Goal: Task Accomplishment & Management: Manage account settings

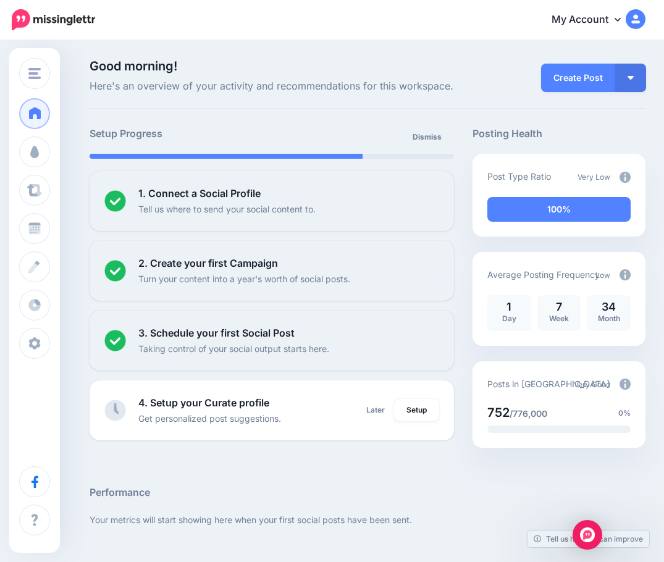
click at [178, 31] on div "My Account Dashboard My Account Billing Facebook Community Help Center Affiliat…" at bounding box center [378, 20] width 535 height 30
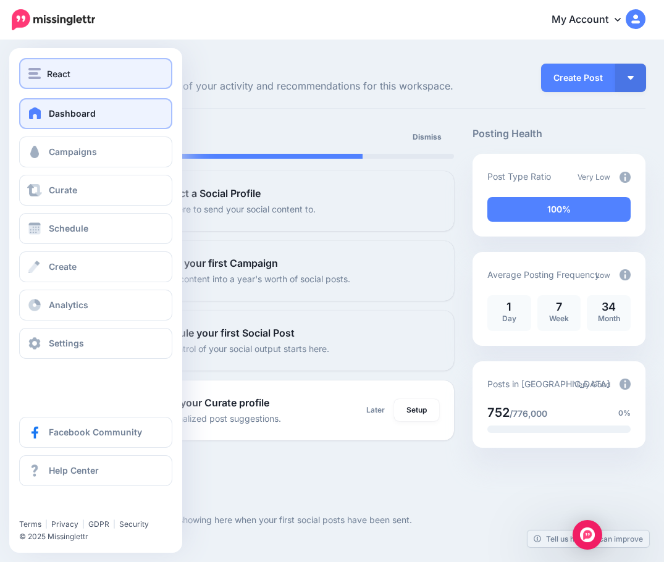
click at [70, 72] on span "React" at bounding box center [58, 74] width 23 height 14
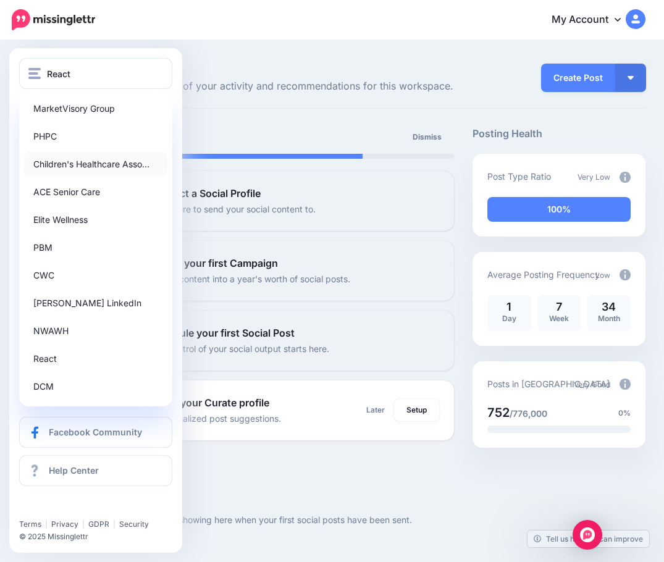
click at [75, 162] on link "Children's Healthcare Asso…" at bounding box center [95, 164] width 143 height 24
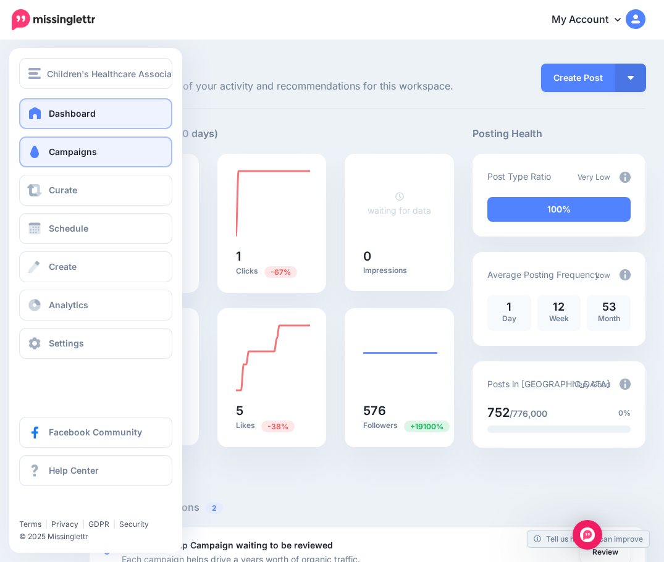
click at [73, 151] on span "Campaigns" at bounding box center [73, 151] width 48 height 10
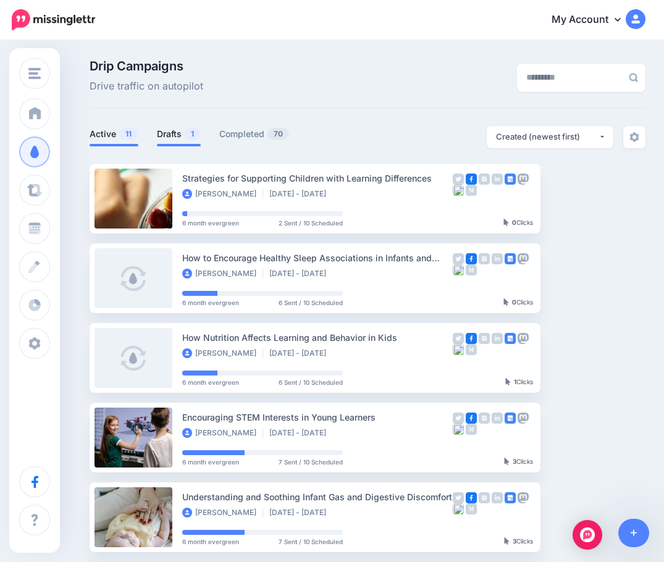
click at [172, 136] on link "Drafts 1" at bounding box center [179, 134] width 44 height 15
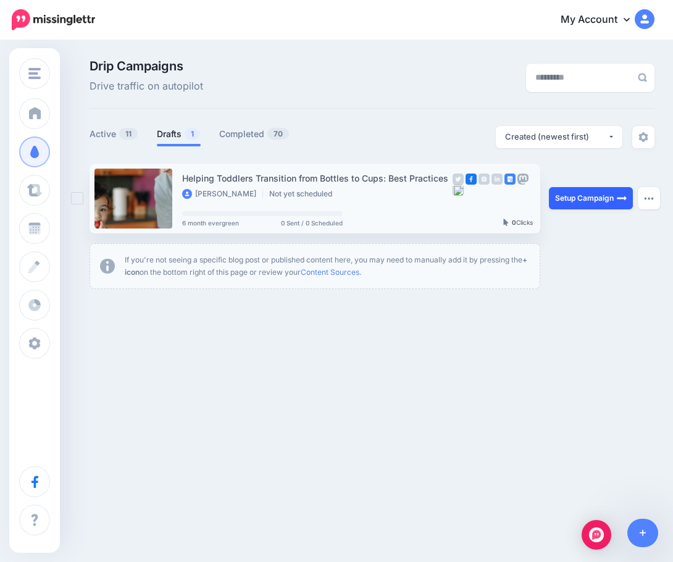
click at [579, 200] on link "Setup Campaign" at bounding box center [591, 198] width 84 height 22
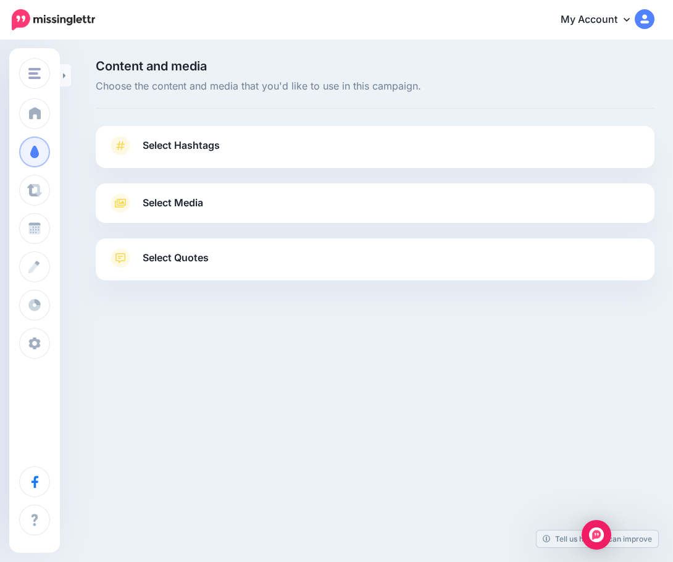
click at [435, 77] on p "Content and media Choose the content and media that you'd like to use in this c…" at bounding box center [375, 77] width 559 height 35
click at [350, 112] on div "Content and media Choose the content and media that you'd like to use in this c…" at bounding box center [374, 201] width 577 height 282
click at [200, 244] on div "Select Quotes Choose your favourite quotes or go with our recommendations. The …" at bounding box center [375, 259] width 559 height 42
click at [204, 256] on span "Select Quotes" at bounding box center [176, 257] width 66 height 17
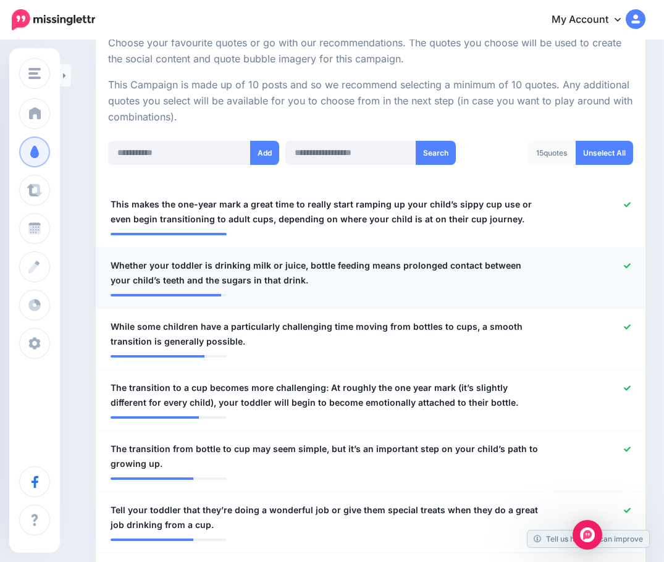
scroll to position [247, 0]
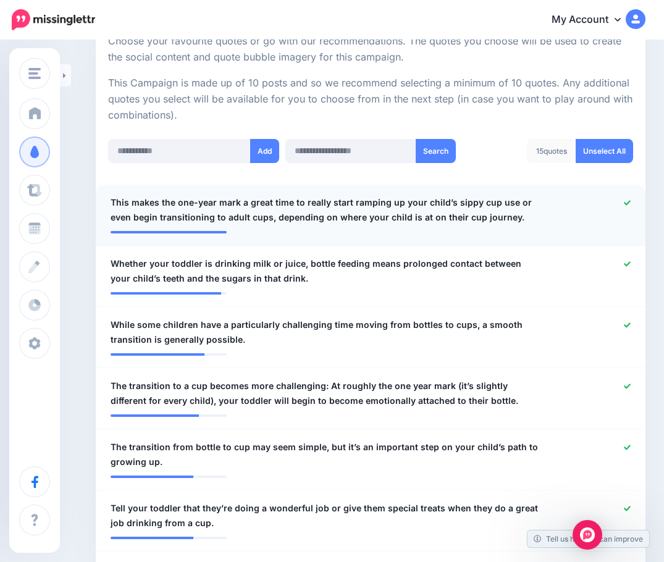
click at [640, 199] on div at bounding box center [595, 210] width 90 height 30
click at [630, 204] on icon at bounding box center [627, 202] width 7 height 5
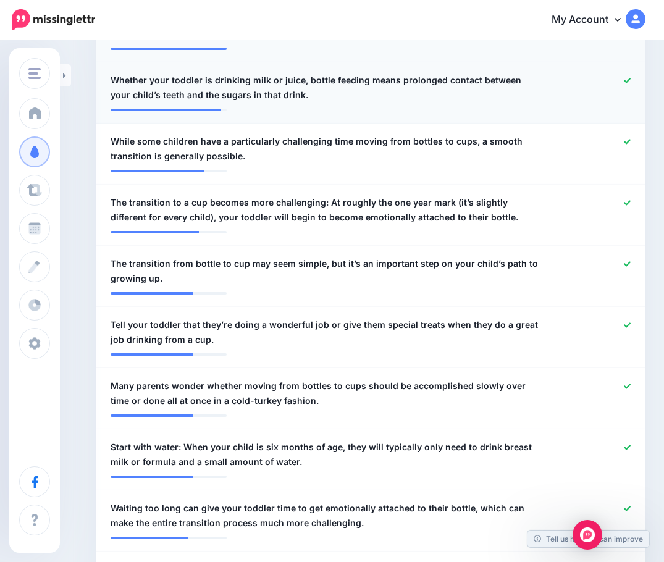
scroll to position [432, 0]
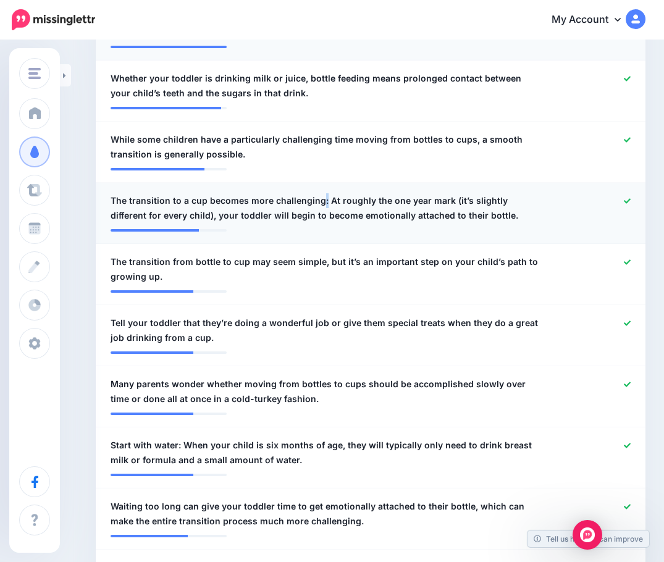
click at [320, 201] on span "The transition to a cup becomes more challenging: At roughly the one year mark …" at bounding box center [326, 208] width 430 height 30
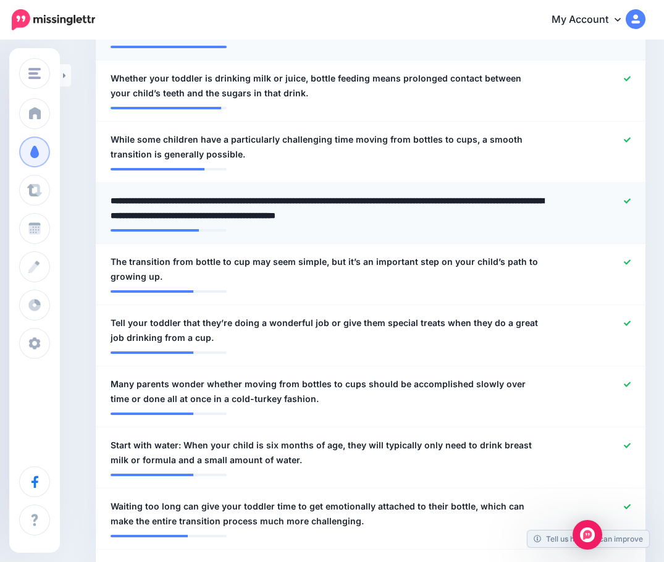
drag, startPoint x: 323, startPoint y: 200, endPoint x: 104, endPoint y: 205, distance: 219.3
click at [104, 205] on div "**********" at bounding box center [325, 208] width 449 height 30
type textarea "**********"
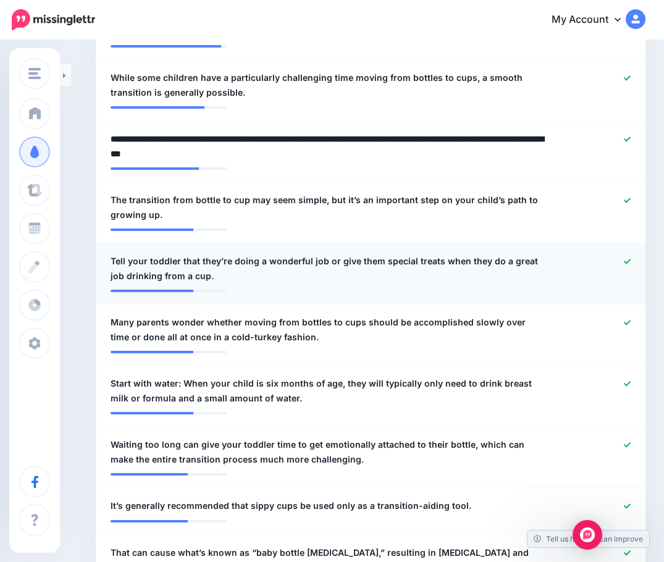
scroll to position [556, 0]
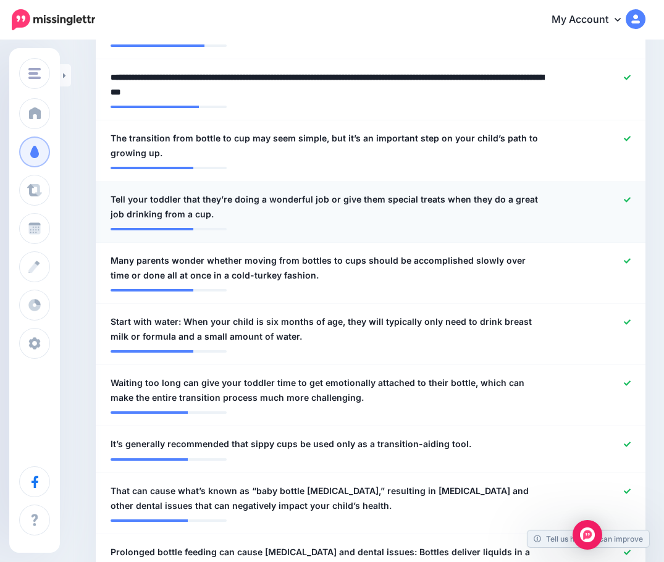
click at [630, 199] on icon at bounding box center [627, 199] width 7 height 5
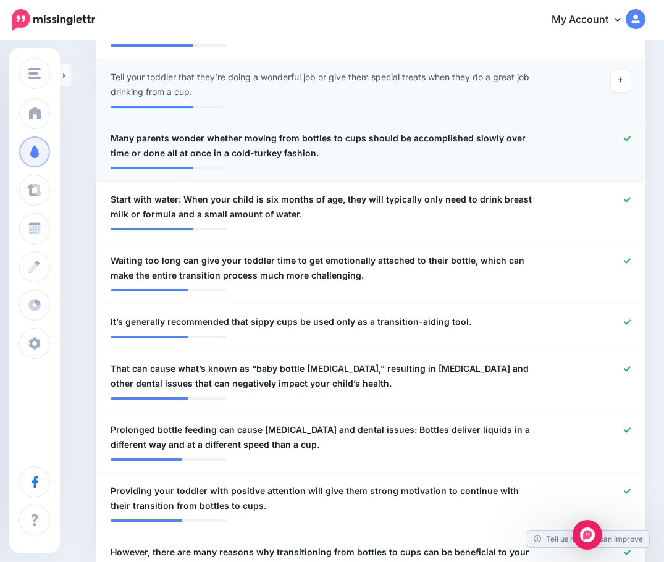
scroll to position [679, 0]
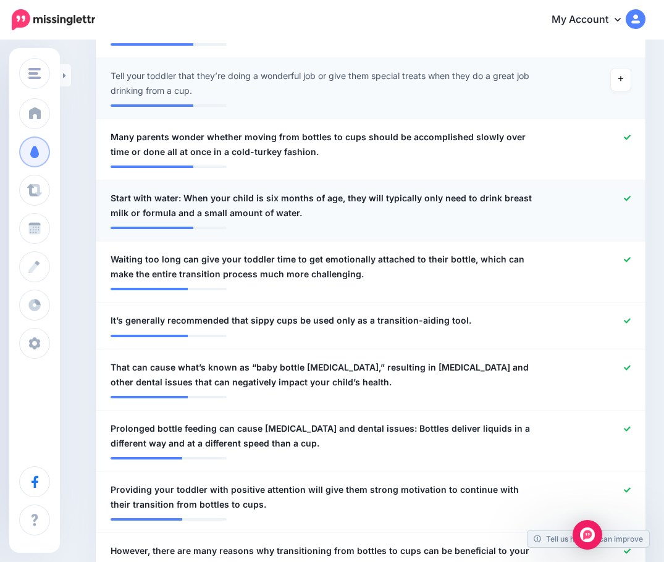
click at [185, 200] on span "Start with water: When your child is six months of age, they will typically onl…" at bounding box center [326, 206] width 430 height 30
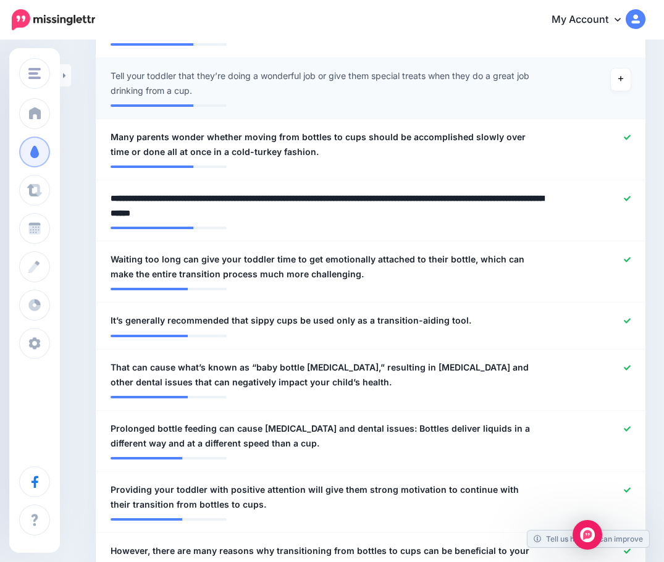
drag, startPoint x: 183, startPoint y: 197, endPoint x: 82, endPoint y: 200, distance: 100.7
type textarea "**********"
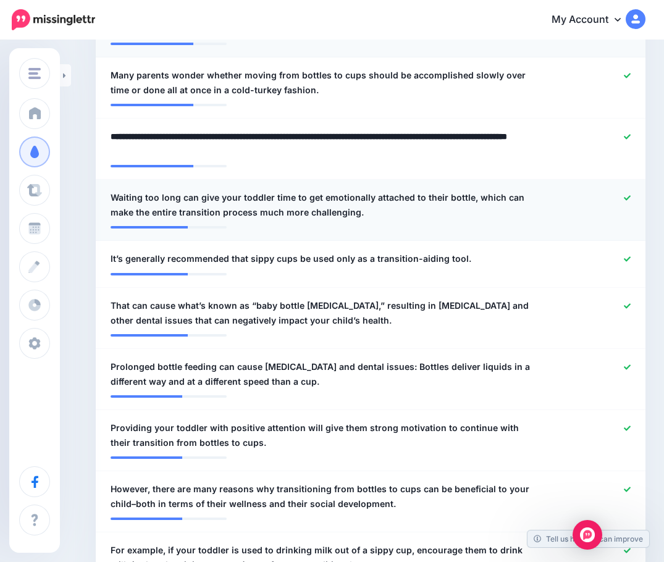
scroll to position [803, 0]
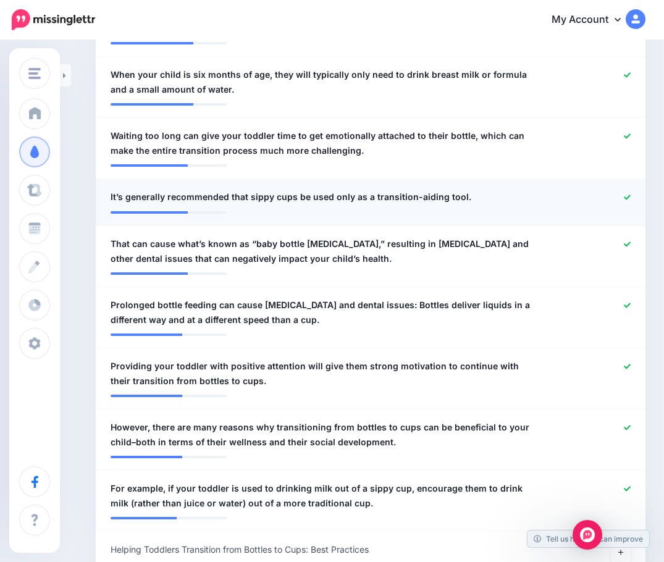
click at [630, 198] on icon at bounding box center [627, 197] width 7 height 5
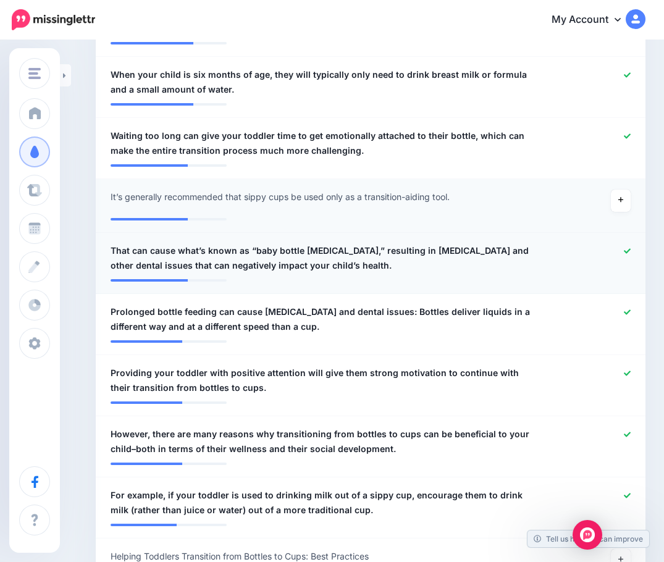
click at [630, 248] on icon at bounding box center [627, 251] width 7 height 7
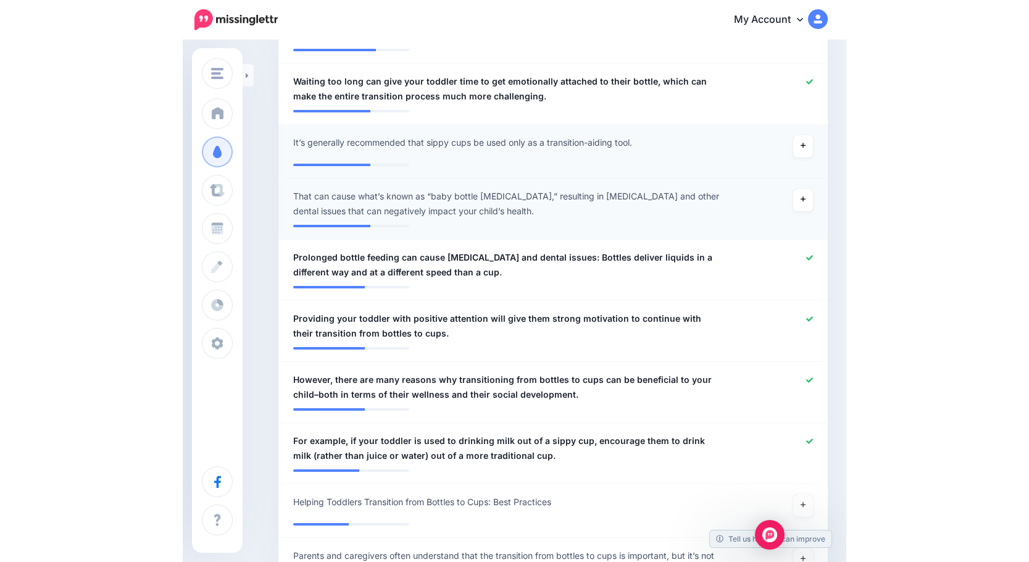
scroll to position [988, 0]
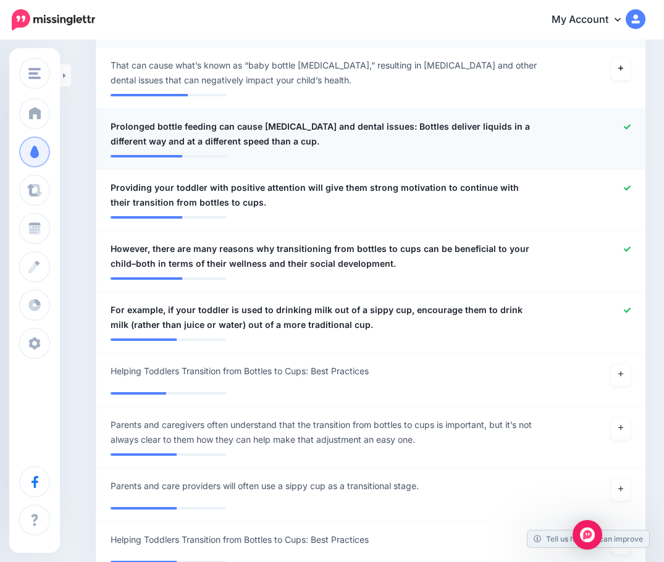
click at [390, 128] on span "Prolonged bottle feeding can cause tooth decay and dental issues: Bottles deliv…" at bounding box center [326, 134] width 430 height 30
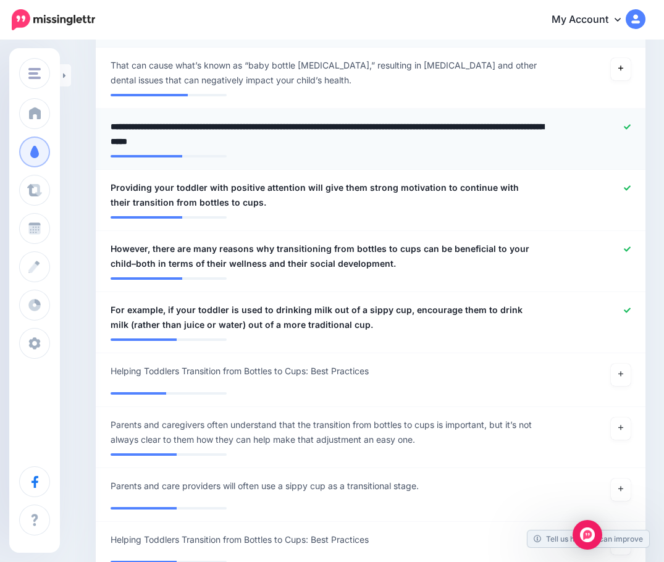
drag, startPoint x: 390, startPoint y: 128, endPoint x: 96, endPoint y: 127, distance: 293.9
click at [96, 127] on li "**********" at bounding box center [371, 139] width 550 height 61
type textarea "**********"
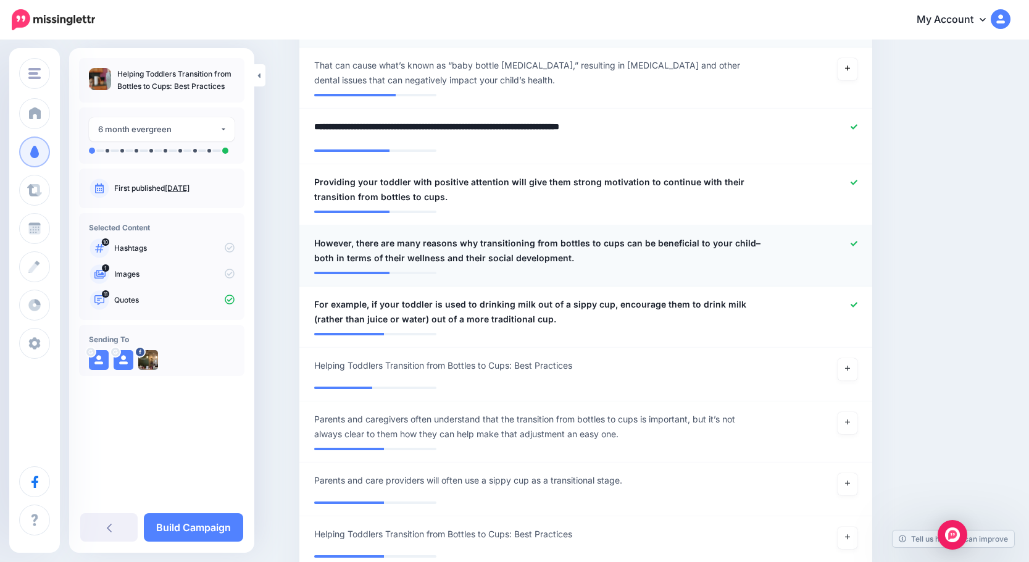
click at [362, 245] on span "However, there are many reasons why transitioning from bottles to cups can be b…" at bounding box center [539, 251] width 450 height 30
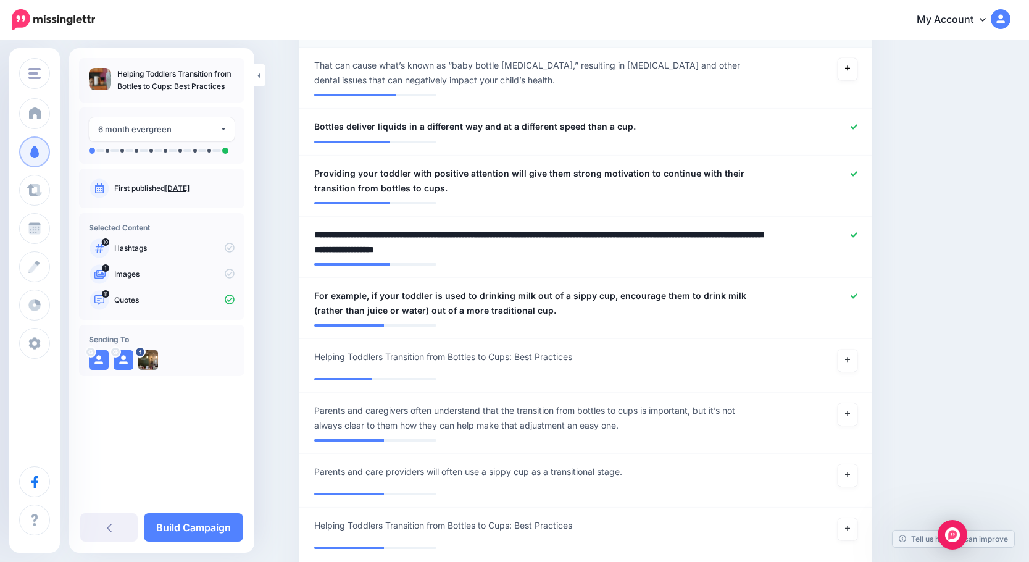
drag, startPoint x: 364, startPoint y: 236, endPoint x: 298, endPoint y: 231, distance: 66.3
type textarea "**********"
click at [379, 296] on span "For example, if your toddler is used to drinking milk out of a sippy cup, encou…" at bounding box center [539, 303] width 450 height 30
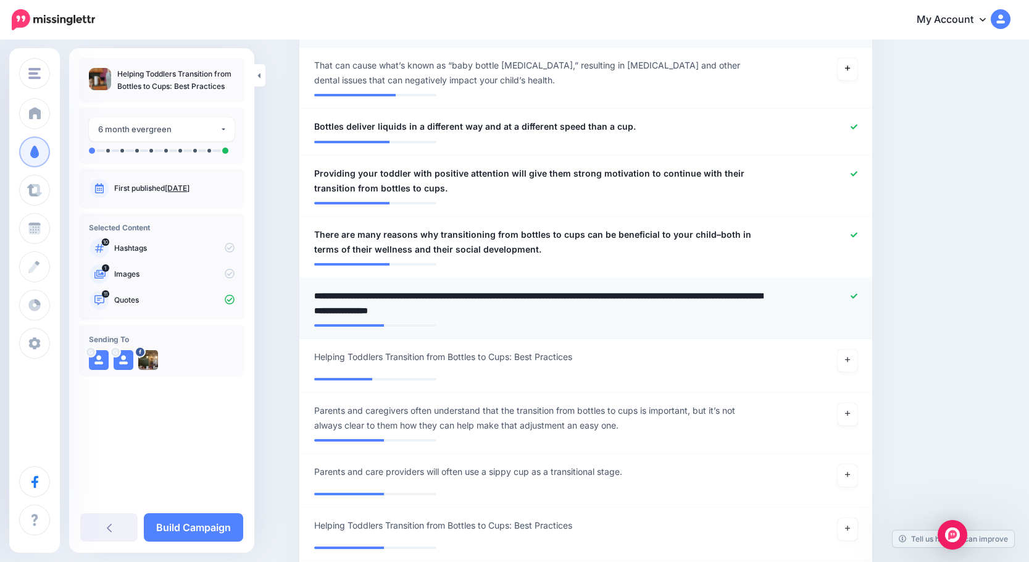
drag, startPoint x: 377, startPoint y: 295, endPoint x: 311, endPoint y: 291, distance: 65.5
click at [311, 291] on div "**********" at bounding box center [539, 303] width 469 height 30
type textarea "**********"
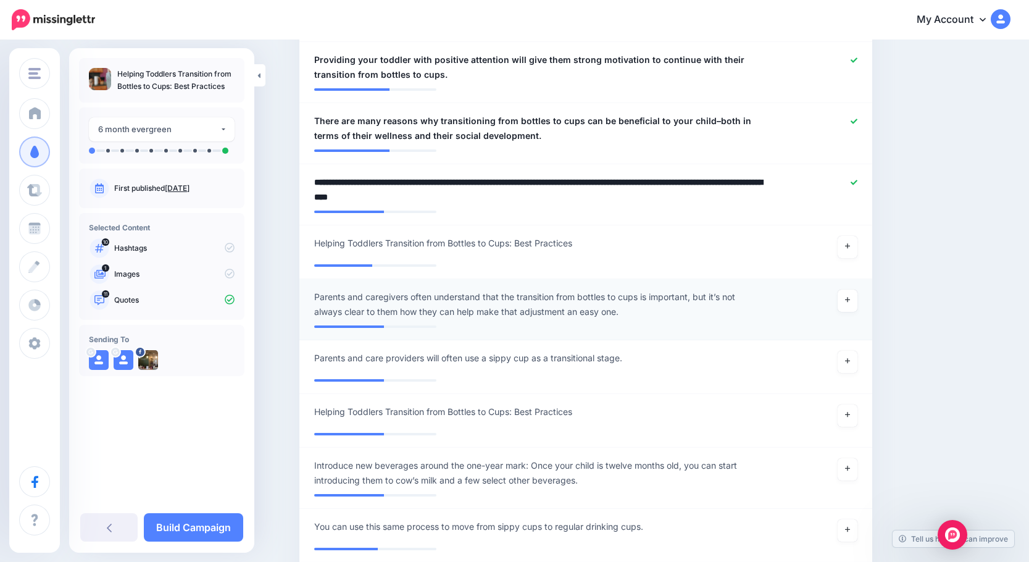
scroll to position [1111, 0]
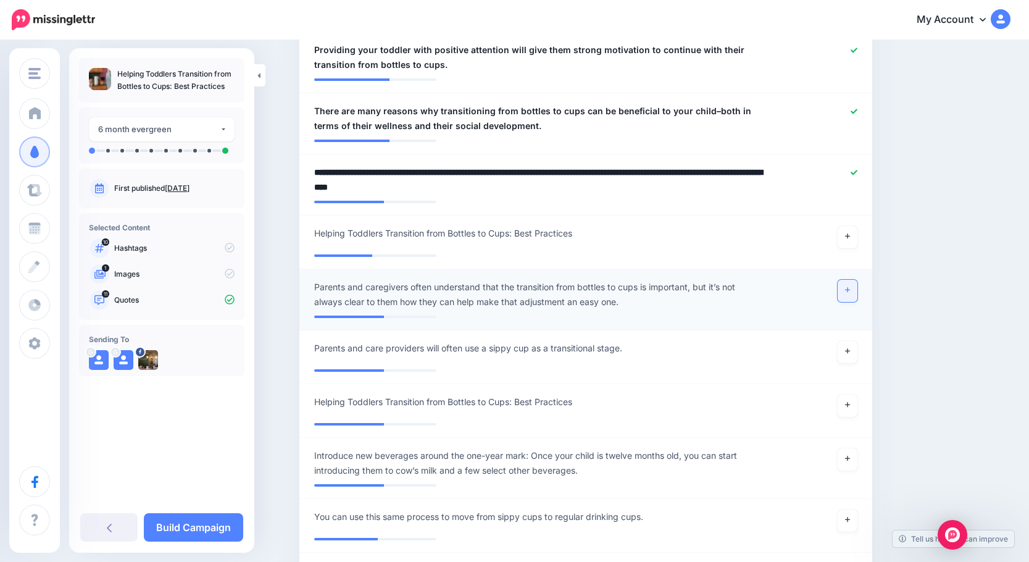
click at [672, 295] on link at bounding box center [848, 291] width 20 height 22
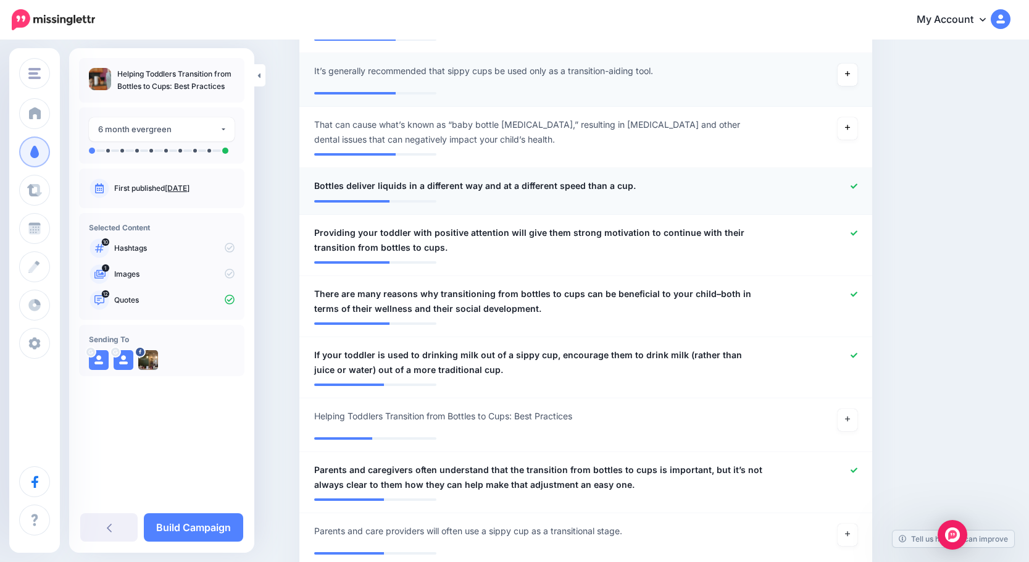
scroll to position [926, 0]
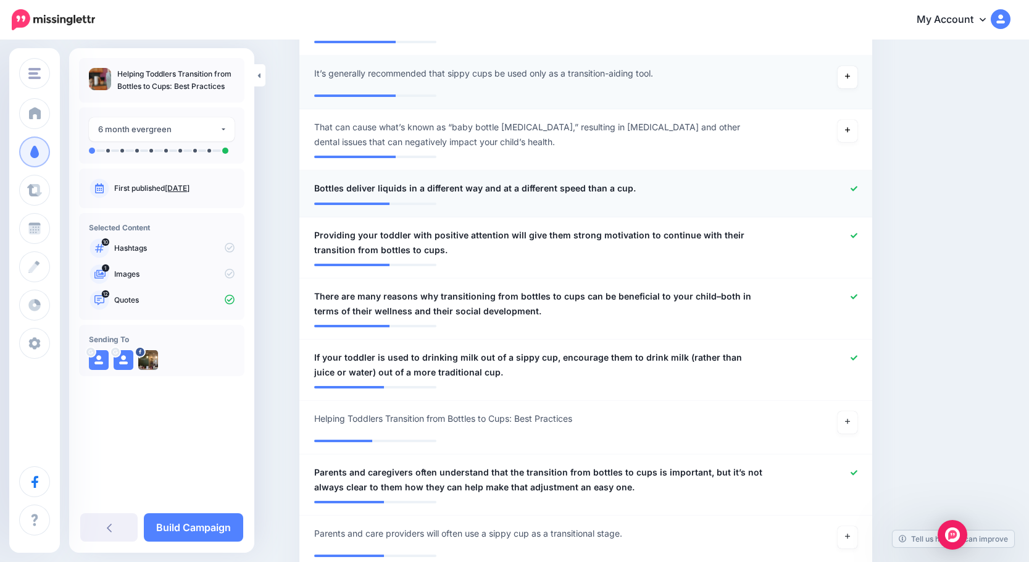
click at [672, 188] on icon at bounding box center [854, 188] width 7 height 7
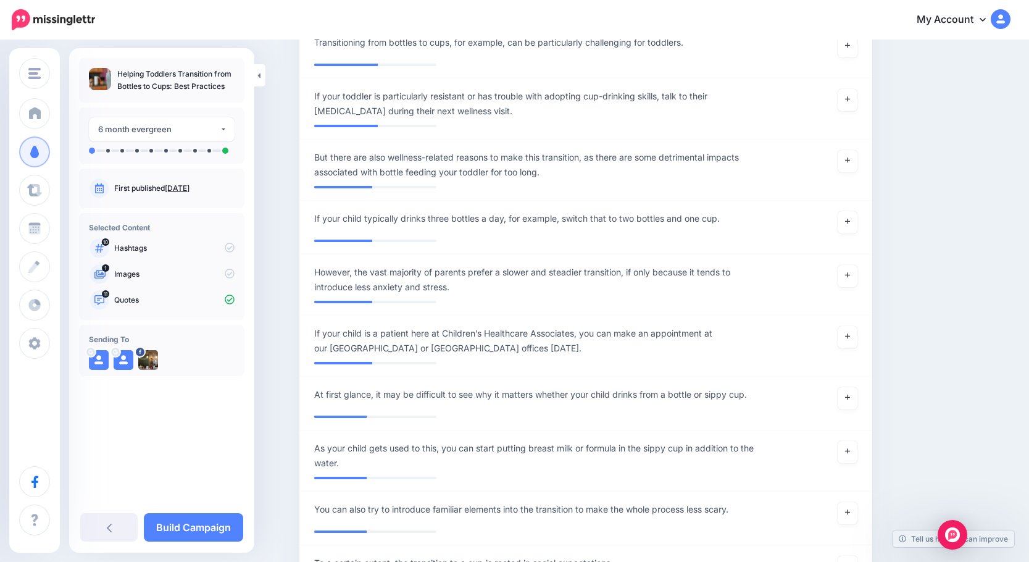
scroll to position [1729, 0]
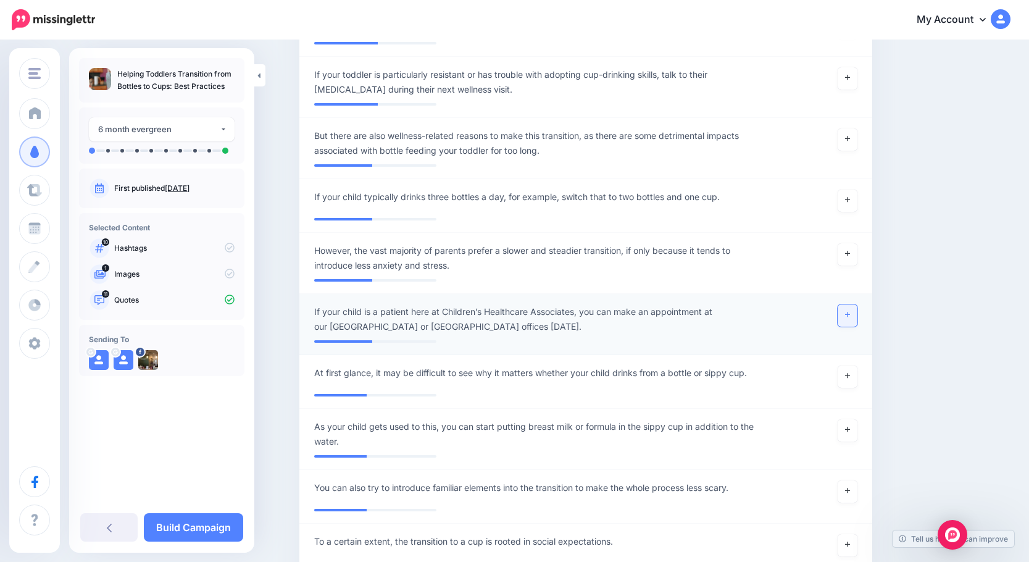
click at [672, 311] on link at bounding box center [848, 315] width 20 height 22
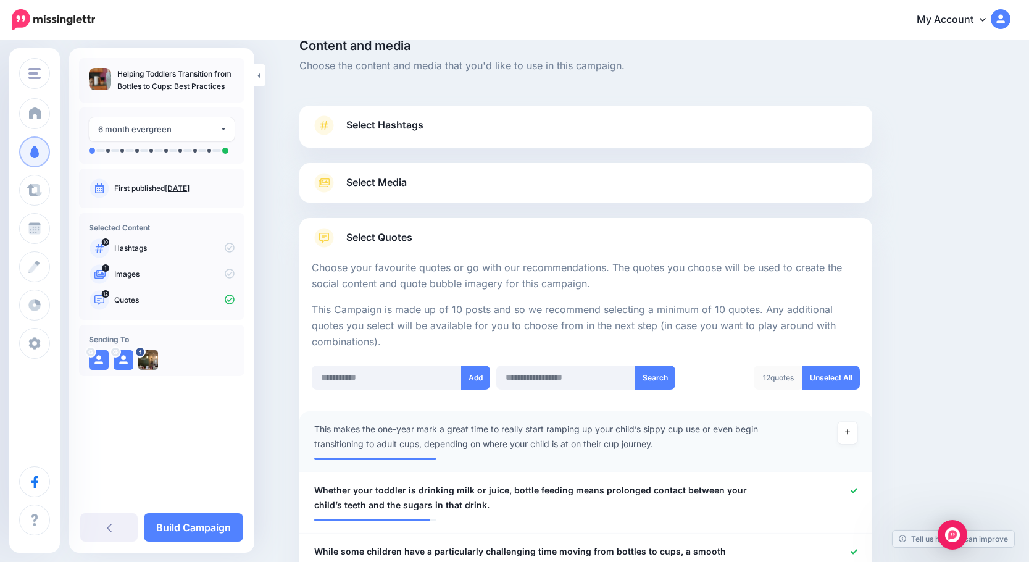
scroll to position [0, 0]
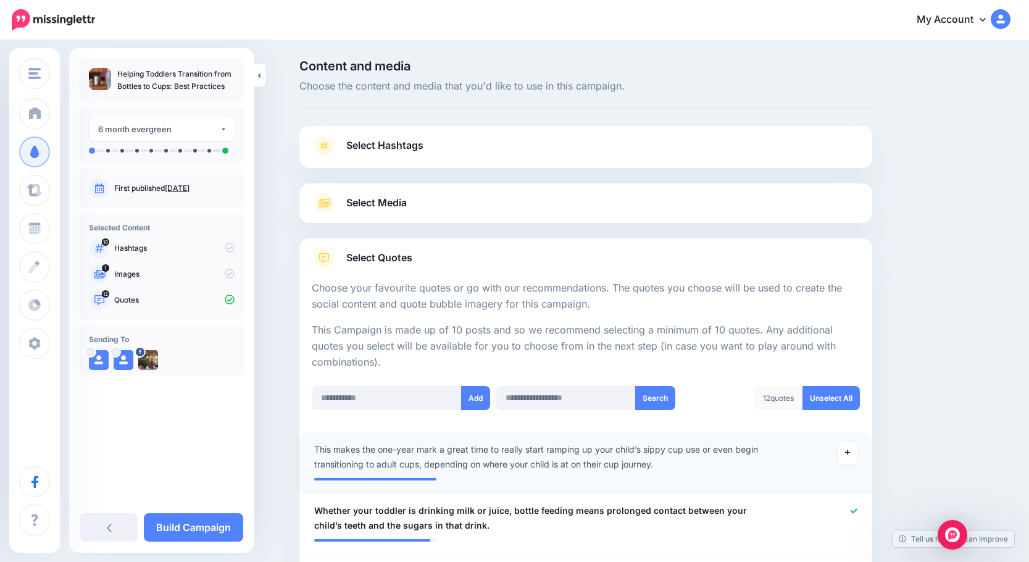
click at [401, 204] on span "Select Media" at bounding box center [376, 203] width 61 height 17
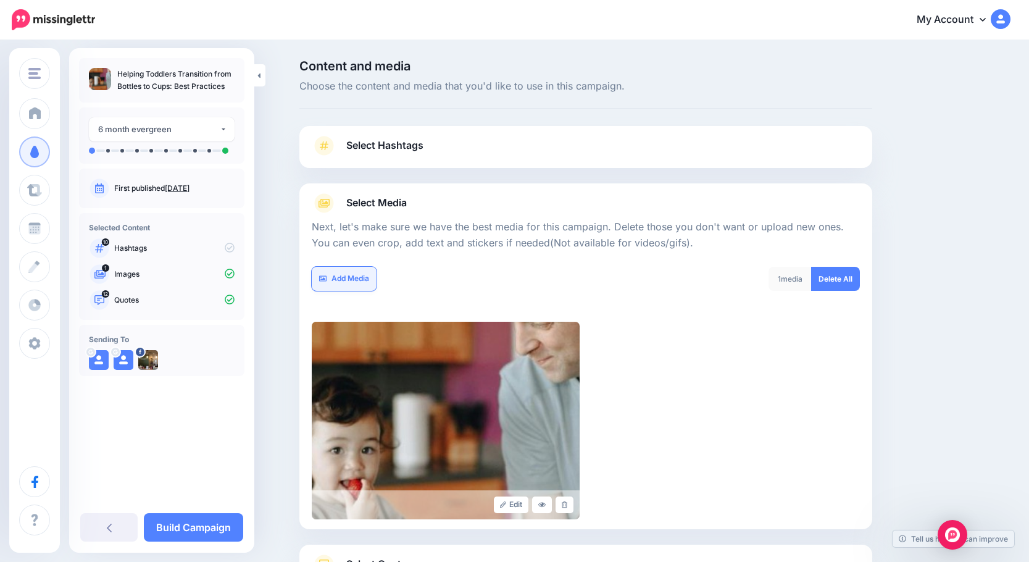
drag, startPoint x: 354, startPoint y: 272, endPoint x: 369, endPoint y: 270, distance: 14.4
click at [354, 272] on link "Add Media" at bounding box center [344, 279] width 65 height 24
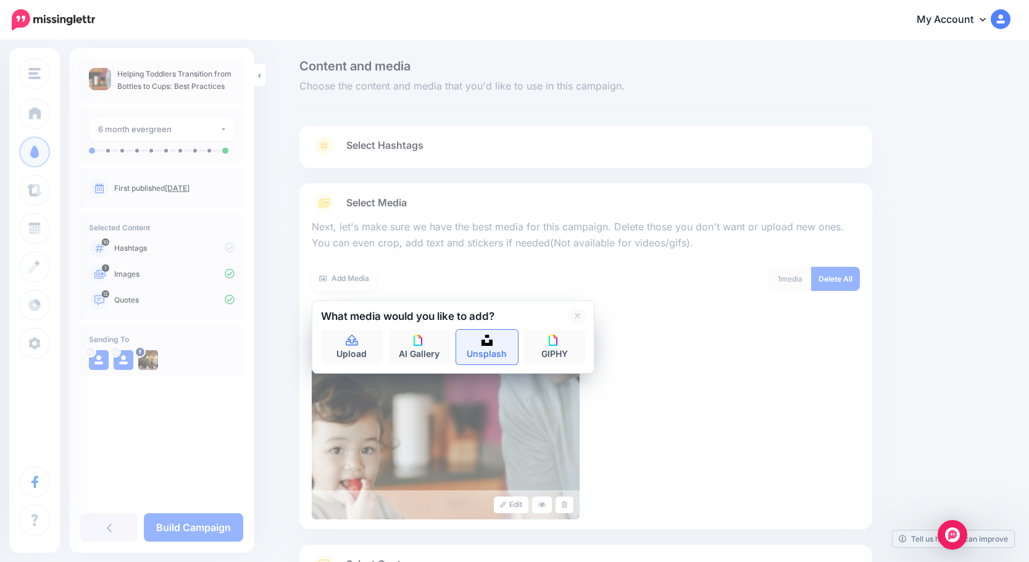
click at [482, 343] on link "Unsplash" at bounding box center [487, 347] width 62 height 35
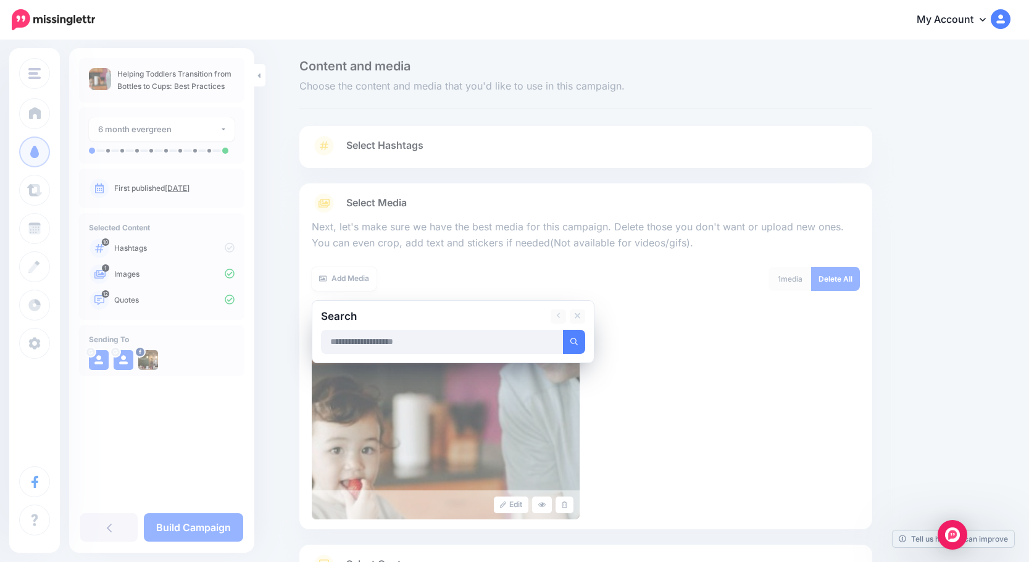
click at [448, 351] on input "text" at bounding box center [442, 342] width 243 height 24
click at [563, 330] on button "submit" at bounding box center [574, 342] width 22 height 24
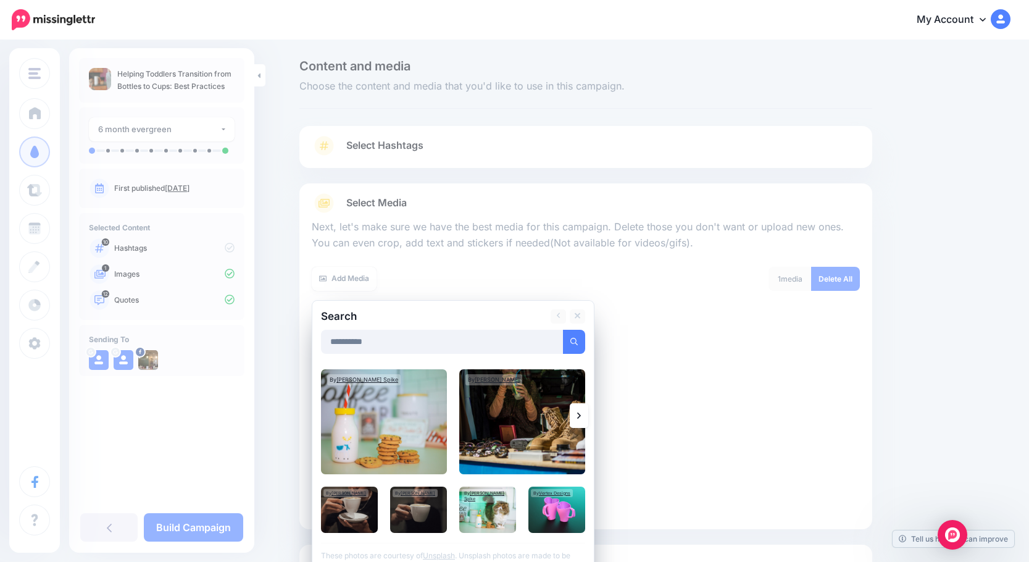
click at [581, 412] on icon at bounding box center [579, 416] width 4 height 10
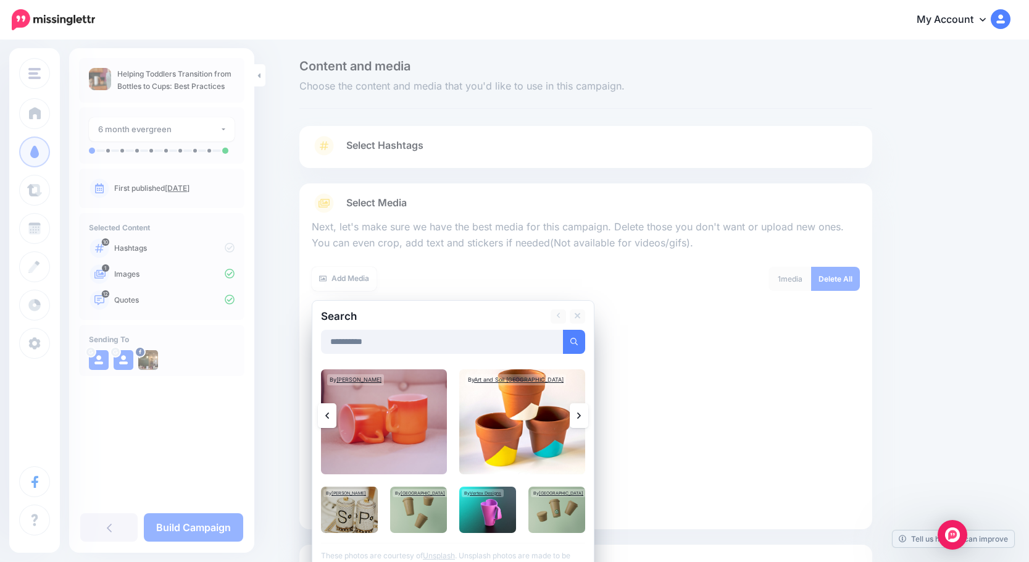
click at [586, 416] on link at bounding box center [579, 415] width 19 height 25
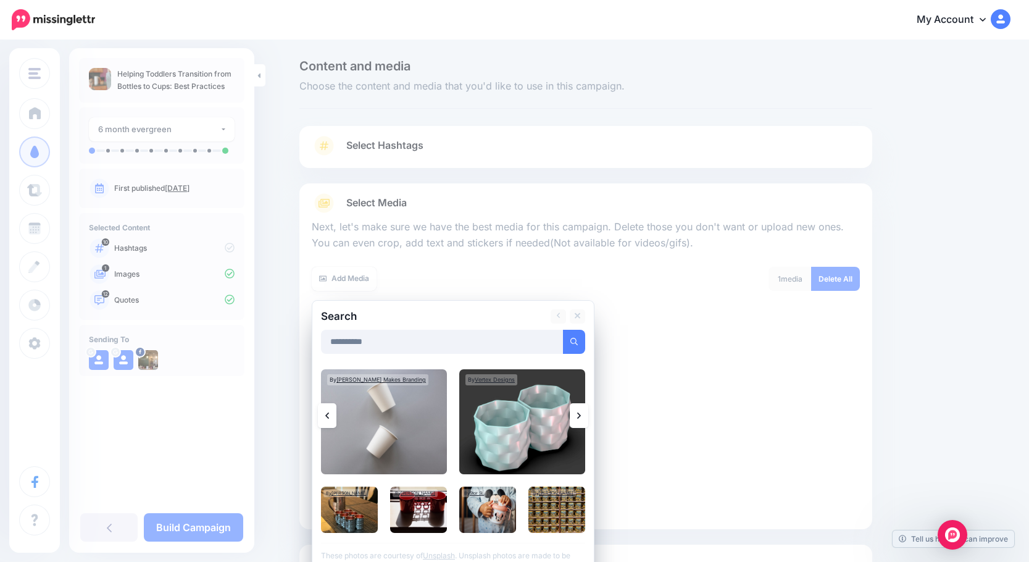
click at [586, 417] on link at bounding box center [579, 415] width 19 height 25
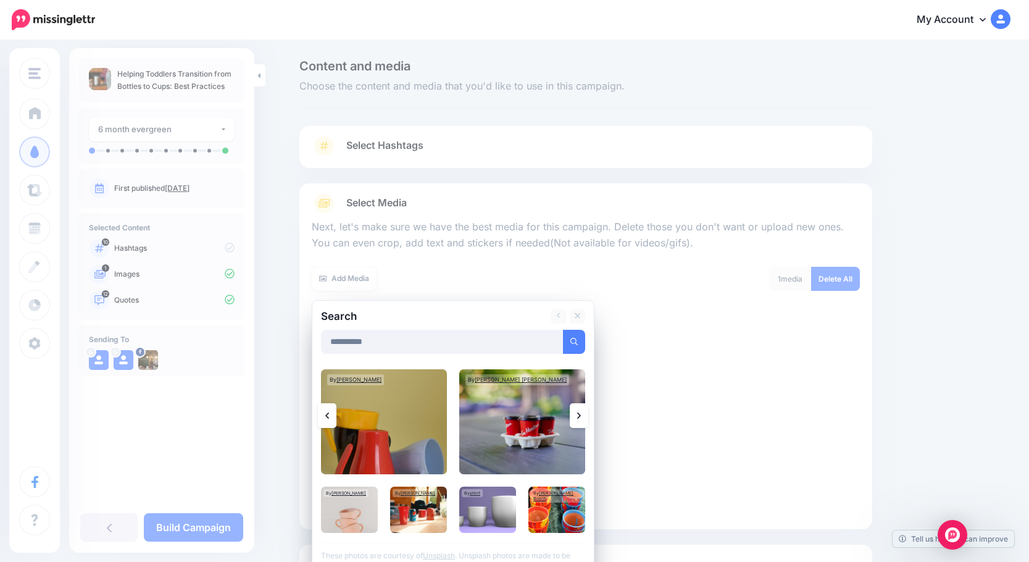
click at [581, 418] on icon at bounding box center [579, 416] width 4 height 10
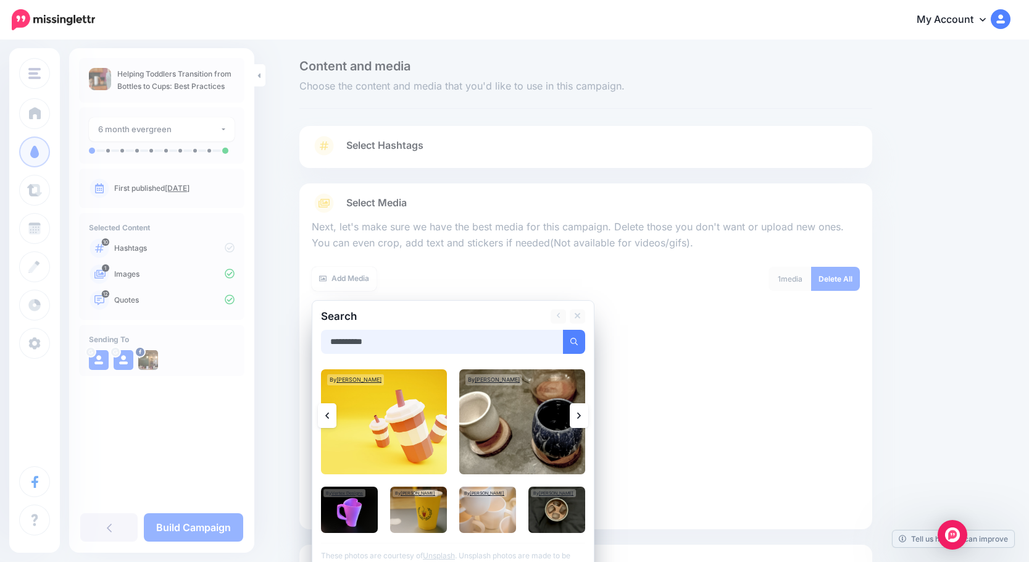
drag, startPoint x: 390, startPoint y: 344, endPoint x: 302, endPoint y: 345, distance: 87.7
click at [302, 345] on div "Content and media Choose the content and media that you'd like to use in this c…" at bounding box center [586, 354] width 592 height 588
type input "**********"
click at [563, 330] on button "submit" at bounding box center [574, 342] width 22 height 24
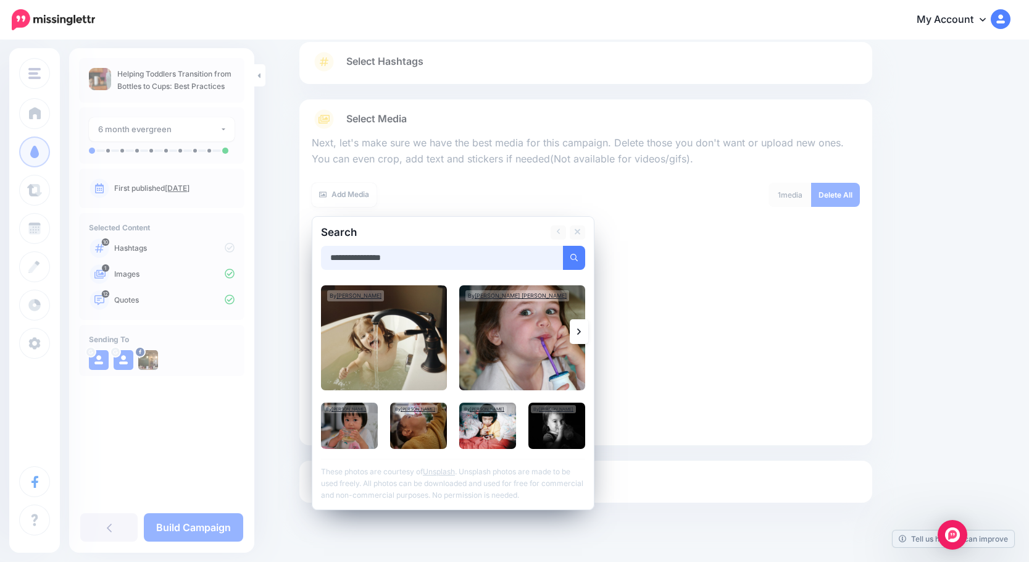
scroll to position [105, 0]
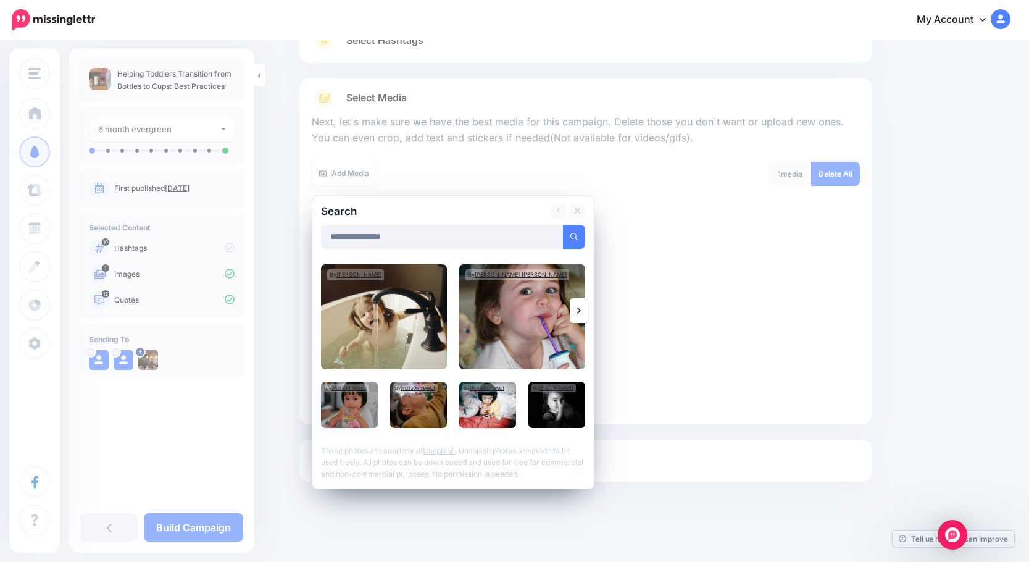
click at [343, 417] on img at bounding box center [349, 405] width 57 height 46
click at [493, 332] on img at bounding box center [522, 316] width 126 height 105
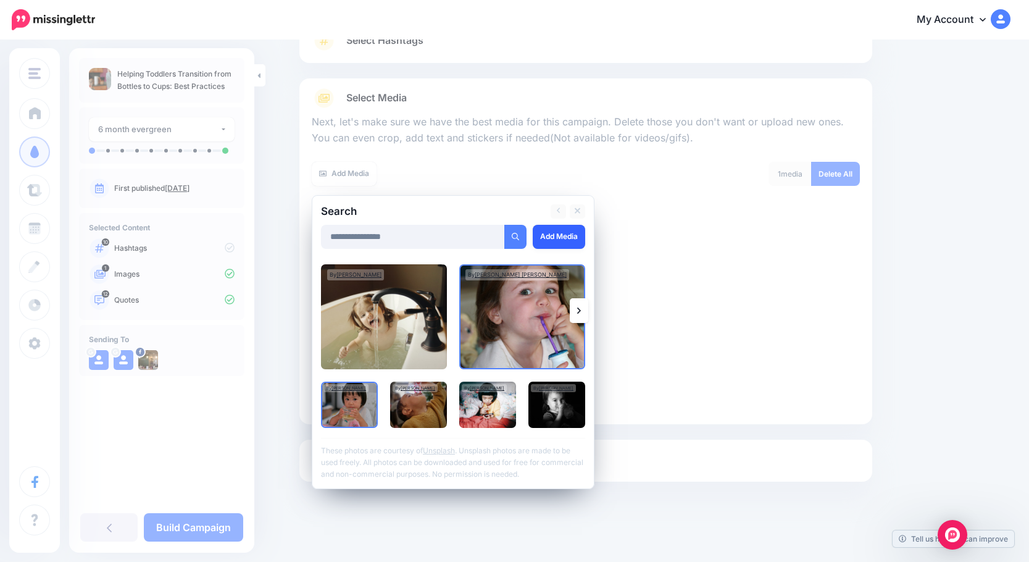
click at [554, 238] on link "Add Media" at bounding box center [559, 237] width 52 height 24
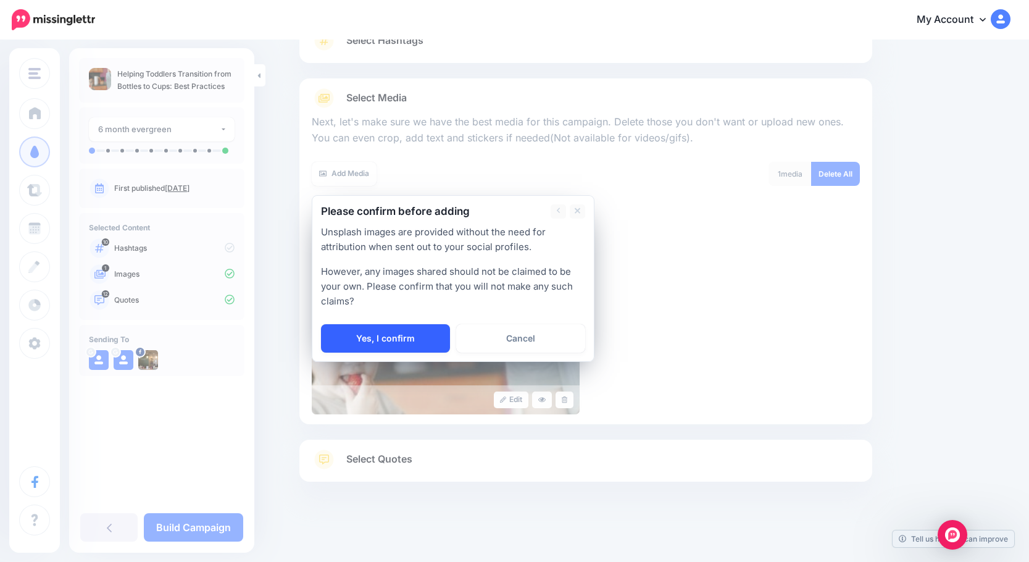
click at [411, 341] on link "Yes, I confirm" at bounding box center [385, 338] width 129 height 28
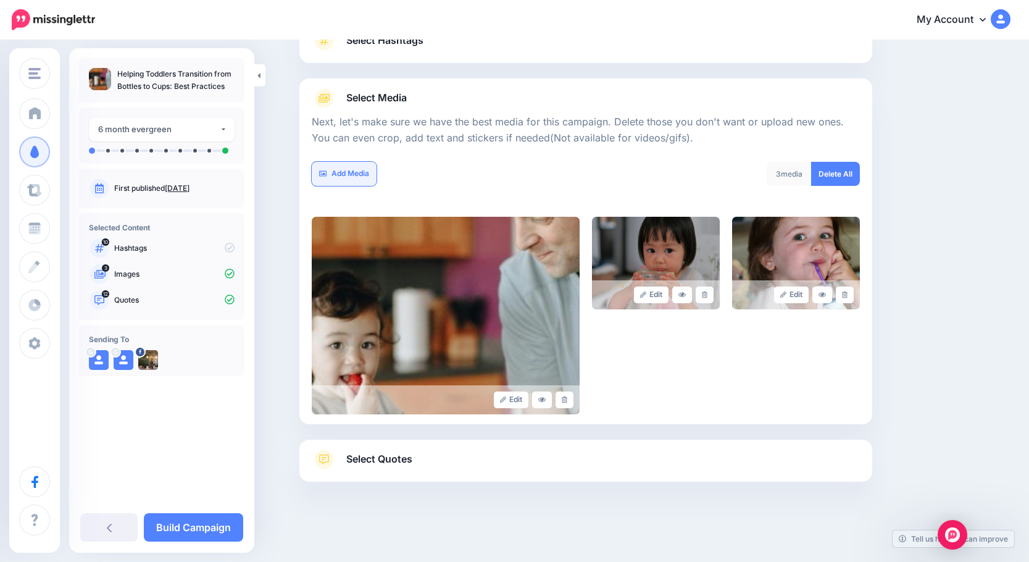
click at [359, 174] on link "Add Media" at bounding box center [344, 174] width 65 height 24
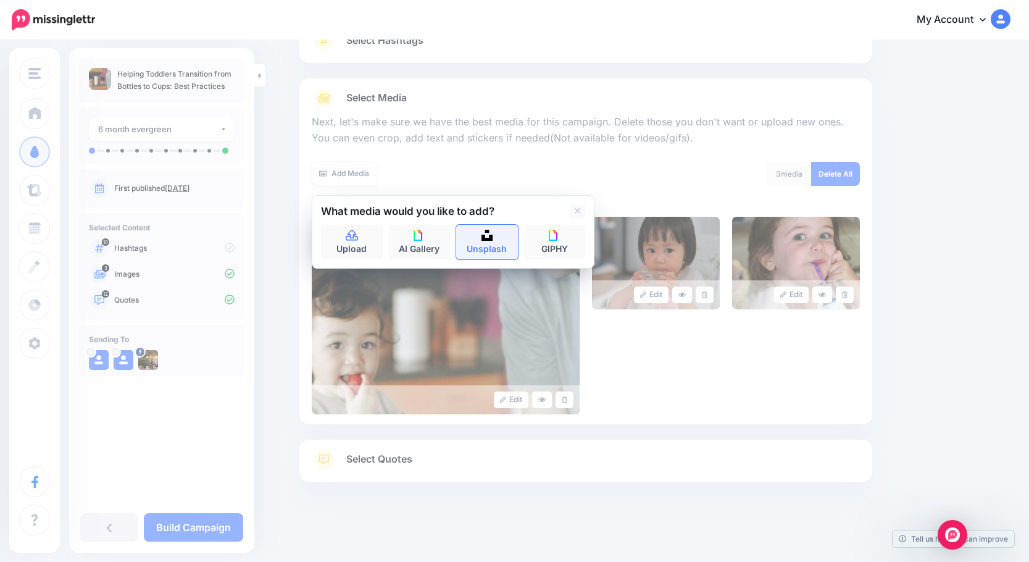
click at [494, 241] on link "Unsplash" at bounding box center [487, 242] width 62 height 35
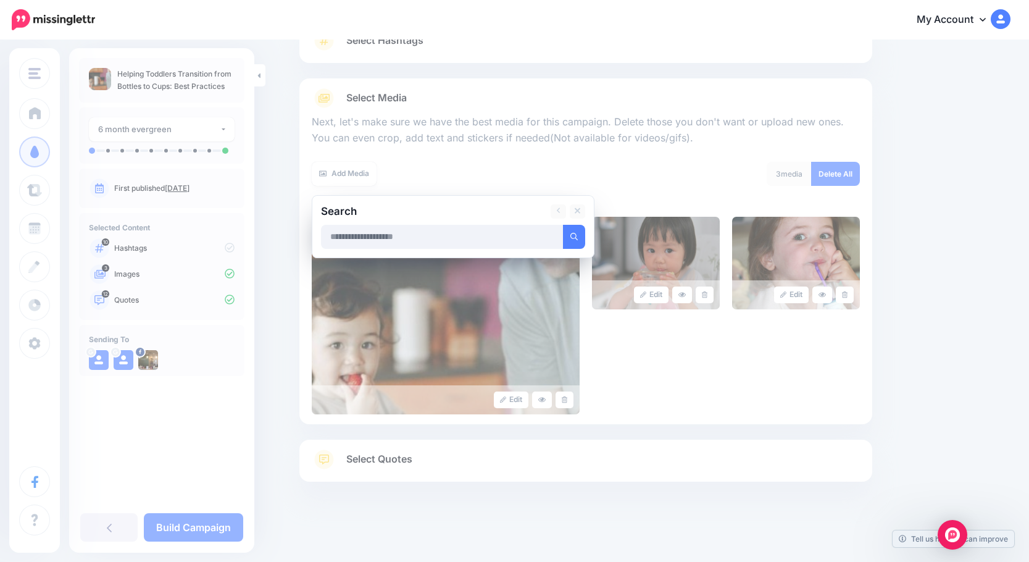
click at [488, 236] on input "text" at bounding box center [442, 237] width 243 height 24
type input "**********"
click at [563, 225] on button "submit" at bounding box center [574, 237] width 22 height 24
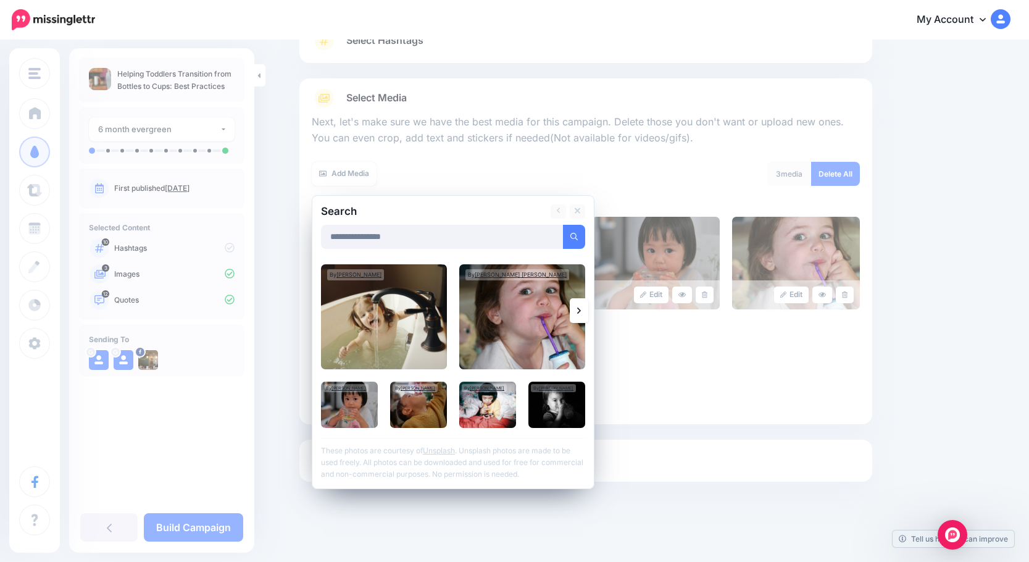
click at [588, 309] on link at bounding box center [579, 310] width 19 height 25
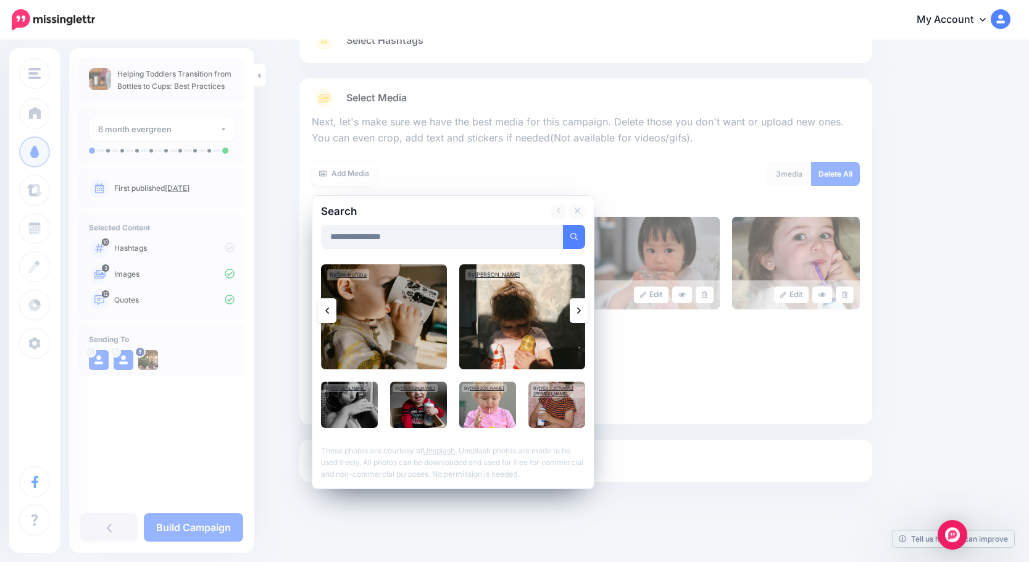
click at [577, 307] on link at bounding box center [579, 310] width 19 height 25
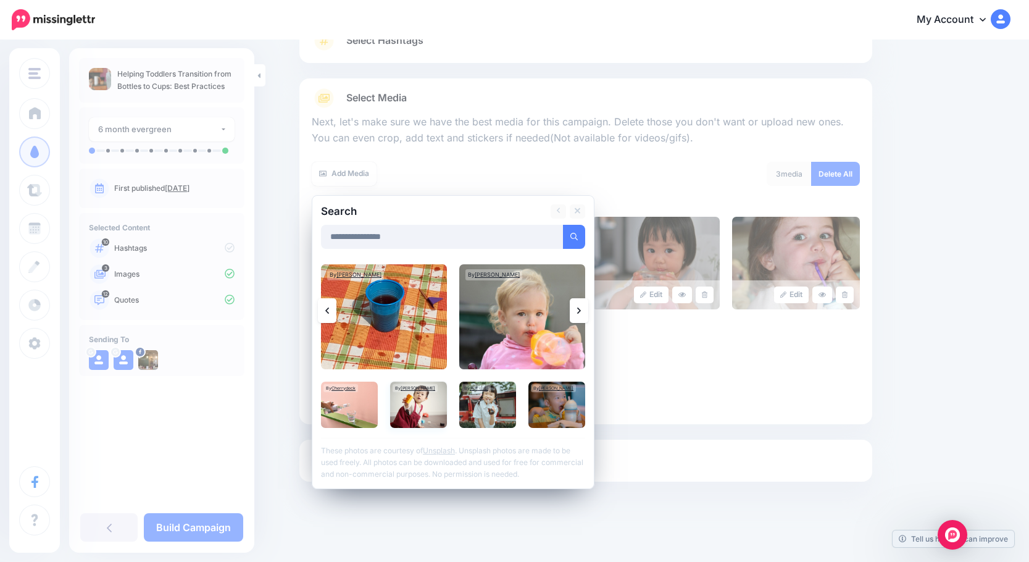
click at [416, 404] on img at bounding box center [418, 405] width 57 height 46
click at [559, 232] on link "Add Media" at bounding box center [559, 237] width 52 height 24
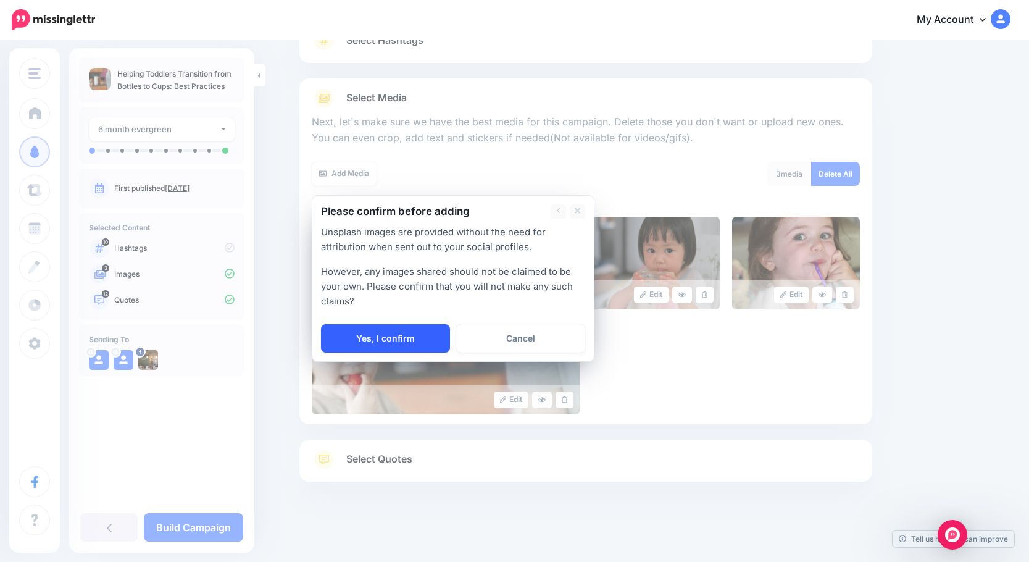
click at [424, 343] on link "Yes, I confirm" at bounding box center [385, 338] width 129 height 28
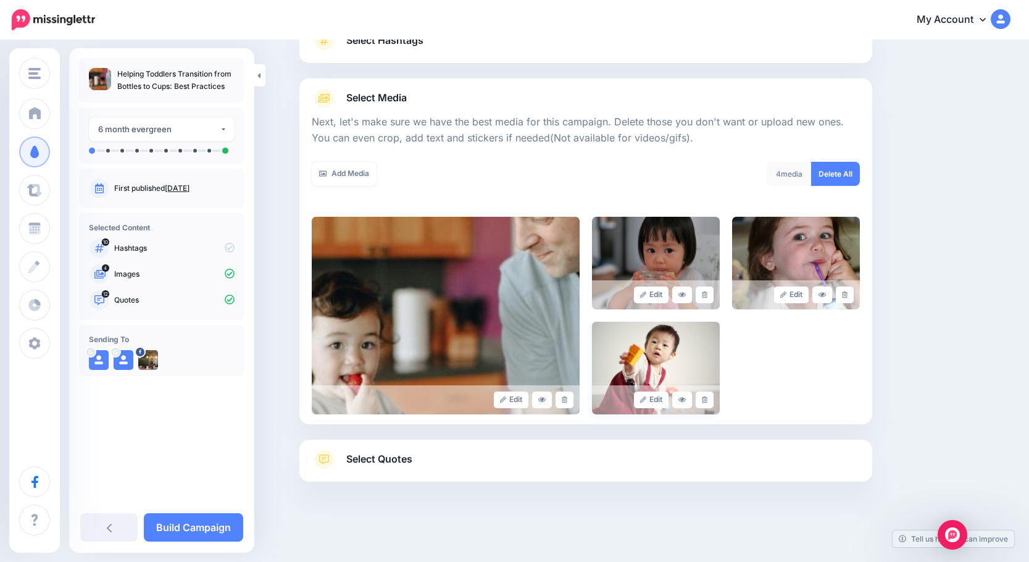
click at [664, 358] on img at bounding box center [656, 368] width 128 height 93
click at [672, 398] on icon at bounding box center [705, 399] width 6 height 7
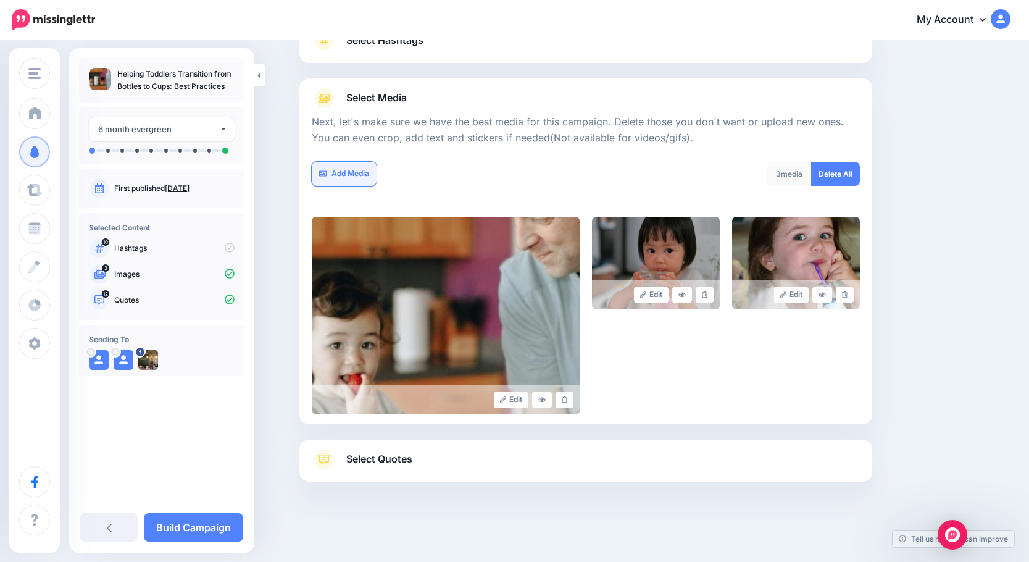
click at [364, 177] on link "Add Media" at bounding box center [344, 174] width 65 height 24
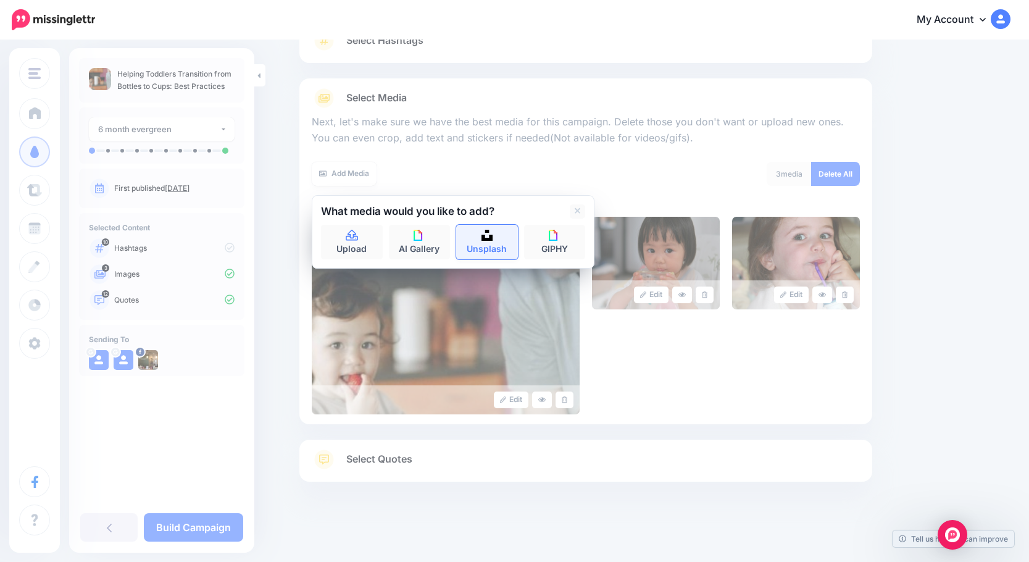
click at [485, 237] on link "Unsplash" at bounding box center [487, 242] width 62 height 35
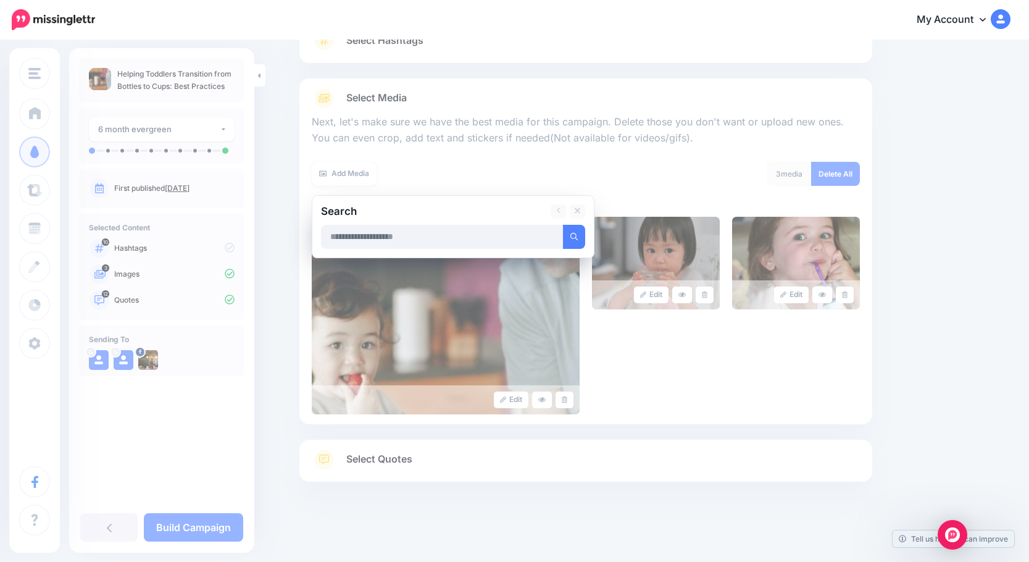
click at [443, 237] on input "text" at bounding box center [442, 237] width 243 height 24
type input "**********"
click at [563, 225] on button "submit" at bounding box center [574, 237] width 22 height 24
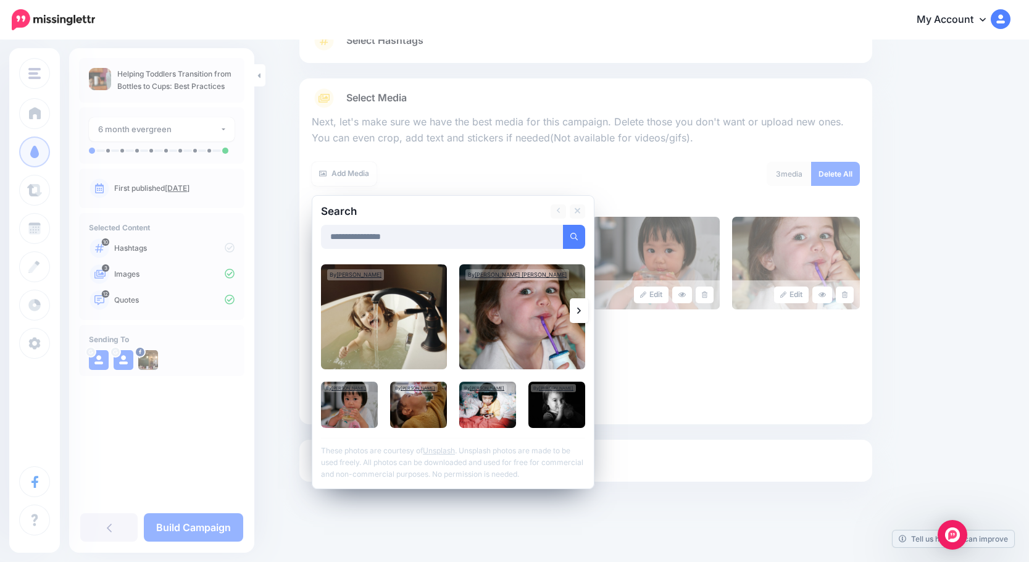
click at [581, 311] on icon at bounding box center [579, 311] width 4 height 10
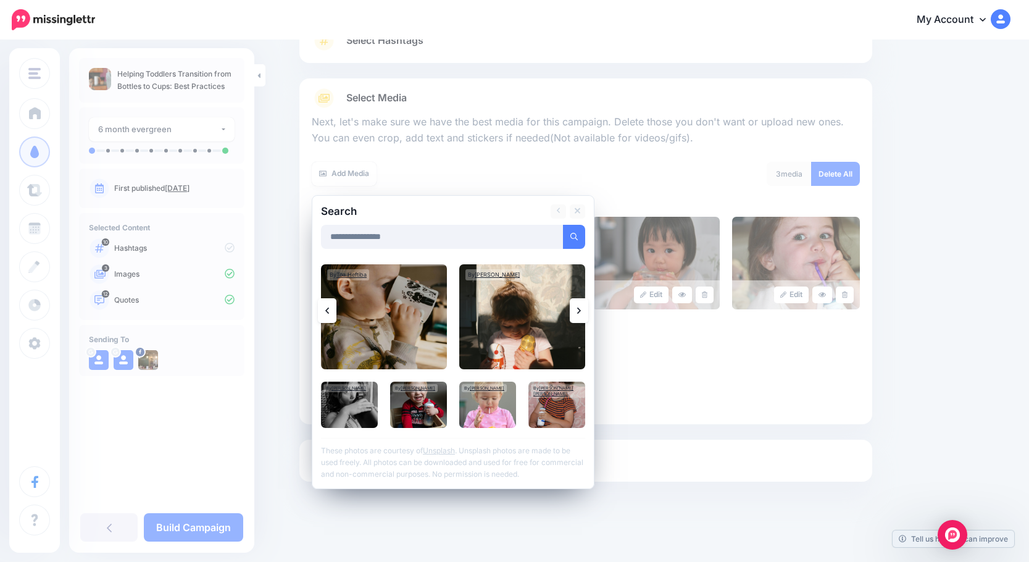
click at [581, 311] on icon at bounding box center [579, 311] width 4 height 10
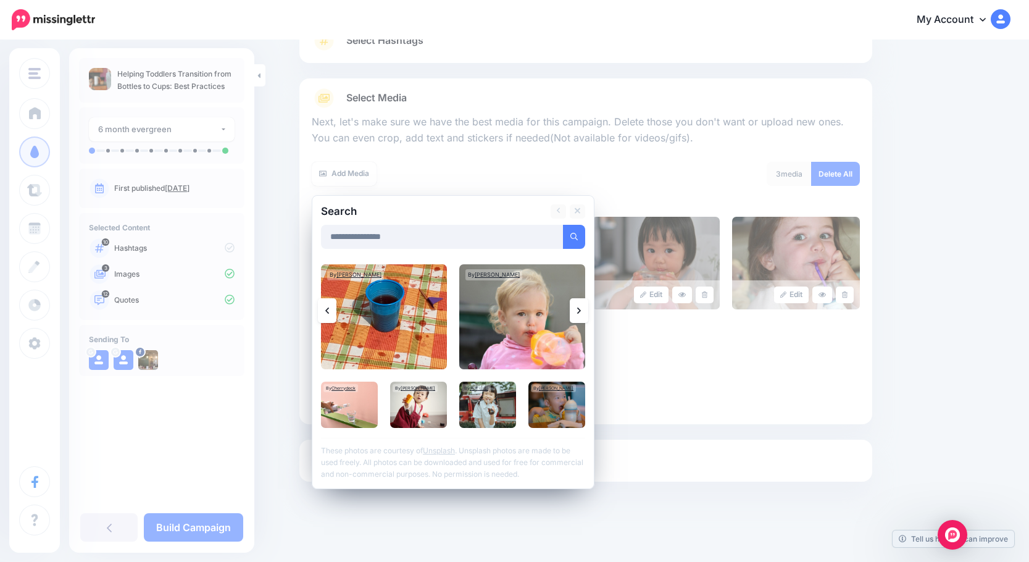
click at [581, 311] on icon at bounding box center [579, 311] width 4 height 10
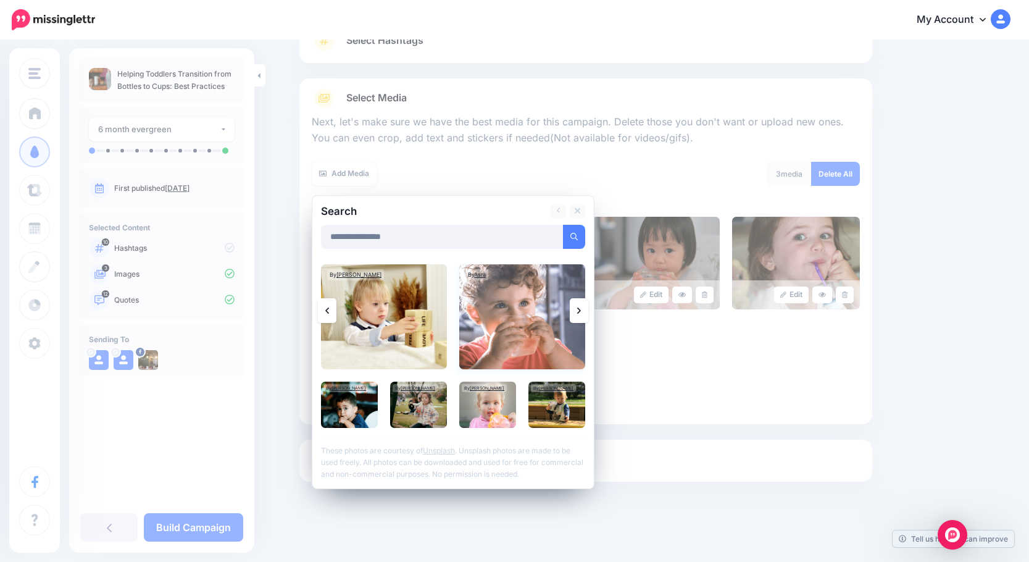
click at [533, 328] on img at bounding box center [522, 316] width 126 height 105
click at [420, 410] on img at bounding box center [418, 405] width 57 height 46
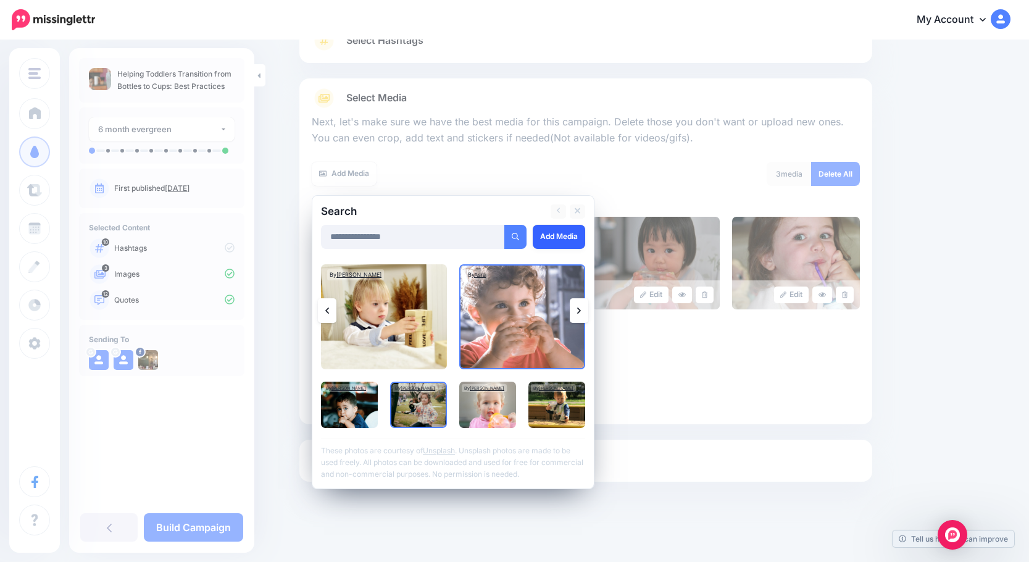
click at [545, 238] on link "Add Media" at bounding box center [559, 237] width 52 height 24
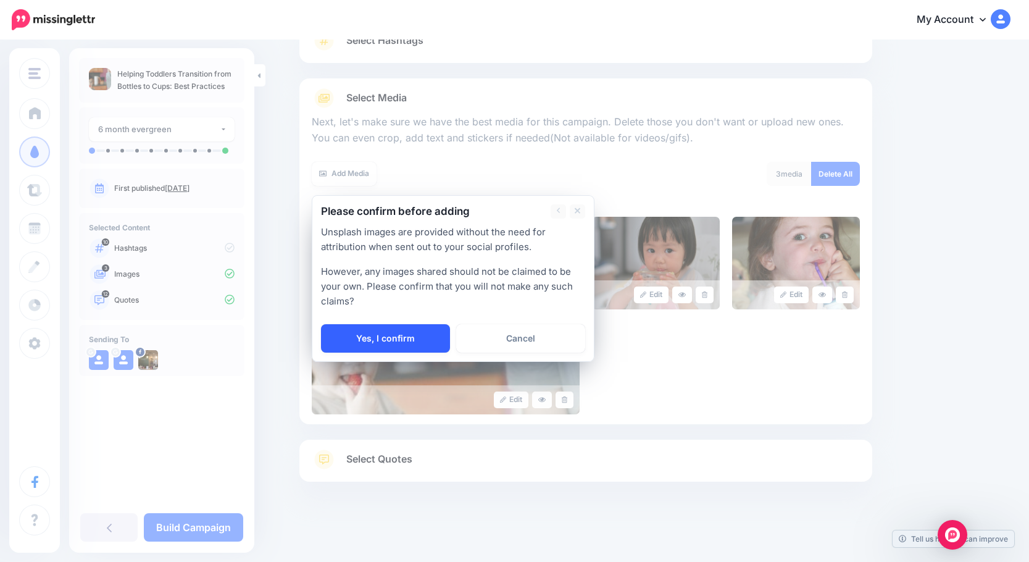
click at [396, 342] on link "Yes, I confirm" at bounding box center [385, 338] width 129 height 28
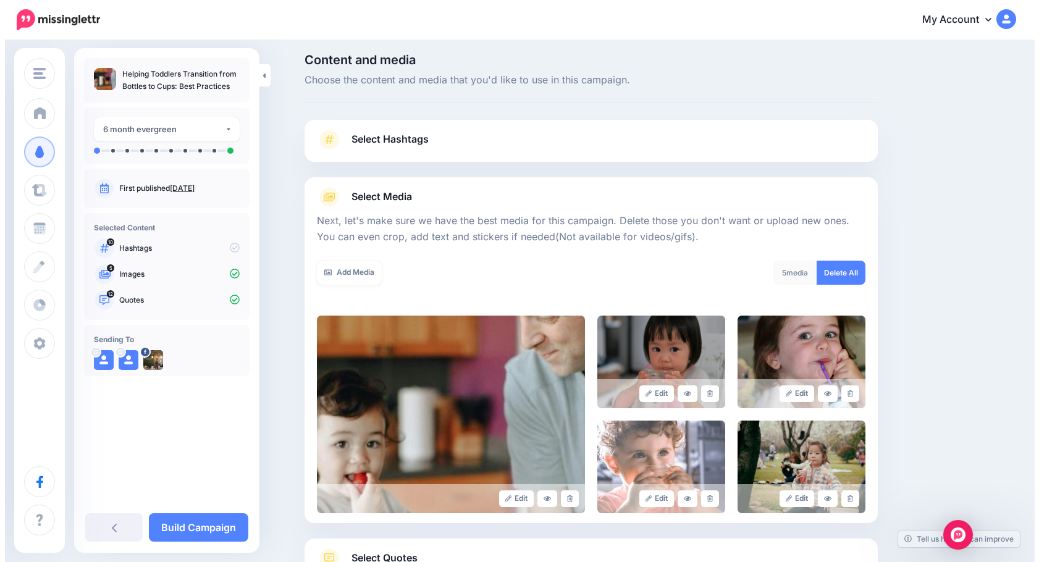
scroll to position [0, 0]
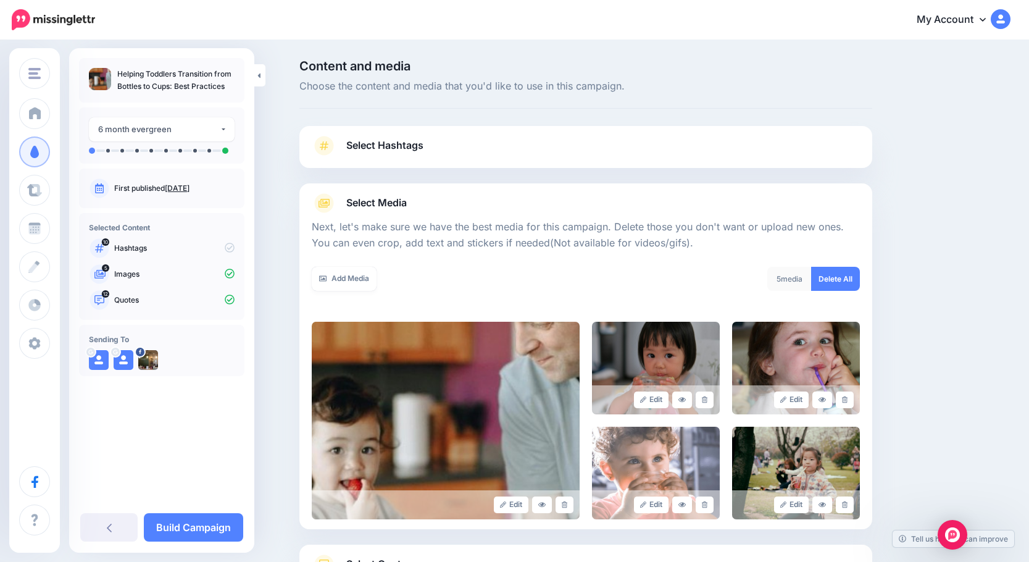
click at [469, 150] on link "Select Hashtags" at bounding box center [586, 152] width 548 height 32
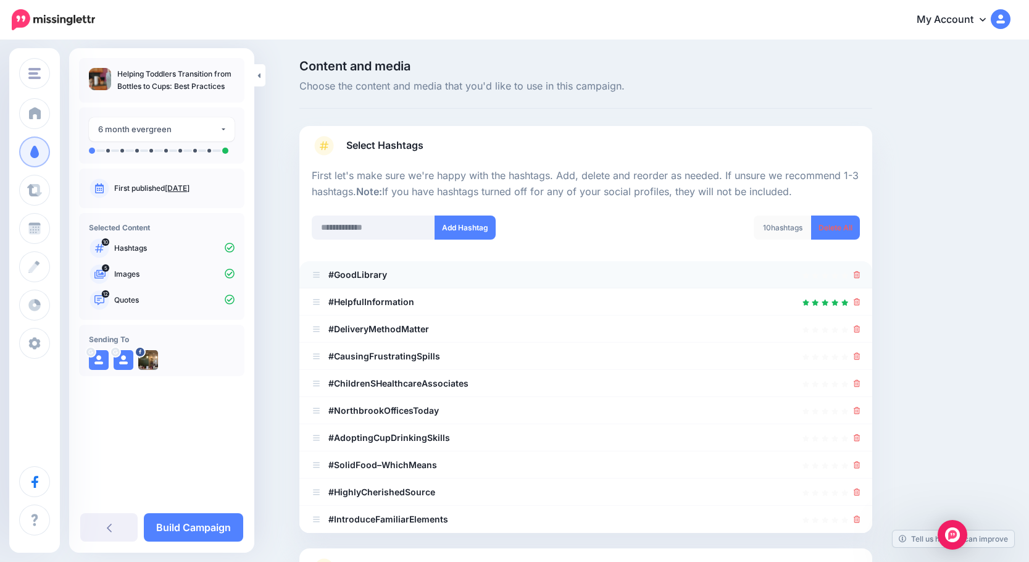
click at [672, 275] on div at bounding box center [586, 274] width 548 height 15
click at [672, 274] on icon at bounding box center [857, 274] width 7 height 7
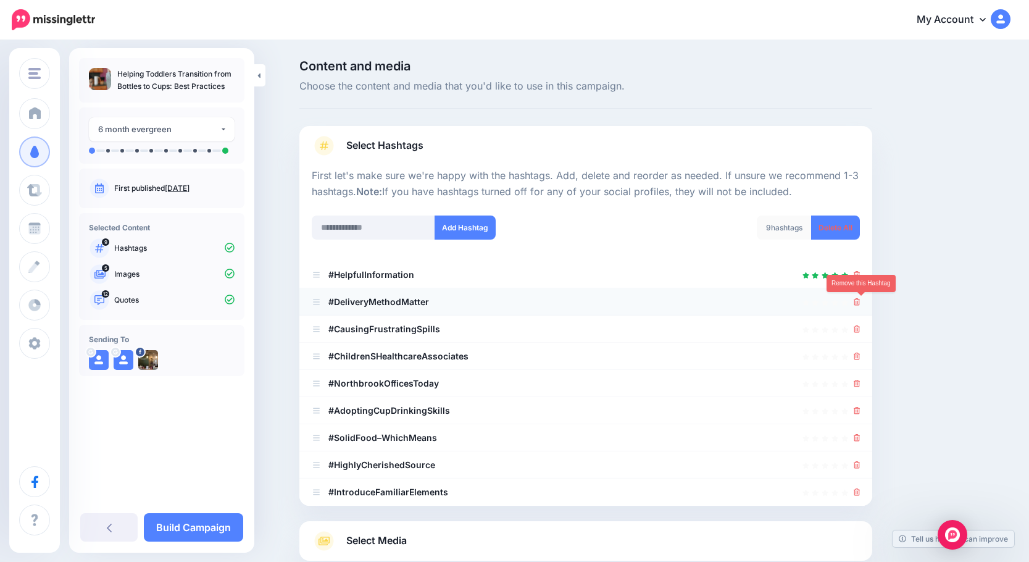
click at [672, 301] on icon at bounding box center [857, 301] width 7 height 7
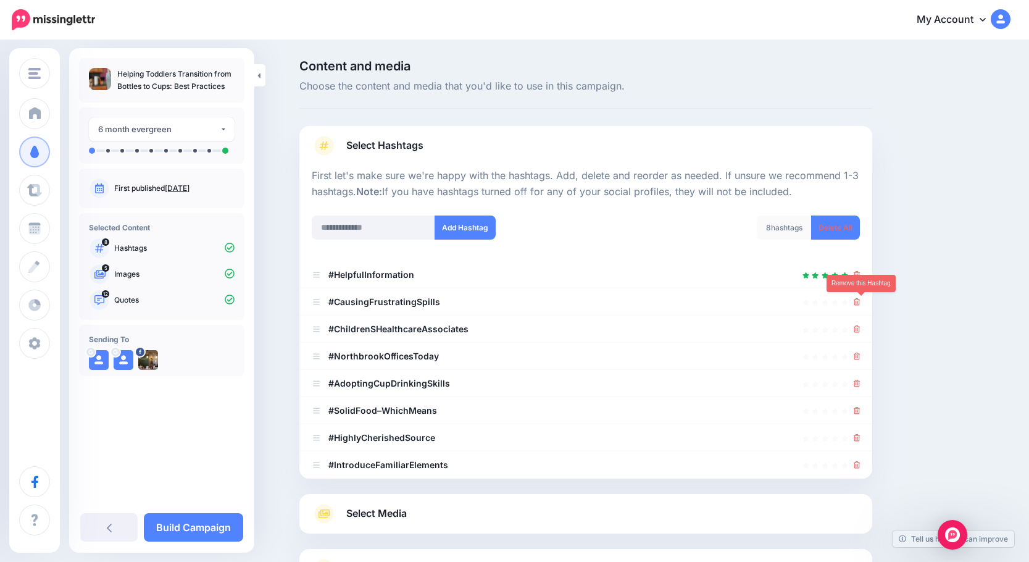
click at [672, 301] on icon at bounding box center [857, 301] width 7 height 7
click at [672, 301] on link at bounding box center [854, 301] width 14 height 10
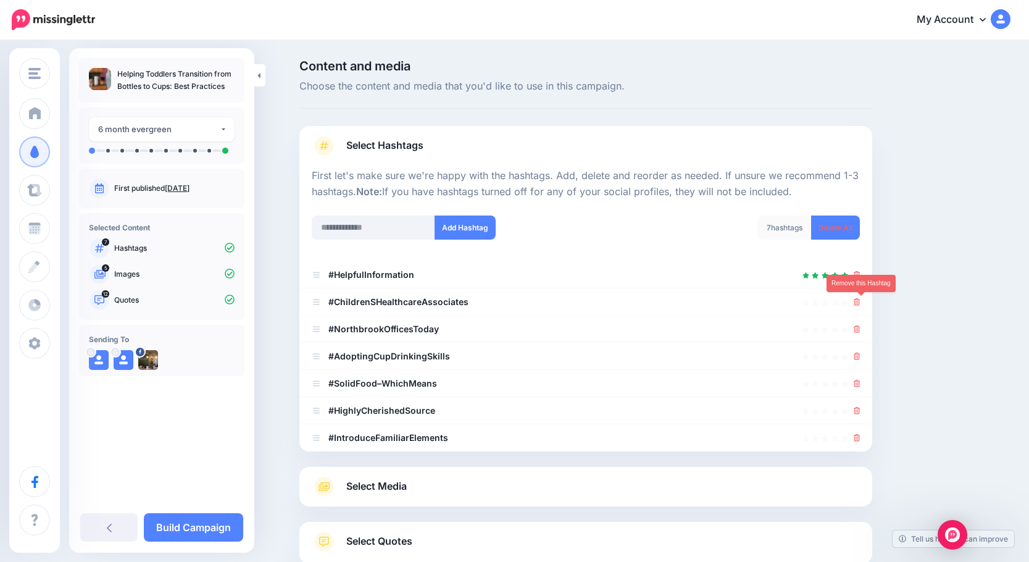
click at [672, 301] on icon at bounding box center [857, 301] width 7 height 7
click at [672, 301] on link at bounding box center [854, 301] width 14 height 10
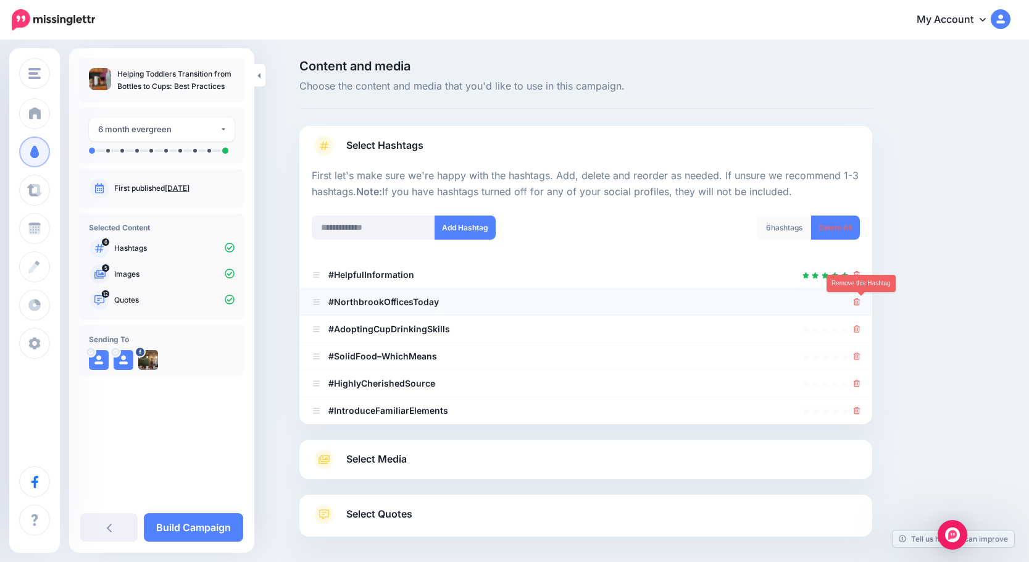
click at [672, 301] on icon at bounding box center [857, 301] width 7 height 7
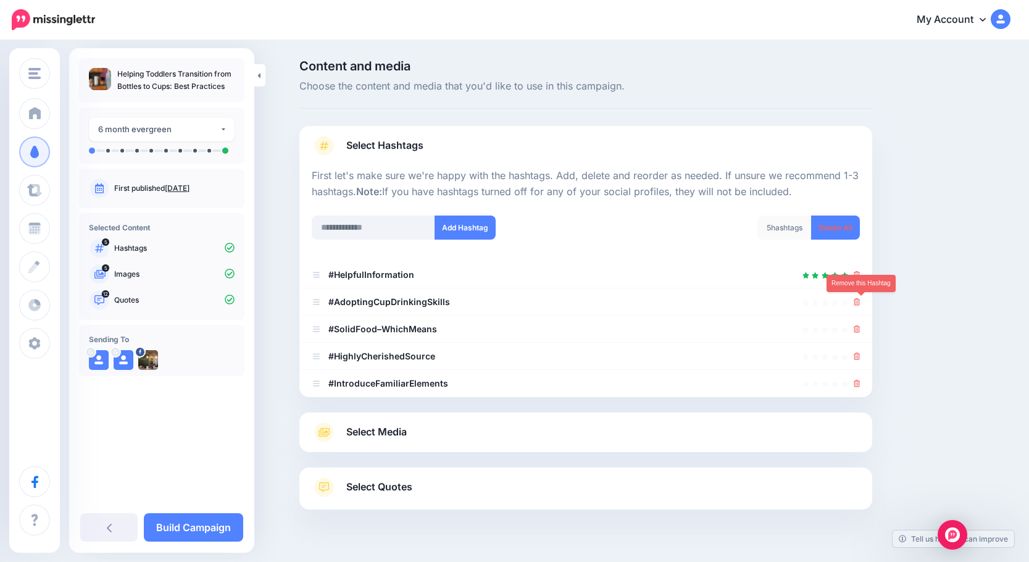
click at [672, 301] on icon at bounding box center [857, 301] width 7 height 7
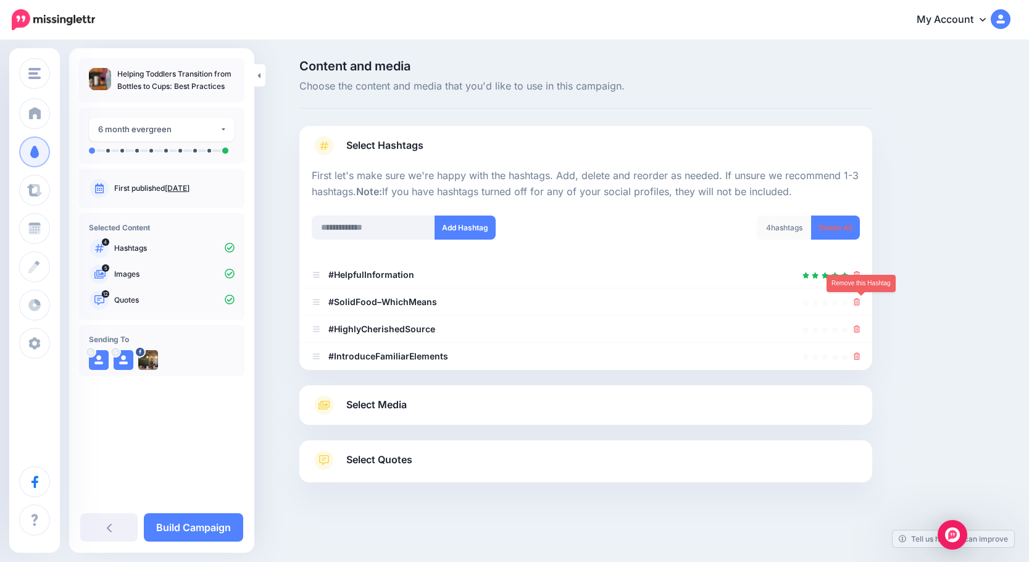
click at [672, 301] on icon at bounding box center [857, 301] width 7 height 7
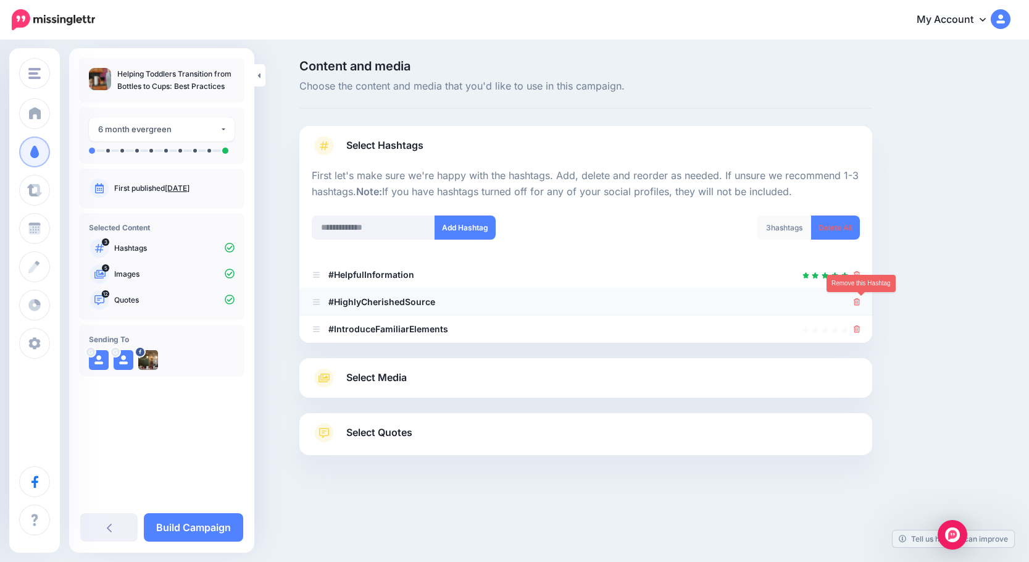
click at [672, 304] on icon at bounding box center [857, 301] width 7 height 7
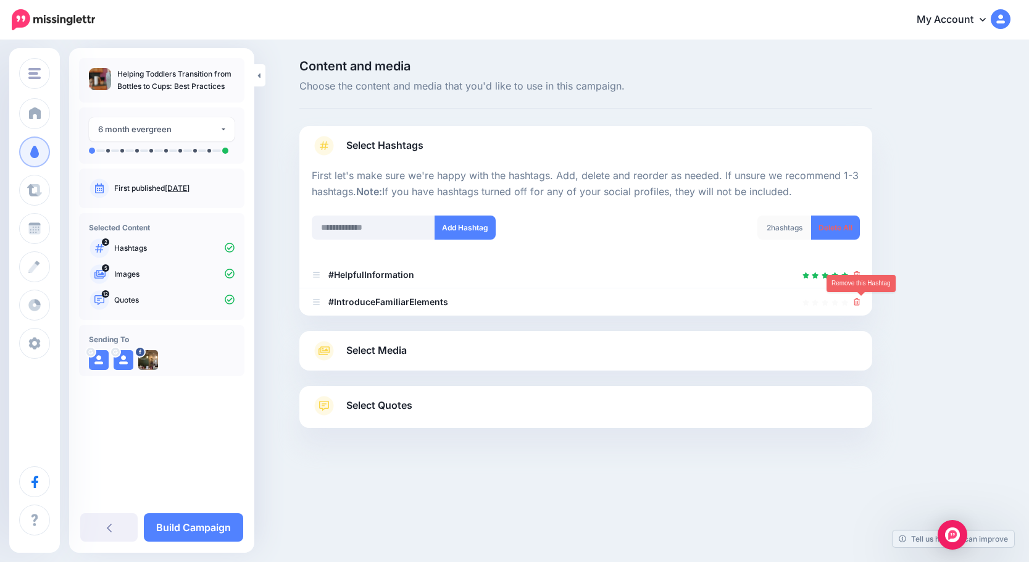
click at [672, 304] on icon at bounding box center [857, 301] width 7 height 7
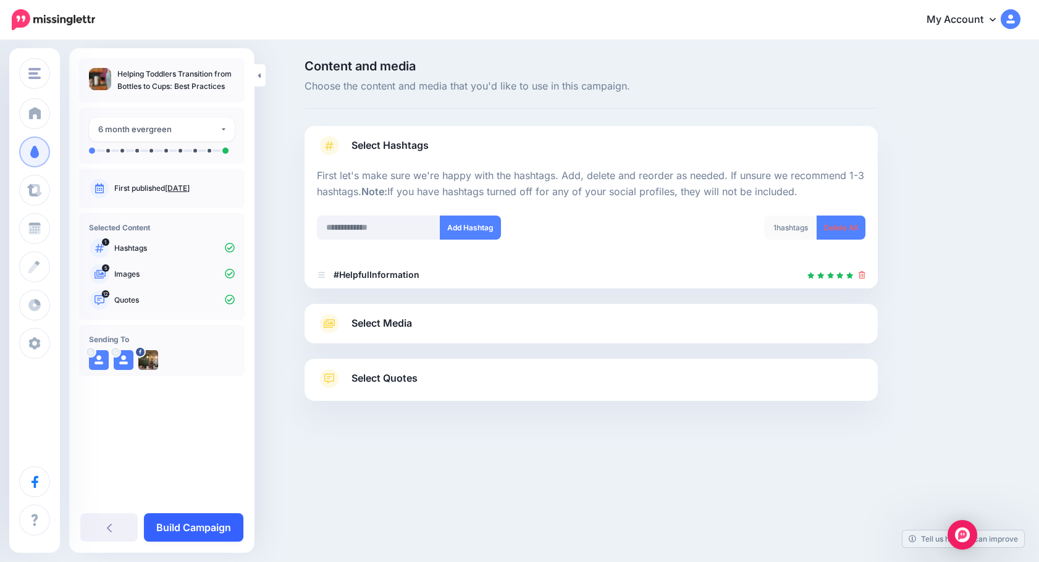
click at [211, 522] on link "Build Campaign" at bounding box center [193, 527] width 99 height 28
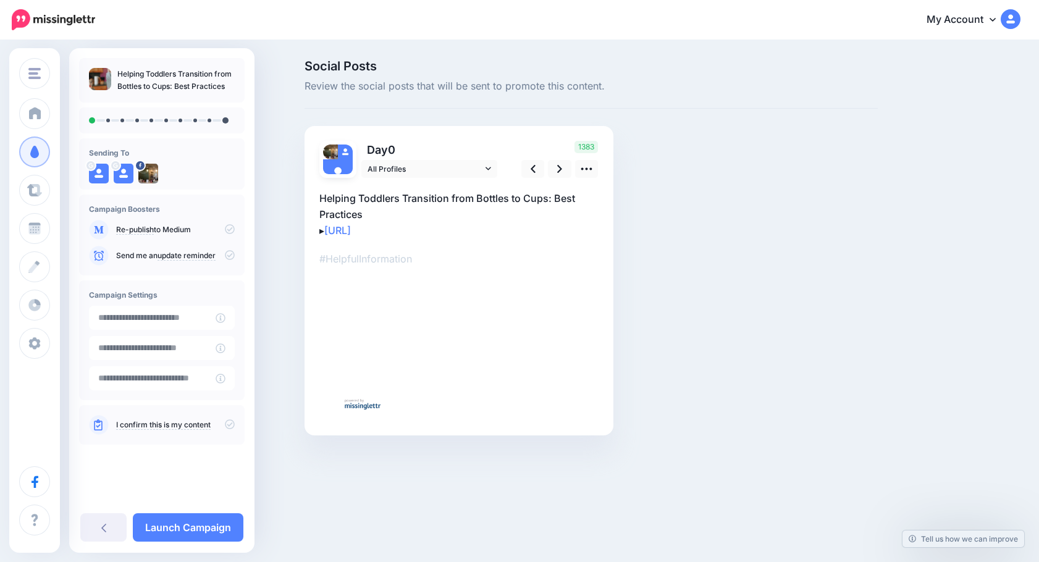
type input "**********"
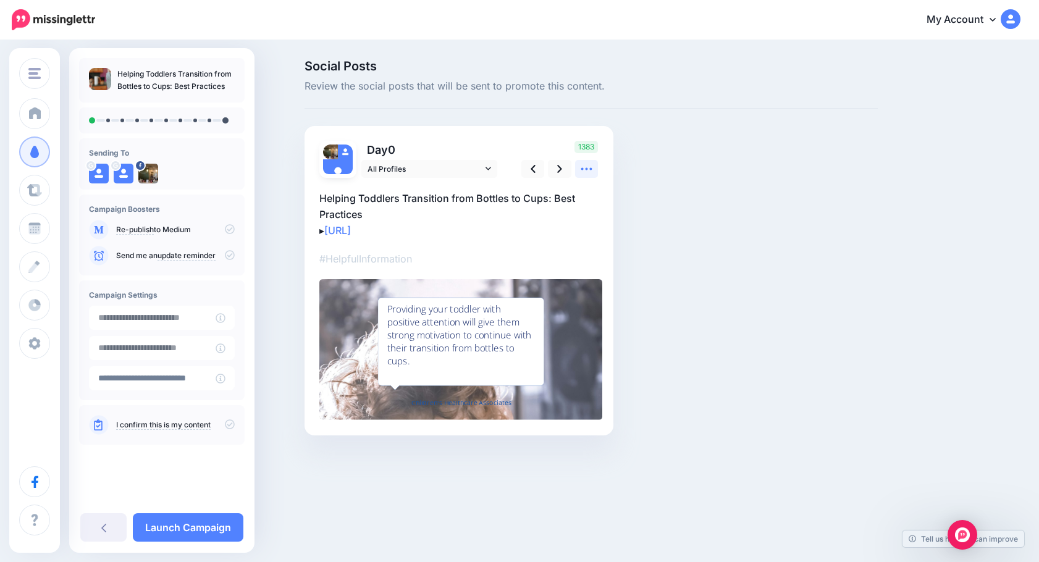
click at [580, 169] on icon at bounding box center [586, 168] width 13 height 13
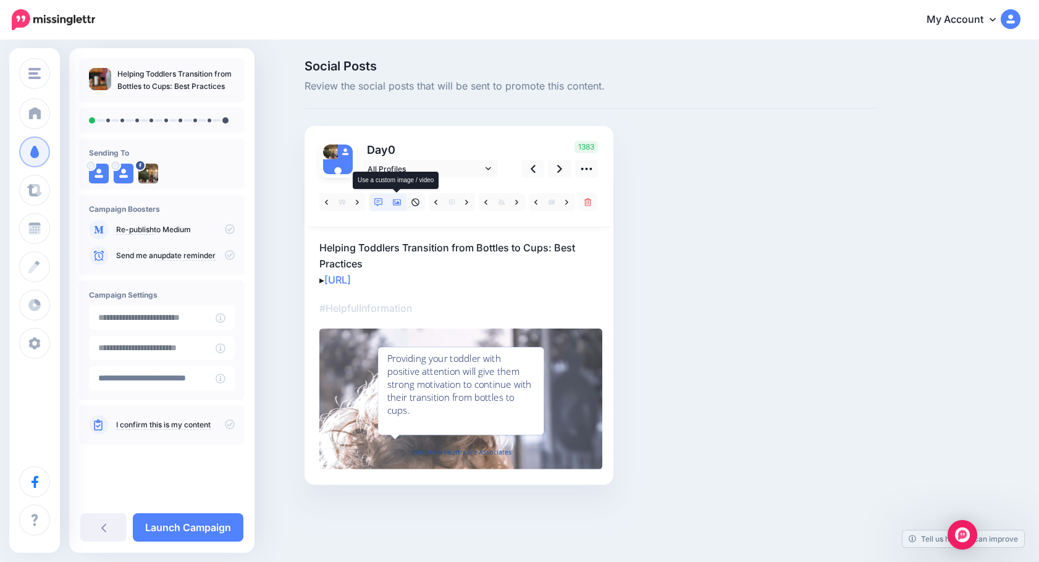
click at [396, 200] on icon at bounding box center [397, 202] width 9 height 9
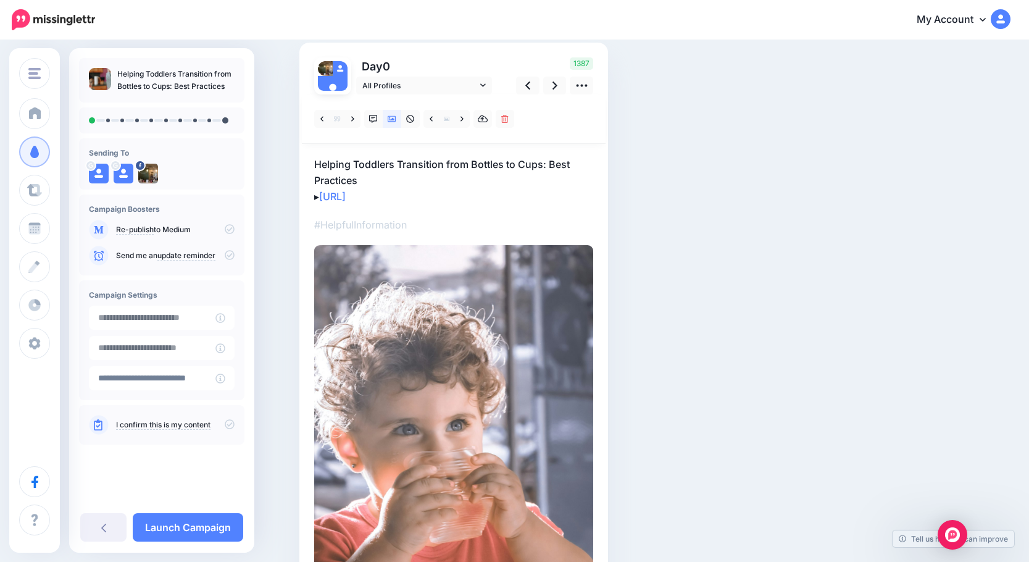
scroll to position [62, 0]
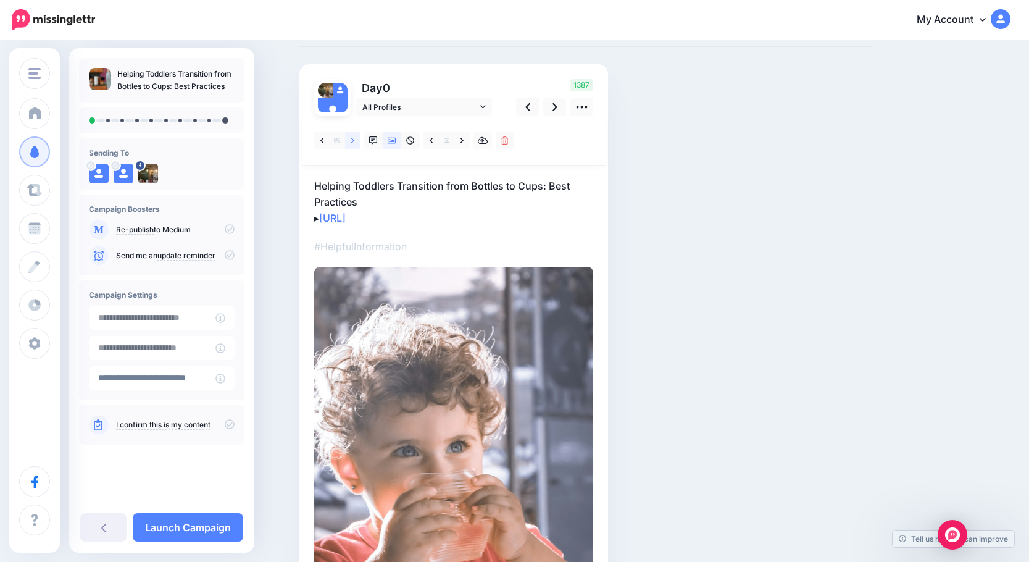
click at [354, 142] on icon at bounding box center [352, 140] width 3 height 9
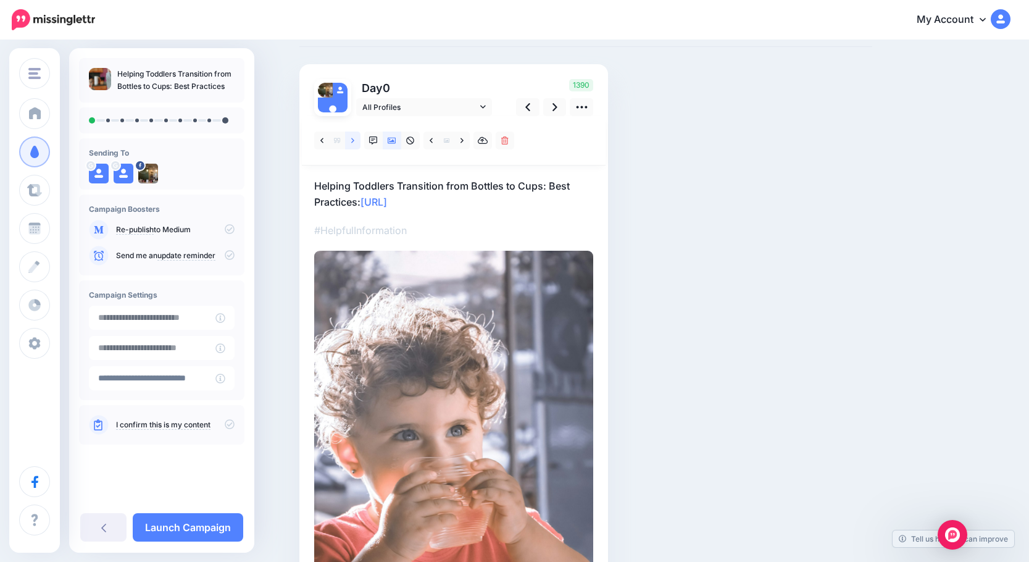
click at [354, 142] on icon at bounding box center [352, 140] width 3 height 9
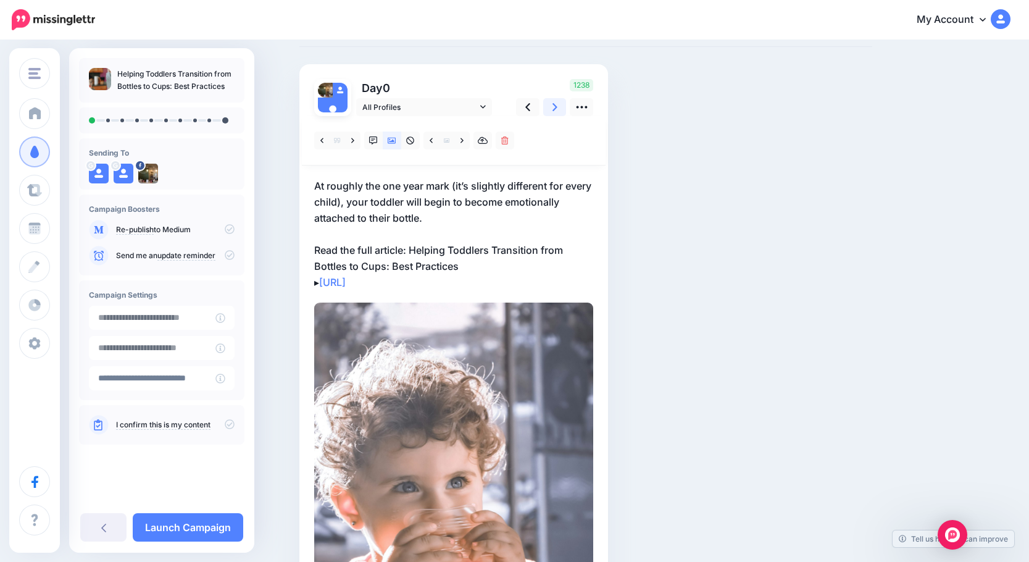
click at [556, 106] on link at bounding box center [554, 107] width 23 height 18
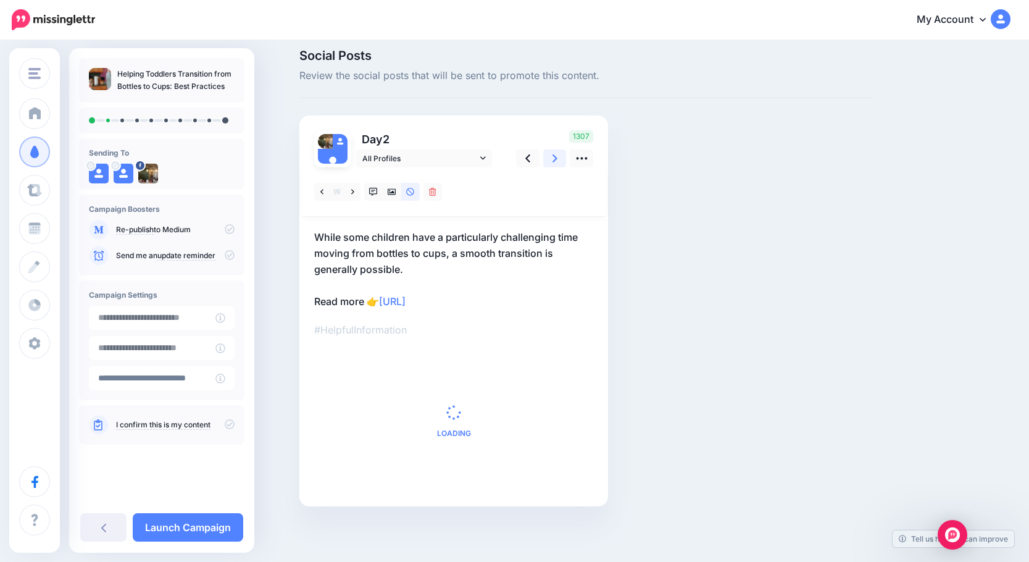
scroll to position [0, 0]
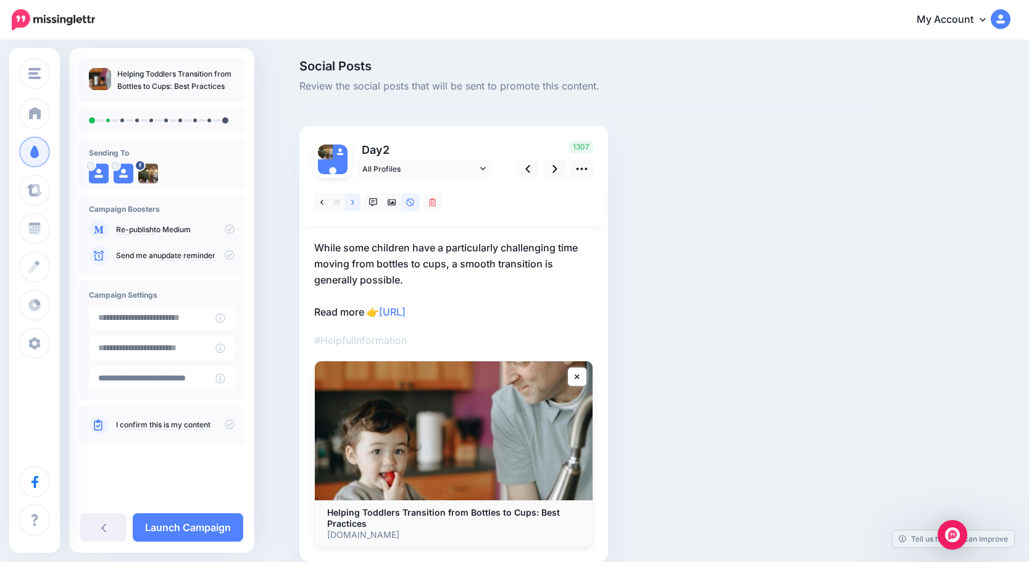
click at [354, 203] on icon at bounding box center [352, 201] width 3 height 5
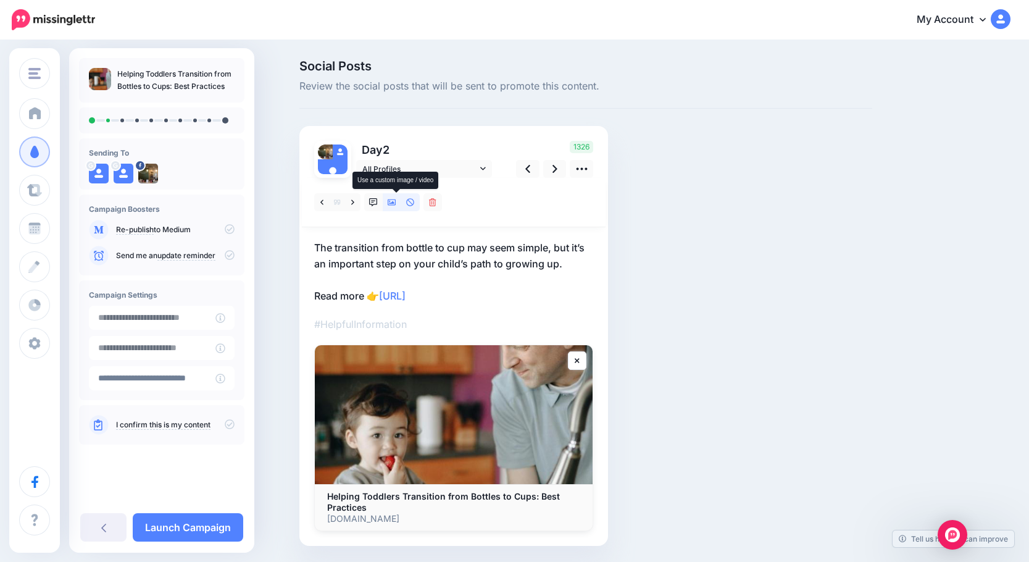
click at [393, 200] on icon at bounding box center [392, 202] width 9 height 6
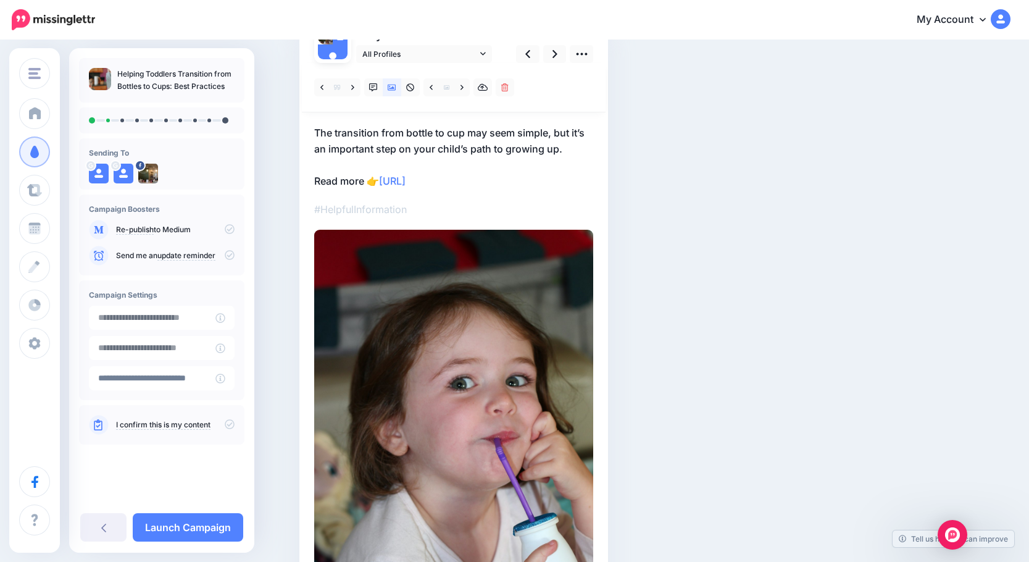
scroll to position [62, 0]
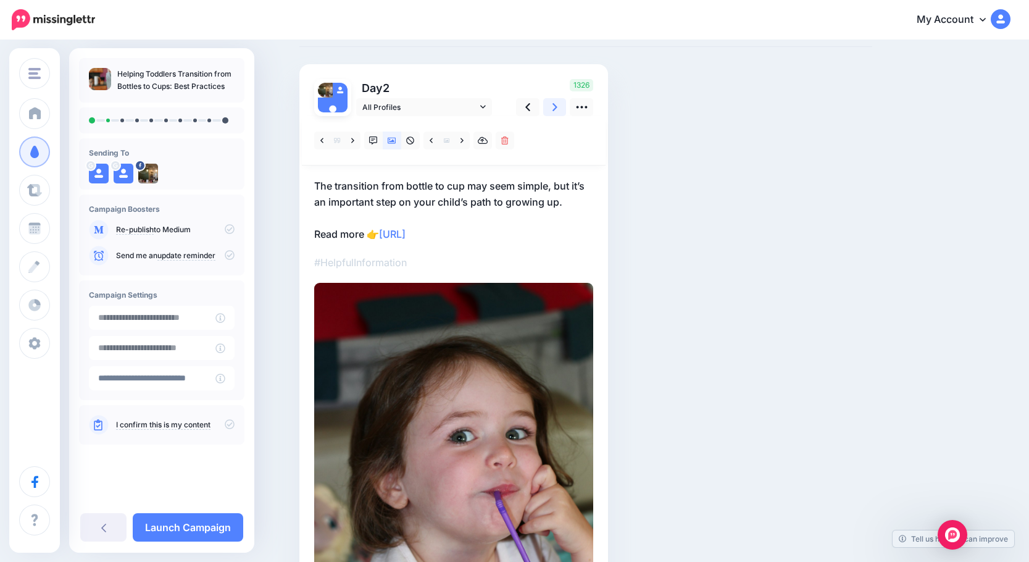
click at [557, 105] on icon at bounding box center [555, 107] width 5 height 13
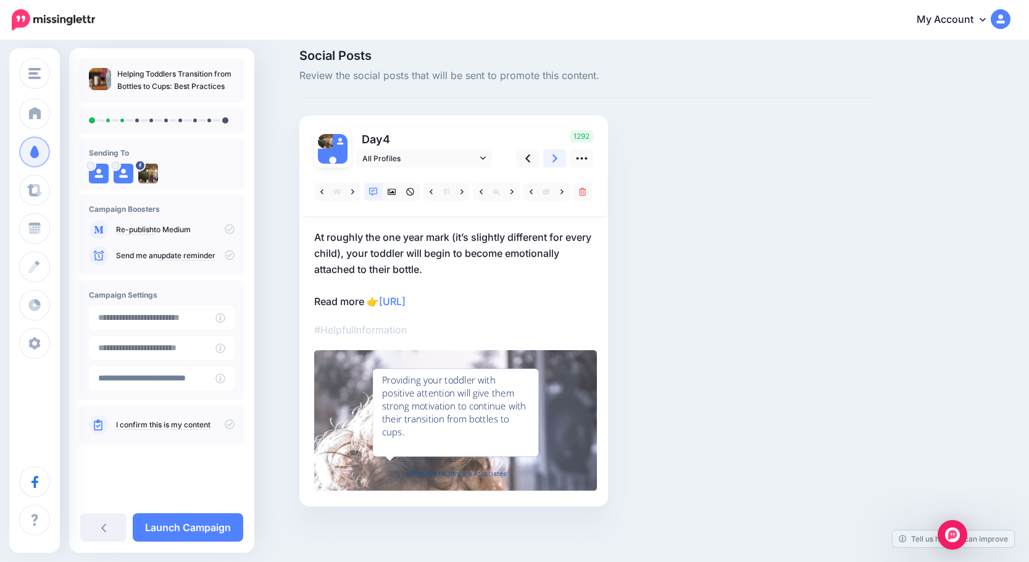
scroll to position [10, 0]
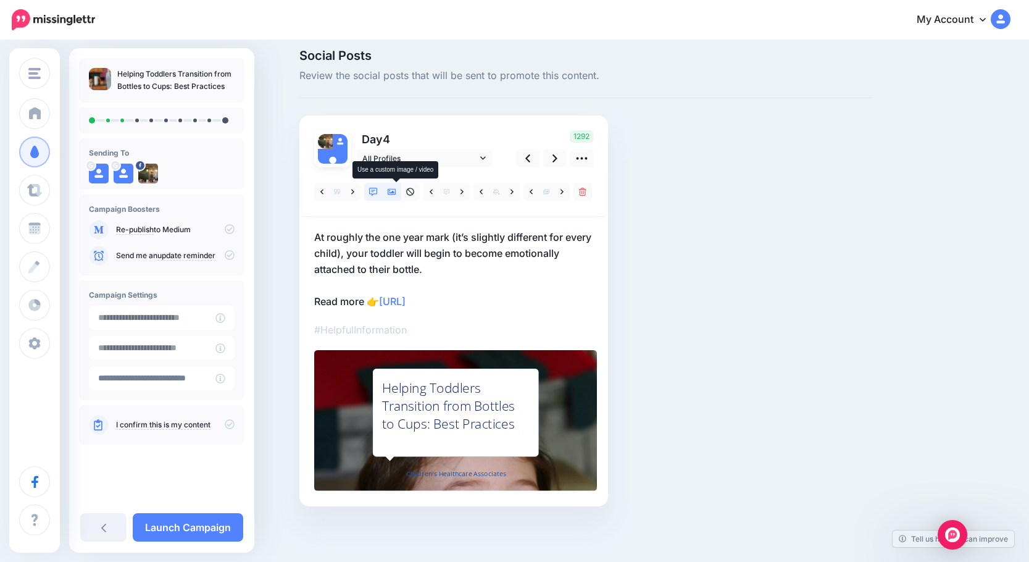
click at [395, 190] on icon at bounding box center [392, 192] width 9 height 9
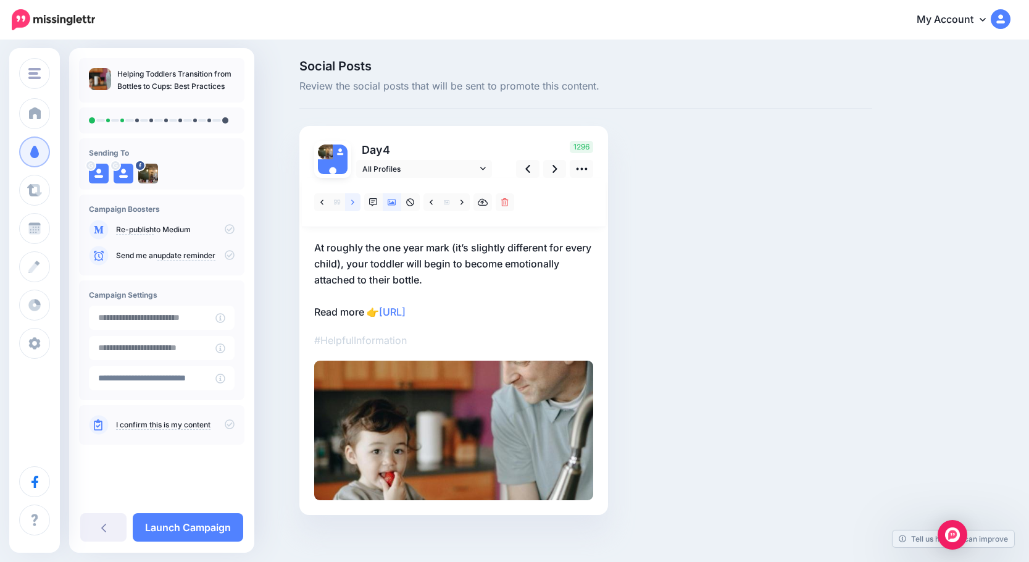
click at [354, 202] on icon at bounding box center [352, 202] width 3 height 9
click at [464, 202] on icon at bounding box center [462, 202] width 3 height 9
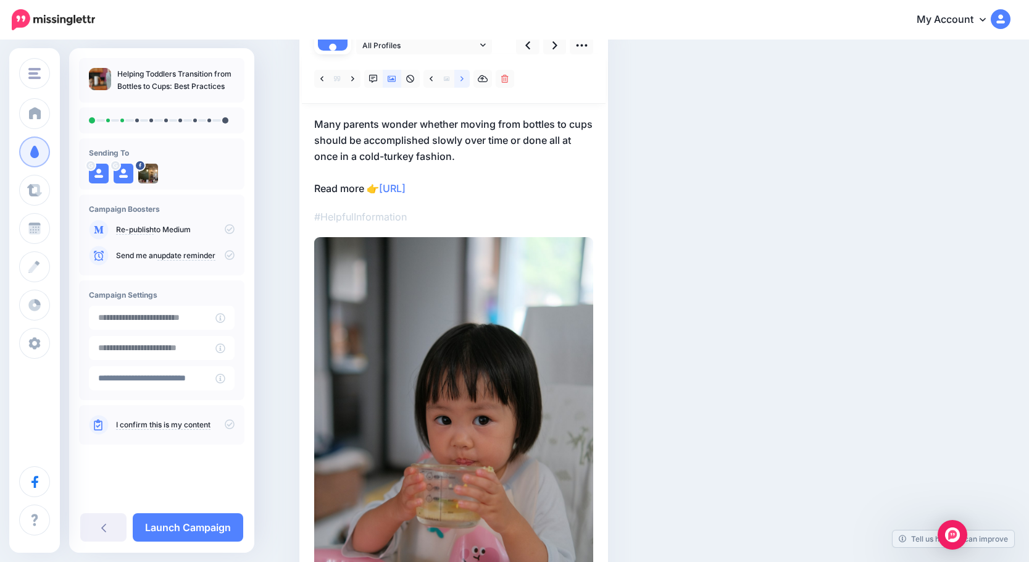
scroll to position [62, 0]
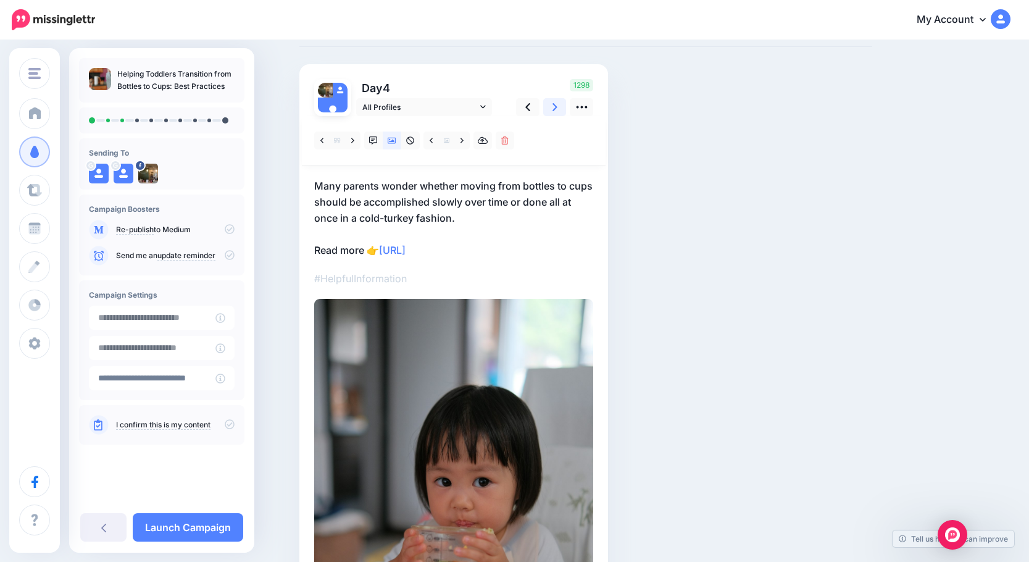
click at [558, 106] on icon at bounding box center [555, 107] width 5 height 8
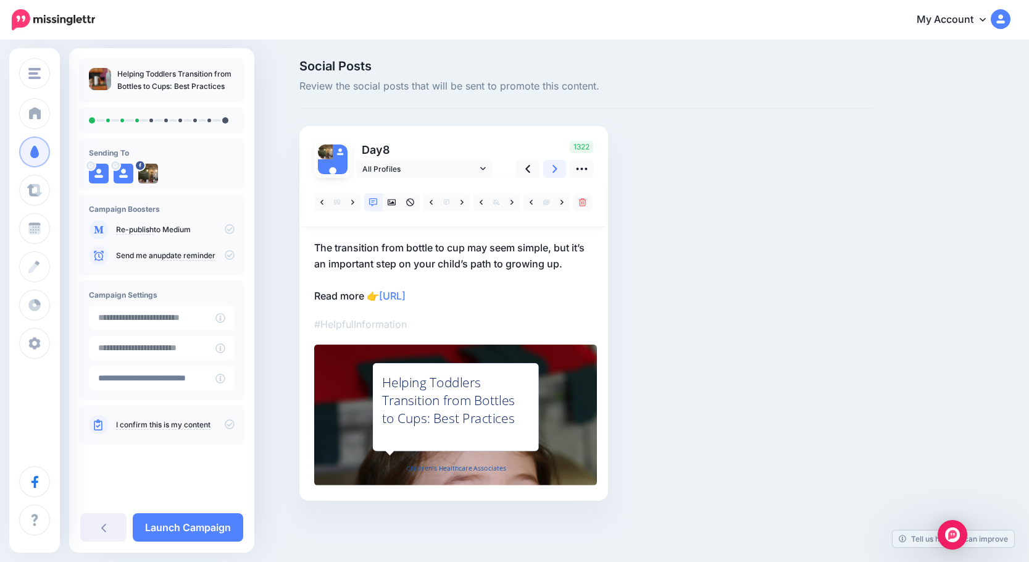
scroll to position [0, 0]
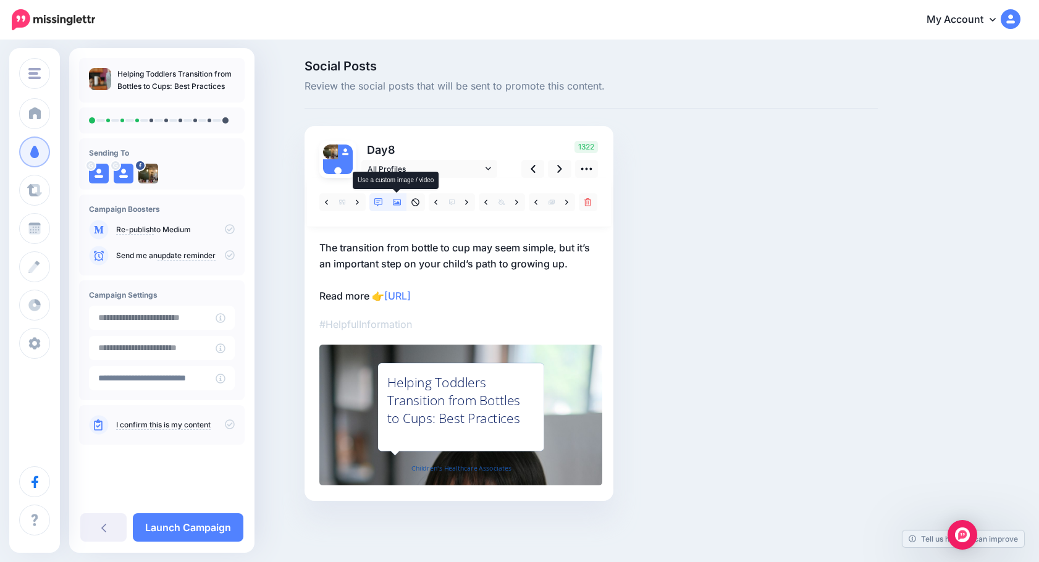
click at [394, 203] on icon at bounding box center [397, 202] width 9 height 9
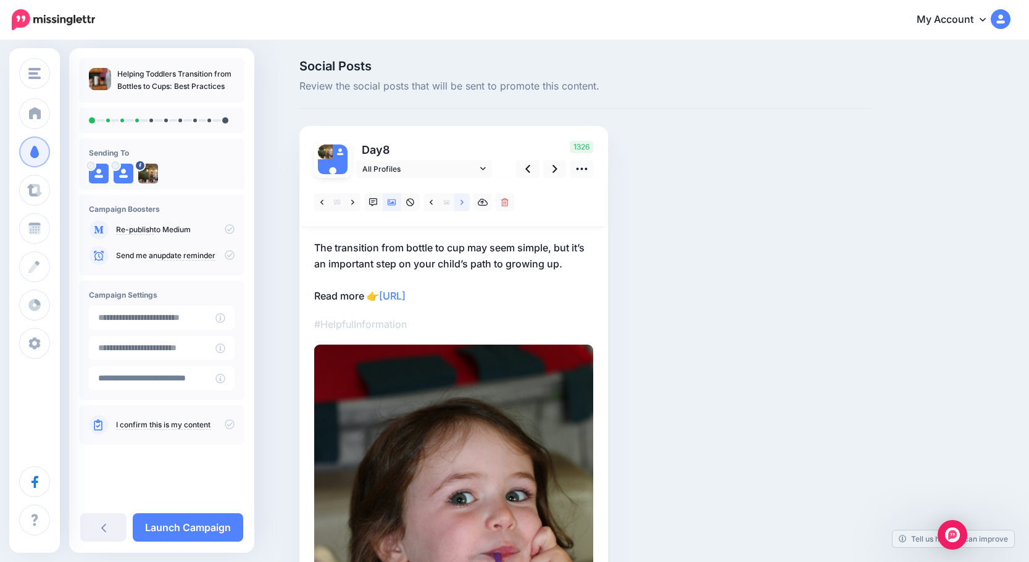
click at [464, 203] on icon at bounding box center [462, 202] width 3 height 9
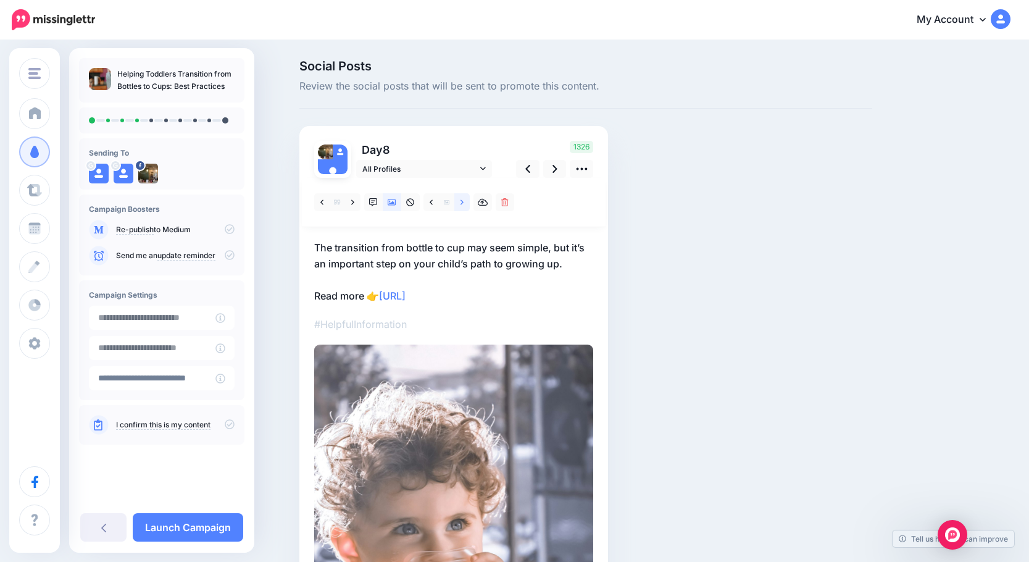
click at [464, 203] on icon at bounding box center [462, 202] width 3 height 9
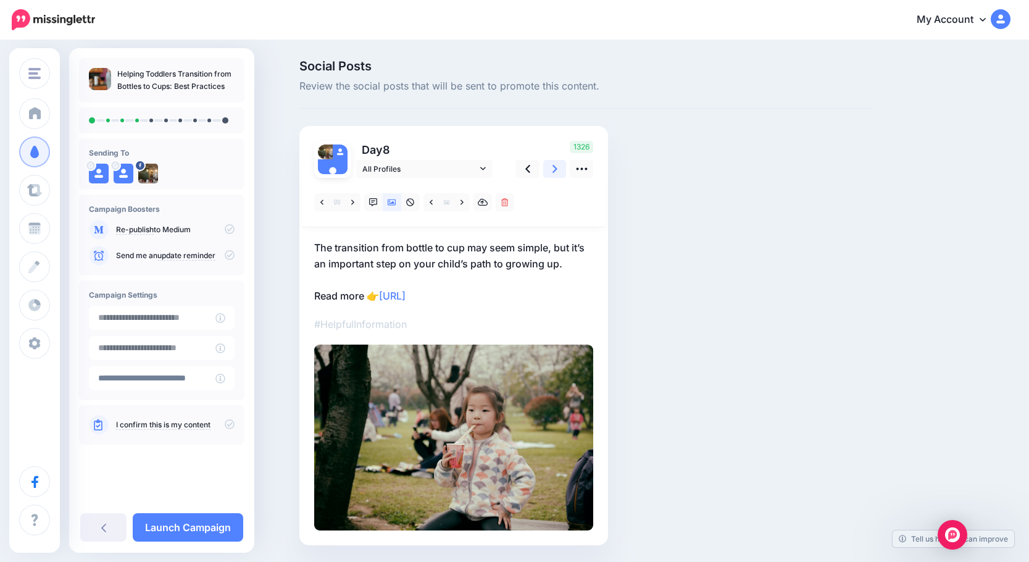
click at [556, 165] on link at bounding box center [554, 169] width 23 height 18
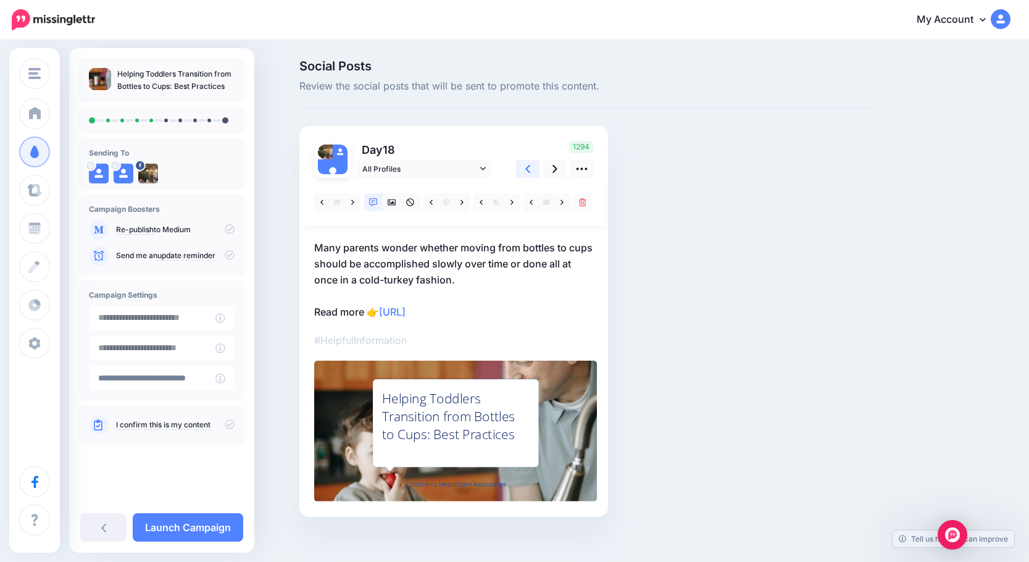
click at [530, 173] on icon at bounding box center [527, 168] width 5 height 13
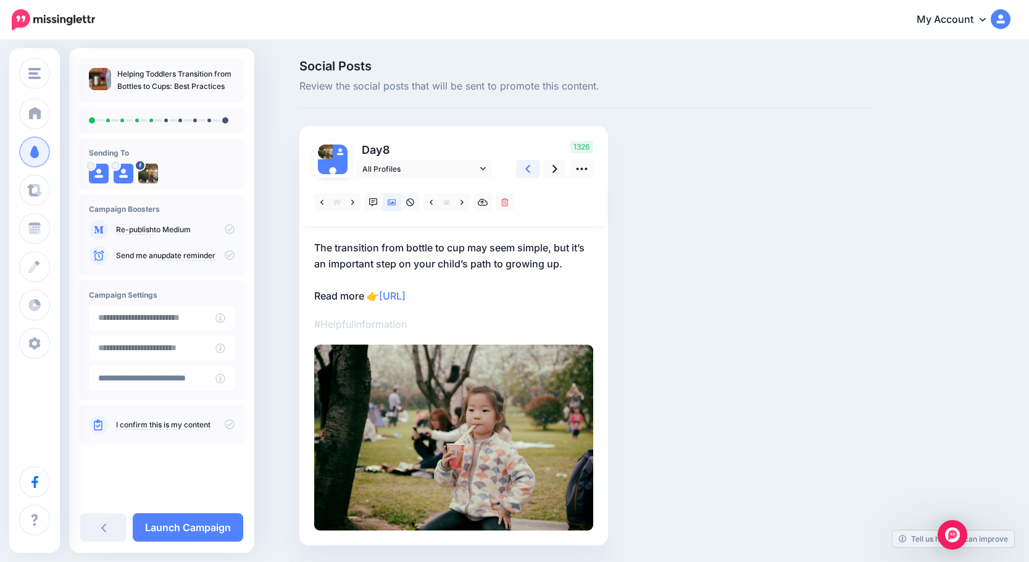
click at [530, 173] on icon at bounding box center [527, 168] width 5 height 13
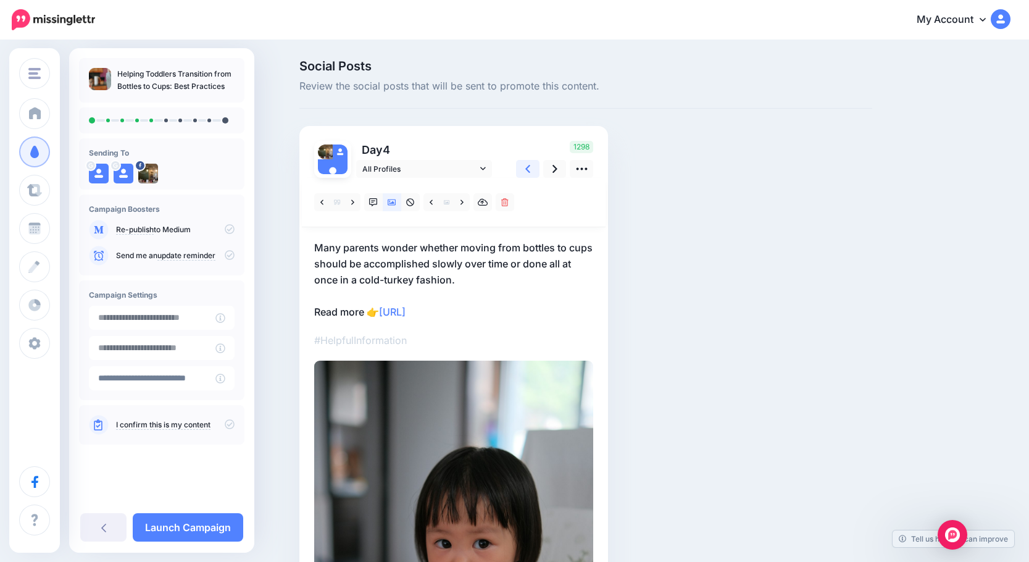
click at [530, 173] on icon at bounding box center [527, 168] width 5 height 13
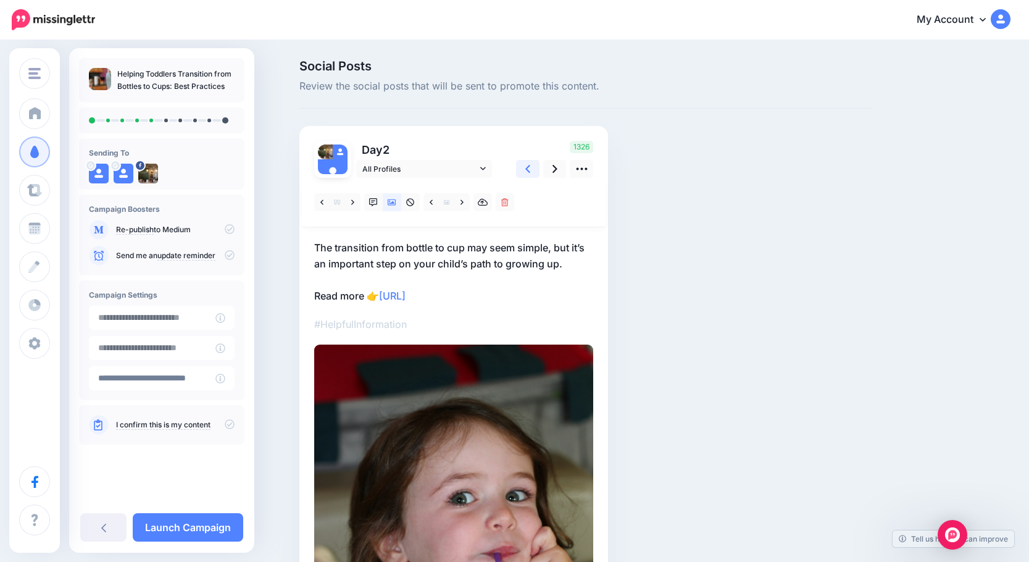
click at [530, 173] on icon at bounding box center [527, 168] width 5 height 13
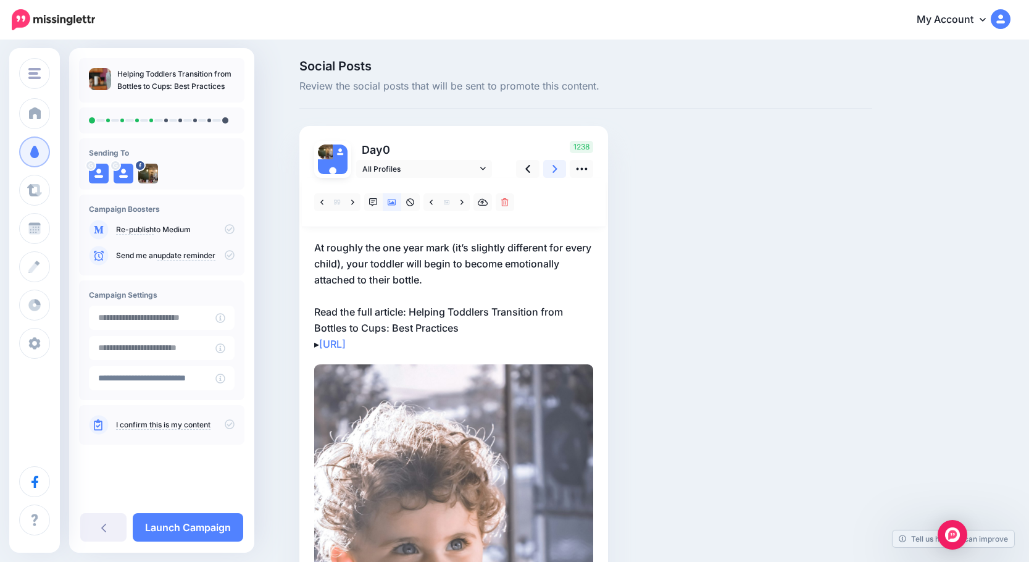
click at [557, 170] on icon at bounding box center [555, 168] width 5 height 13
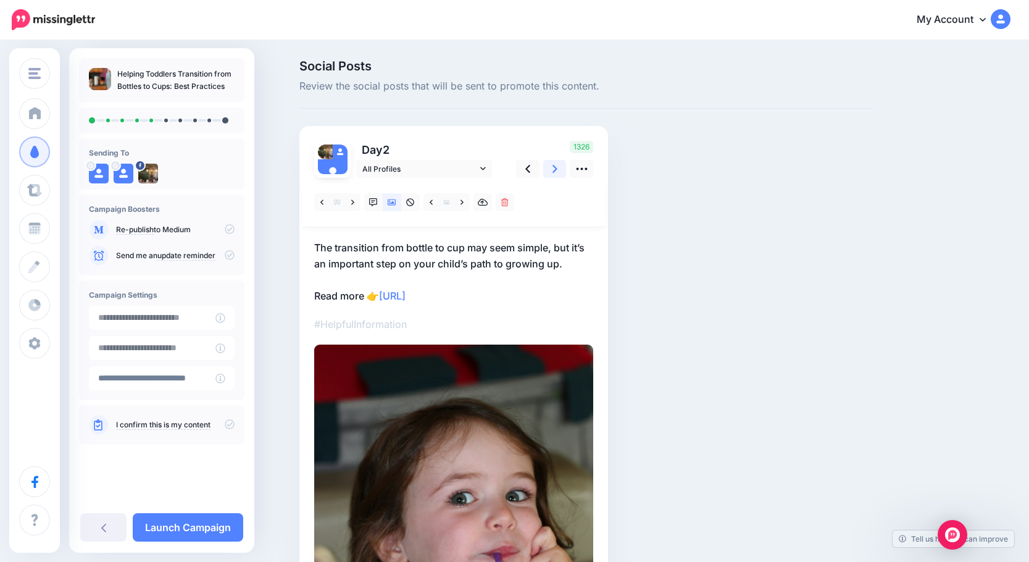
click at [557, 170] on icon at bounding box center [555, 168] width 5 height 13
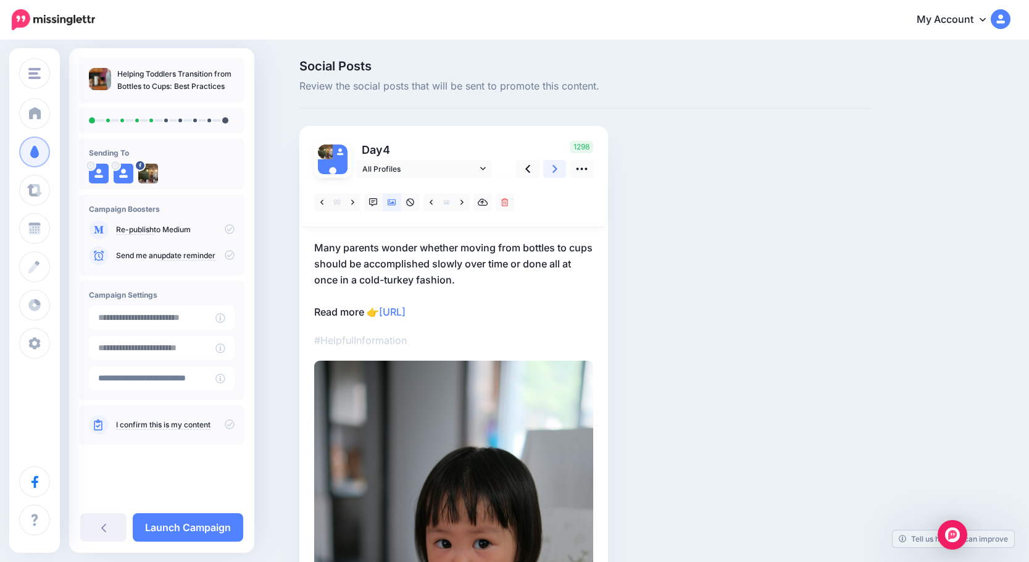
click at [557, 170] on icon at bounding box center [555, 168] width 5 height 13
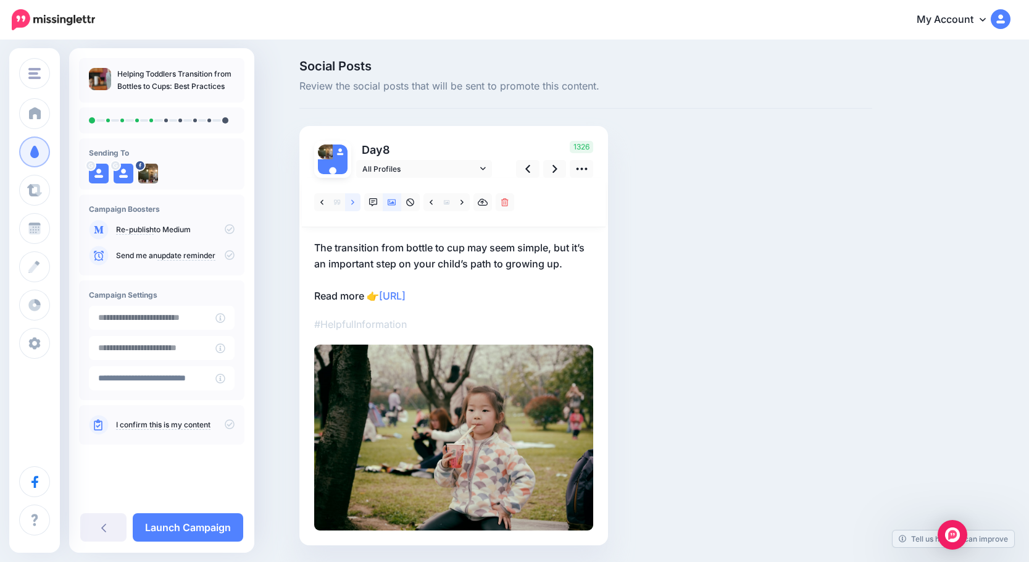
click at [352, 201] on link at bounding box center [352, 202] width 15 height 18
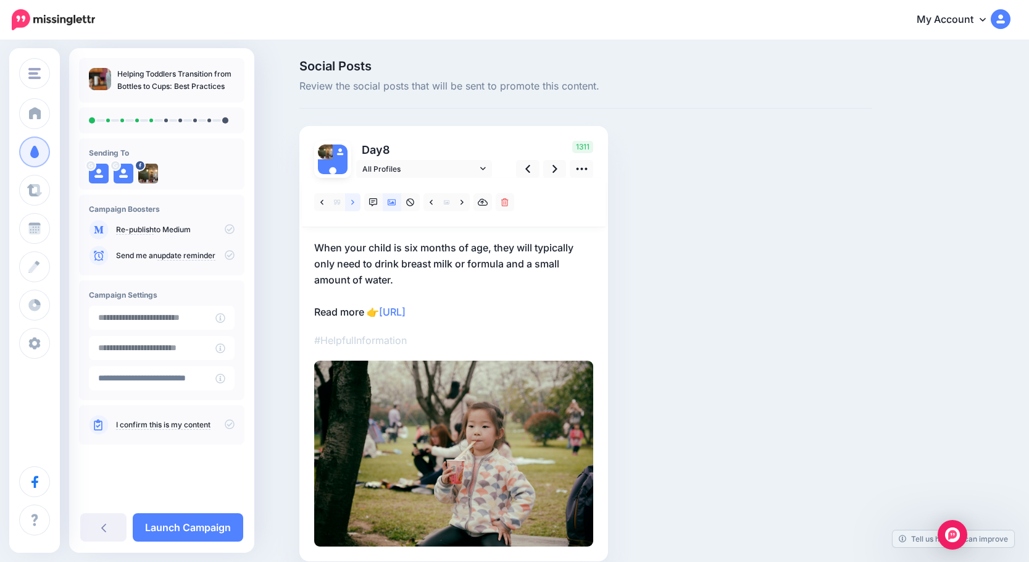
click at [360, 199] on link at bounding box center [352, 202] width 15 height 18
click at [558, 169] on icon at bounding box center [555, 168] width 5 height 13
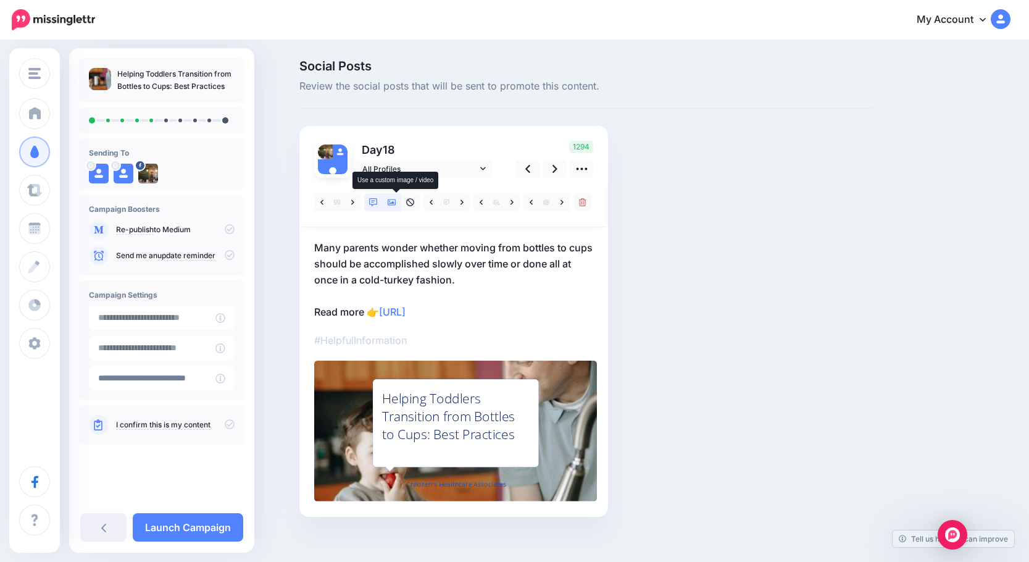
click at [396, 200] on icon at bounding box center [392, 202] width 9 height 9
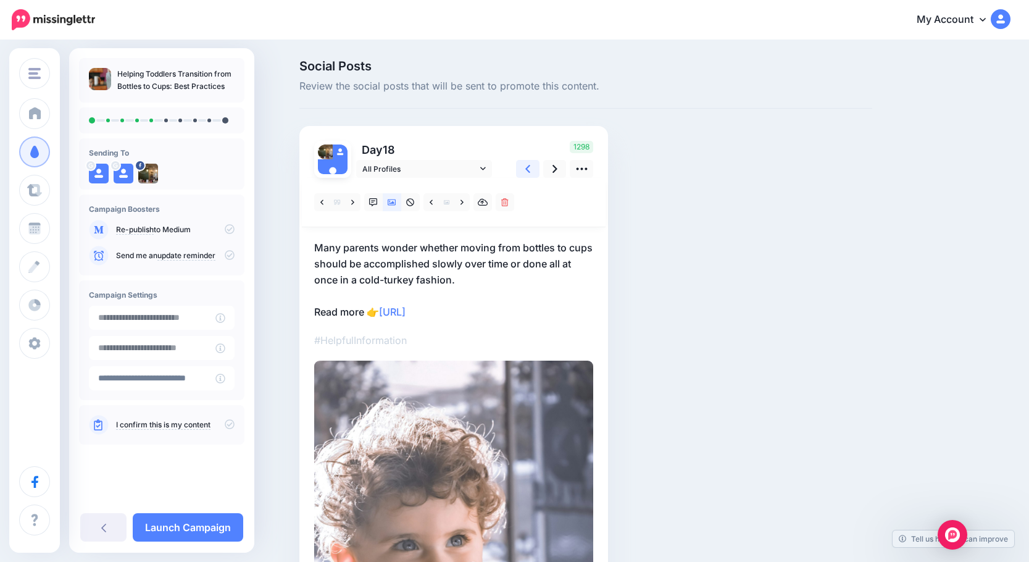
click at [529, 169] on link at bounding box center [527, 169] width 23 height 18
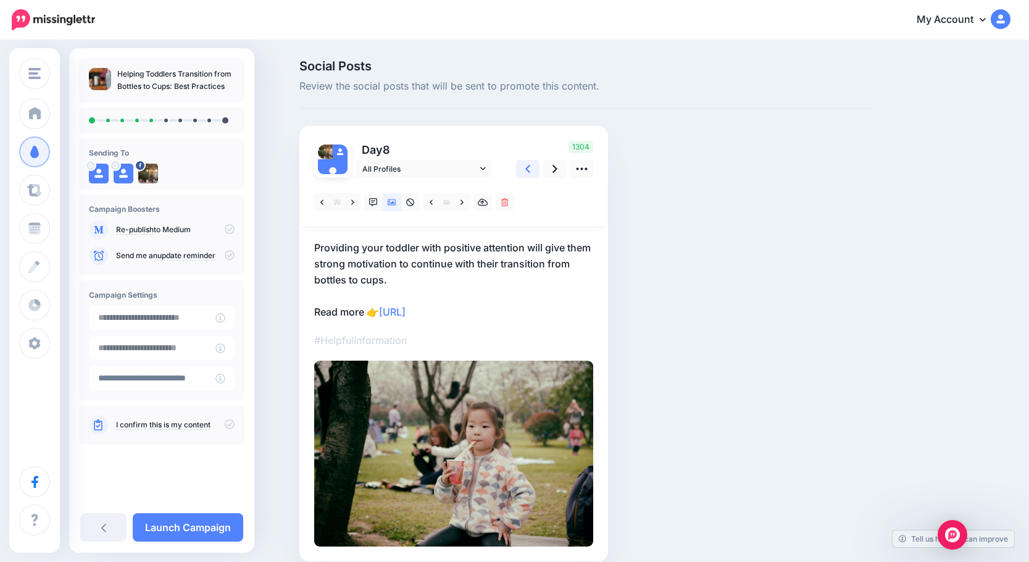
click at [529, 169] on link at bounding box center [527, 169] width 23 height 18
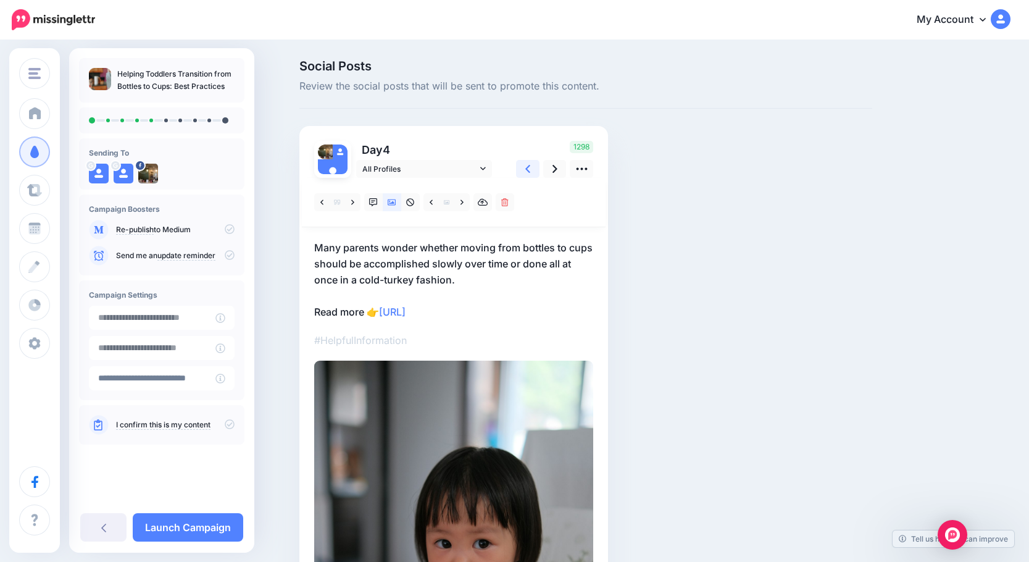
click at [529, 169] on link at bounding box center [527, 169] width 23 height 18
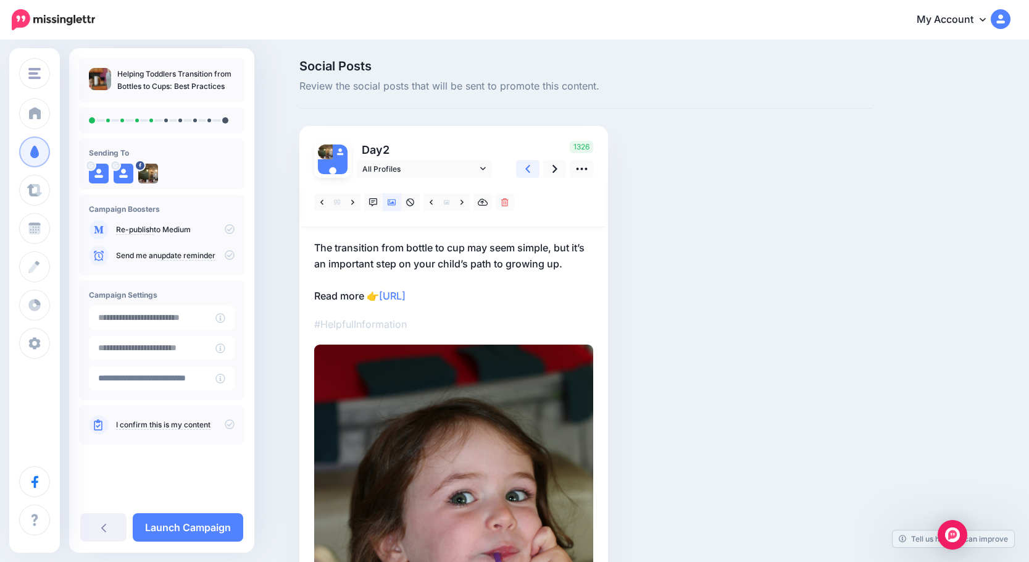
click at [529, 169] on link at bounding box center [527, 169] width 23 height 18
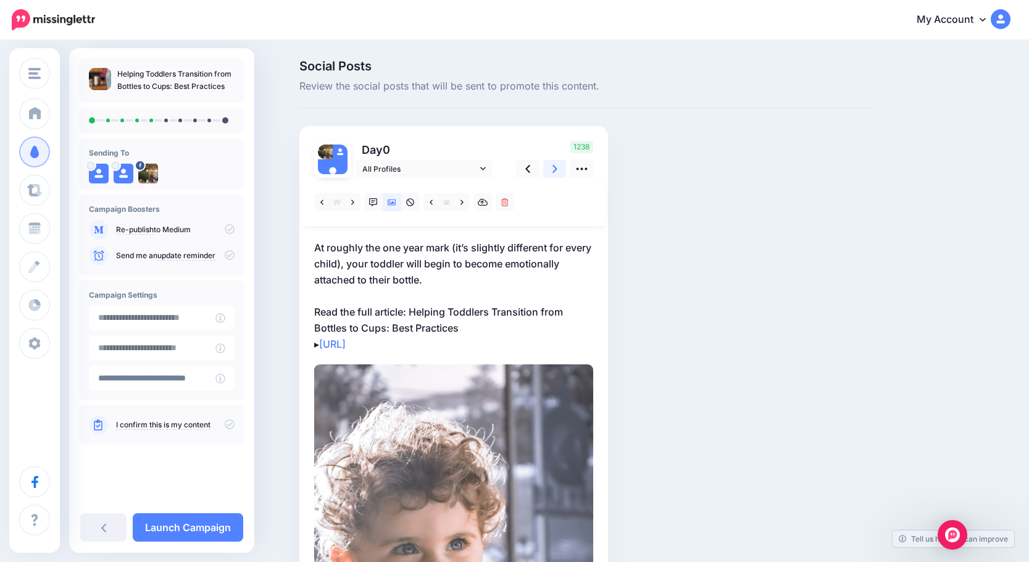
click at [557, 170] on icon at bounding box center [555, 168] width 5 height 13
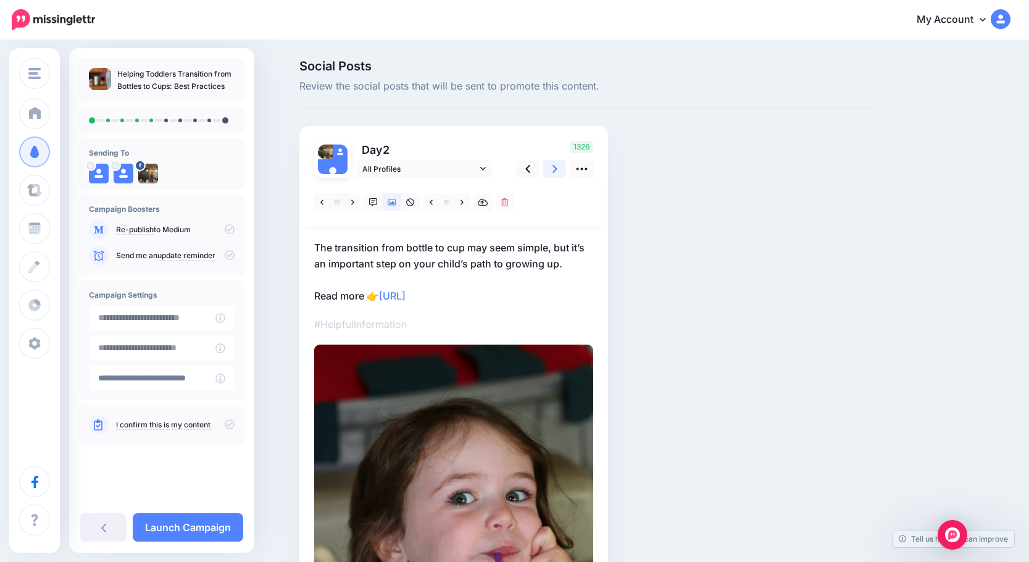
click at [557, 170] on icon at bounding box center [555, 168] width 5 height 13
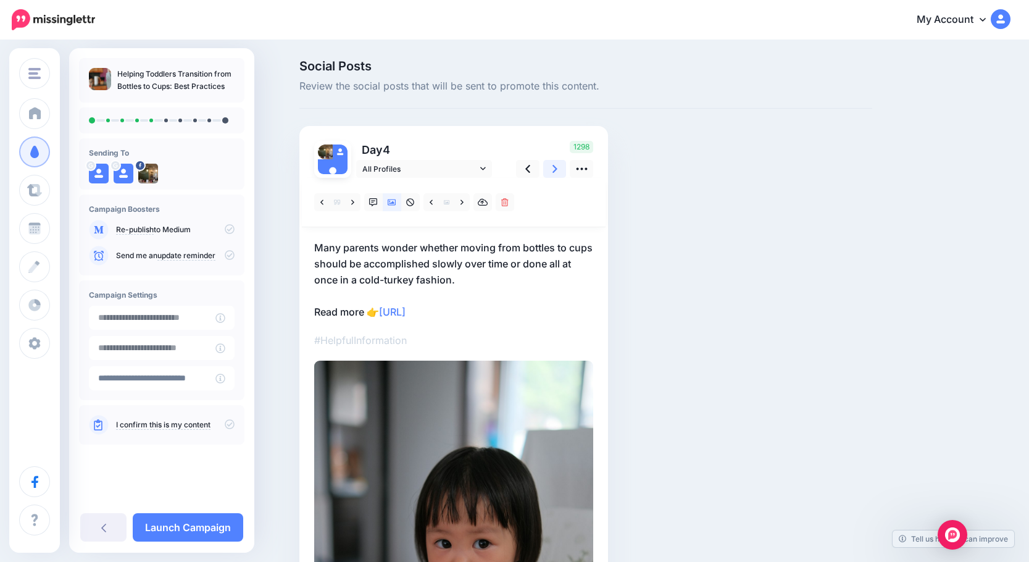
click at [557, 170] on icon at bounding box center [555, 168] width 5 height 13
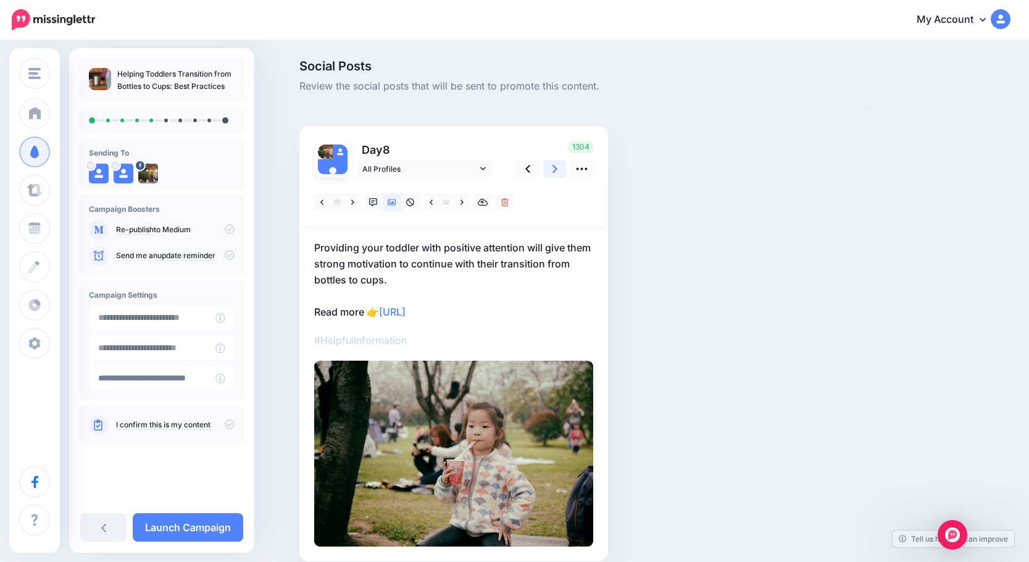
click at [557, 170] on icon at bounding box center [555, 168] width 5 height 13
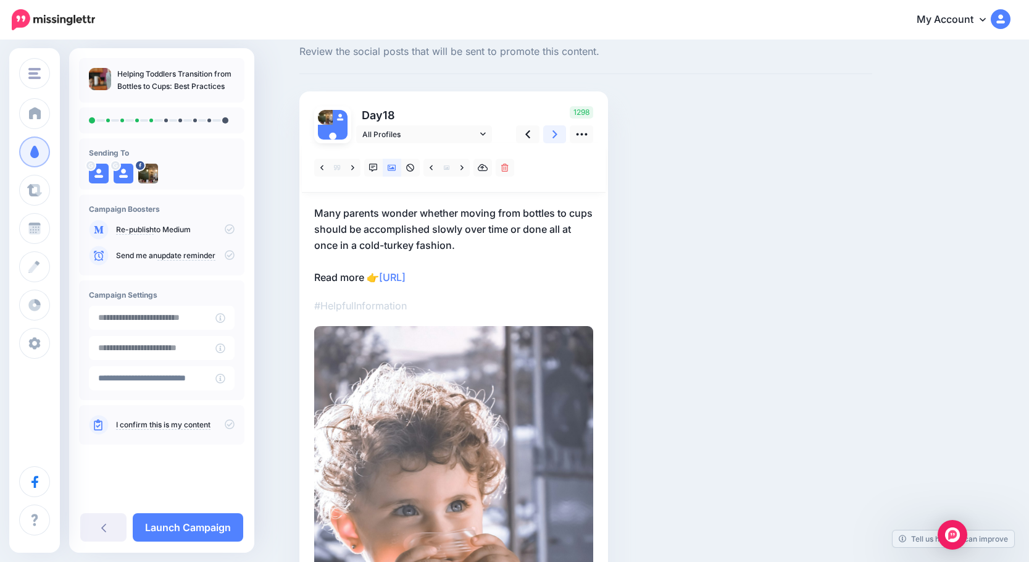
scroll to position [62, 0]
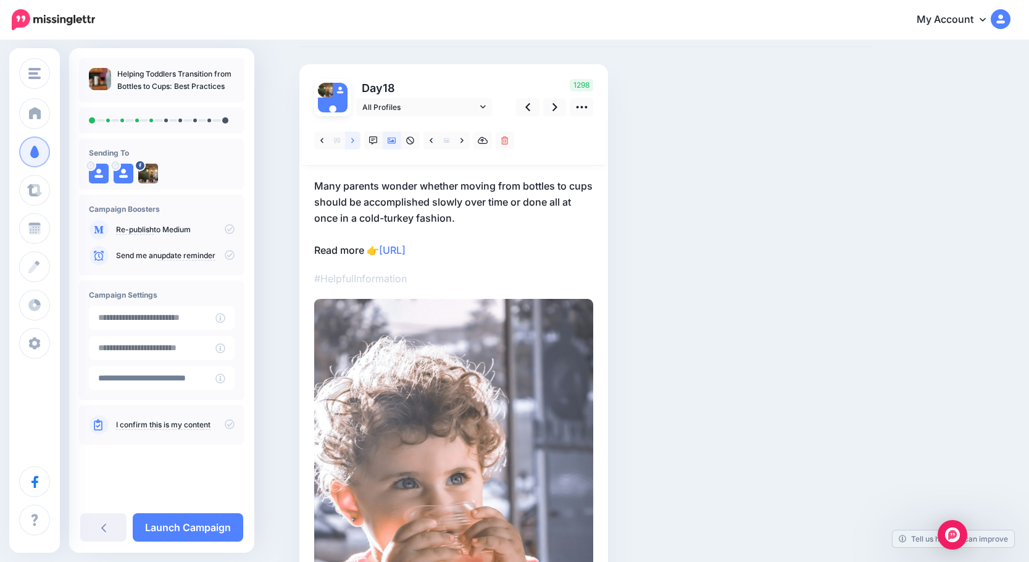
click at [354, 142] on icon at bounding box center [352, 140] width 3 height 9
click at [330, 142] on link at bounding box center [321, 141] width 15 height 18
click at [361, 140] on link at bounding box center [352, 141] width 15 height 18
click at [464, 142] on icon at bounding box center [462, 140] width 3 height 9
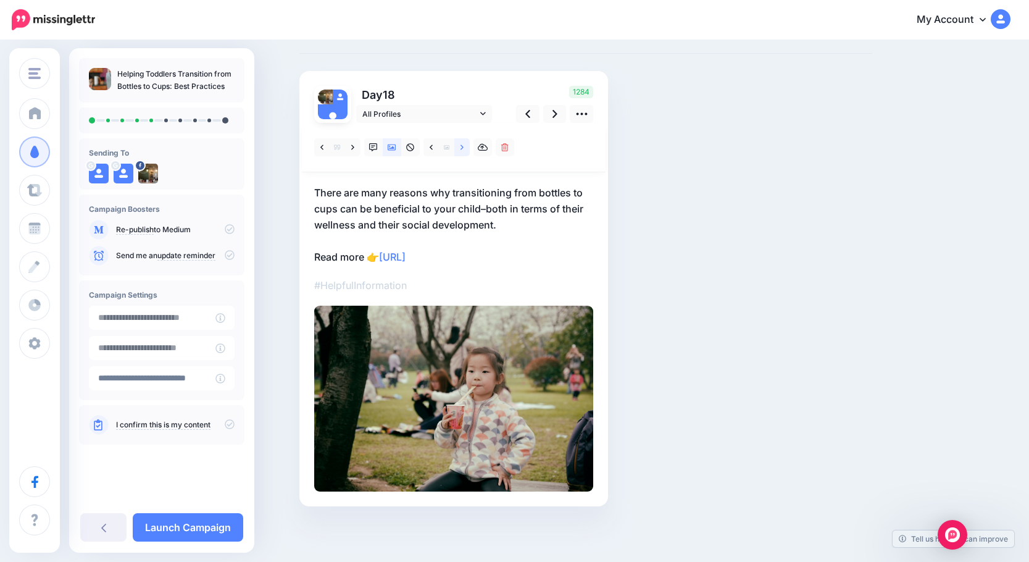
click at [466, 142] on link at bounding box center [461, 147] width 15 height 18
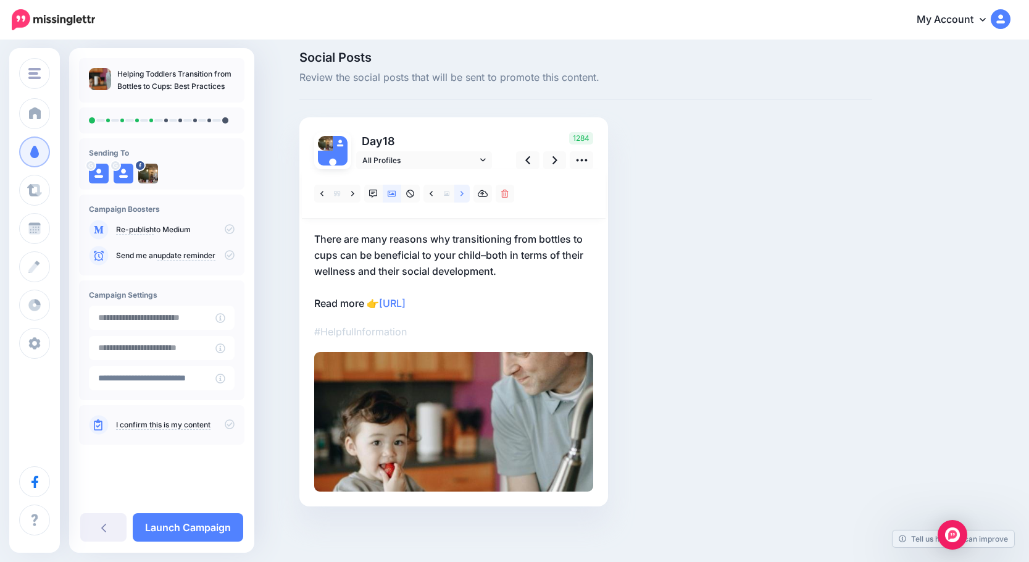
scroll to position [9, 0]
click at [466, 142] on p "Day 18" at bounding box center [425, 141] width 138 height 18
click at [464, 191] on icon at bounding box center [462, 194] width 3 height 9
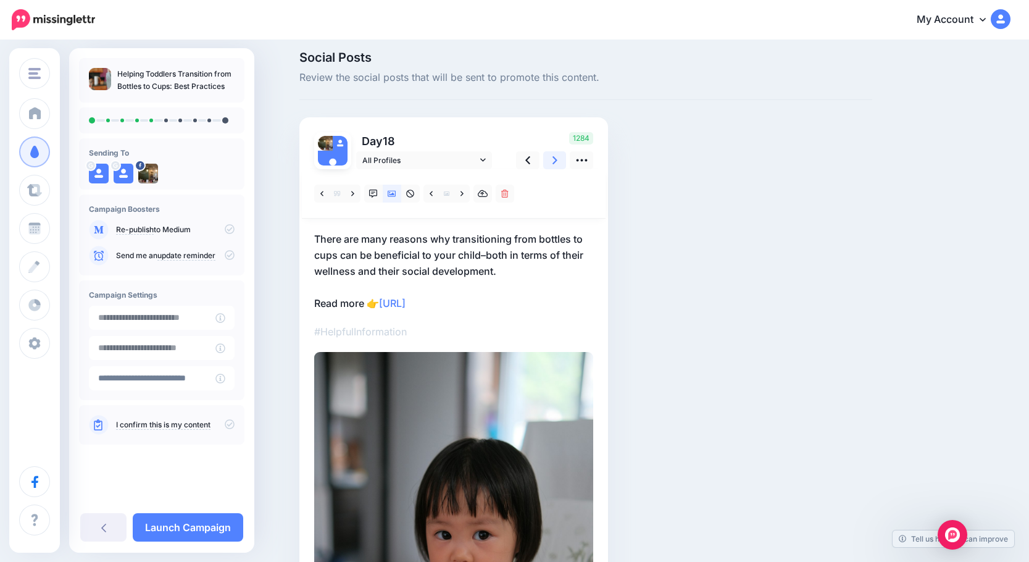
click at [553, 162] on link at bounding box center [554, 160] width 23 height 18
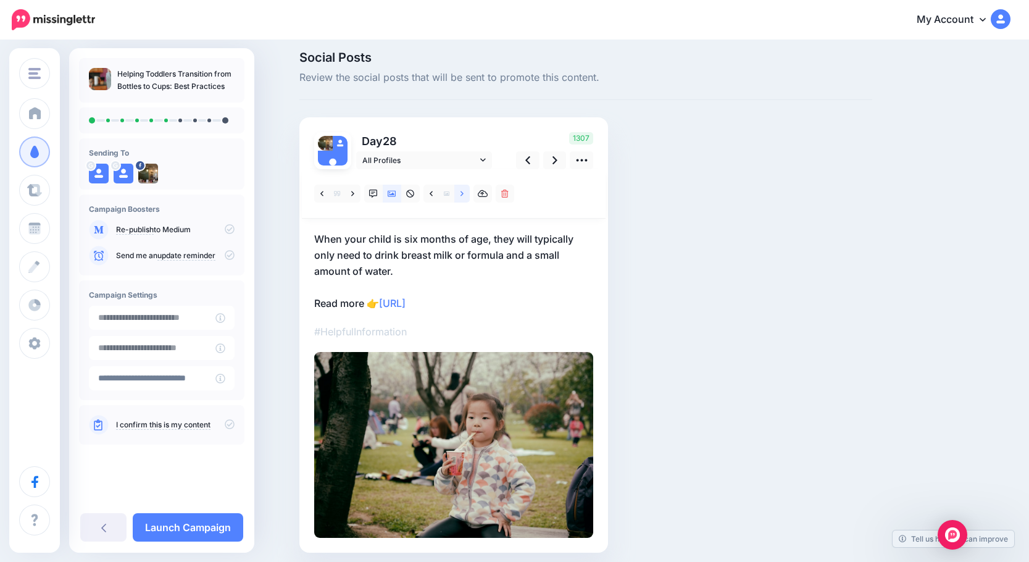
click at [464, 195] on link at bounding box center [461, 194] width 15 height 18
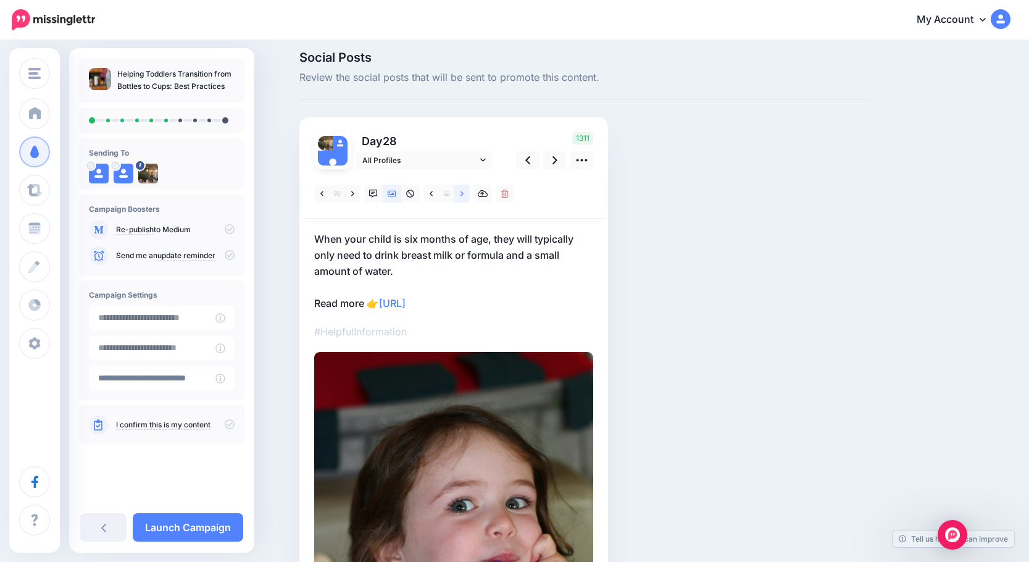
click at [464, 195] on link at bounding box center [461, 194] width 15 height 18
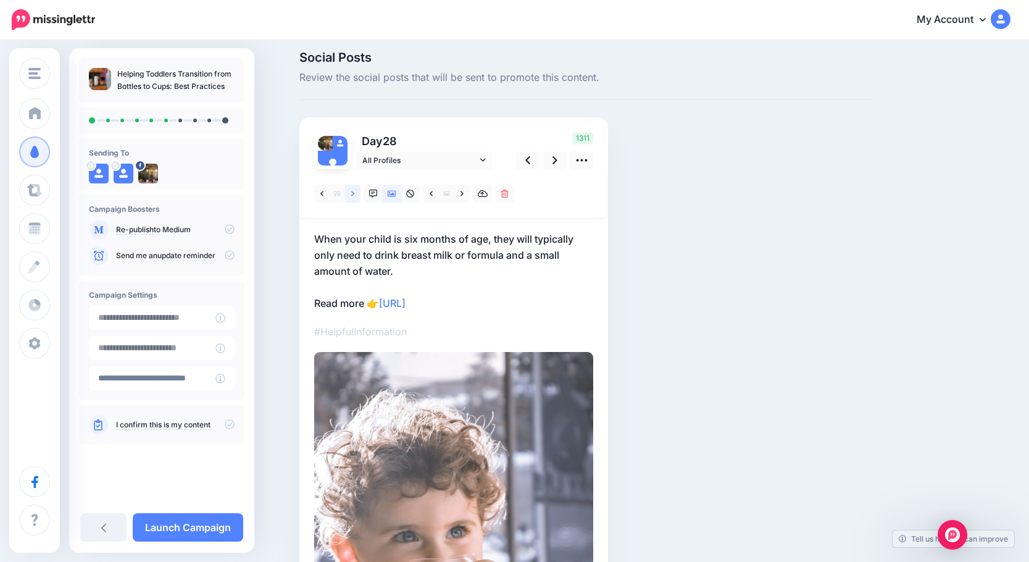
click at [354, 195] on icon at bounding box center [352, 194] width 3 height 9
click at [554, 161] on link at bounding box center [554, 160] width 23 height 18
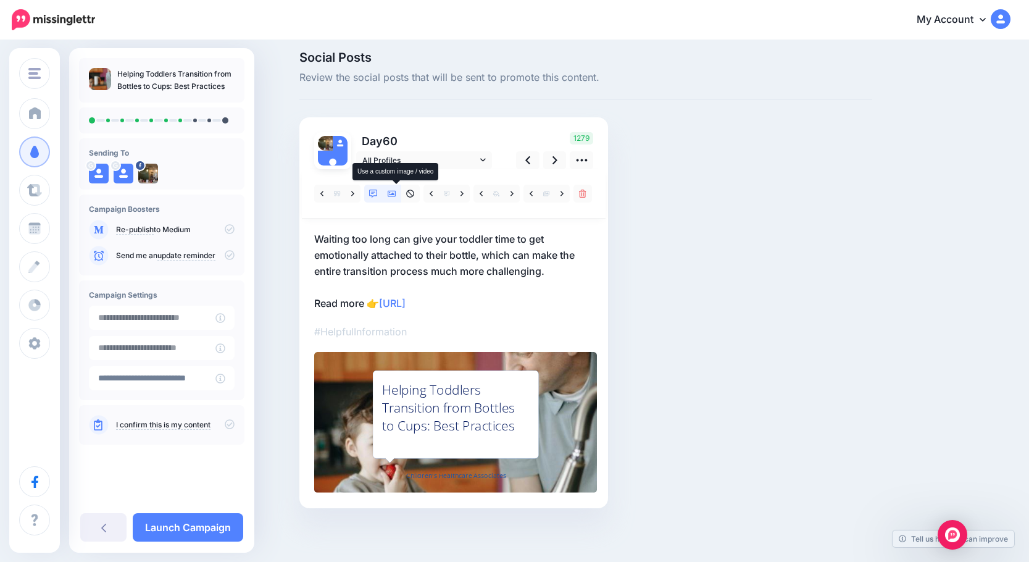
click at [393, 194] on icon at bounding box center [392, 194] width 9 height 6
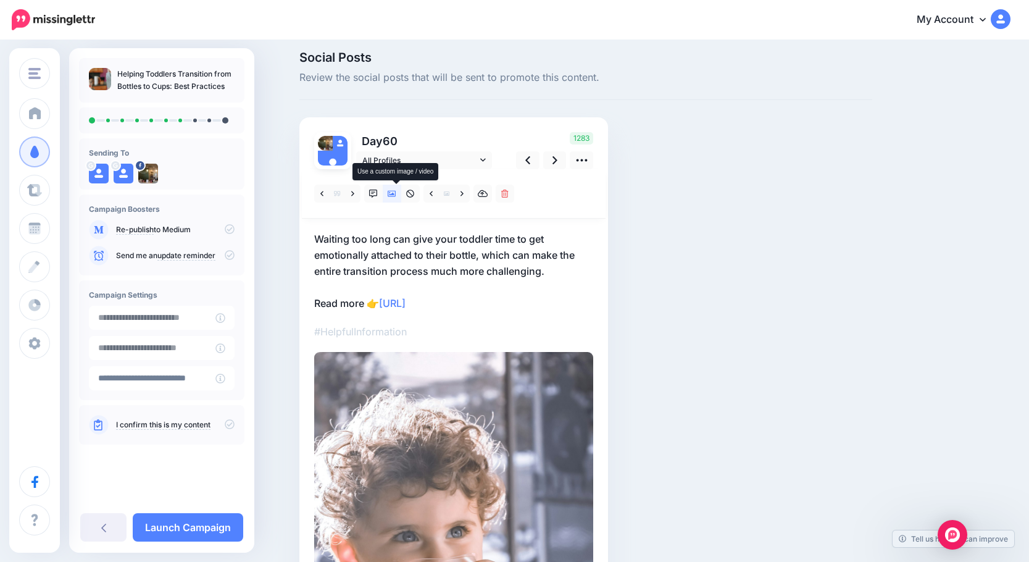
scroll to position [0, 0]
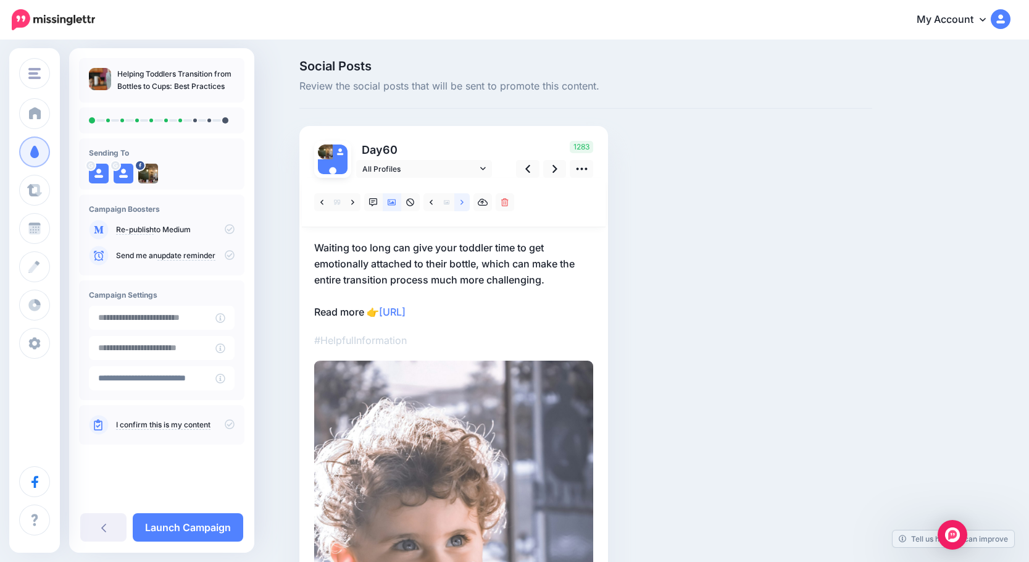
click at [464, 199] on link at bounding box center [461, 202] width 15 height 18
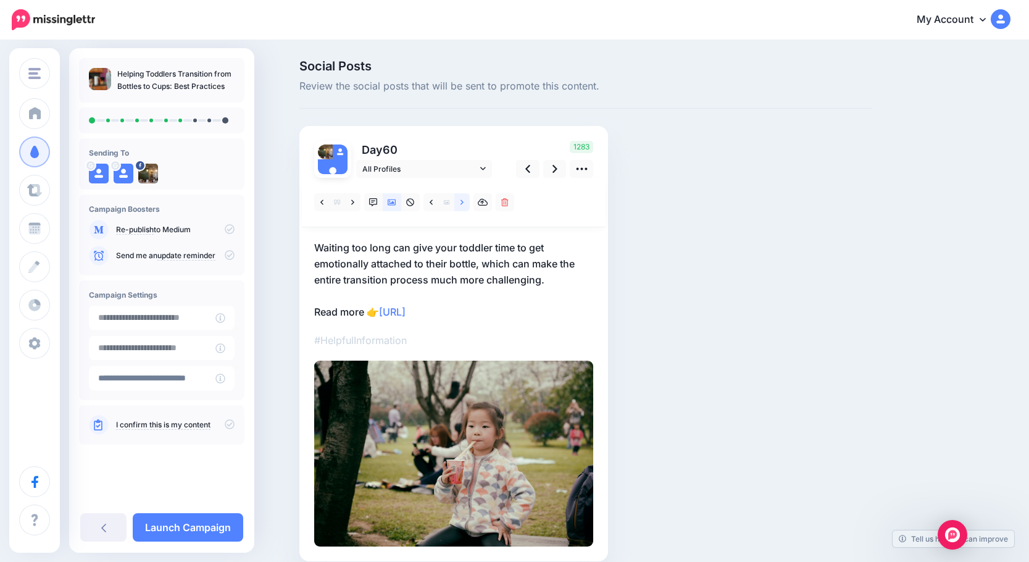
click at [464, 200] on icon at bounding box center [462, 201] width 3 height 5
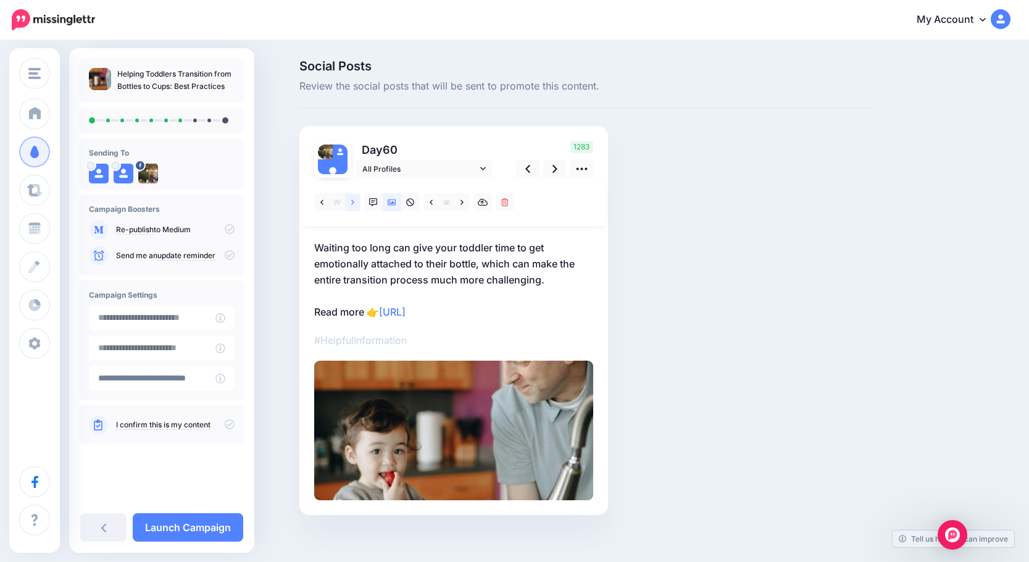
click at [354, 202] on icon at bounding box center [352, 202] width 3 height 9
click at [530, 170] on icon at bounding box center [527, 169] width 5 height 8
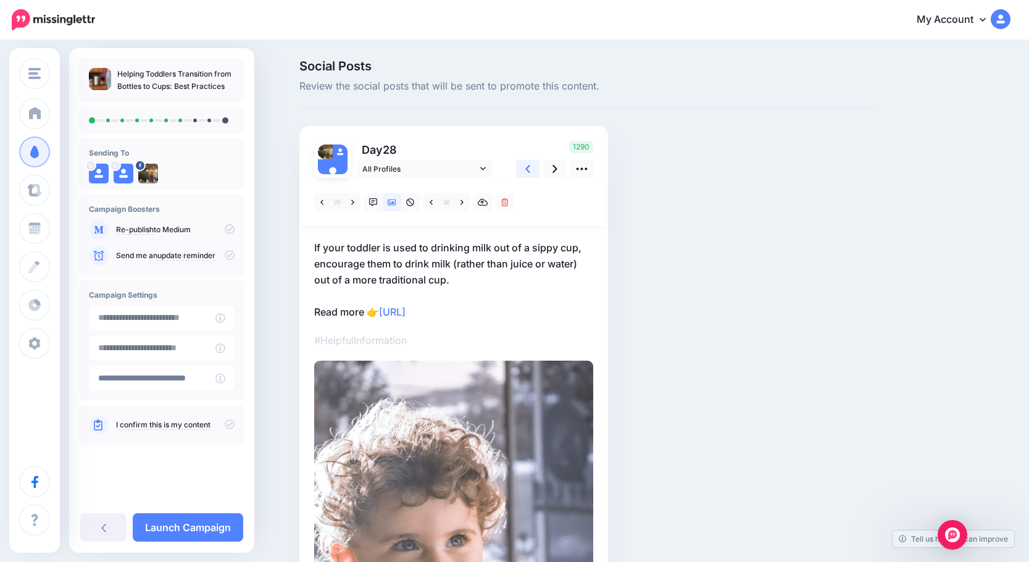
click at [530, 170] on icon at bounding box center [527, 169] width 5 height 8
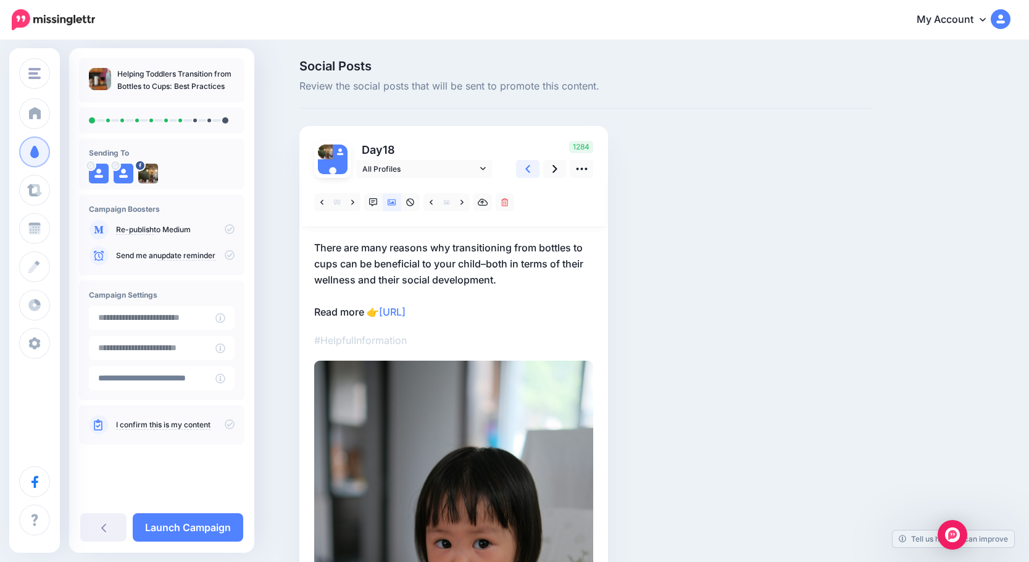
click at [530, 170] on icon at bounding box center [527, 169] width 5 height 8
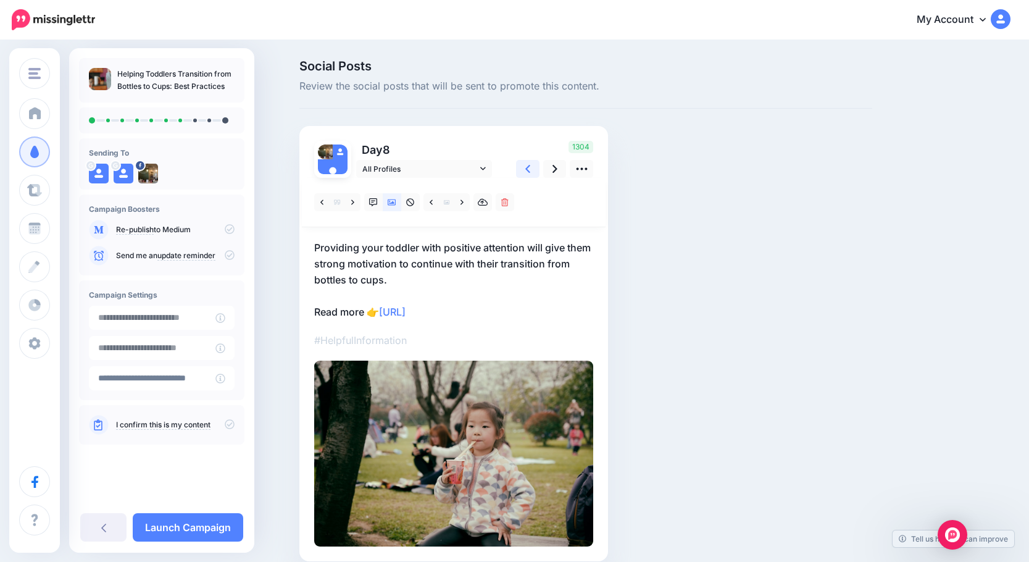
click at [530, 170] on icon at bounding box center [527, 169] width 5 height 8
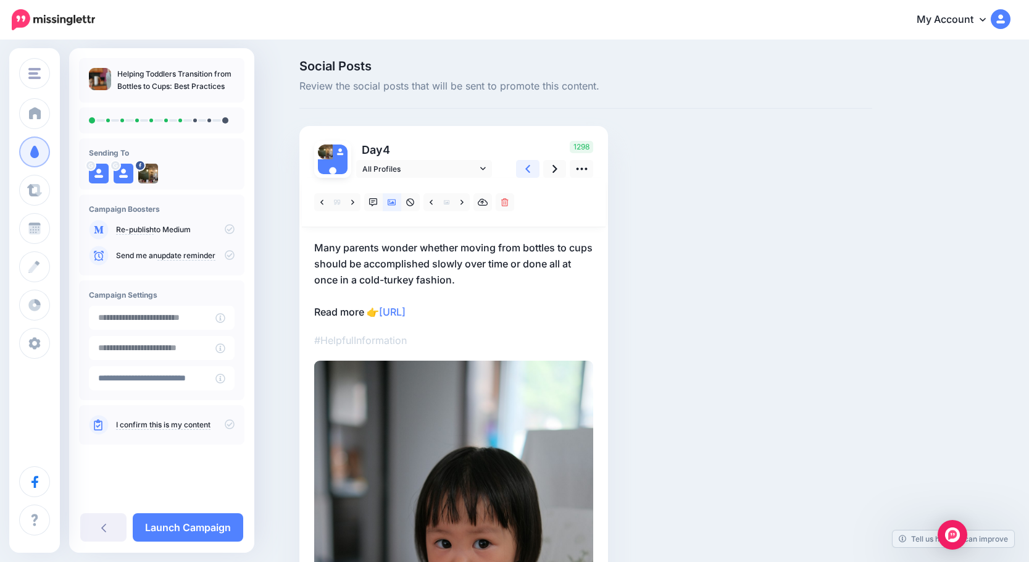
click at [530, 170] on icon at bounding box center [527, 169] width 5 height 8
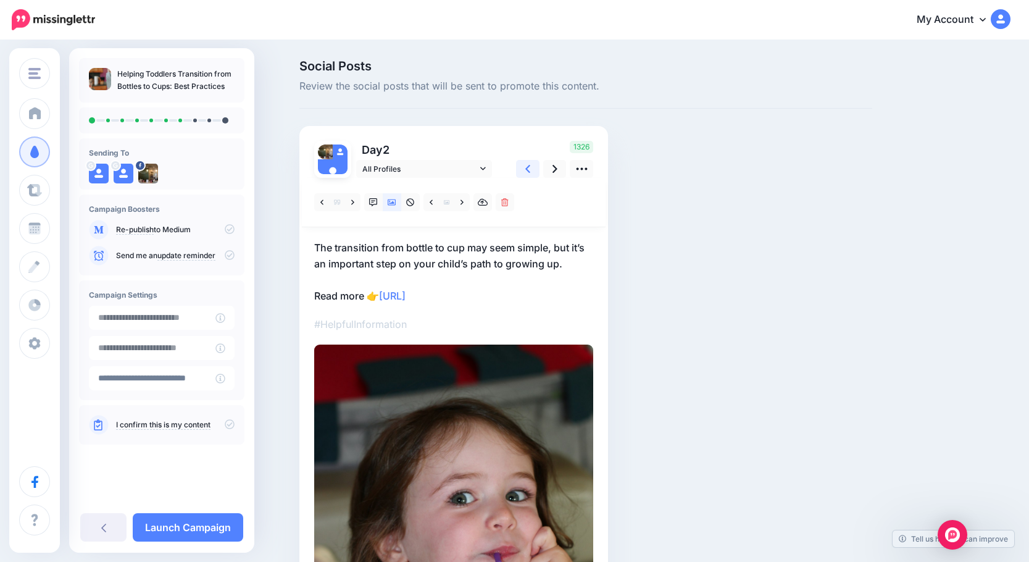
click at [530, 170] on icon at bounding box center [527, 169] width 5 height 8
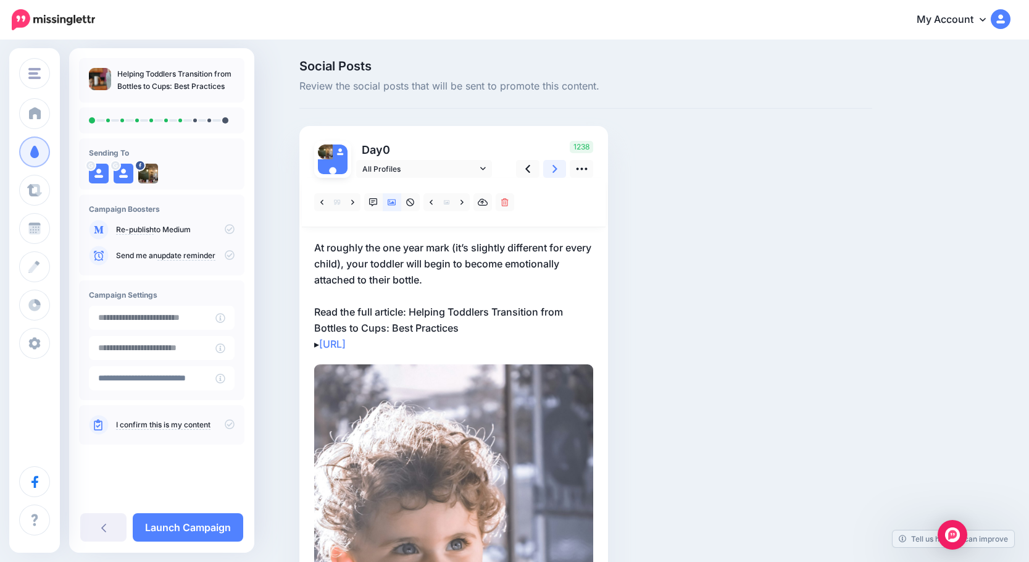
click at [558, 172] on icon at bounding box center [555, 168] width 5 height 13
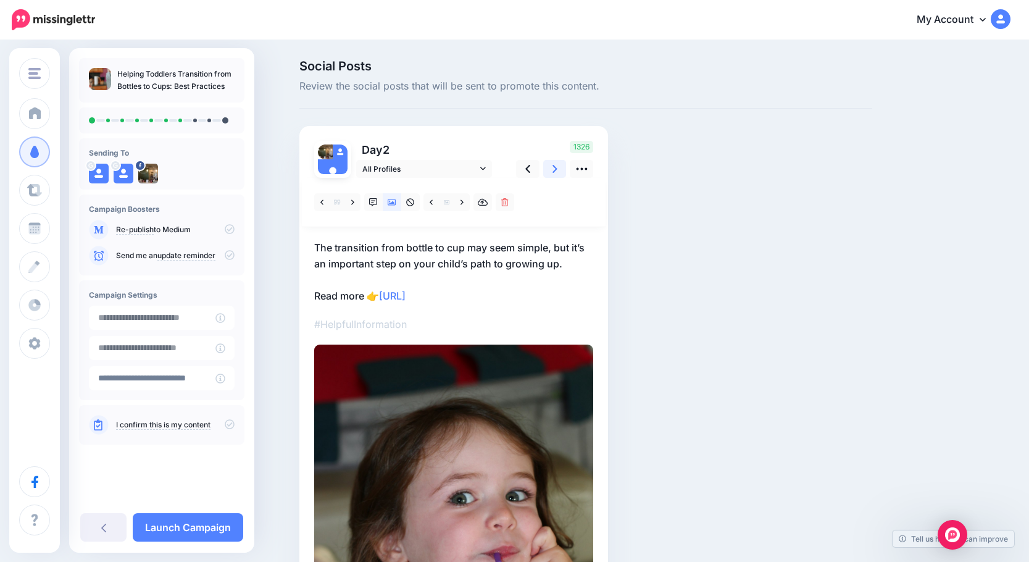
click at [558, 172] on icon at bounding box center [555, 168] width 5 height 13
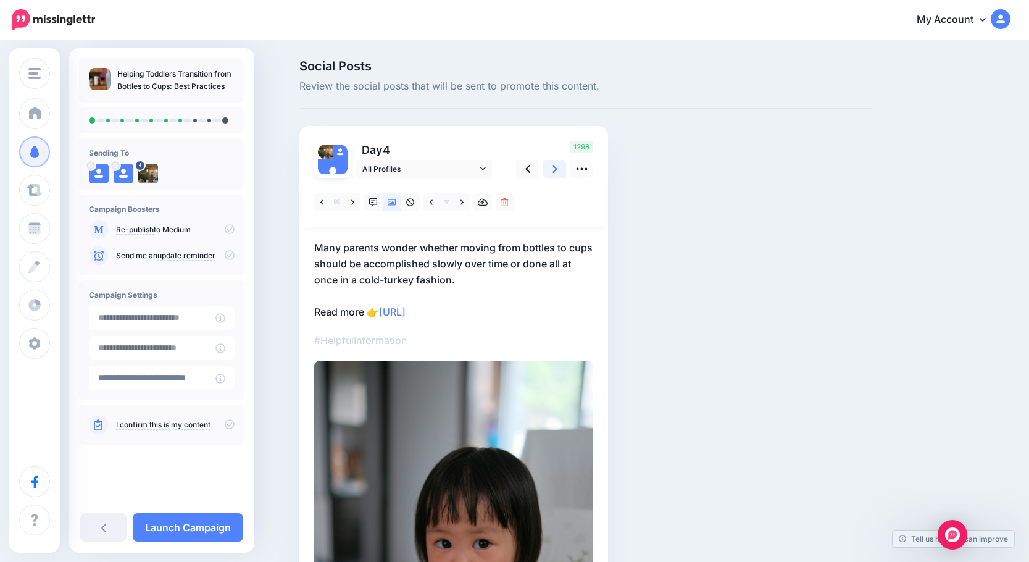
click at [558, 172] on icon at bounding box center [555, 168] width 5 height 13
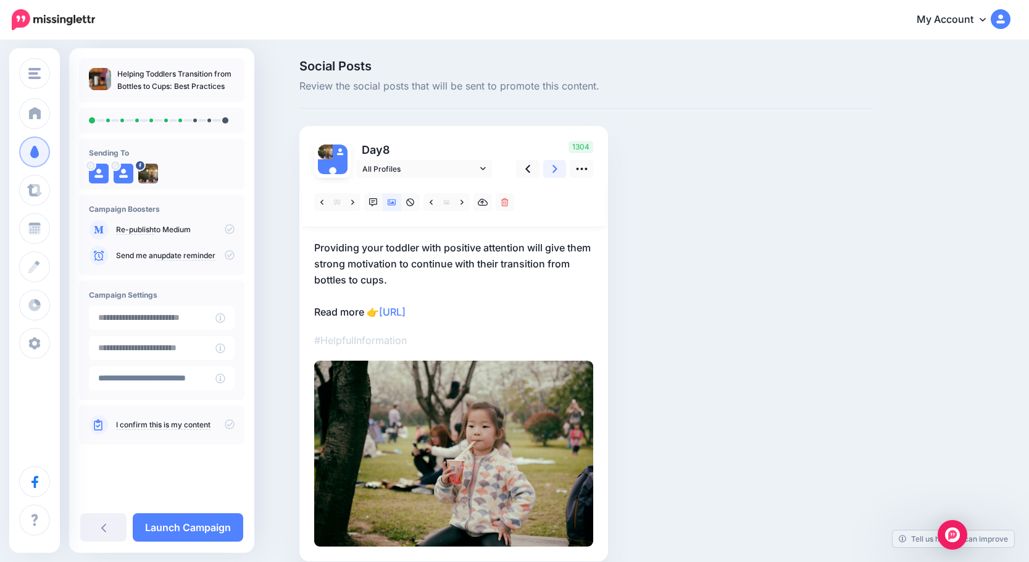
click at [558, 172] on icon at bounding box center [555, 168] width 5 height 13
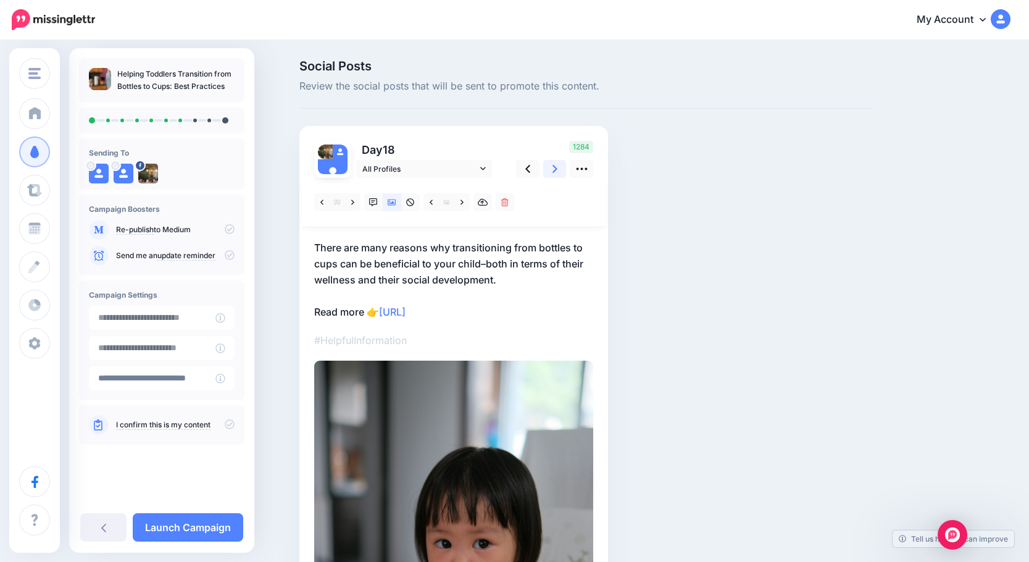
click at [558, 172] on icon at bounding box center [555, 168] width 5 height 13
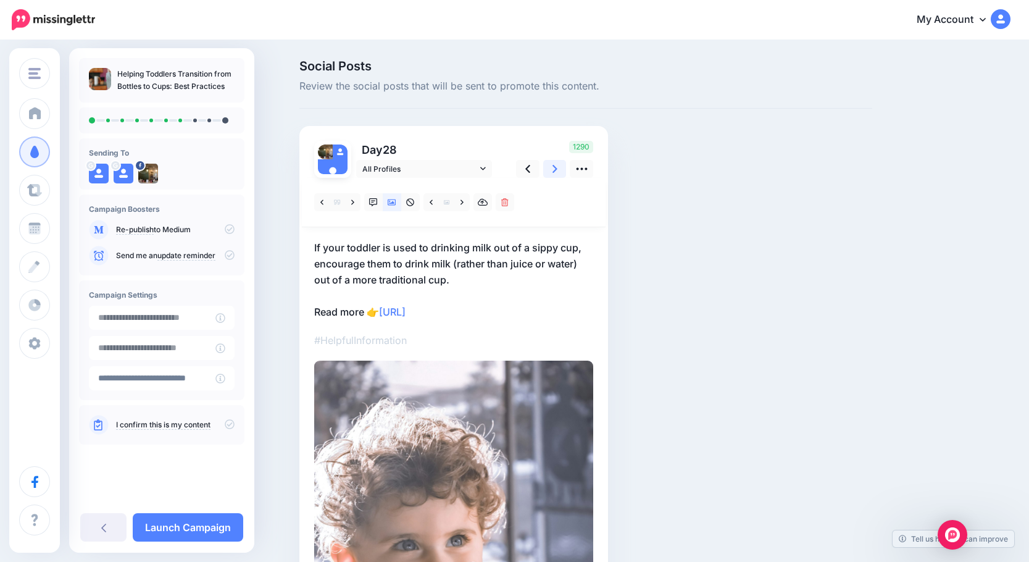
click at [558, 172] on icon at bounding box center [555, 168] width 5 height 13
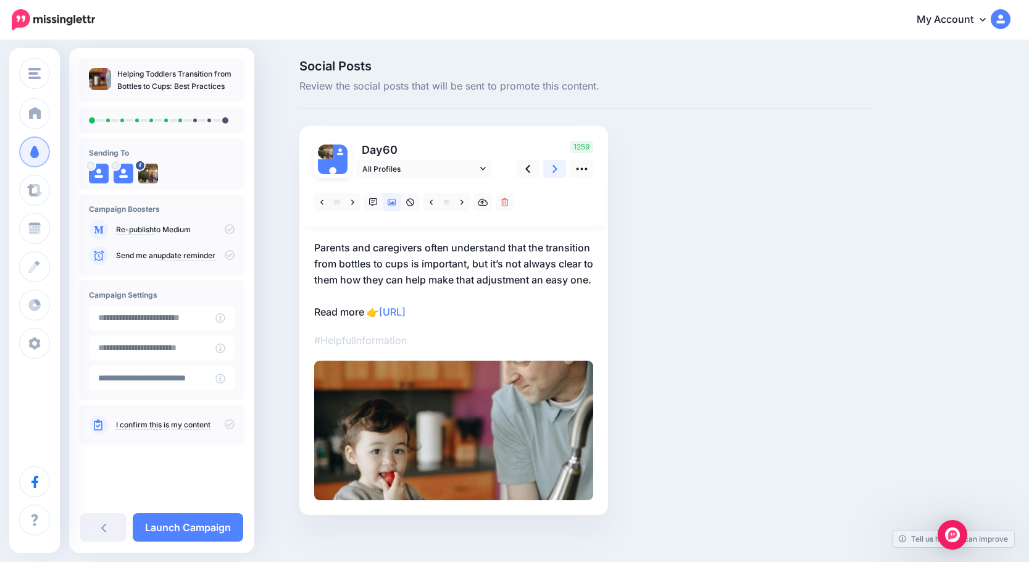
click at [558, 172] on icon at bounding box center [555, 168] width 5 height 13
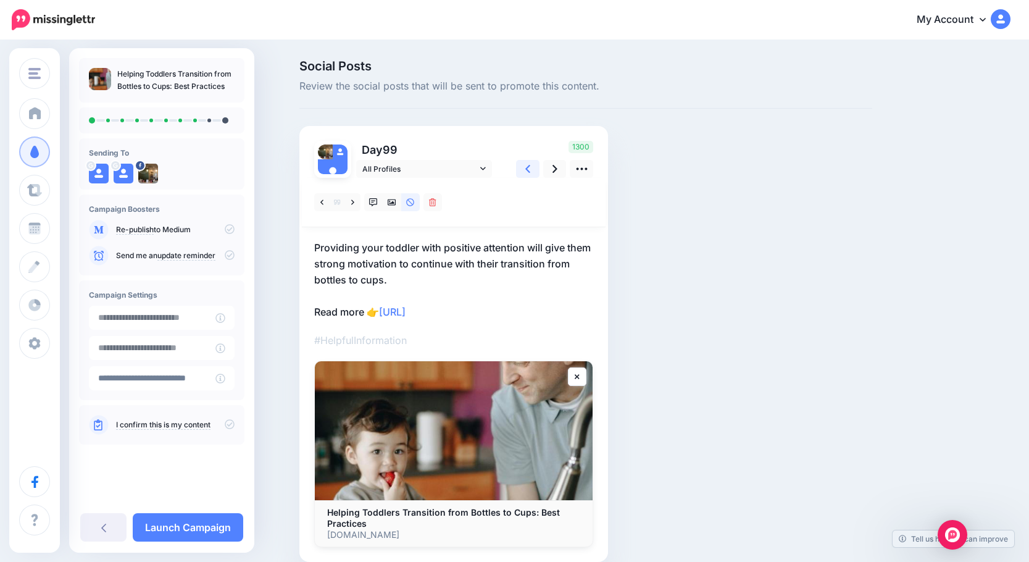
click at [535, 170] on link at bounding box center [527, 169] width 23 height 18
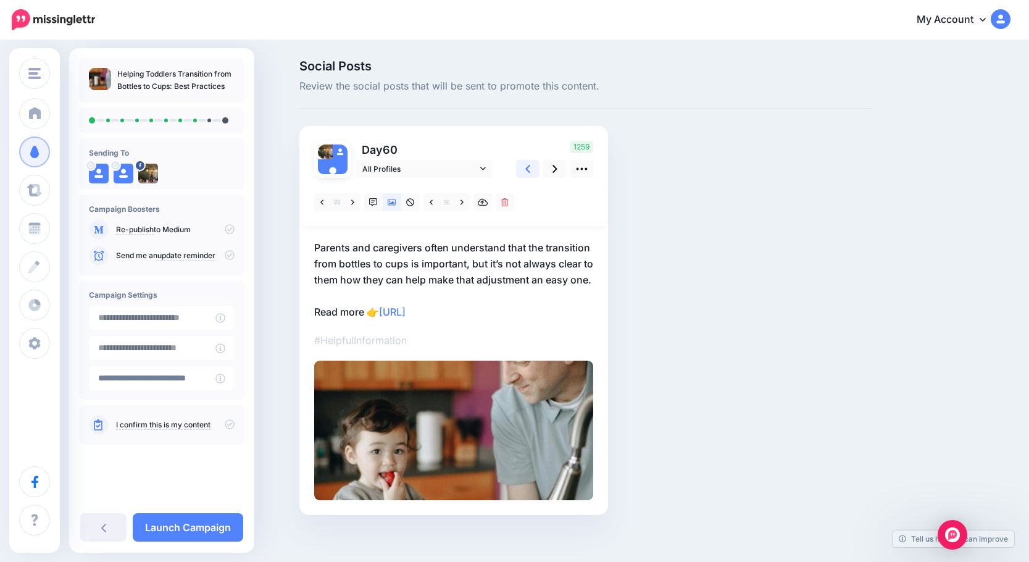
click at [535, 170] on link at bounding box center [527, 169] width 23 height 18
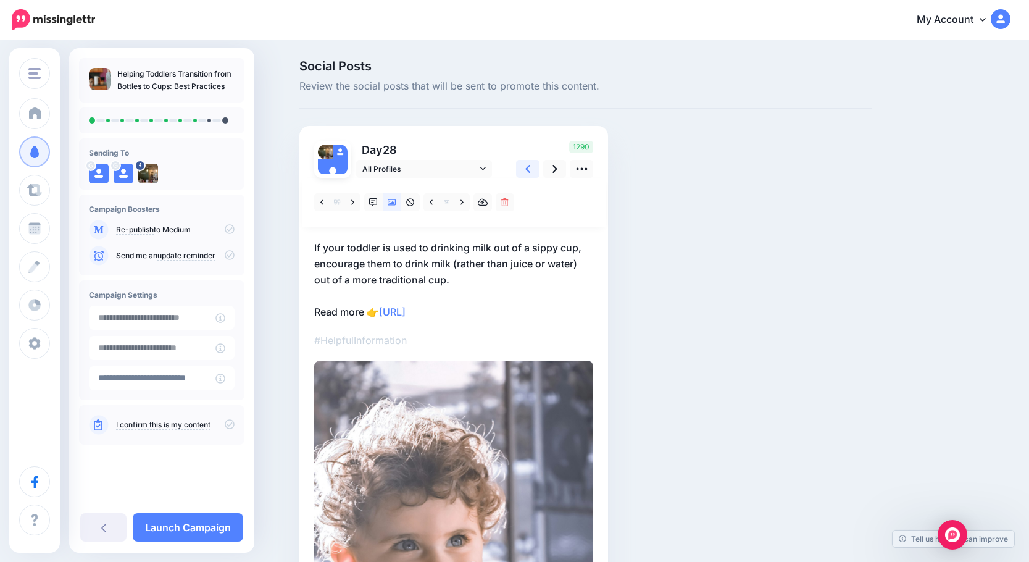
click at [535, 170] on link at bounding box center [527, 169] width 23 height 18
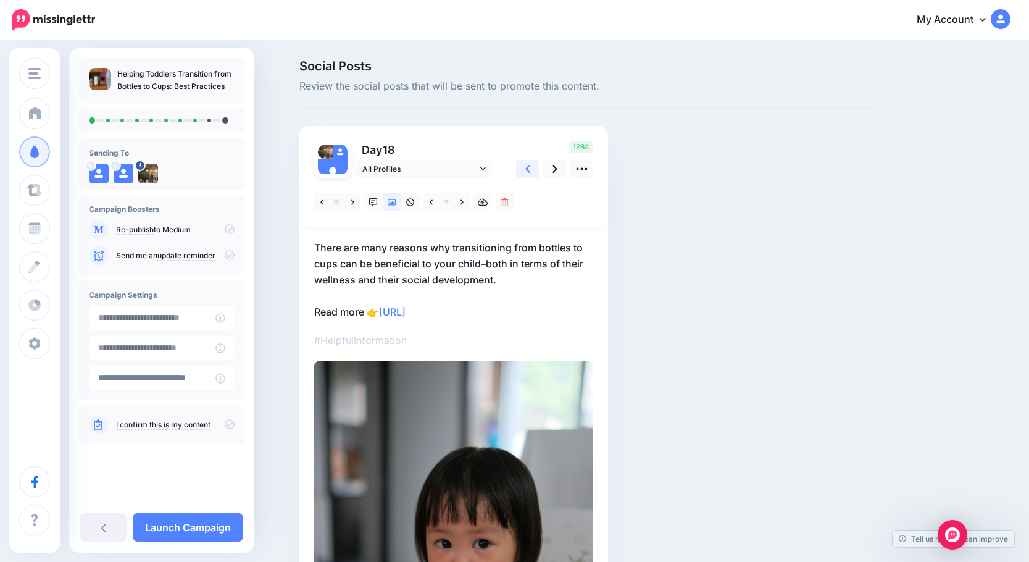
click at [535, 170] on link at bounding box center [527, 169] width 23 height 18
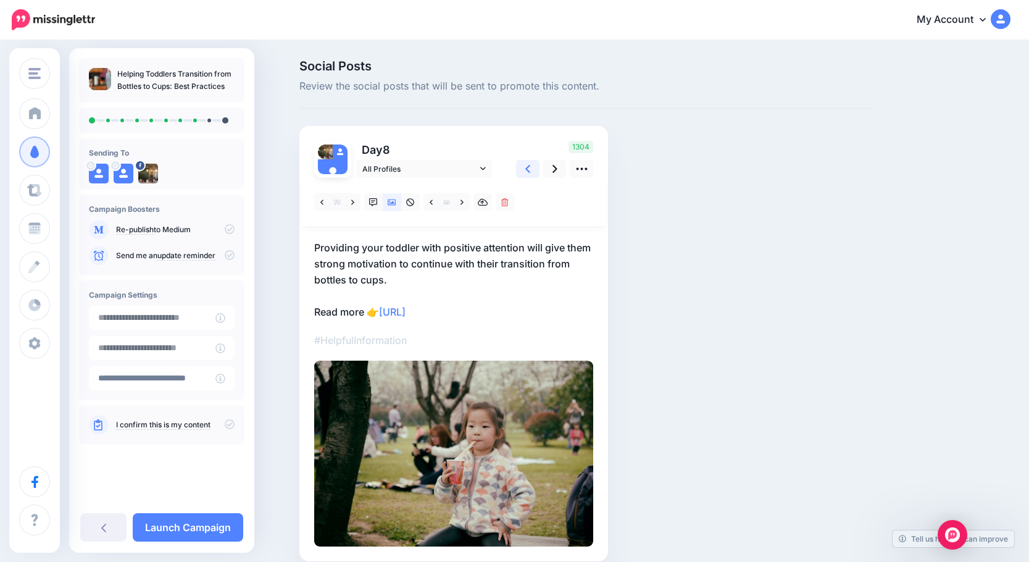
click at [535, 170] on link at bounding box center [527, 169] width 23 height 18
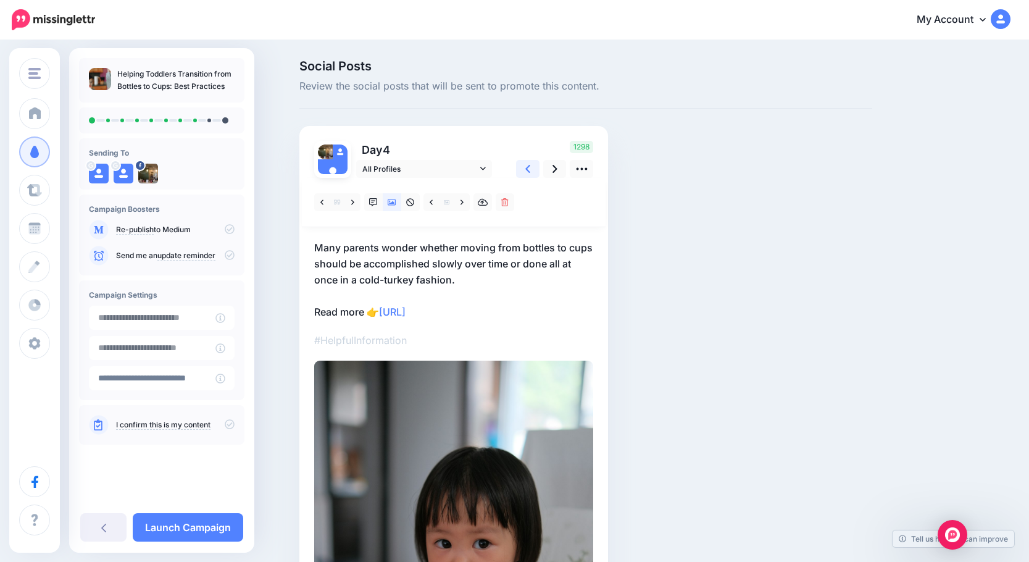
click at [535, 170] on link at bounding box center [527, 169] width 23 height 18
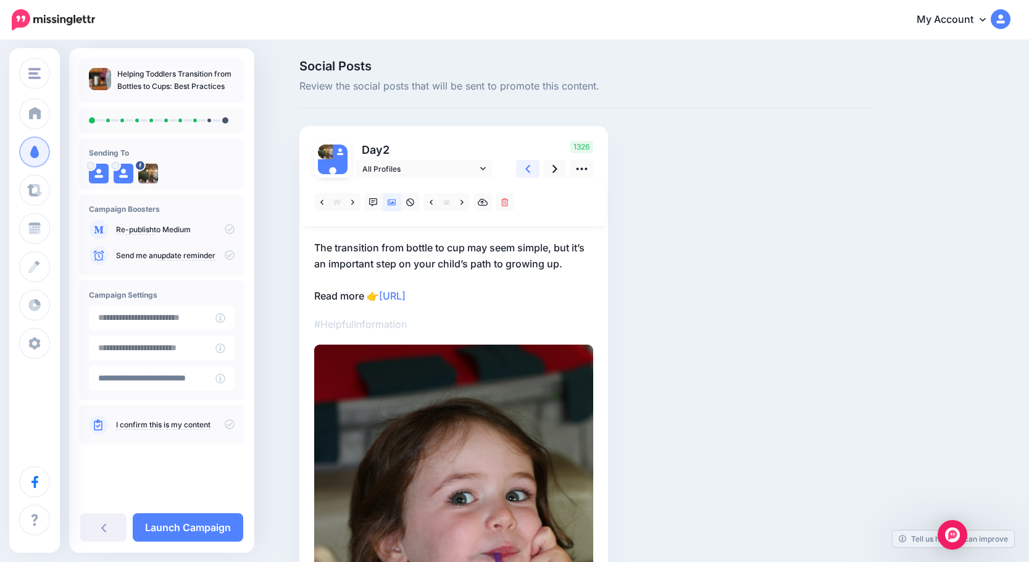
click at [535, 170] on link at bounding box center [527, 169] width 23 height 18
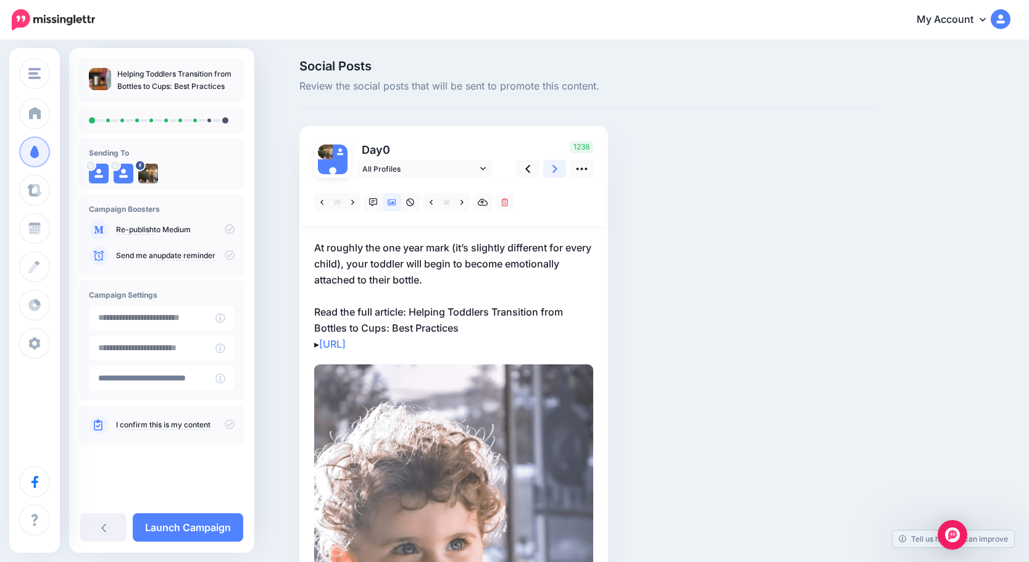
click at [558, 172] on icon at bounding box center [555, 168] width 5 height 13
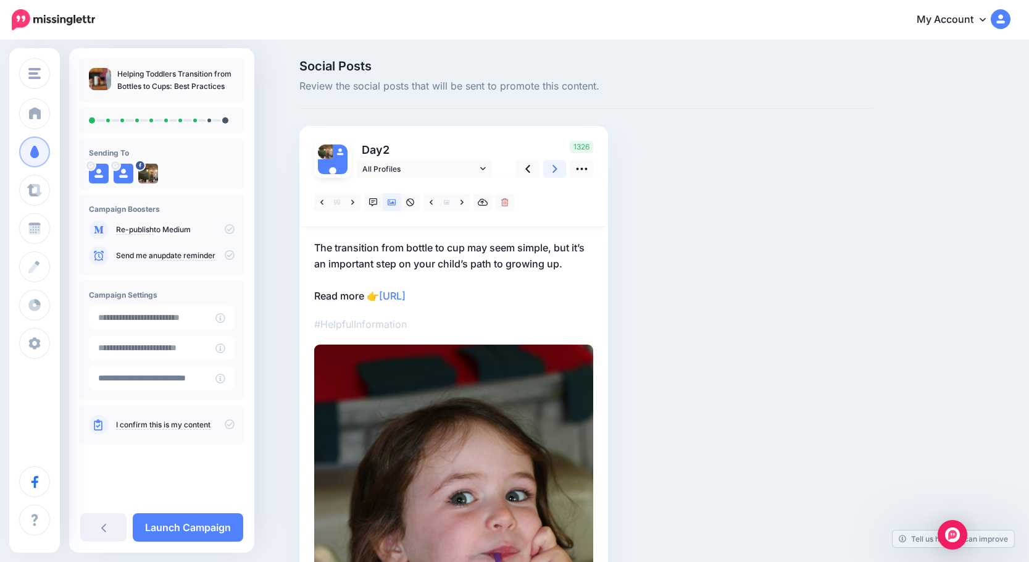
click at [558, 172] on icon at bounding box center [555, 168] width 5 height 13
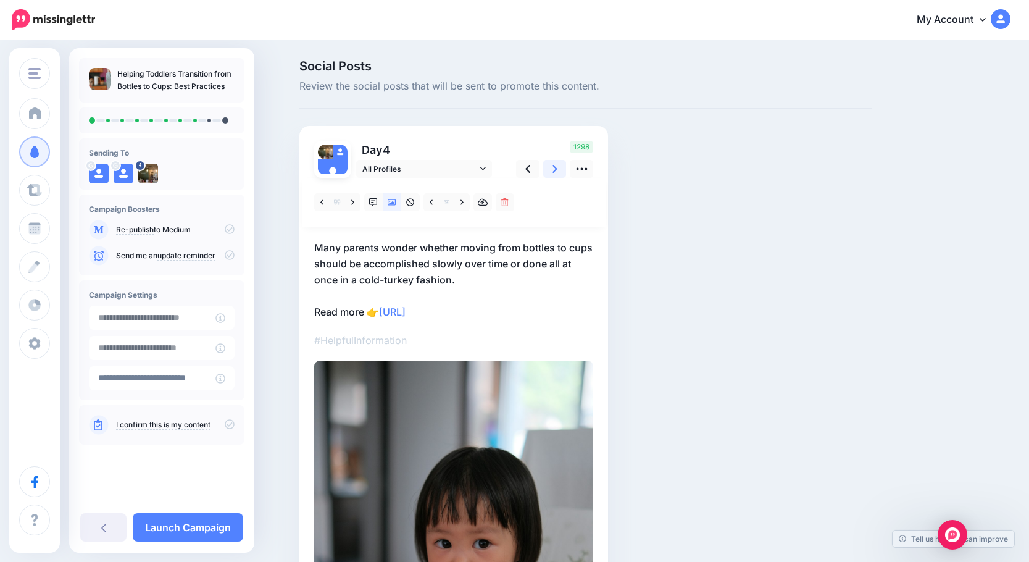
click at [558, 172] on icon at bounding box center [555, 168] width 5 height 13
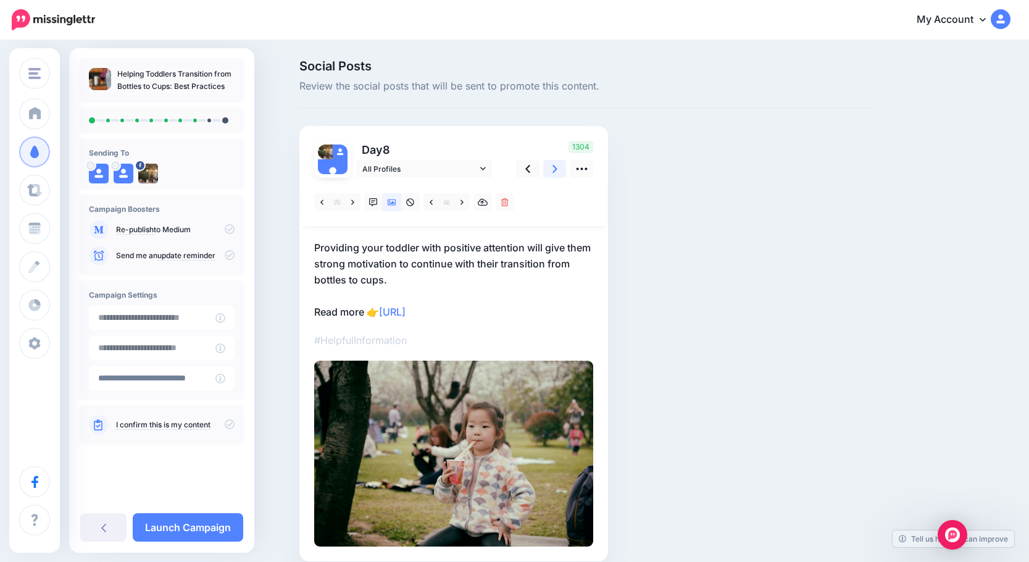
click at [558, 172] on icon at bounding box center [555, 168] width 5 height 13
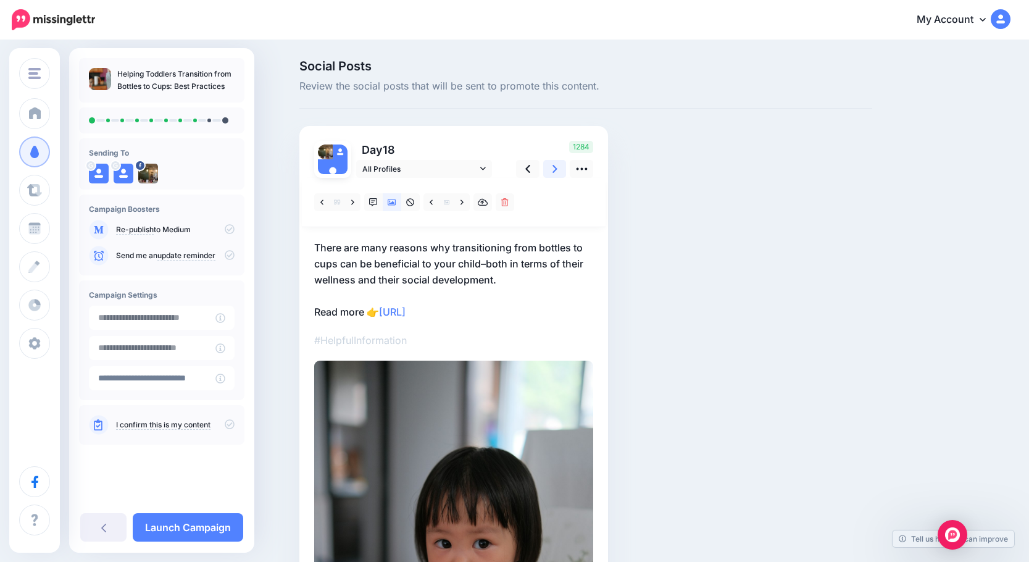
click at [558, 172] on icon at bounding box center [555, 168] width 5 height 13
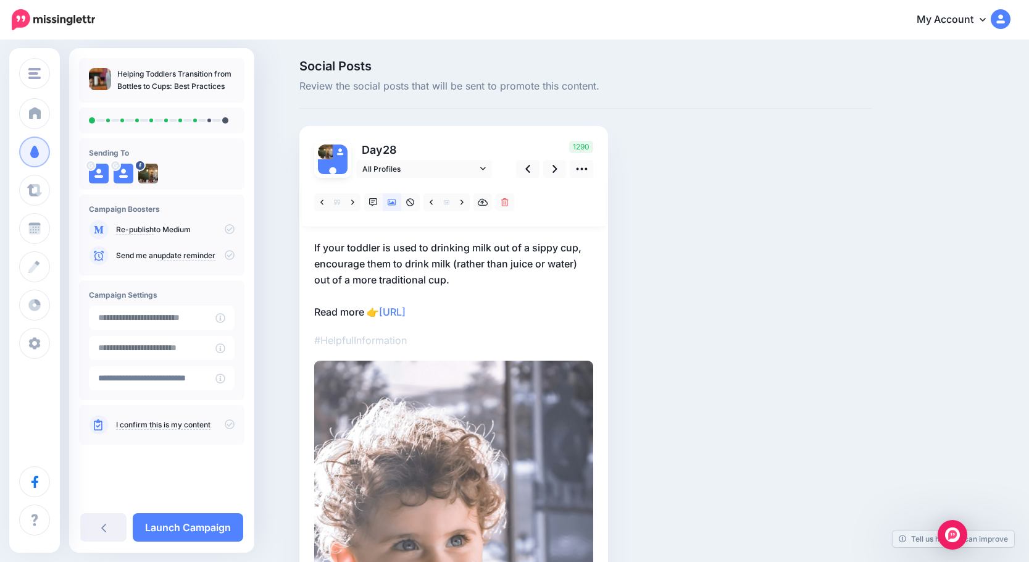
drag, startPoint x: 561, startPoint y: 172, endPoint x: 716, endPoint y: 170, distance: 155.6
click at [716, 170] on div "Social Posts Review the social posts that will be sent to promote this content.…" at bounding box center [586, 445] width 592 height 771
click at [557, 166] on icon at bounding box center [555, 168] width 5 height 13
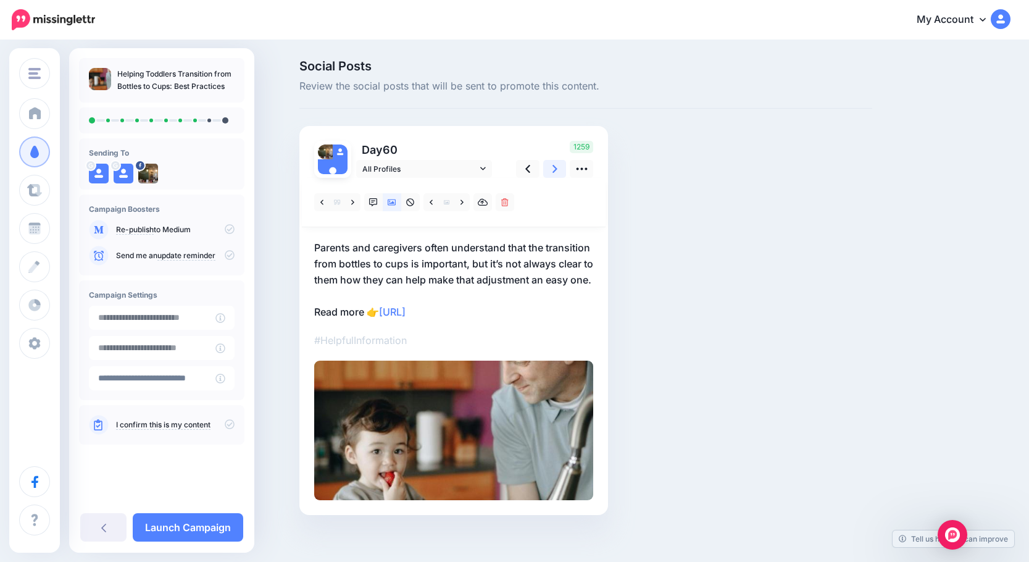
click at [557, 168] on icon at bounding box center [555, 168] width 5 height 13
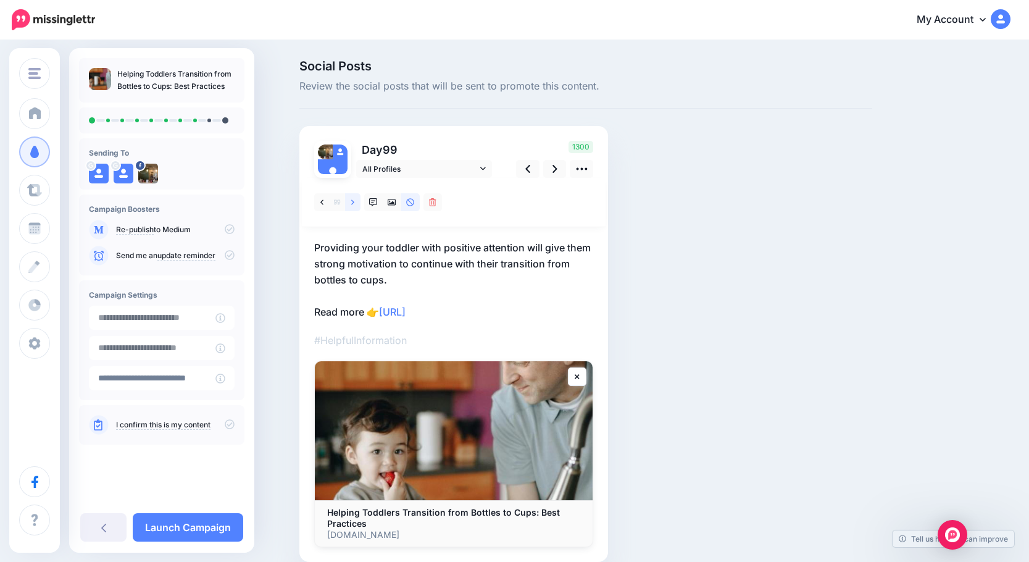
click at [354, 203] on link at bounding box center [352, 202] width 15 height 18
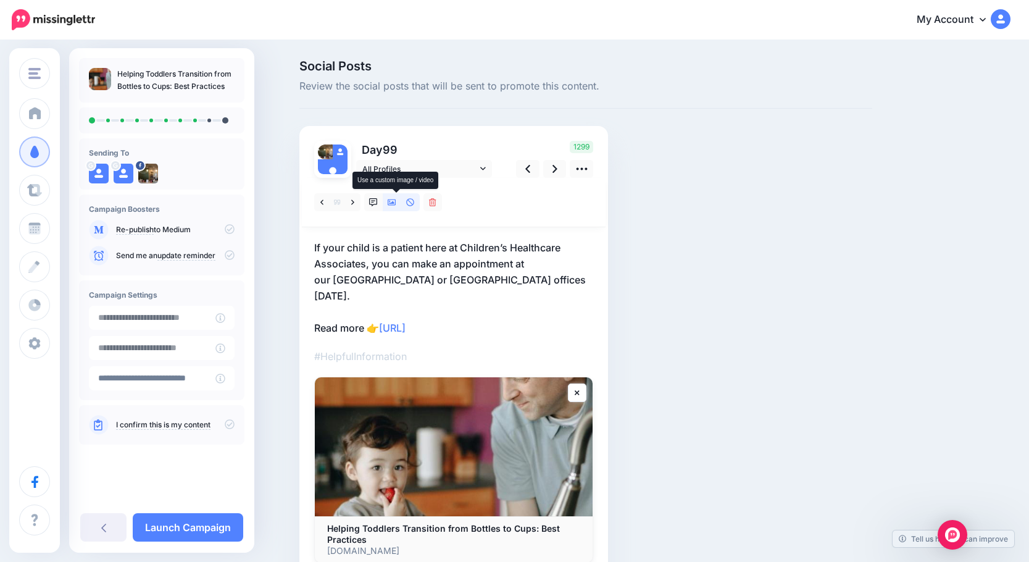
click at [394, 200] on icon at bounding box center [392, 202] width 9 height 9
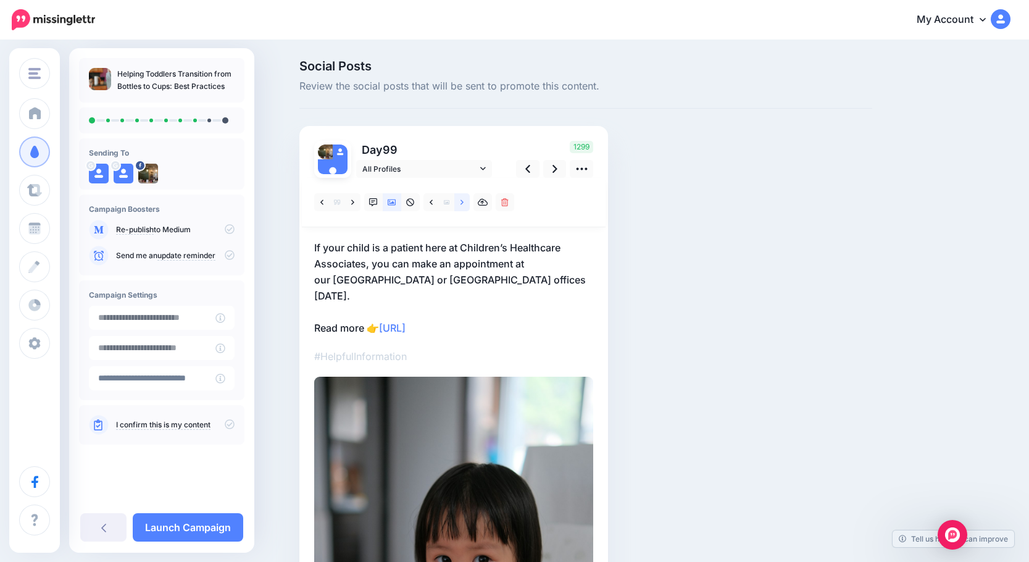
click at [464, 201] on icon at bounding box center [462, 202] width 3 height 9
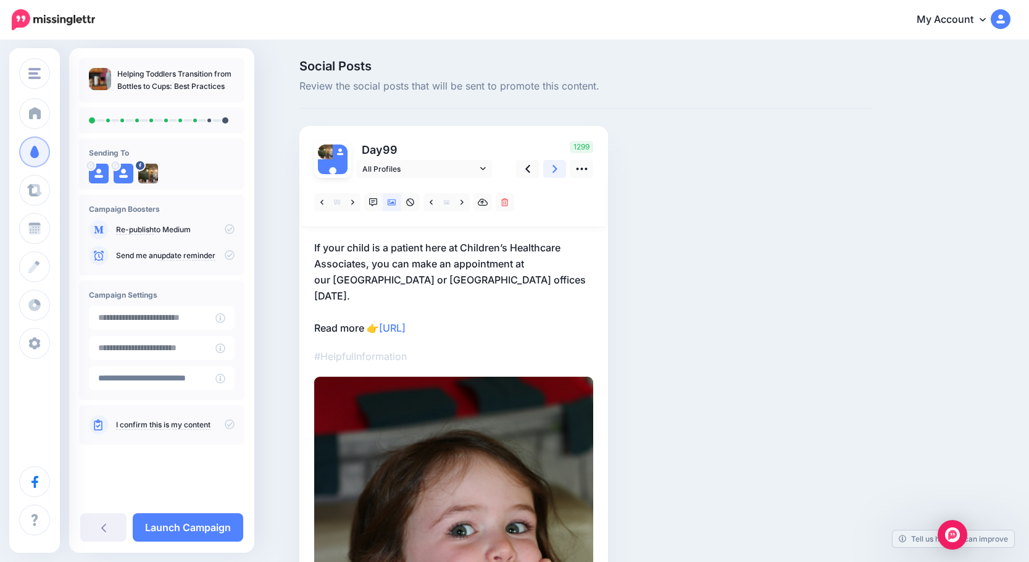
click at [558, 174] on icon at bounding box center [555, 168] width 5 height 13
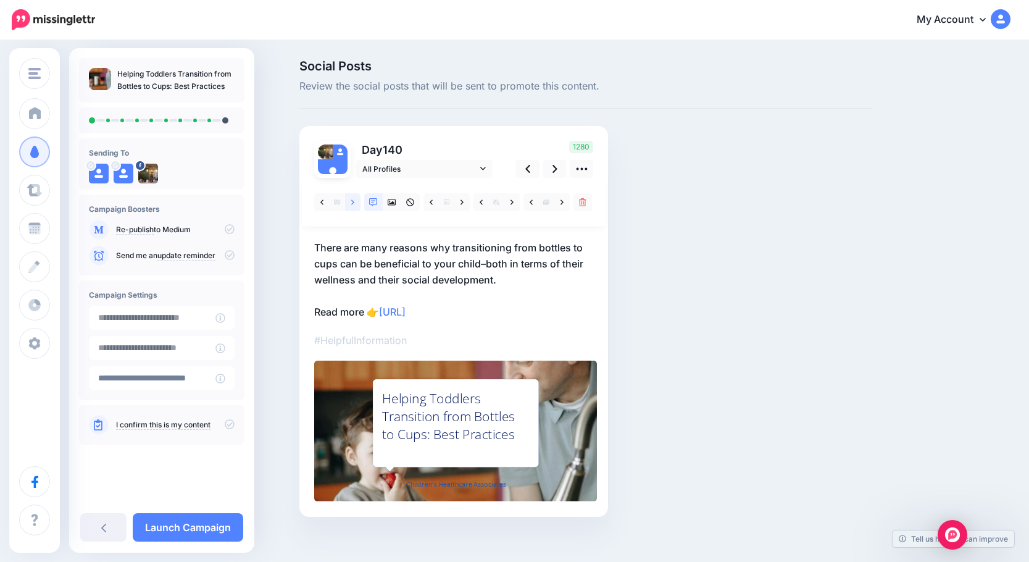
click at [359, 200] on link at bounding box center [352, 202] width 15 height 18
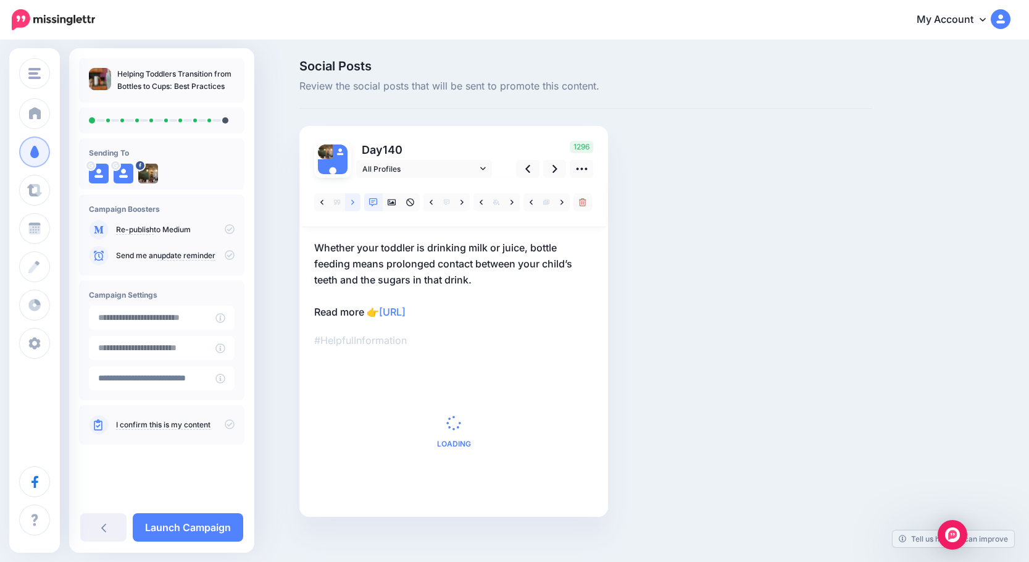
click at [359, 200] on link at bounding box center [352, 202] width 15 height 18
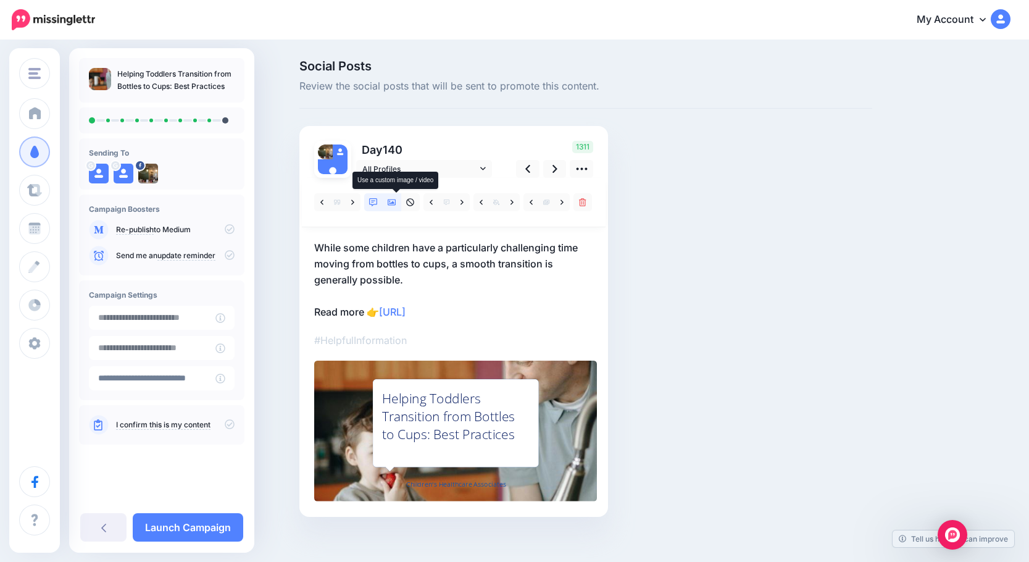
click at [395, 203] on icon at bounding box center [392, 202] width 9 height 9
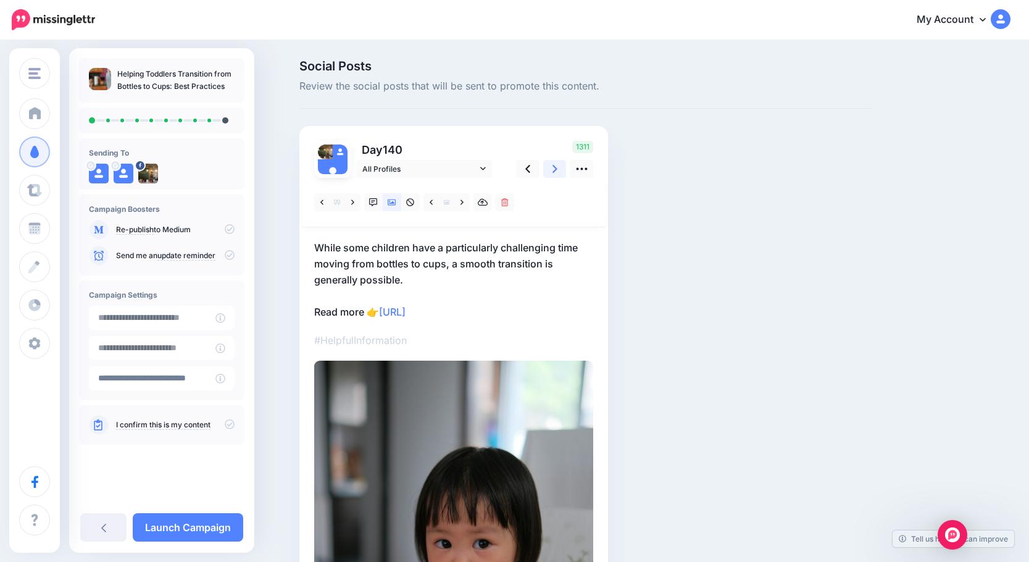
click at [554, 171] on link at bounding box center [554, 169] width 23 height 18
click at [360, 201] on link at bounding box center [352, 202] width 15 height 18
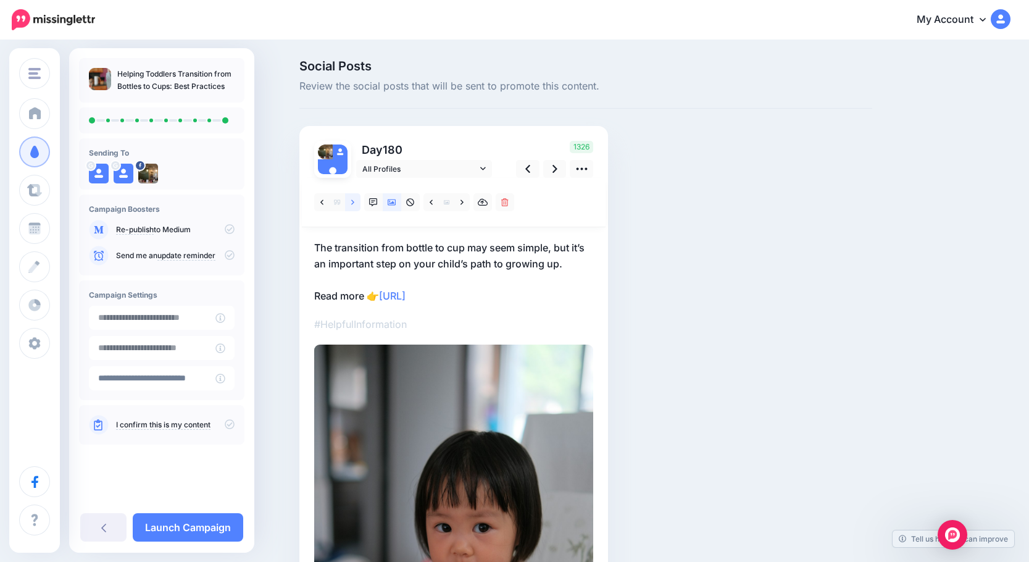
click at [360, 201] on link at bounding box center [352, 202] width 15 height 18
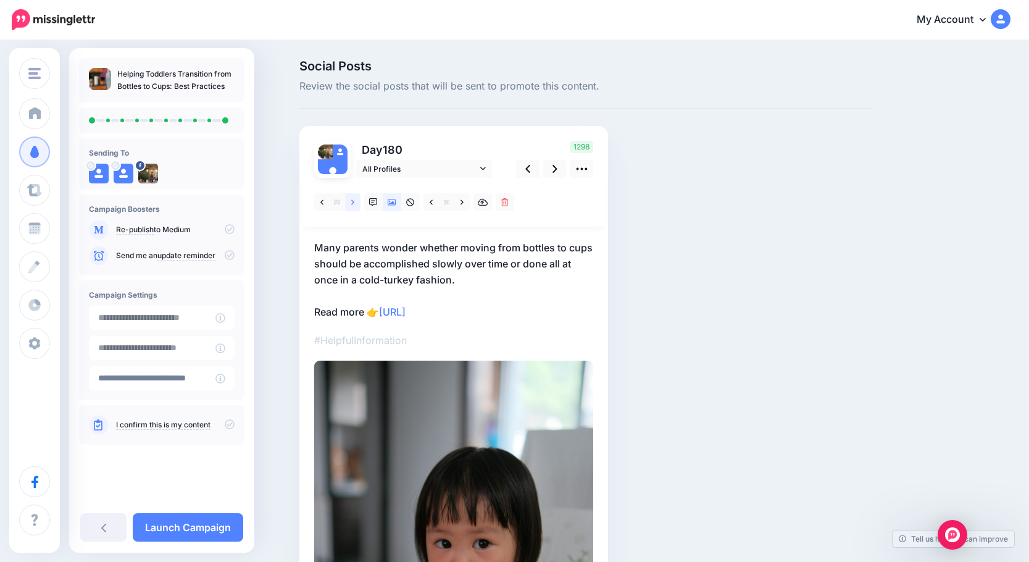
click at [360, 201] on link at bounding box center [352, 202] width 15 height 18
click at [530, 170] on icon at bounding box center [527, 168] width 5 height 13
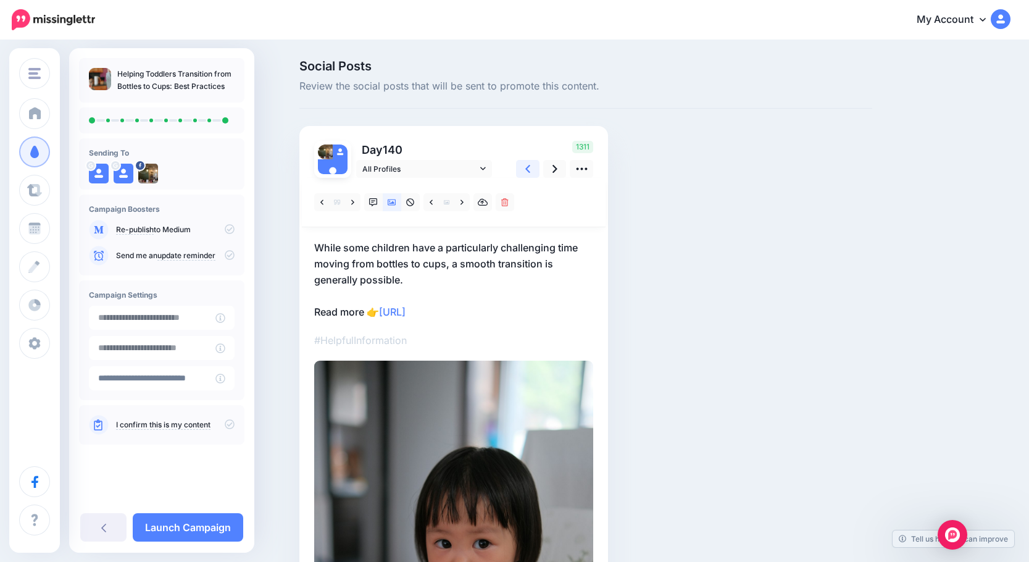
click at [530, 172] on icon at bounding box center [527, 168] width 5 height 13
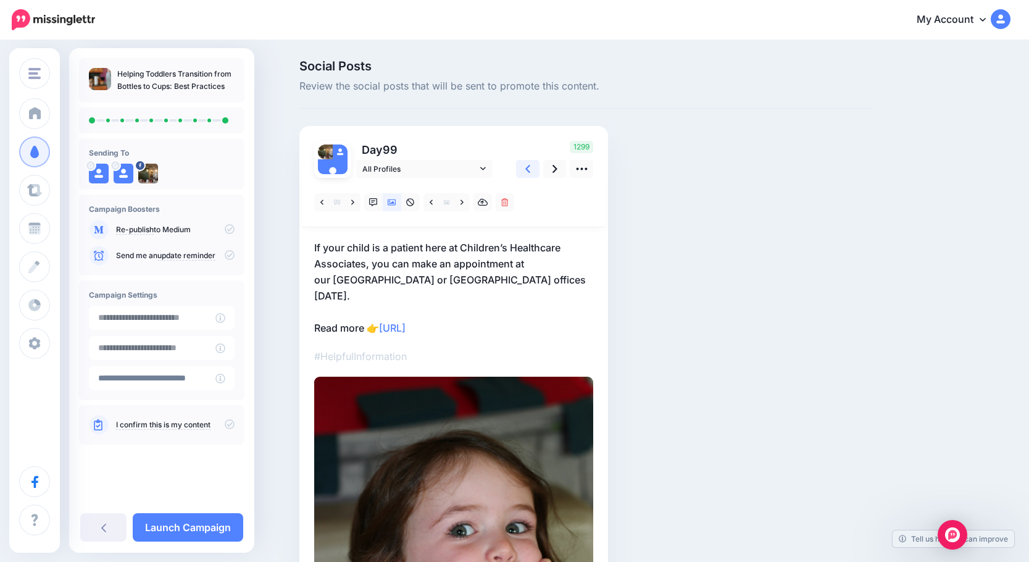
click at [530, 172] on icon at bounding box center [527, 168] width 5 height 13
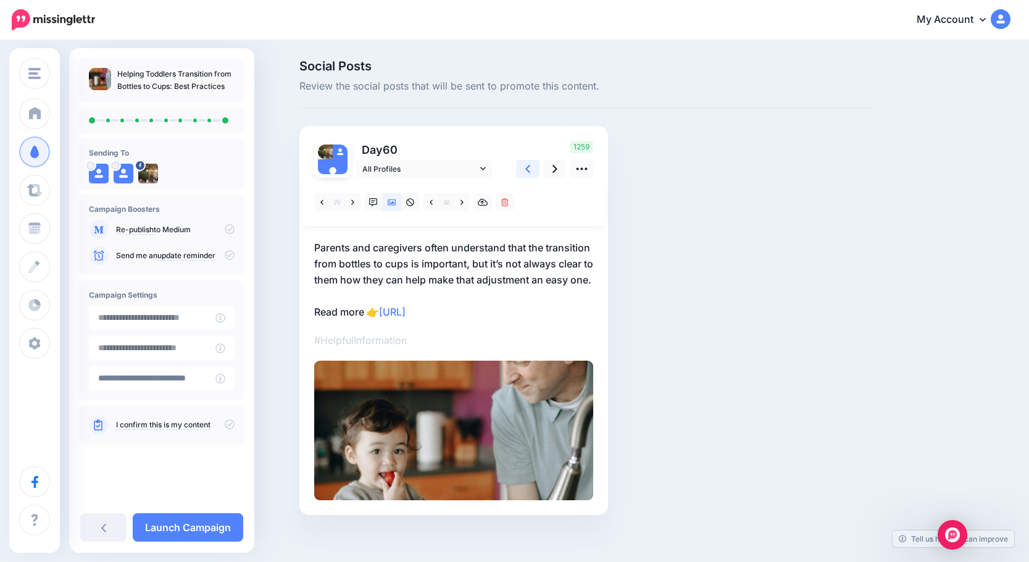
click at [530, 172] on icon at bounding box center [527, 168] width 5 height 13
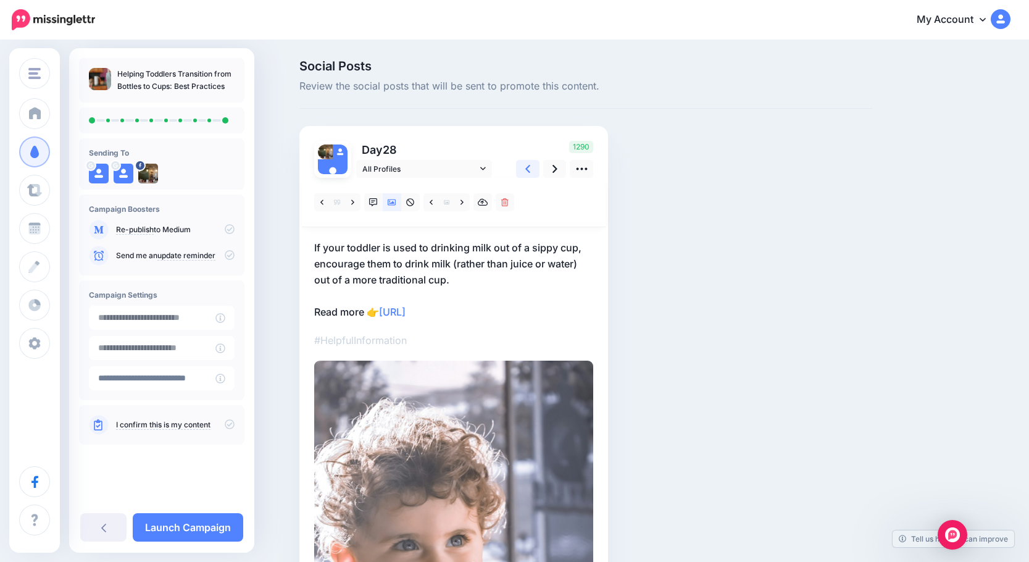
click at [530, 172] on icon at bounding box center [527, 168] width 5 height 13
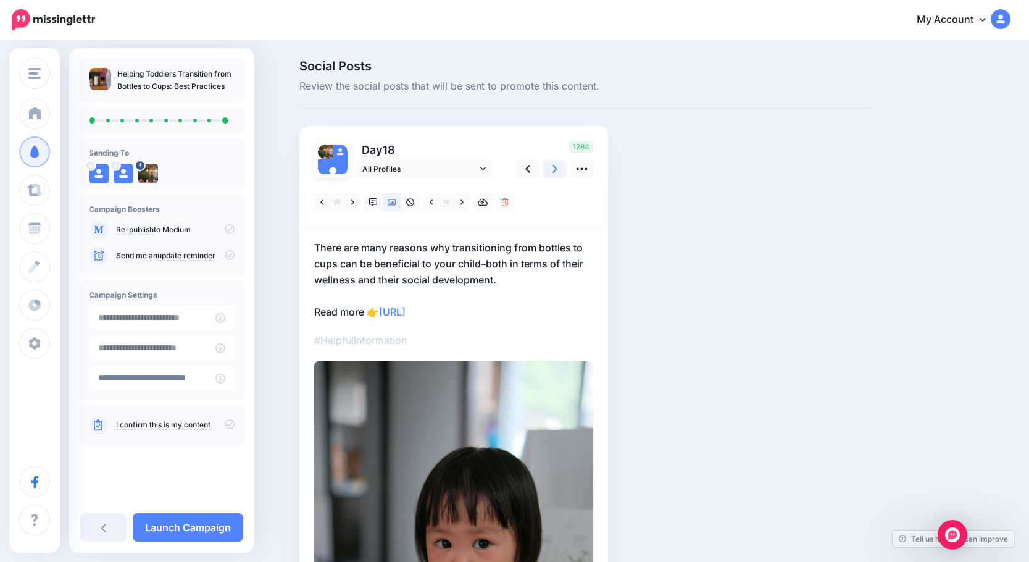
click at [553, 170] on link at bounding box center [554, 169] width 23 height 18
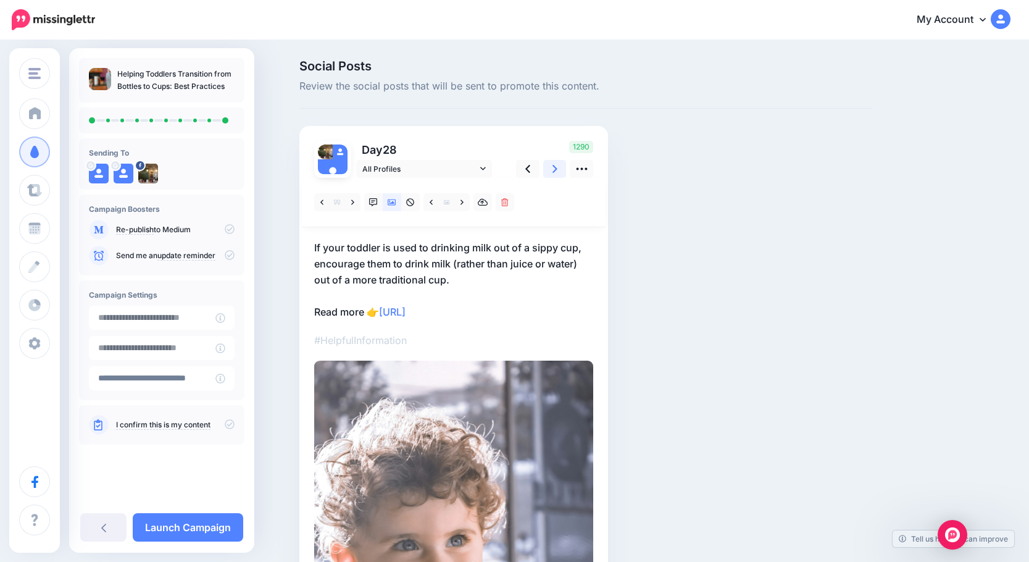
click at [553, 170] on link at bounding box center [554, 169] width 23 height 18
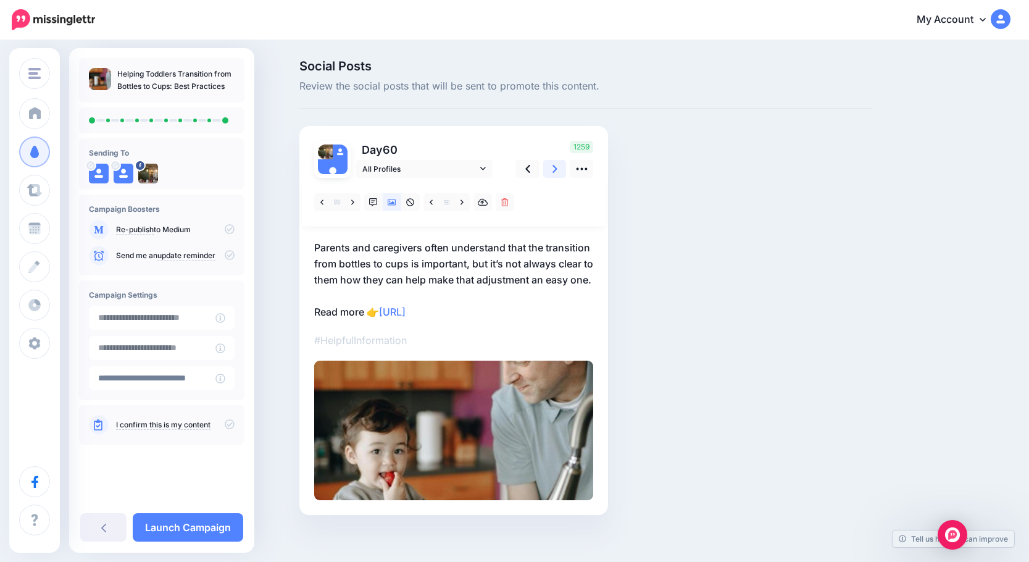
click at [553, 170] on link at bounding box center [554, 169] width 23 height 18
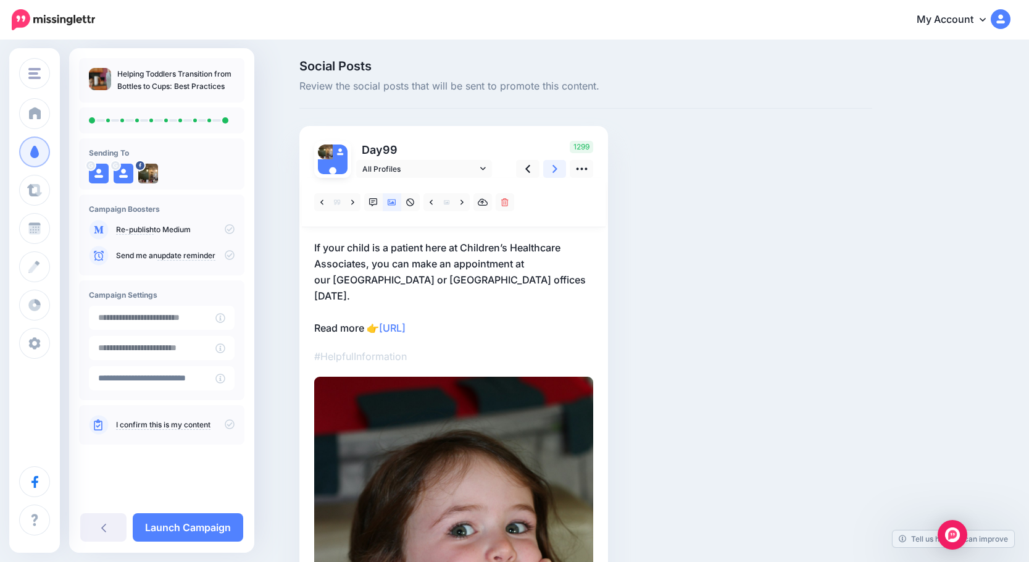
click at [558, 170] on icon at bounding box center [555, 168] width 5 height 13
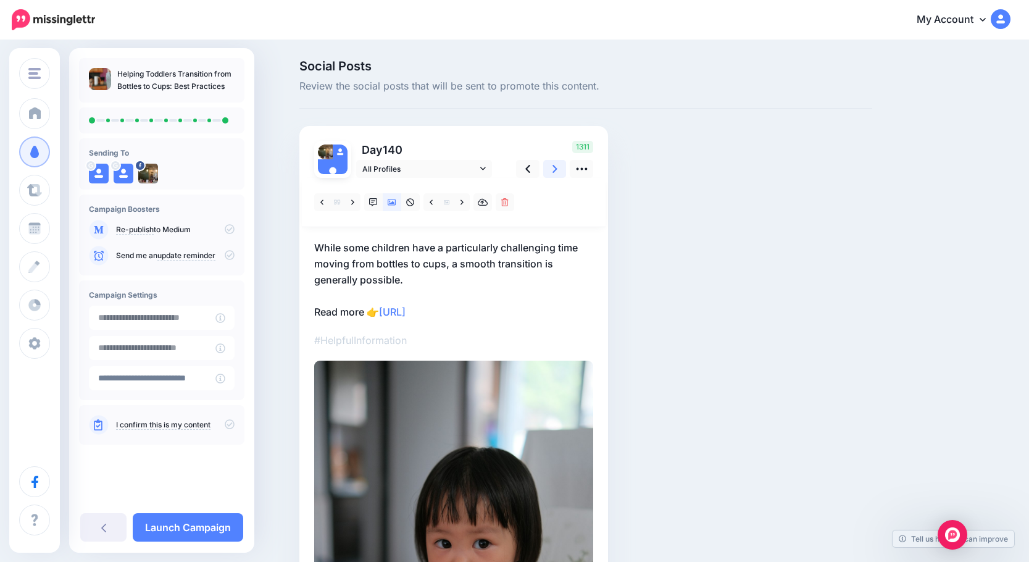
click at [553, 171] on link at bounding box center [554, 169] width 23 height 18
click at [354, 202] on icon at bounding box center [352, 202] width 3 height 9
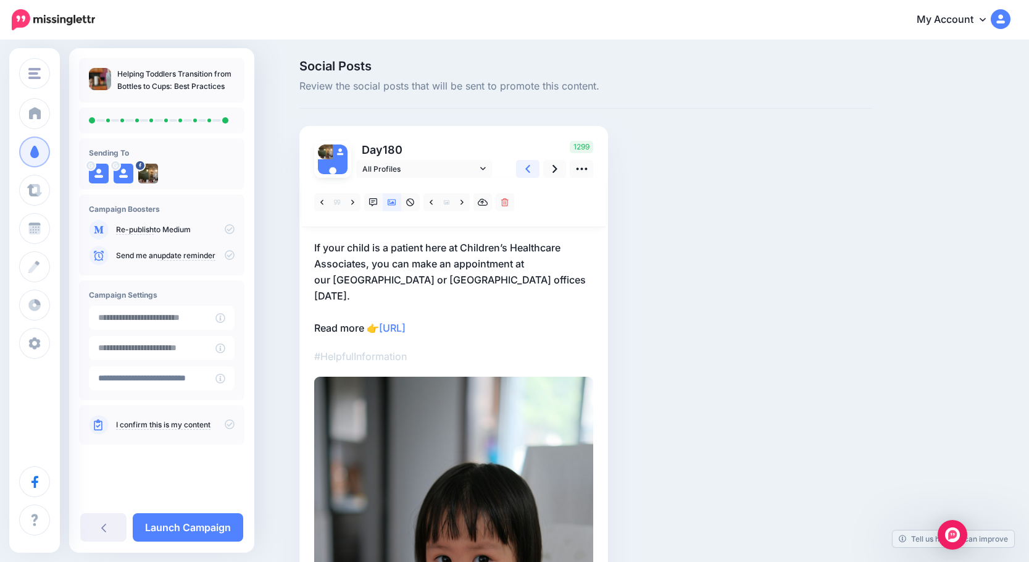
click at [530, 172] on icon at bounding box center [527, 168] width 5 height 13
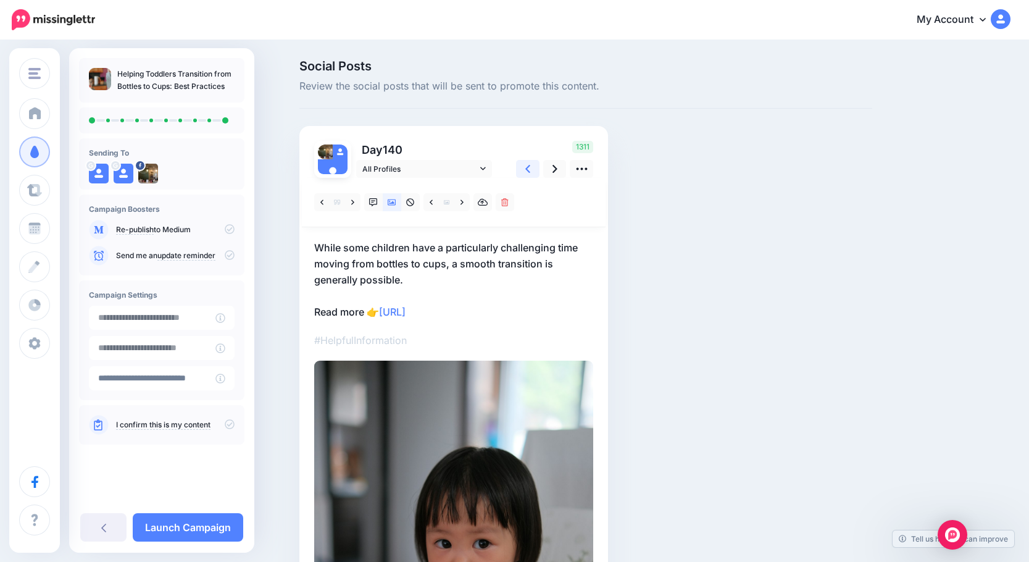
click at [530, 172] on icon at bounding box center [527, 168] width 5 height 13
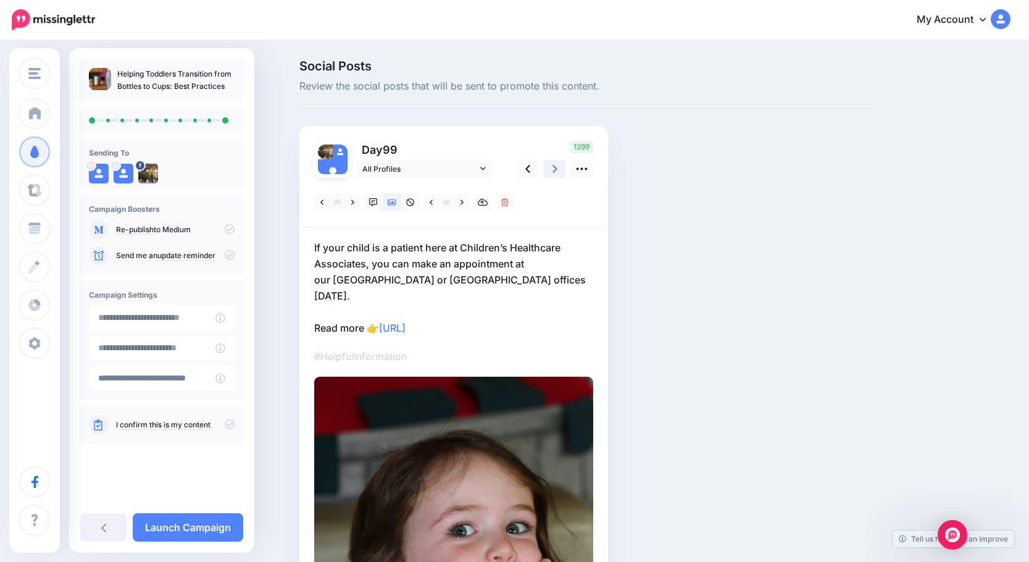
click at [556, 165] on link at bounding box center [554, 169] width 23 height 18
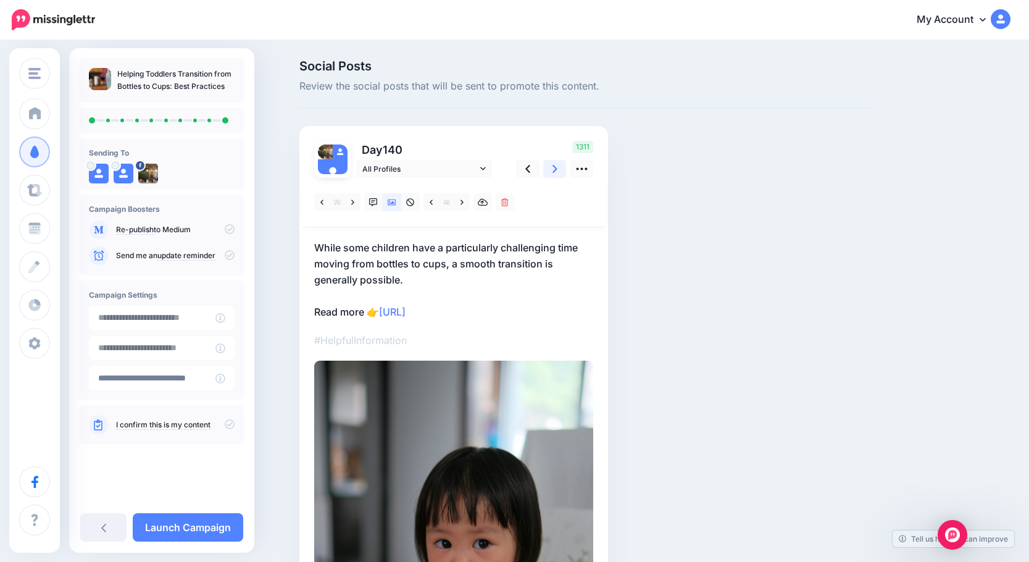
click at [556, 165] on link at bounding box center [554, 169] width 23 height 18
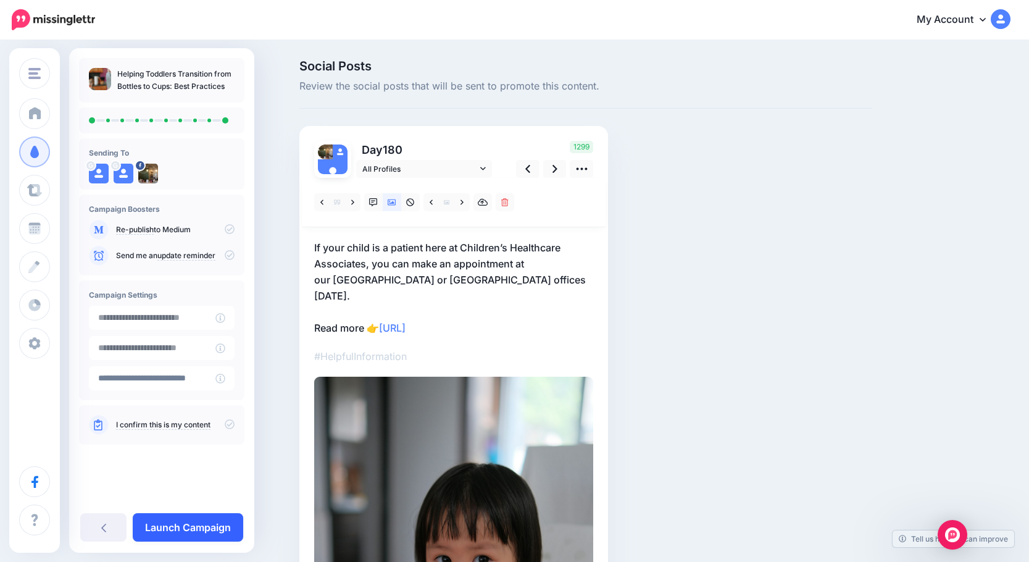
click at [209, 532] on link "Launch Campaign" at bounding box center [188, 527] width 111 height 28
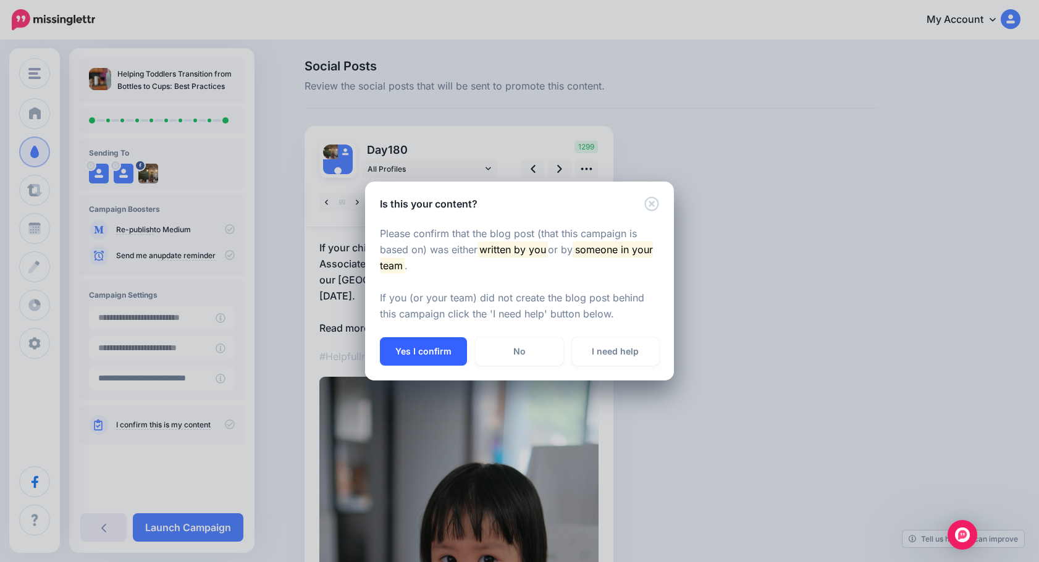
click at [437, 361] on button "Yes I confirm" at bounding box center [423, 351] width 87 height 28
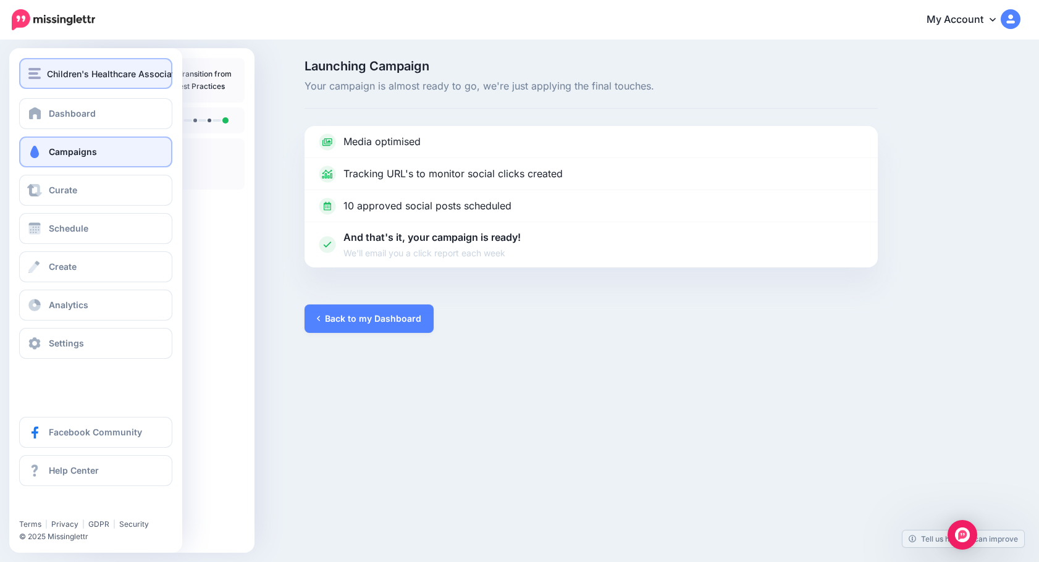
click at [41, 74] on div "Children's Healthcare Associates" at bounding box center [95, 74] width 135 height 14
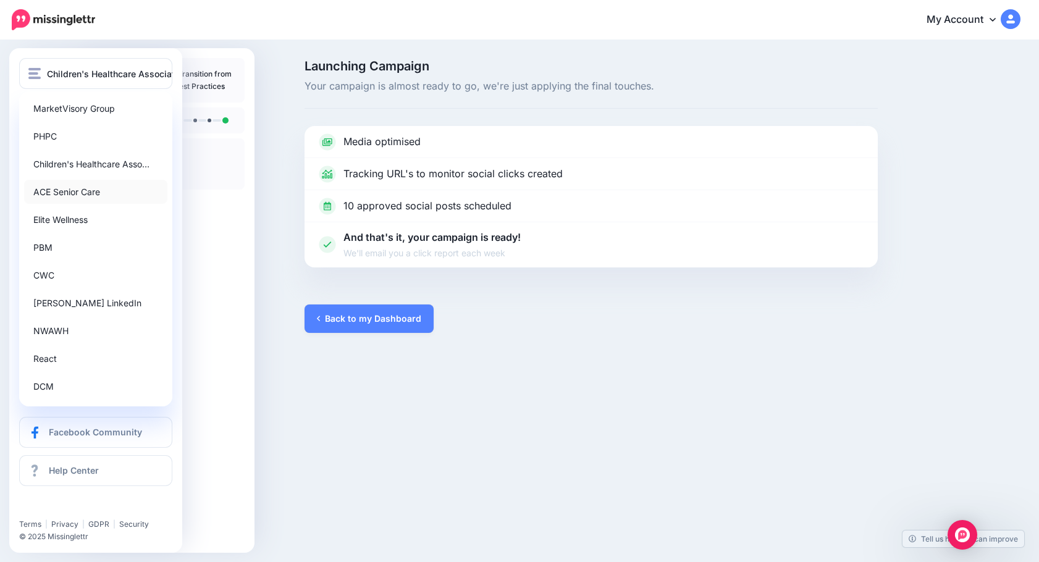
click at [77, 189] on link "ACE Senior Care" at bounding box center [95, 192] width 143 height 24
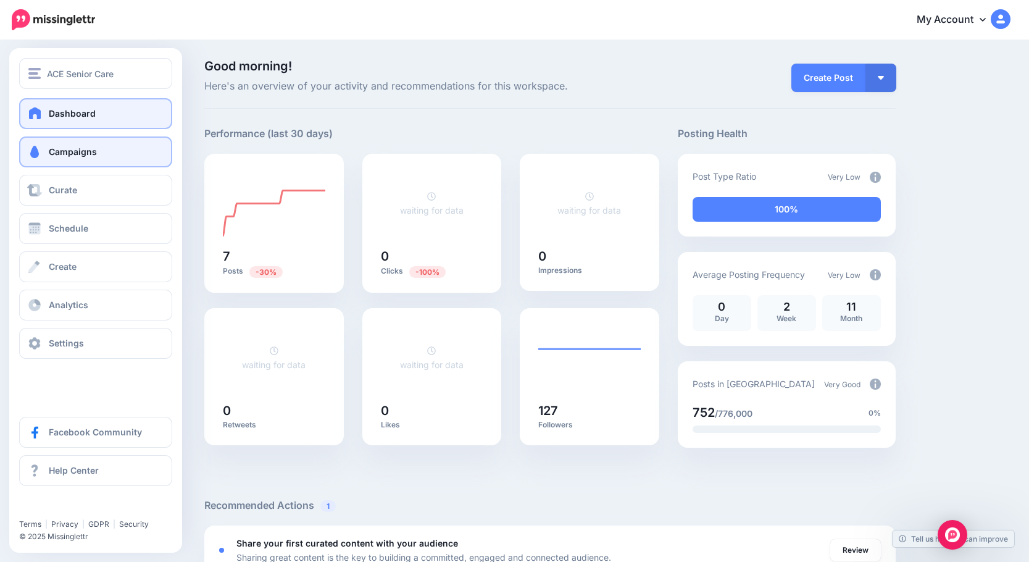
click at [94, 154] on span "Campaigns" at bounding box center [73, 151] width 48 height 10
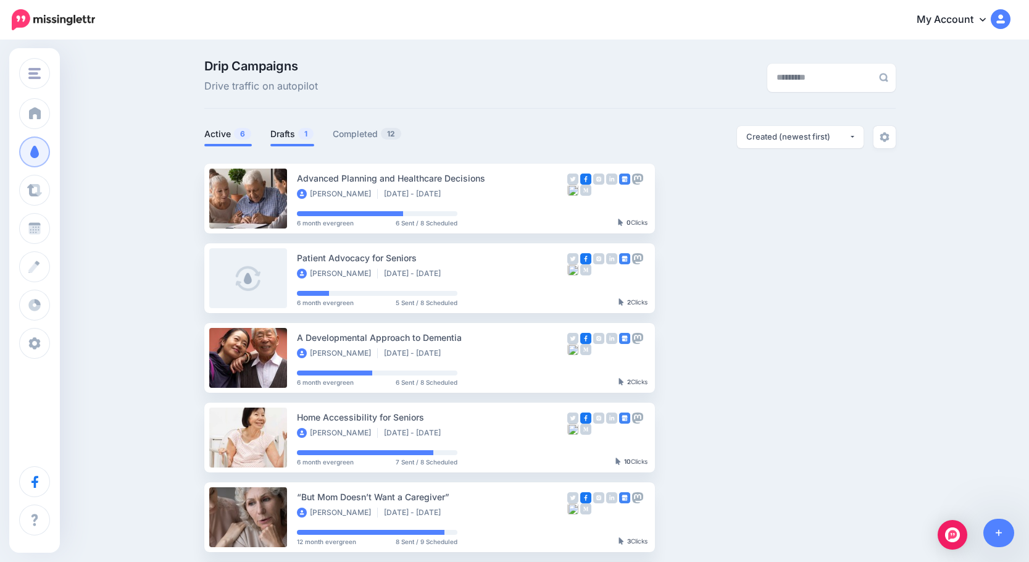
click at [293, 135] on link "Drafts 1" at bounding box center [292, 134] width 44 height 15
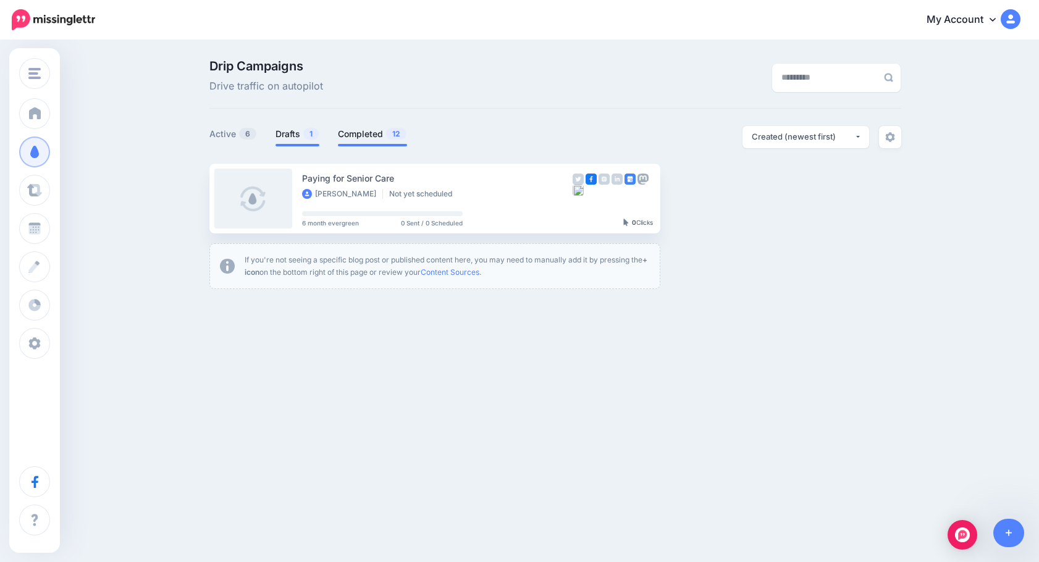
click at [365, 138] on link "Completed 12" at bounding box center [372, 134] width 69 height 15
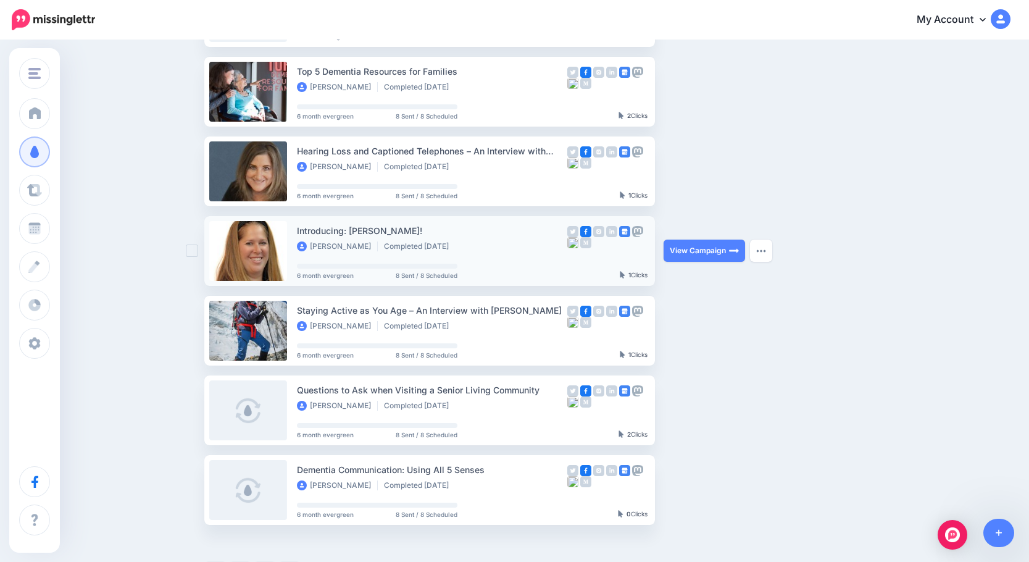
scroll to position [494, 0]
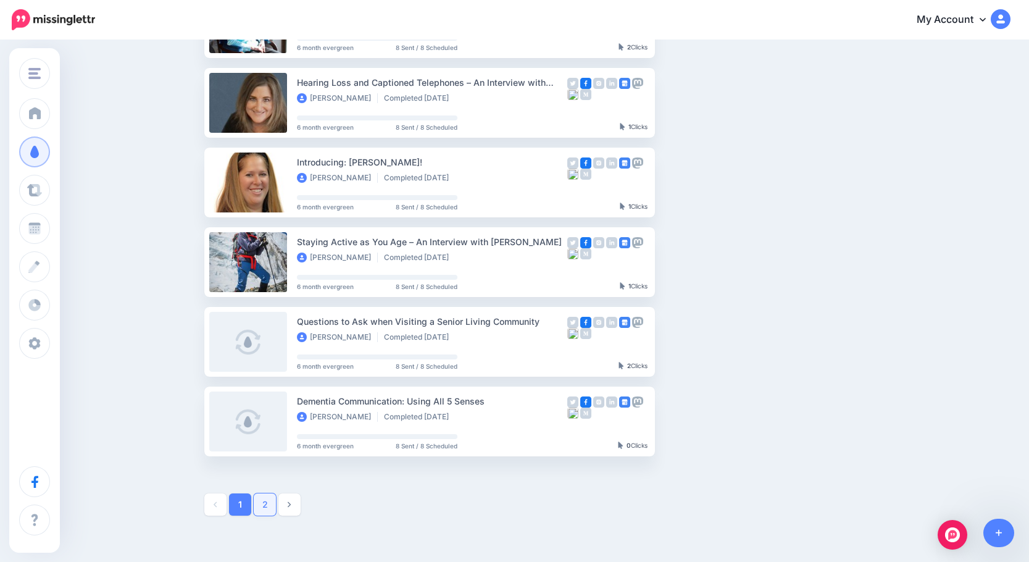
click at [275, 505] on link "2" at bounding box center [265, 504] width 22 height 22
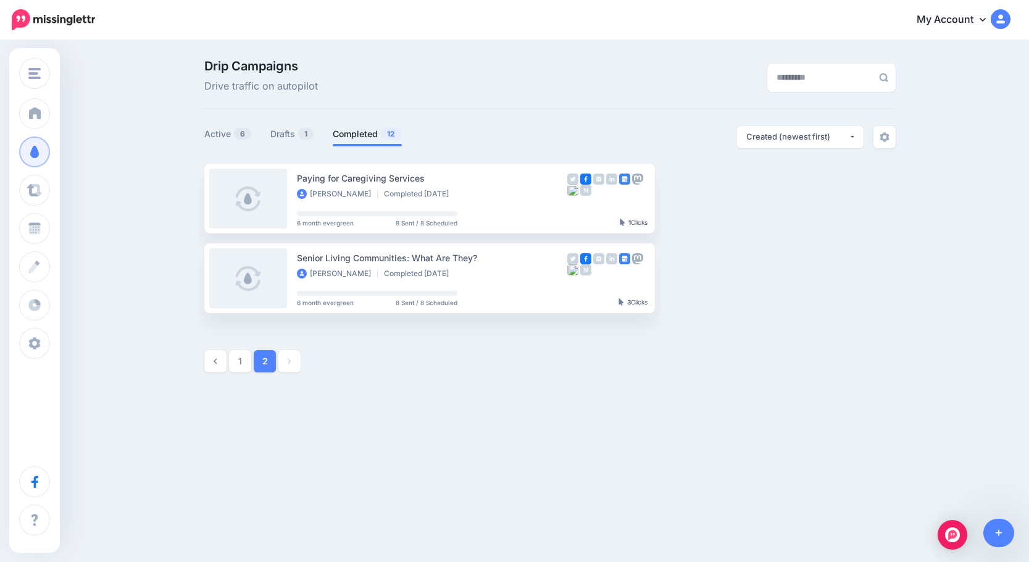
scroll to position [0, 0]
click at [247, 366] on link "1" at bounding box center [245, 361] width 22 height 22
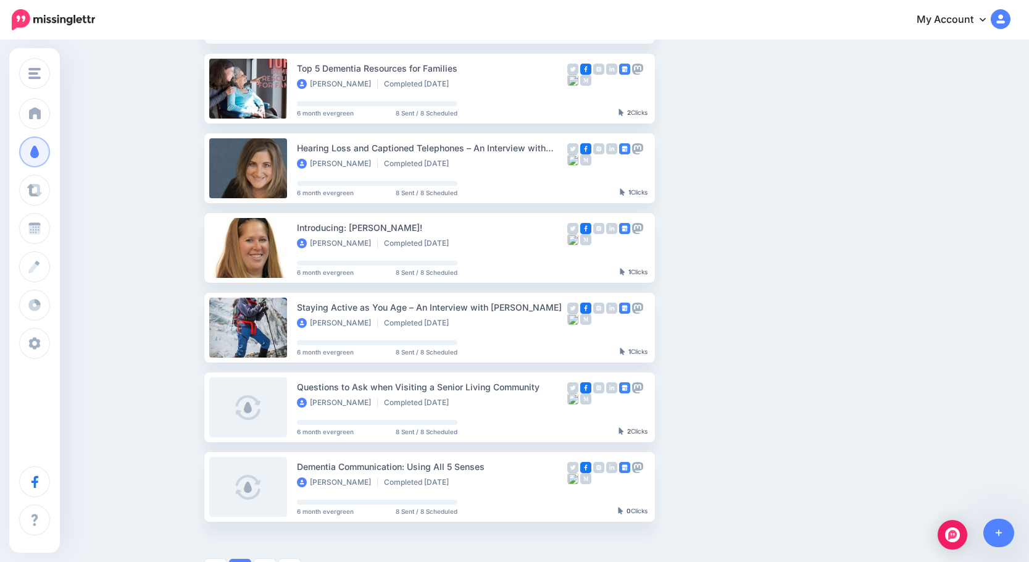
scroll to position [432, 0]
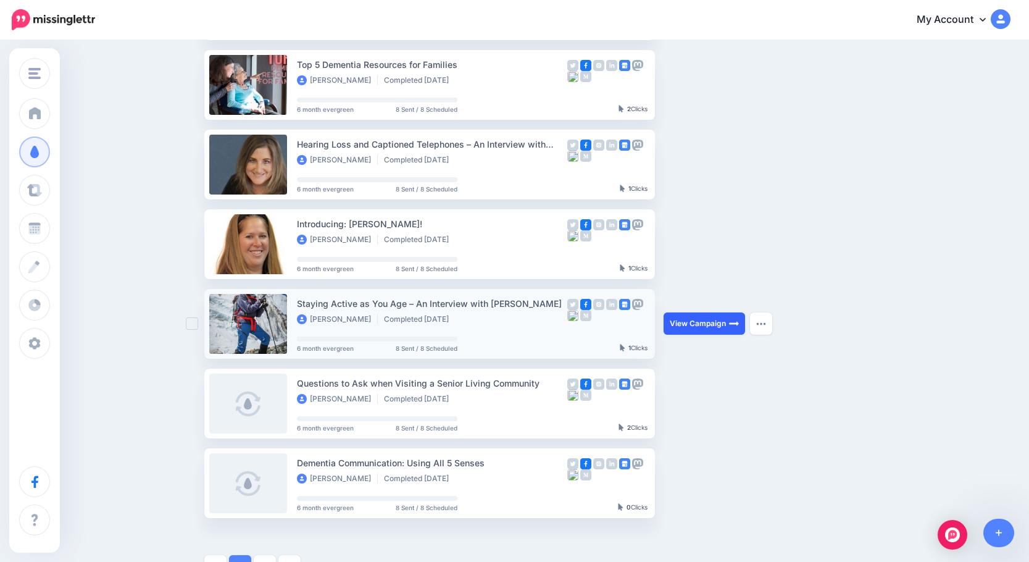
click at [706, 324] on link "View Campaign" at bounding box center [705, 323] width 82 height 22
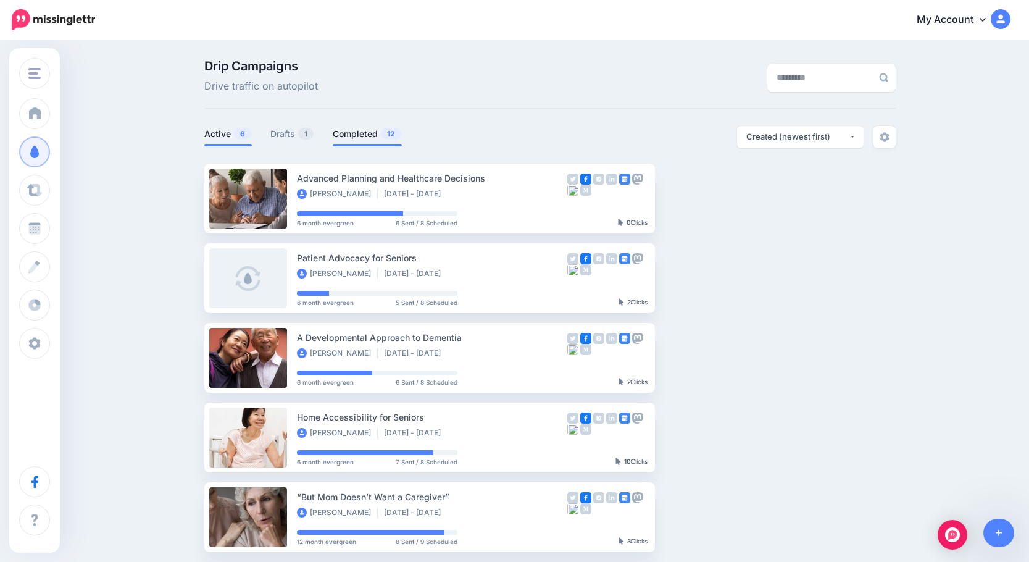
click at [382, 133] on link "Completed 12" at bounding box center [367, 134] width 69 height 15
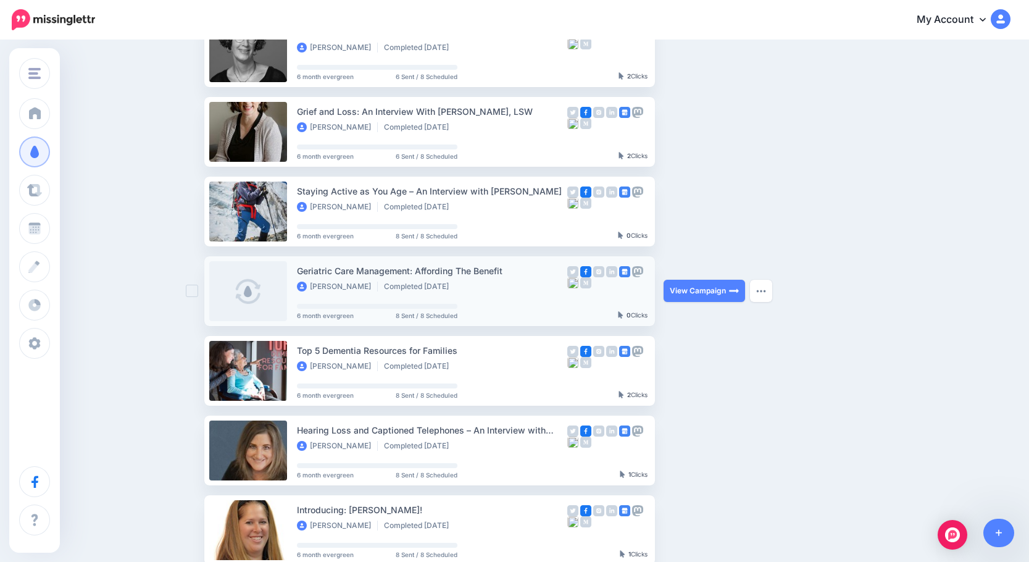
scroll to position [185, 0]
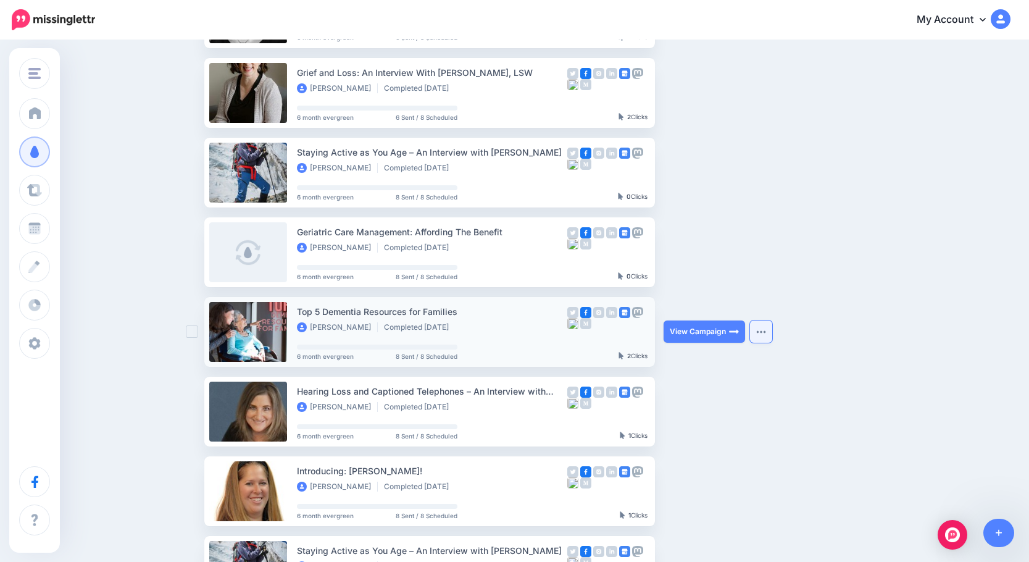
click at [766, 330] on img "button" at bounding box center [761, 332] width 10 height 4
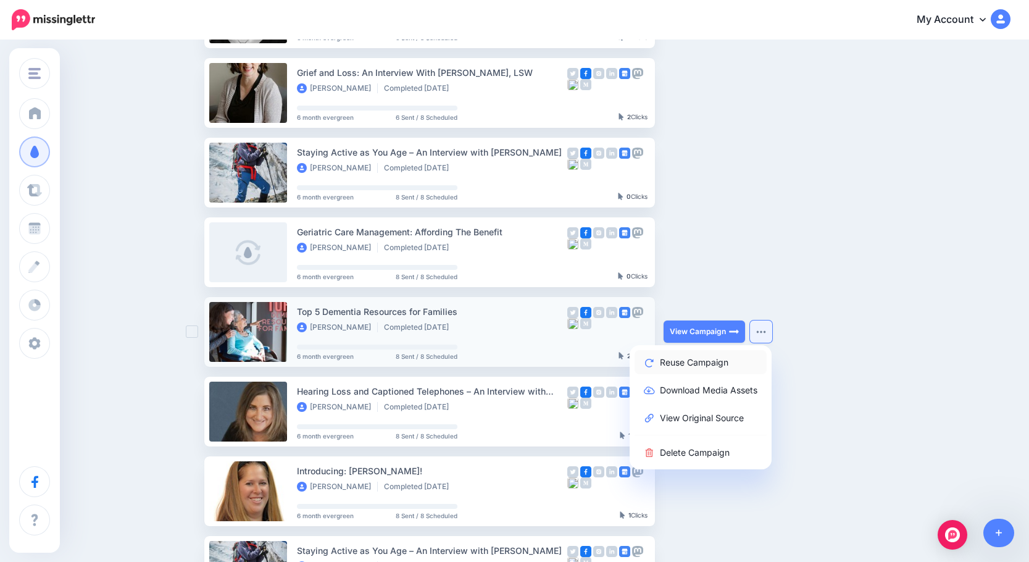
click at [726, 366] on link "Reuse Campaign" at bounding box center [701, 362] width 132 height 24
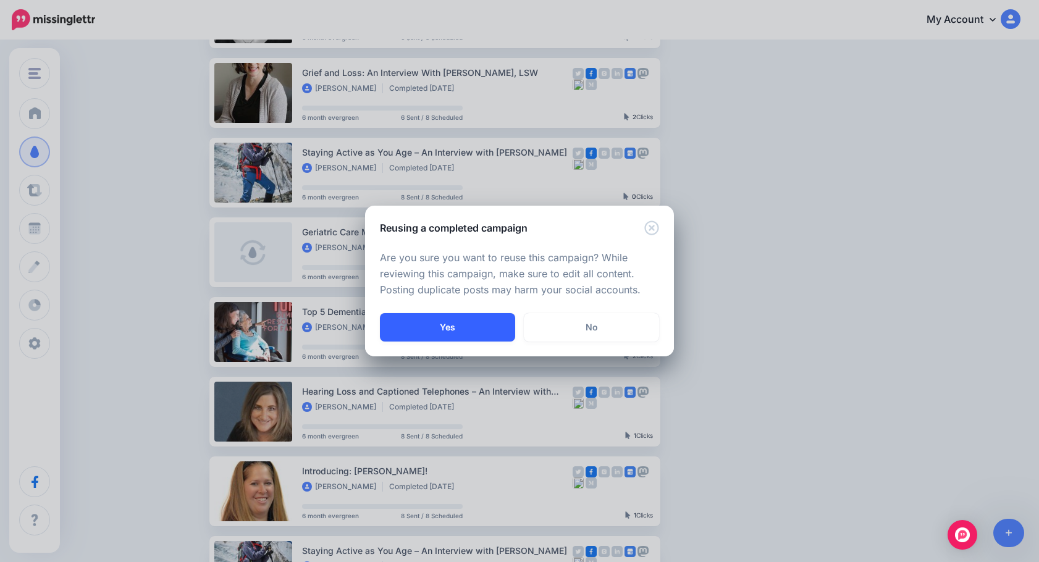
click at [479, 320] on button "Yes" at bounding box center [447, 327] width 135 height 28
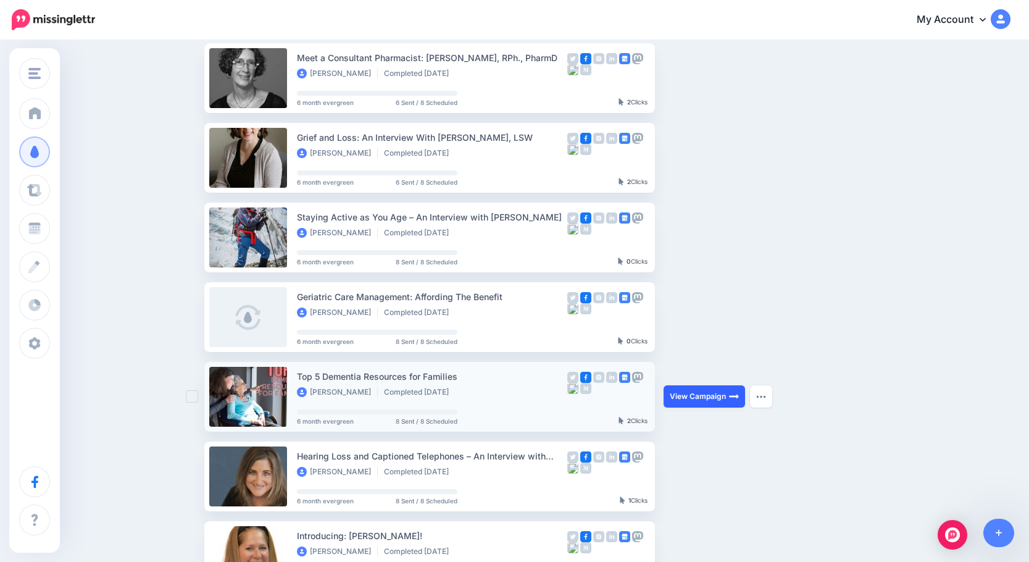
scroll to position [0, 0]
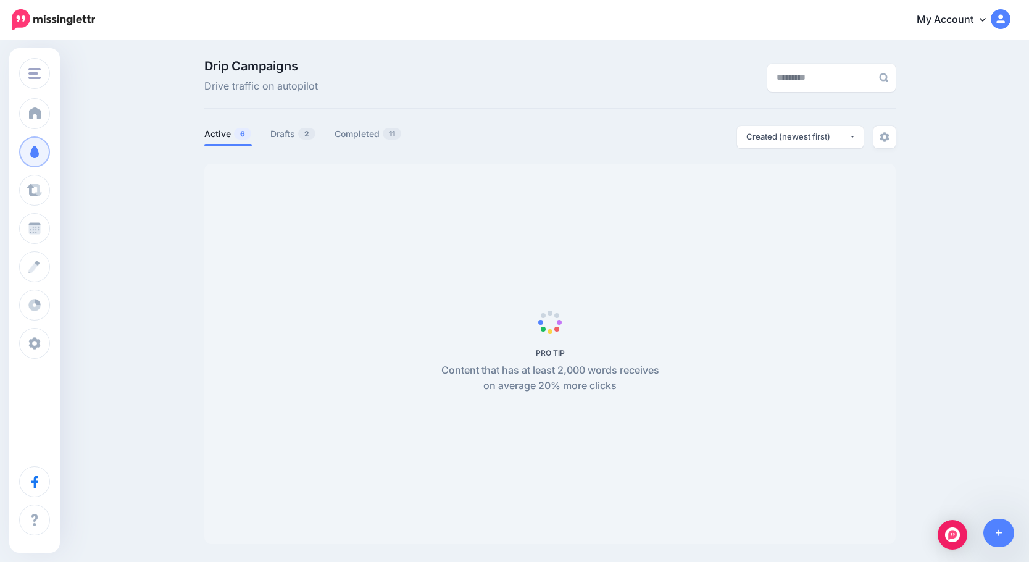
click at [397, 65] on div "Drip Campaigns Drive traffic on autopilot" at bounding box center [432, 77] width 474 height 35
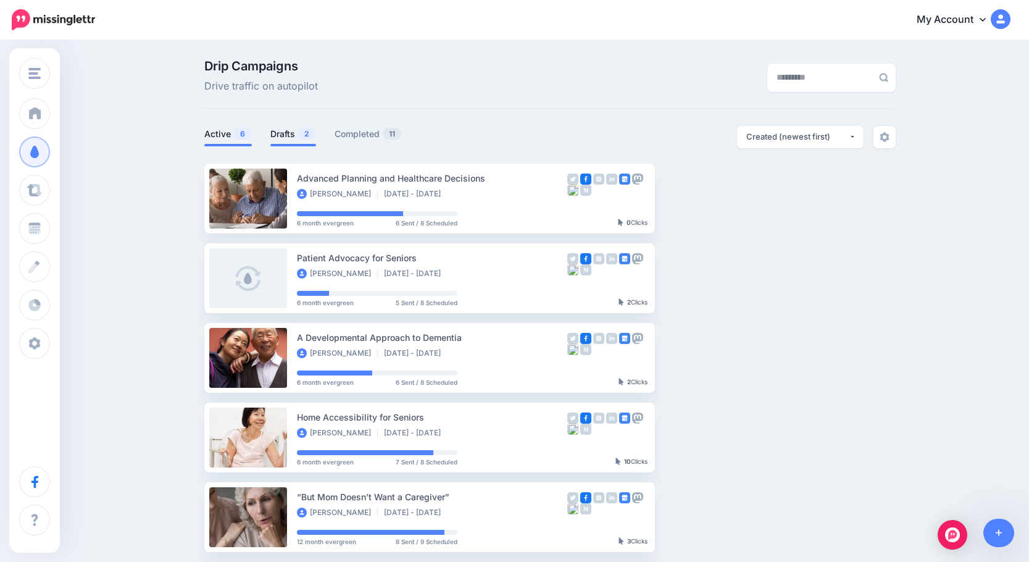
click at [301, 133] on link "Drafts 2" at bounding box center [293, 134] width 46 height 15
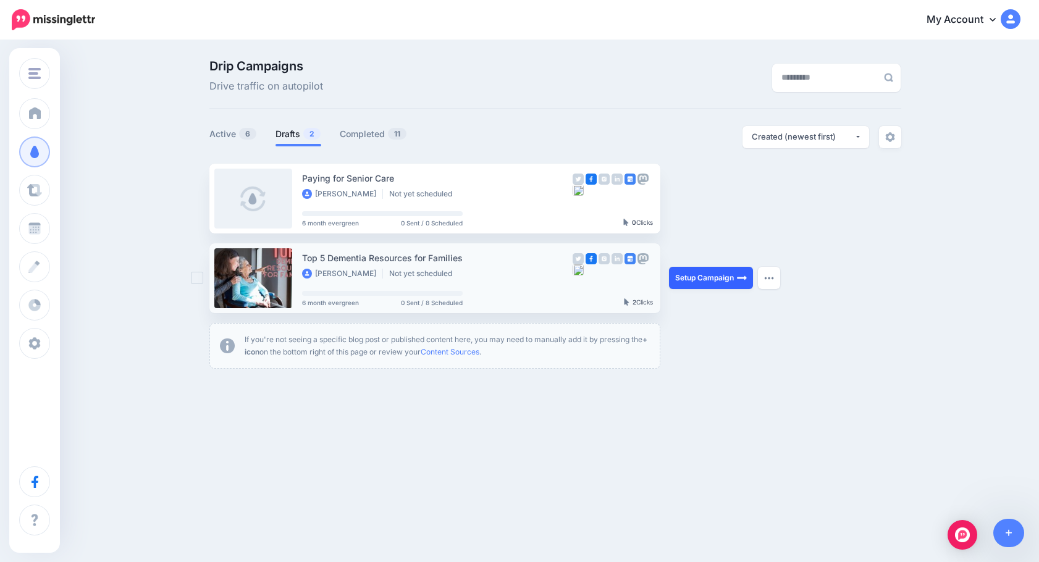
click at [706, 275] on link "Setup Campaign" at bounding box center [711, 278] width 84 height 22
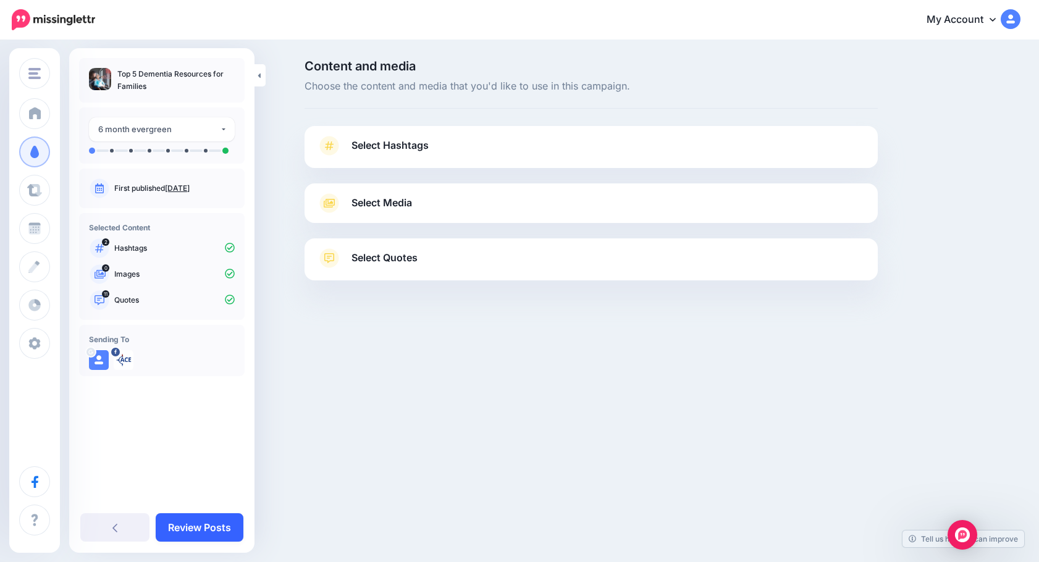
click at [211, 526] on link "Review Posts" at bounding box center [200, 527] width 88 height 28
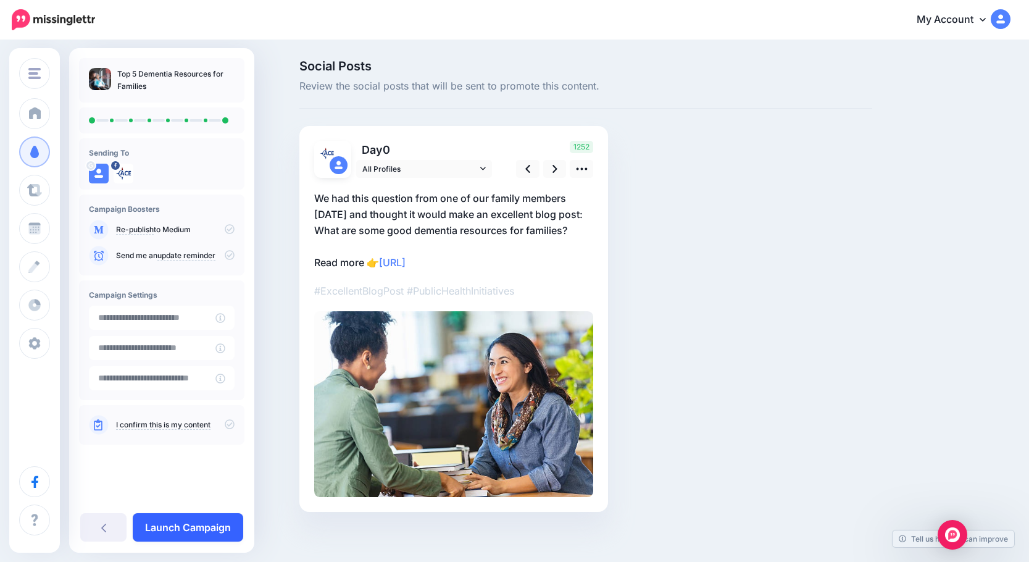
type input "**********"
click at [217, 523] on link "Launch Campaign" at bounding box center [188, 527] width 111 height 28
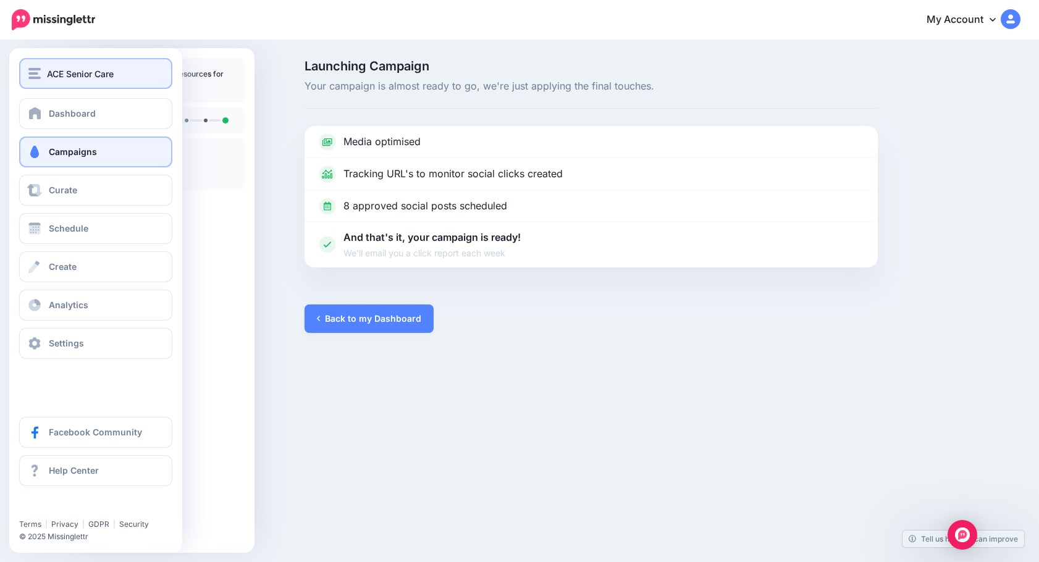
click at [75, 74] on span "ACE Senior Care" at bounding box center [80, 74] width 67 height 14
click at [49, 73] on span "ACE Senior Care" at bounding box center [80, 74] width 67 height 14
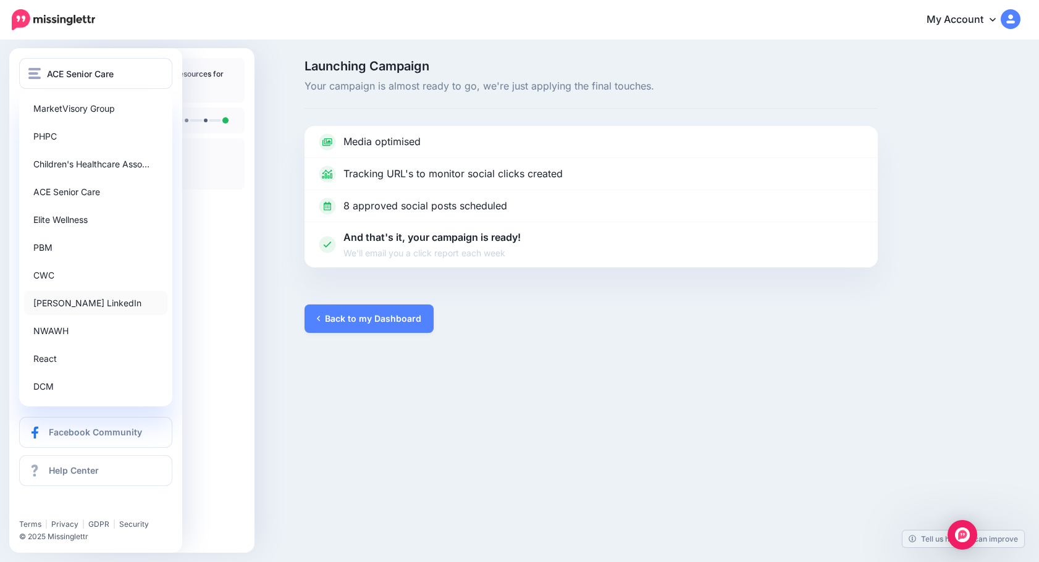
click at [64, 296] on link "[PERSON_NAME] LinkedIn" at bounding box center [95, 303] width 143 height 24
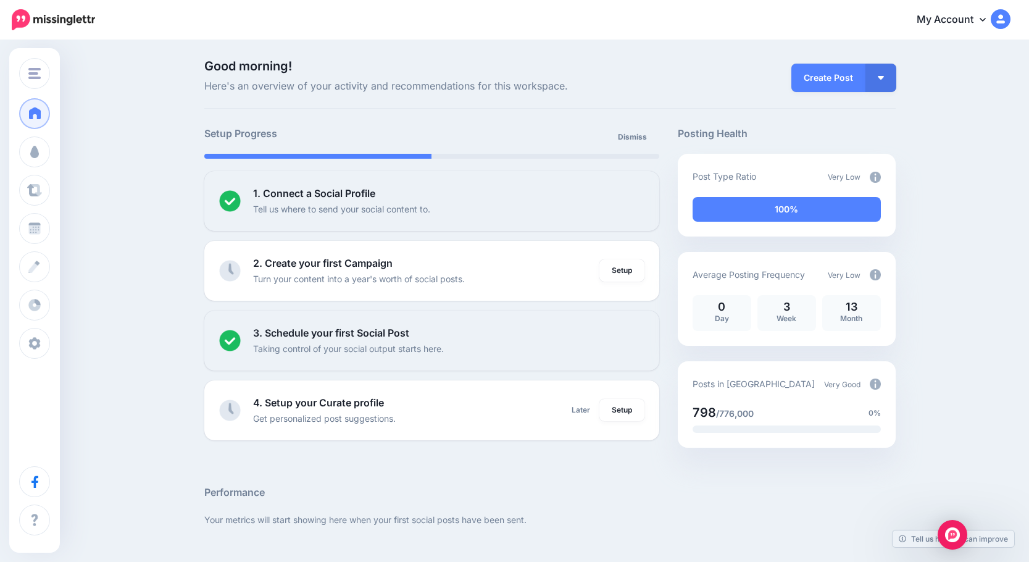
click at [361, 61] on span "Good morning!" at bounding box center [431, 66] width 455 height 12
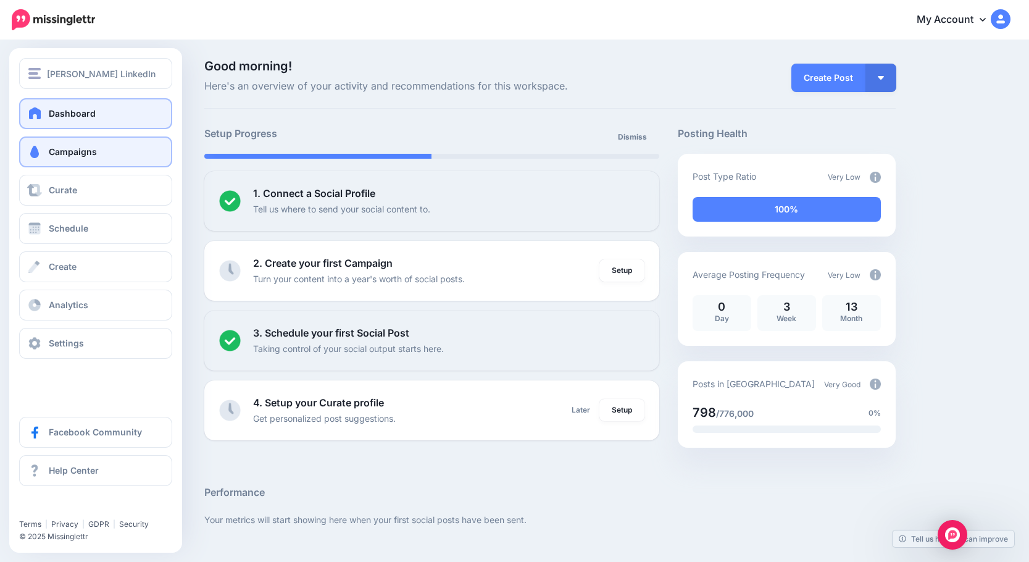
click at [54, 154] on span "Campaigns" at bounding box center [73, 151] width 48 height 10
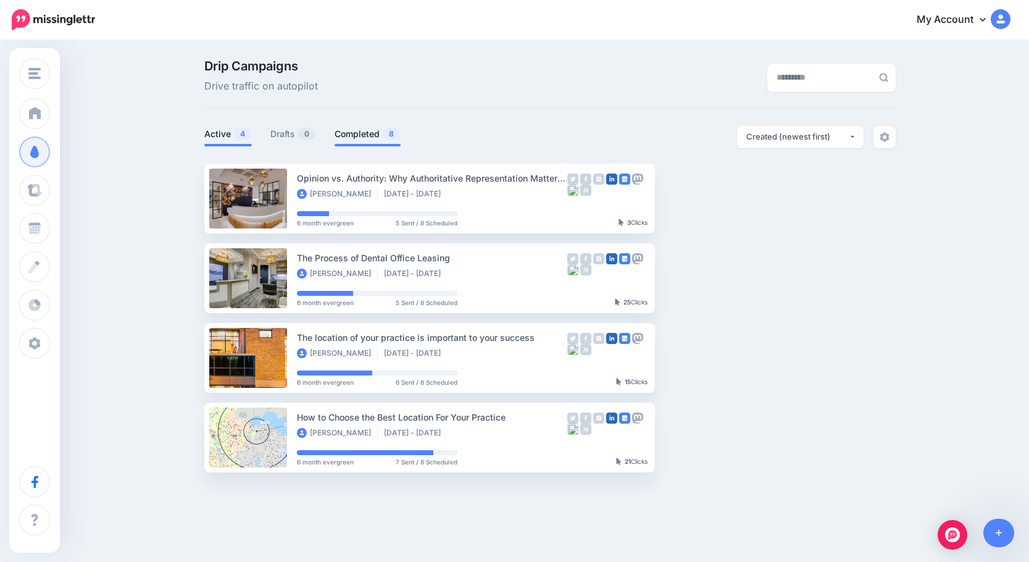
click at [364, 134] on link "Completed 8" at bounding box center [368, 134] width 66 height 15
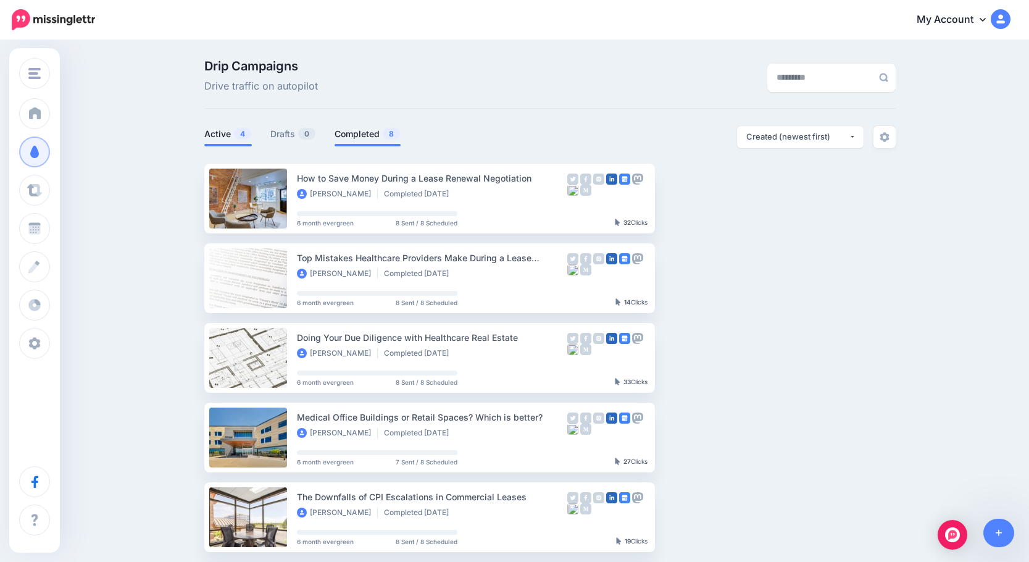
click at [217, 135] on link "Active 4" at bounding box center [228, 134] width 48 height 15
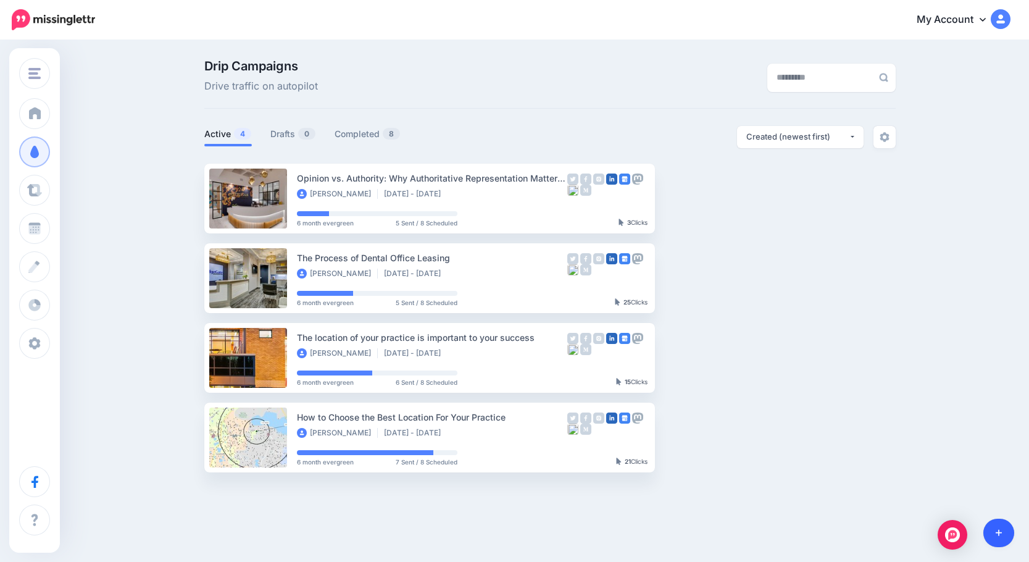
click at [993, 538] on link at bounding box center [999, 533] width 31 height 28
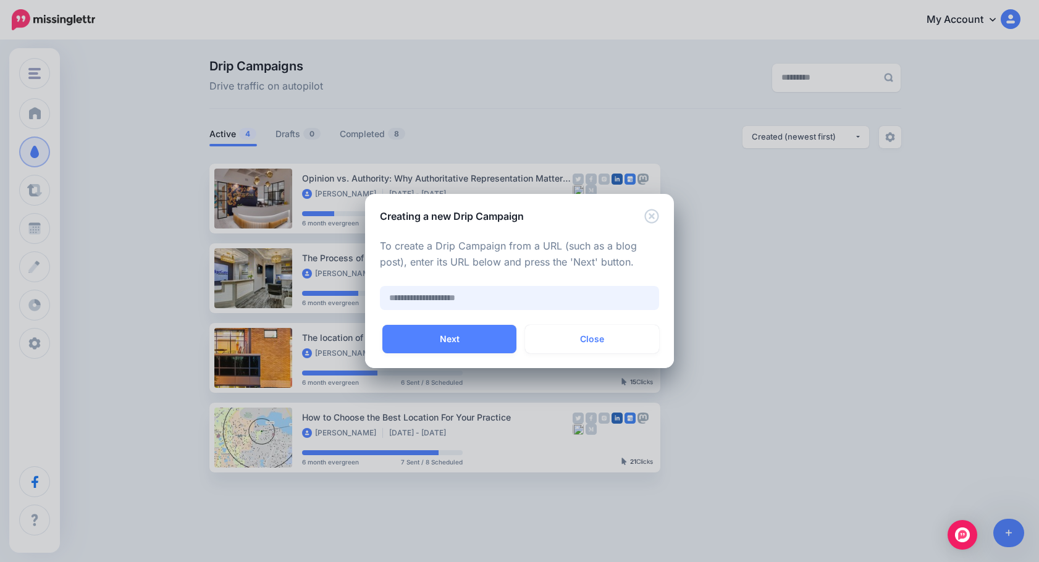
click at [535, 286] on input "text" at bounding box center [519, 298] width 279 height 24
paste input "**********"
type input "**********"
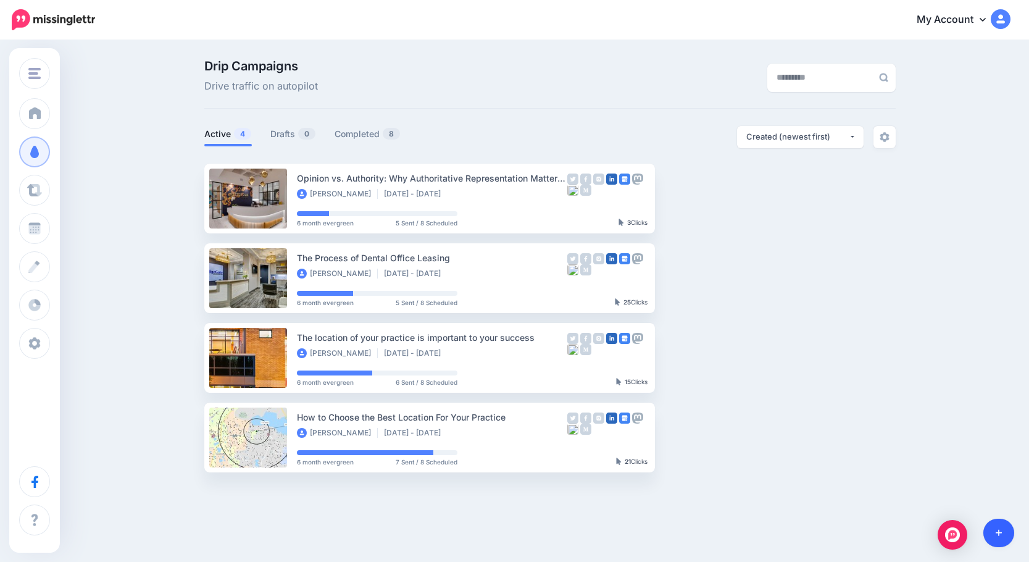
click at [997, 531] on icon at bounding box center [999, 533] width 7 height 9
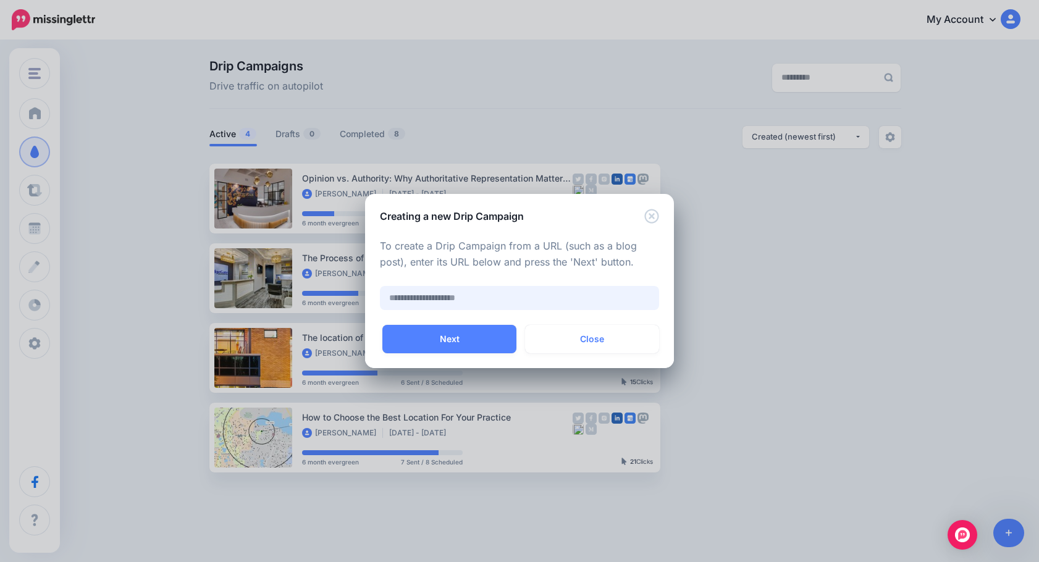
click at [433, 307] on input "text" at bounding box center [519, 298] width 279 height 24
paste input "**********"
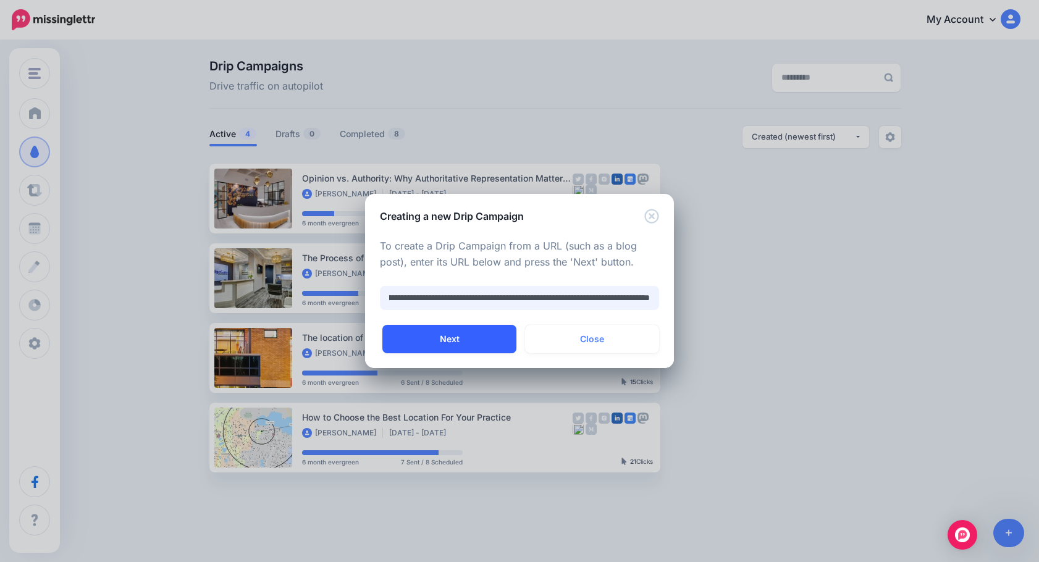
type input "**********"
click at [435, 345] on button "Next" at bounding box center [449, 339] width 134 height 28
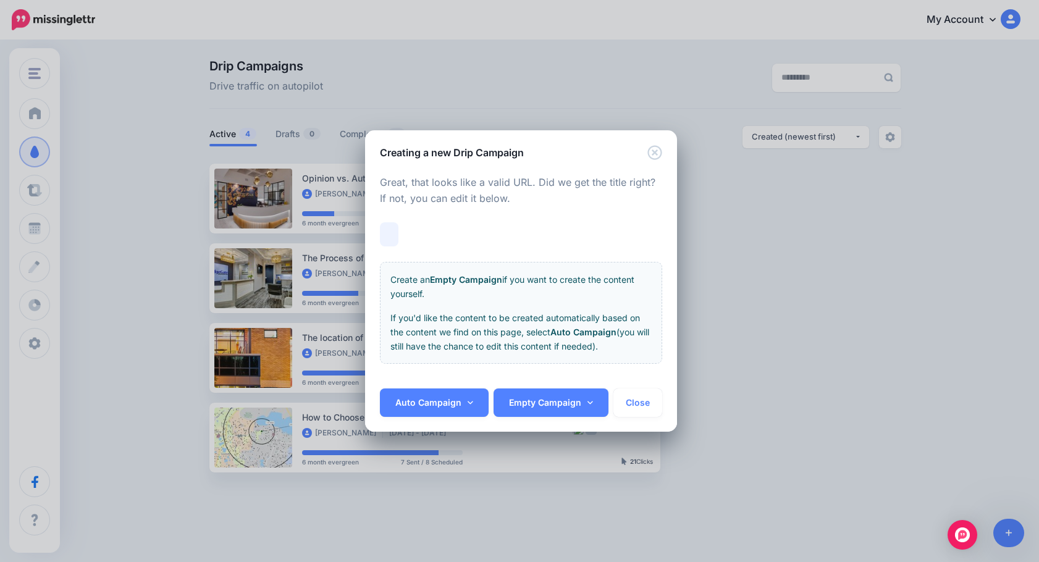
scroll to position [0, 0]
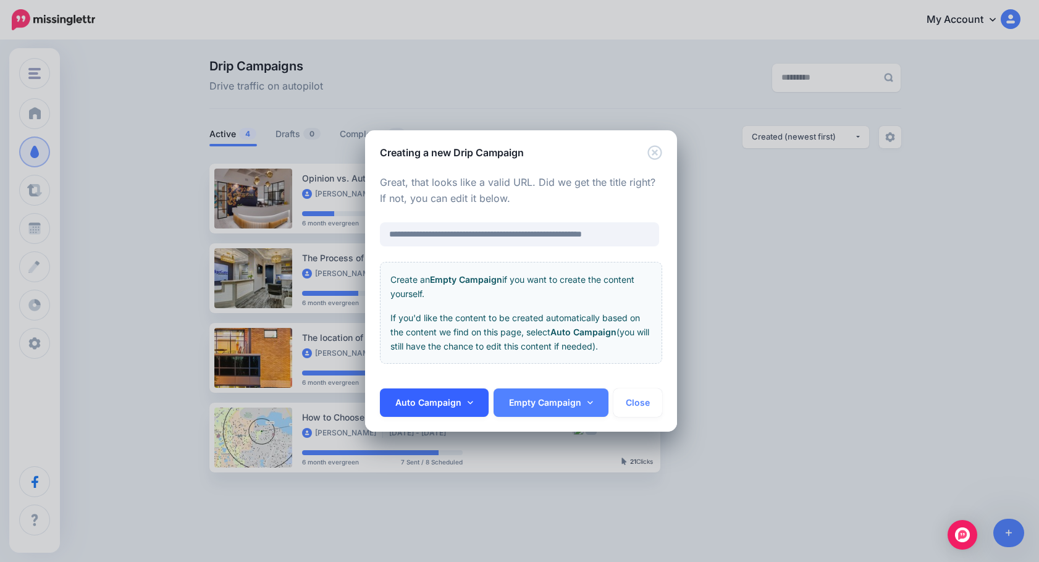
click at [472, 406] on link "Auto Campaign" at bounding box center [434, 402] width 109 height 28
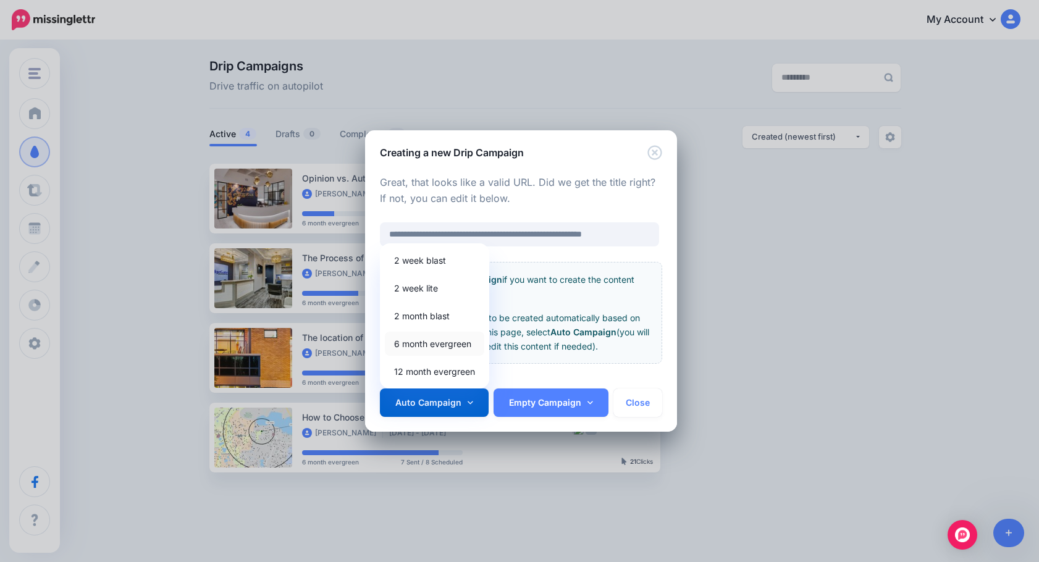
click at [451, 344] on link "6 month evergreen" at bounding box center [434, 344] width 99 height 24
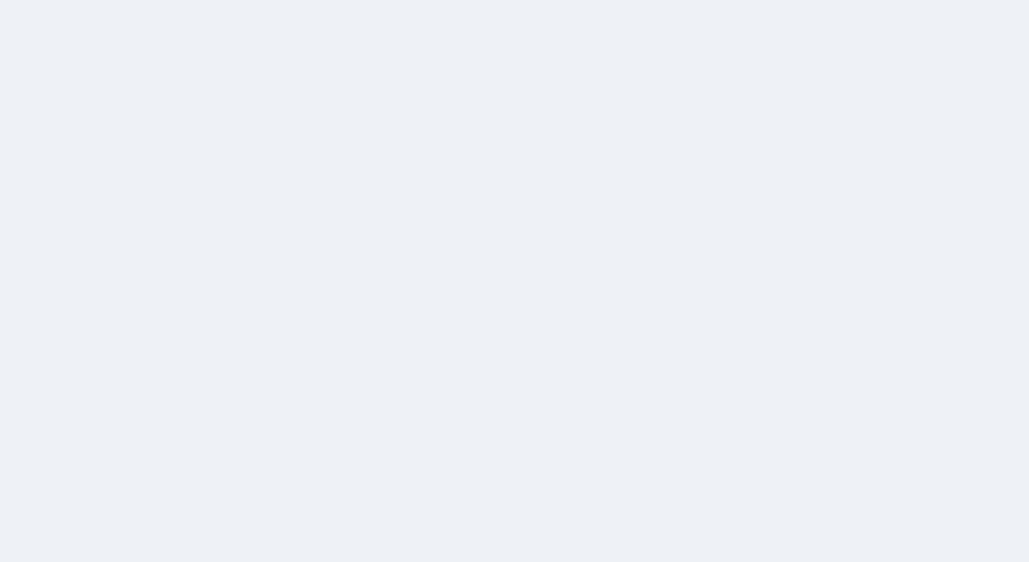
click at [530, 341] on div "PRO TIP Content that has at least 2,000 words receives on average 20% more clic…" at bounding box center [551, 354] width 232 height 81
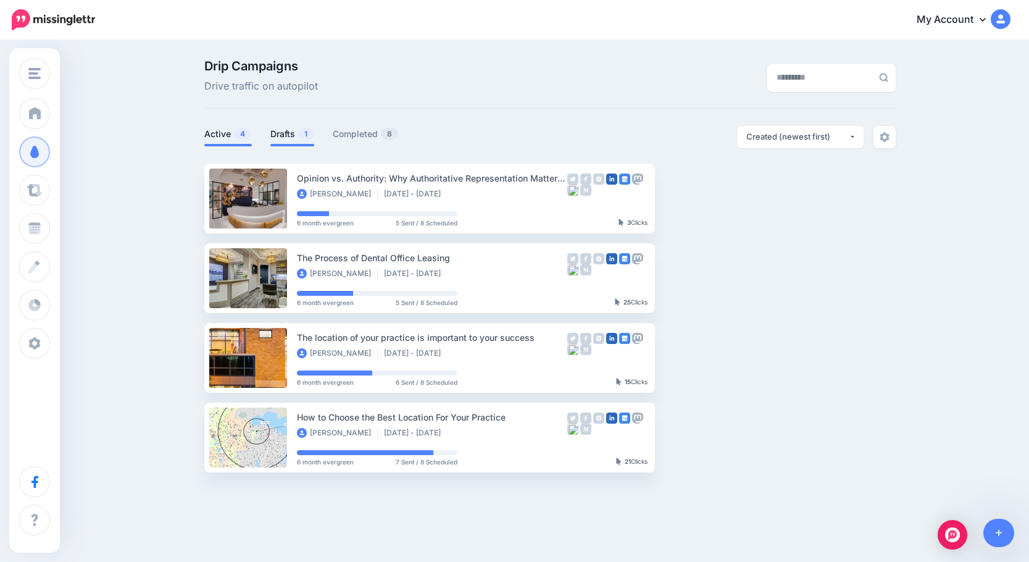
click at [295, 134] on link "Drafts 1" at bounding box center [292, 134] width 44 height 15
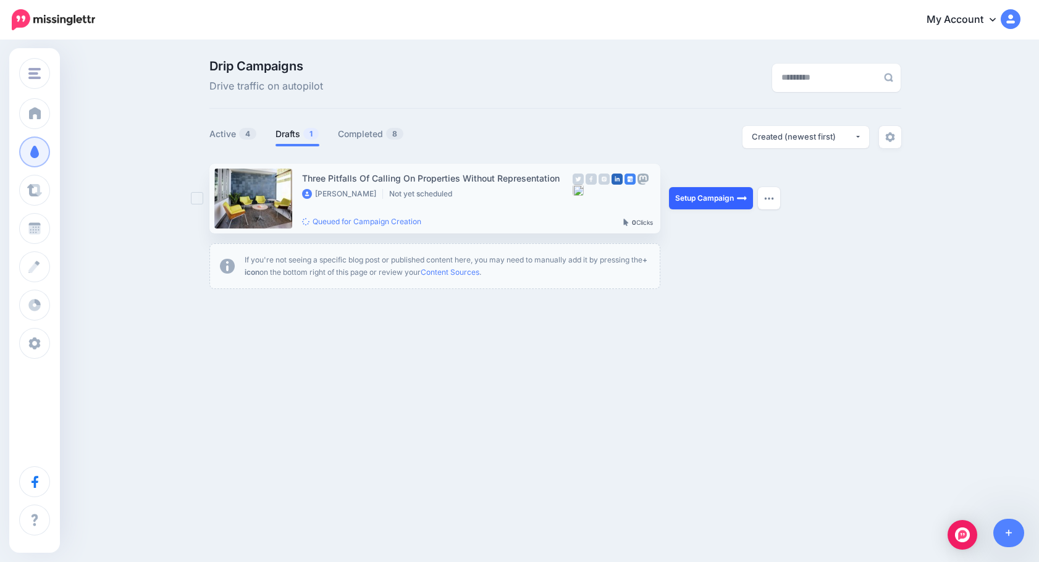
click at [685, 194] on link "Setup Campaign" at bounding box center [711, 198] width 84 height 22
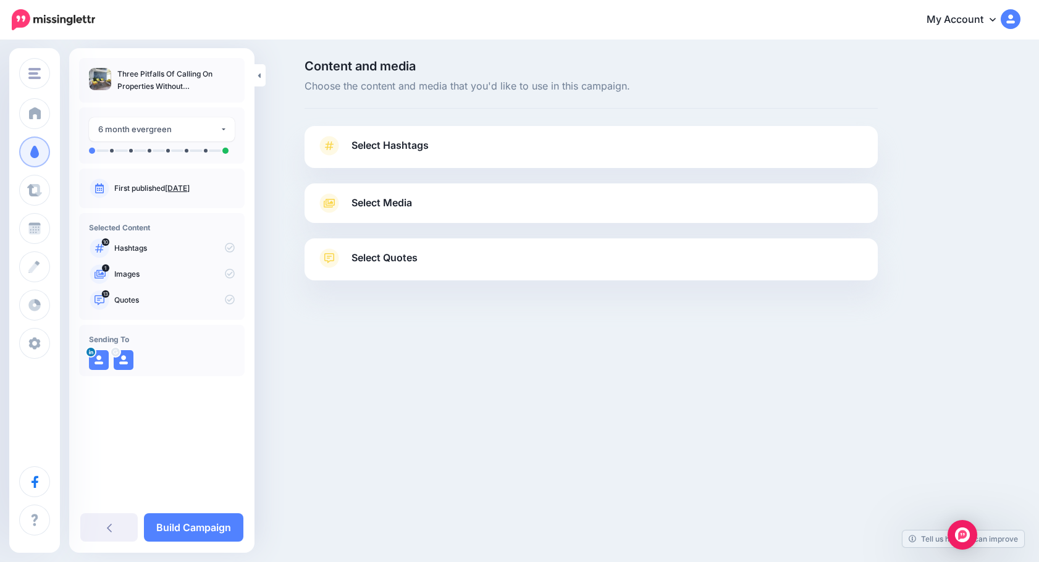
click at [441, 254] on link "Select Quotes" at bounding box center [591, 264] width 548 height 32
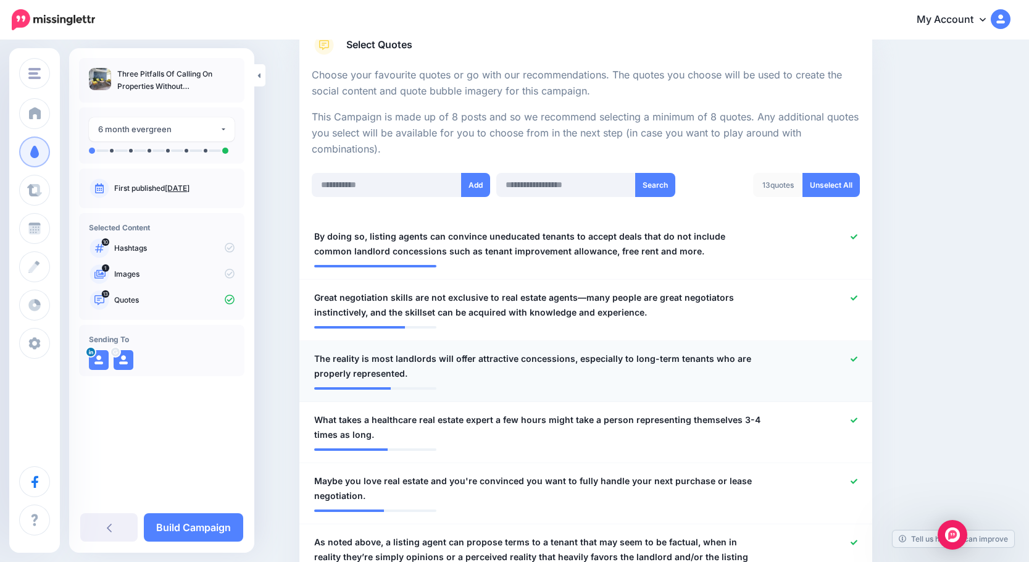
scroll to position [247, 0]
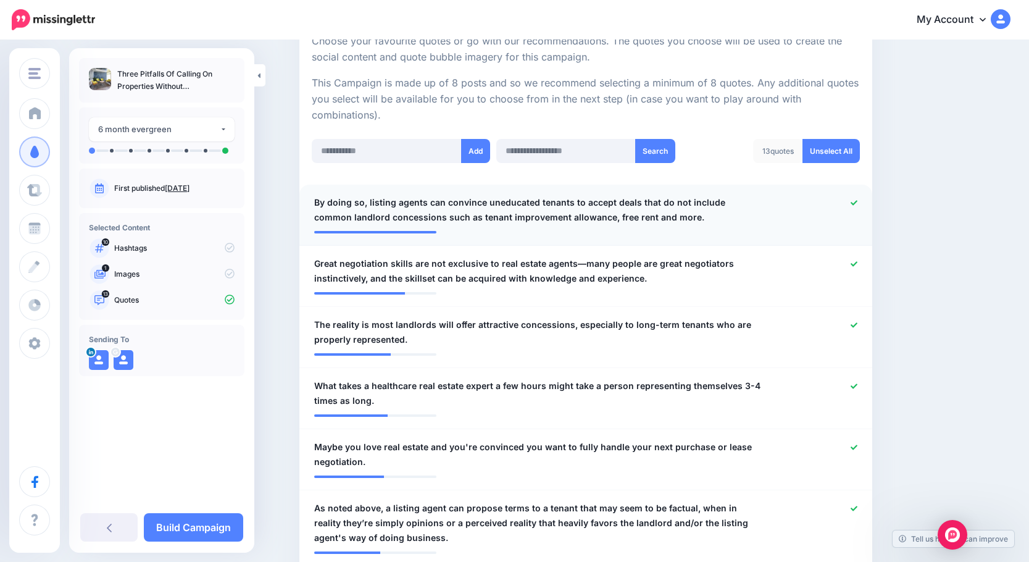
click at [373, 207] on span "By doing so, listing agents can convince uneducated tenants to accept deals tha…" at bounding box center [539, 210] width 450 height 30
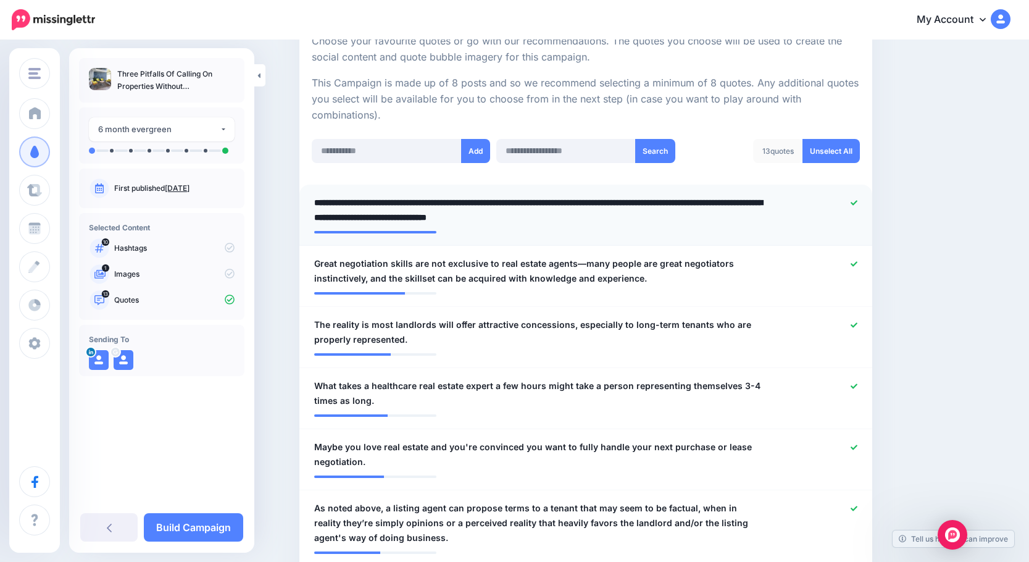
drag, startPoint x: 374, startPoint y: 203, endPoint x: 324, endPoint y: 207, distance: 50.8
click at [324, 207] on textarea "**********" at bounding box center [539, 210] width 450 height 30
type textarea "**********"
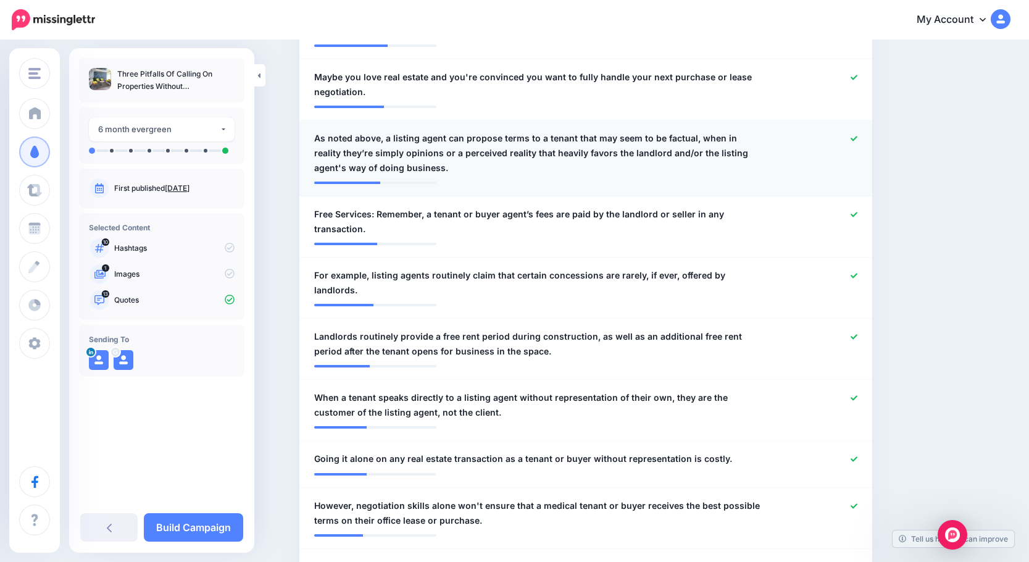
scroll to position [617, 0]
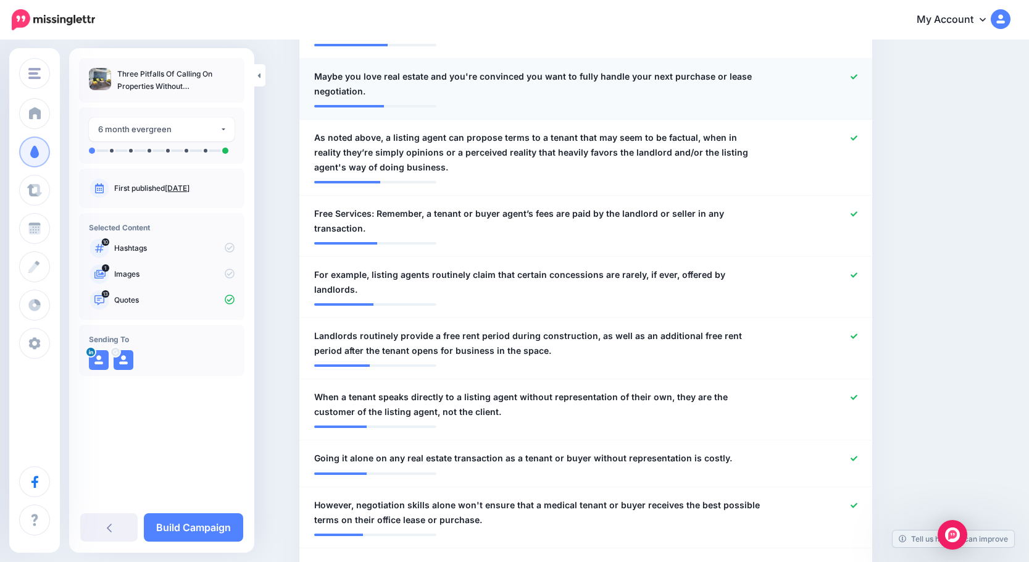
click at [855, 76] on icon at bounding box center [854, 76] width 7 height 7
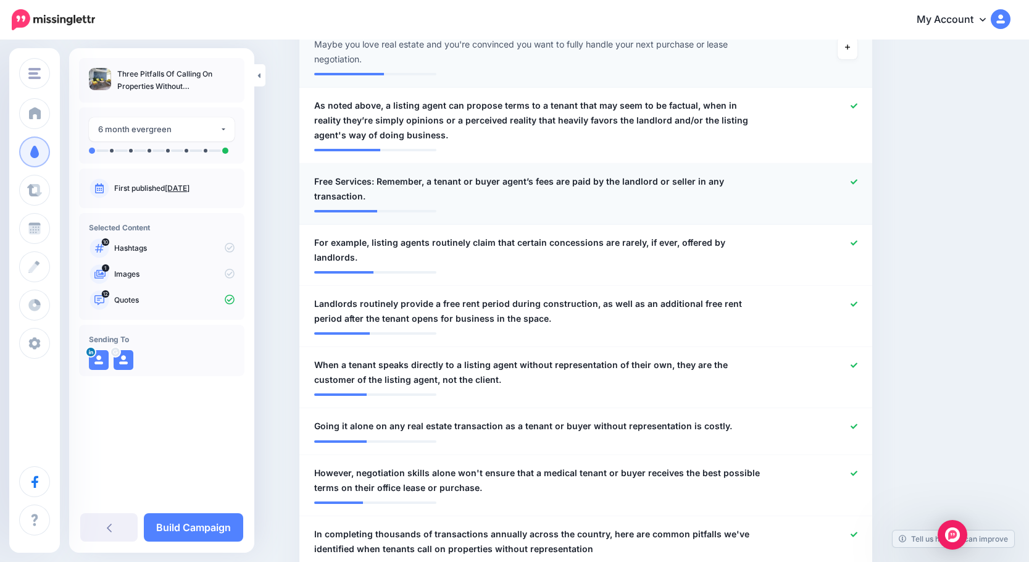
scroll to position [679, 0]
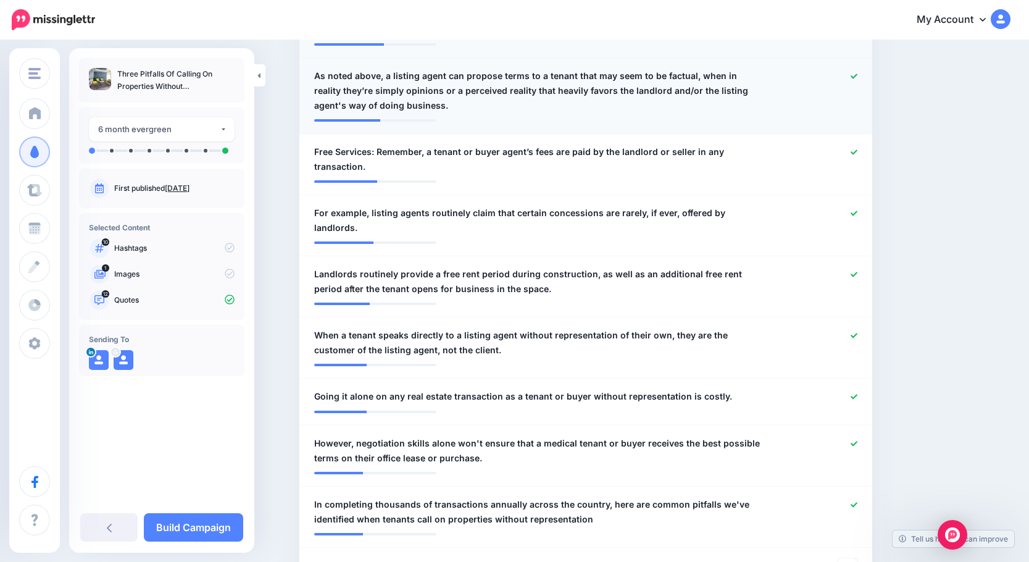
click at [420, 99] on span "As noted above, a listing agent can propose terms to a tenant that may seem to …" at bounding box center [539, 91] width 450 height 44
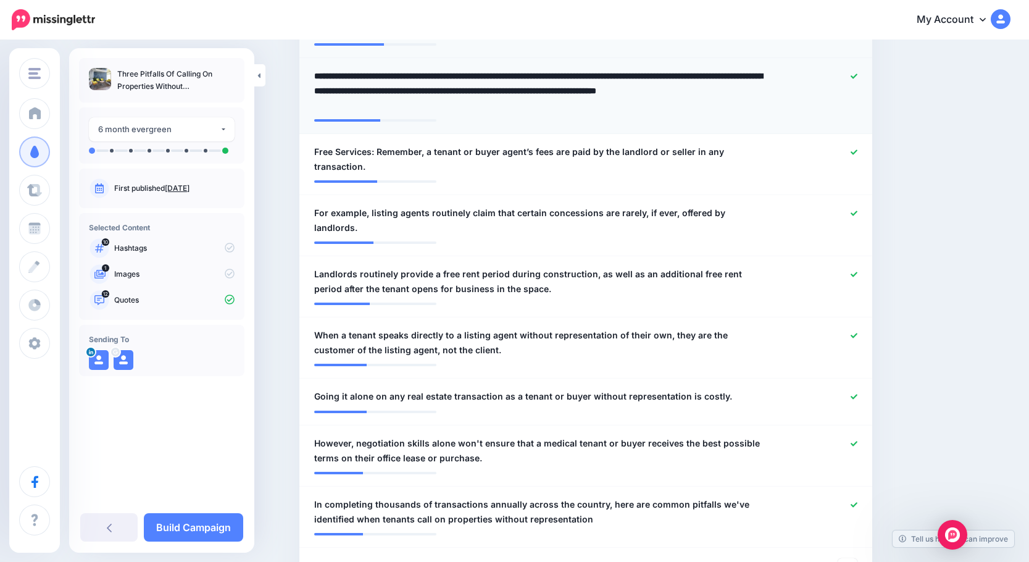
drag, startPoint x: 393, startPoint y: 75, endPoint x: 306, endPoint y: 75, distance: 86.4
click at [306, 75] on li "**********" at bounding box center [585, 96] width 573 height 76
click at [366, 82] on textarea "**********" at bounding box center [539, 91] width 450 height 44
click at [404, 79] on textarea "**********" at bounding box center [539, 91] width 450 height 44
drag, startPoint x: 392, startPoint y: 76, endPoint x: 316, endPoint y: 79, distance: 76.6
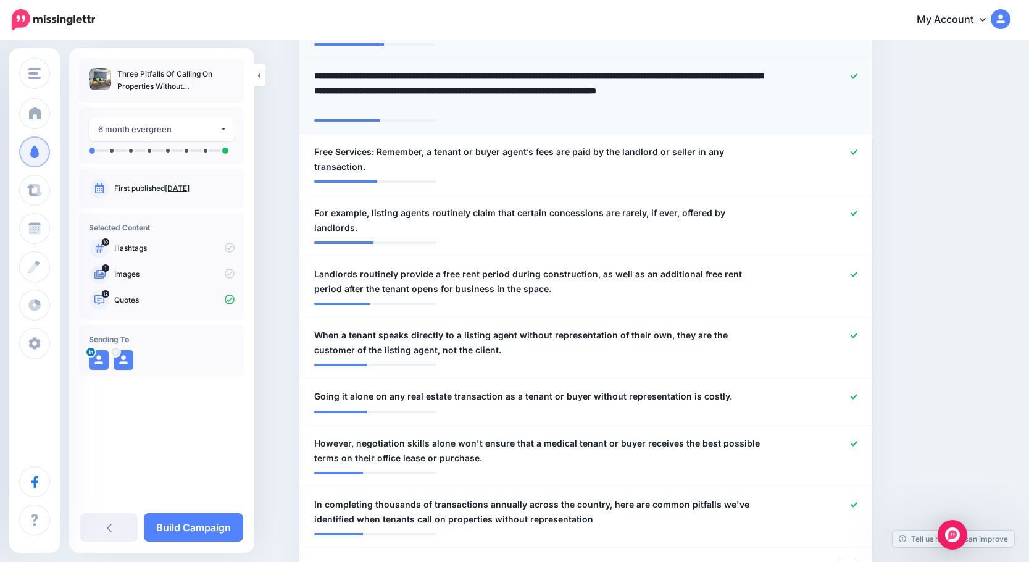
click at [316, 79] on div "**********" at bounding box center [539, 91] width 469 height 44
type textarea "**********"
click at [381, 153] on span "Free Services: Remember, a tenant or buyer agent’s fees are paid by the landlor…" at bounding box center [539, 159] width 450 height 30
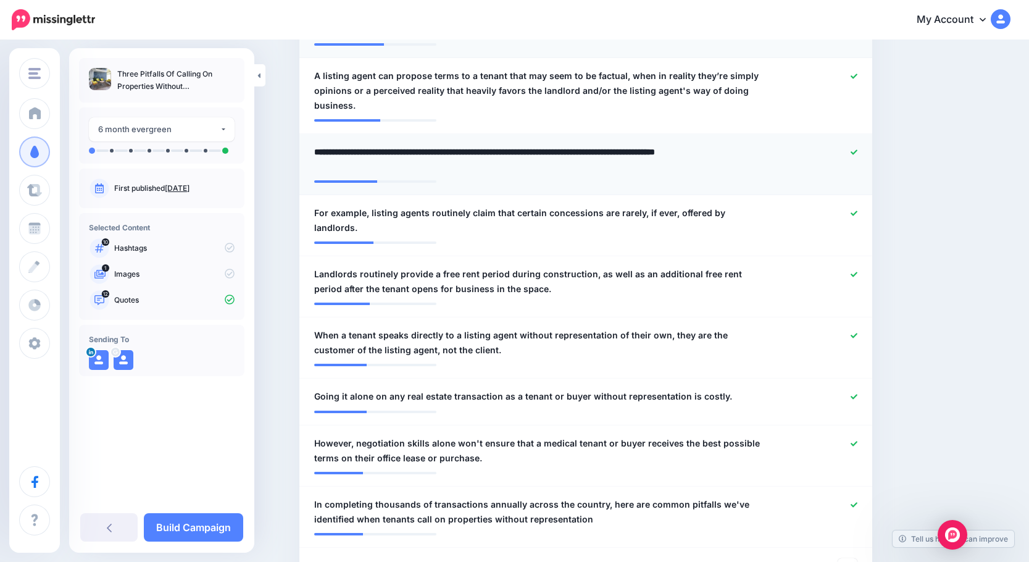
drag, startPoint x: 381, startPoint y: 151, endPoint x: 309, endPoint y: 153, distance: 71.6
click at [309, 153] on div "**********" at bounding box center [539, 159] width 469 height 30
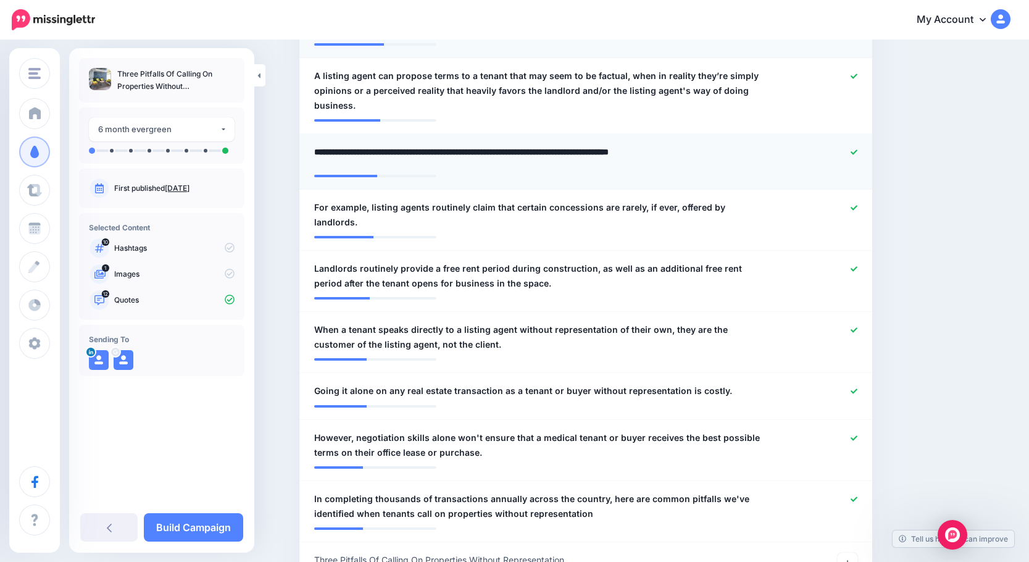
click at [372, 154] on textarea "**********" at bounding box center [539, 156] width 450 height 24
type textarea "**********"
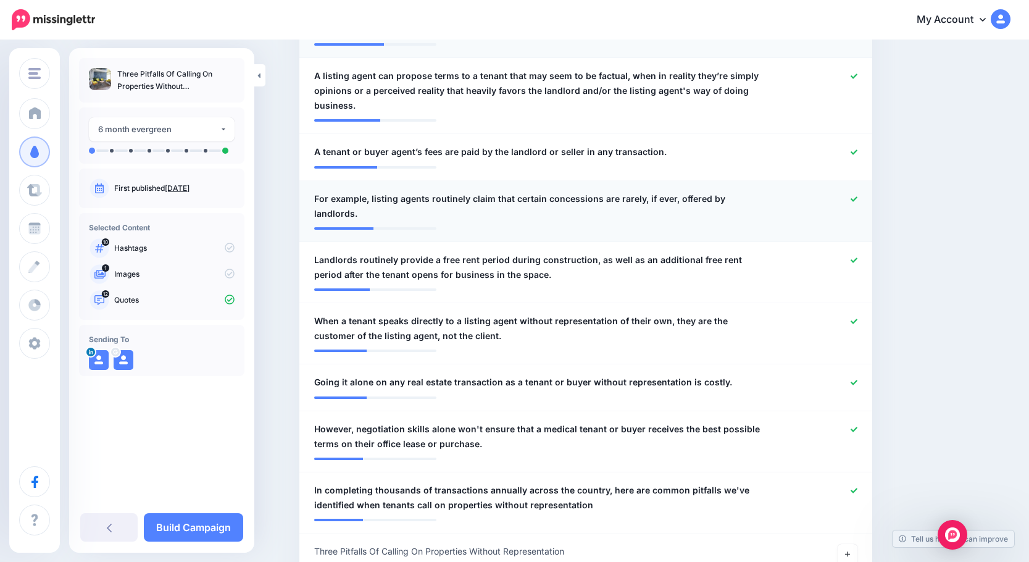
click at [858, 206] on div at bounding box center [821, 206] width 94 height 30
click at [858, 197] on icon at bounding box center [854, 199] width 7 height 7
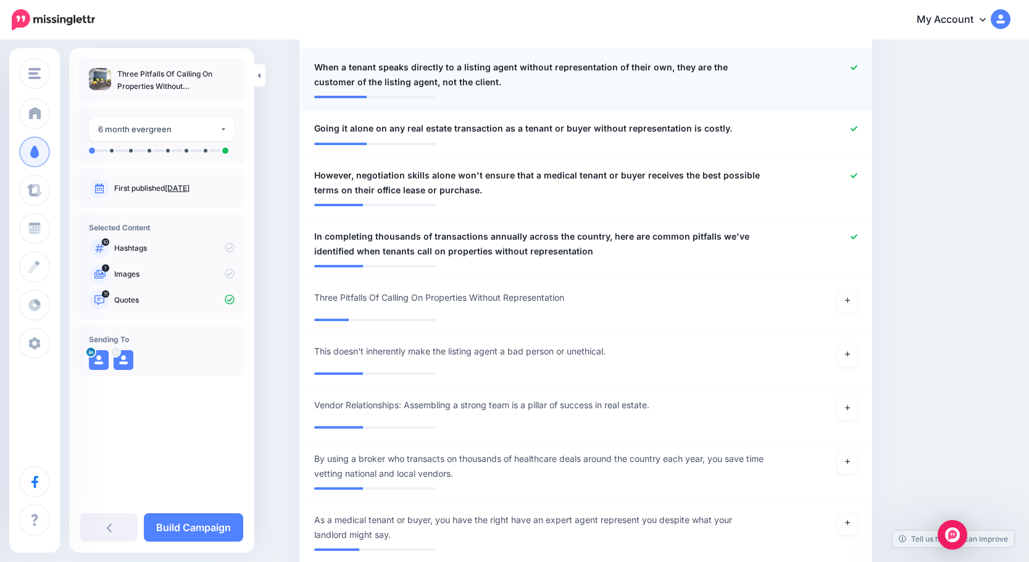
scroll to position [926, 0]
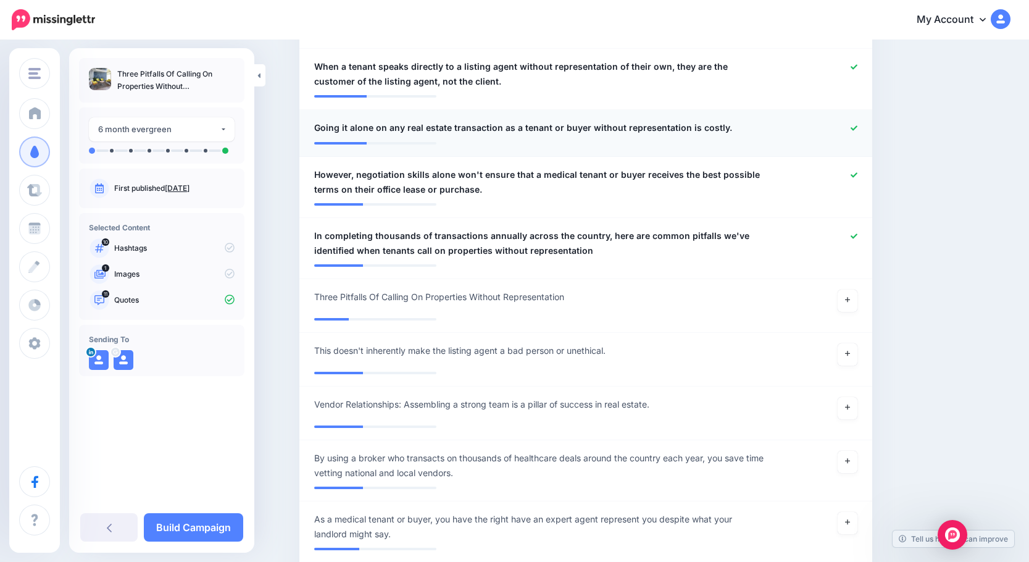
click at [858, 128] on icon at bounding box center [854, 128] width 7 height 7
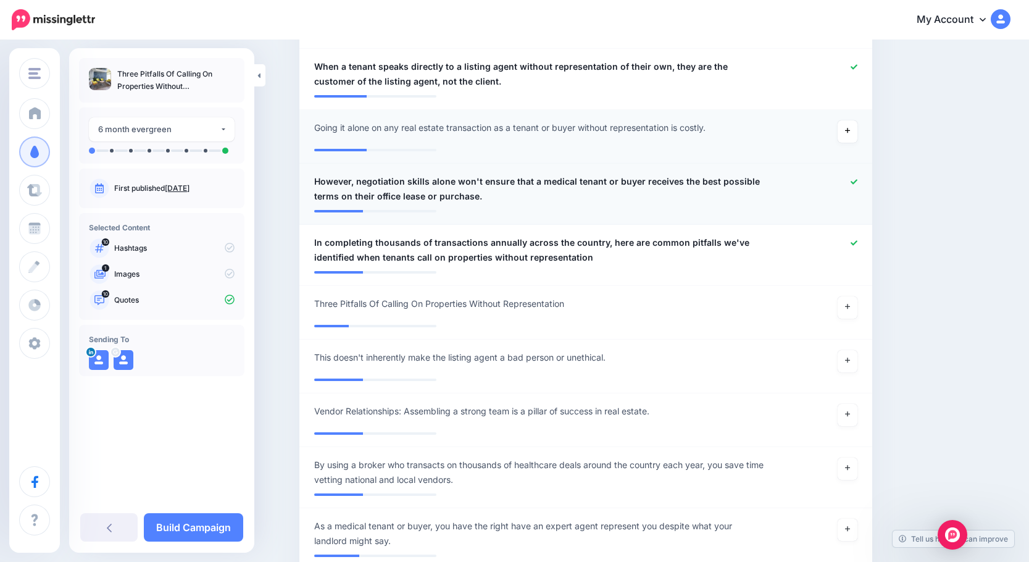
click at [364, 180] on span "However, negotiation skills alone won't ensure that a medical tenant or buyer r…" at bounding box center [539, 189] width 450 height 30
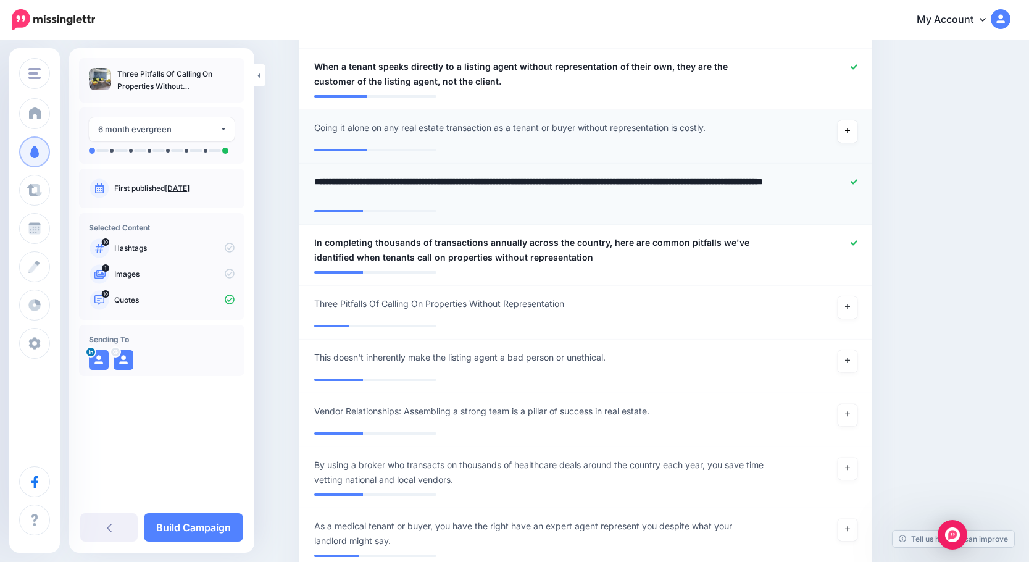
drag, startPoint x: 364, startPoint y: 182, endPoint x: 311, endPoint y: 184, distance: 52.5
click at [311, 184] on div "**********" at bounding box center [539, 189] width 469 height 30
type textarea "**********"
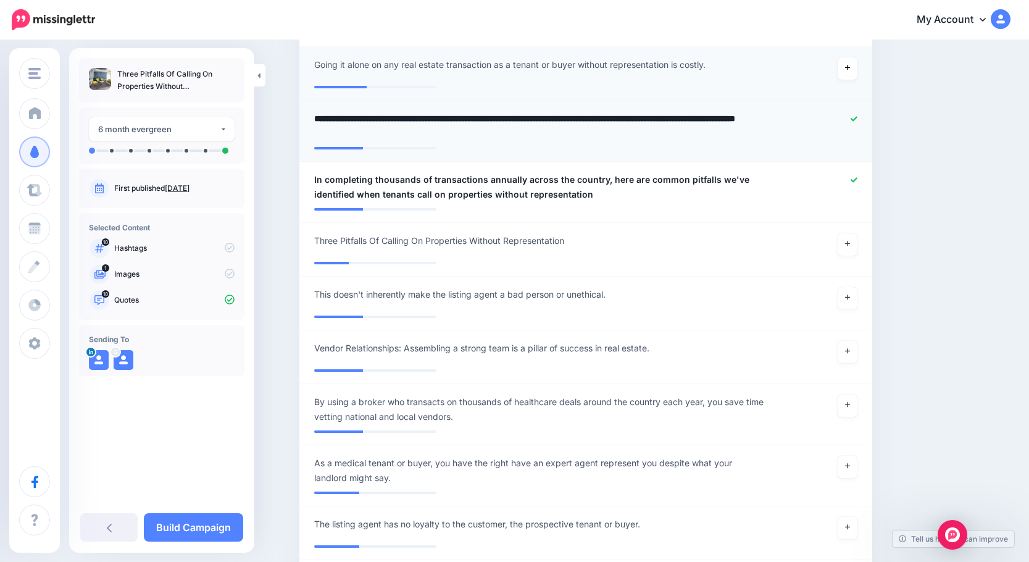
scroll to position [1050, 0]
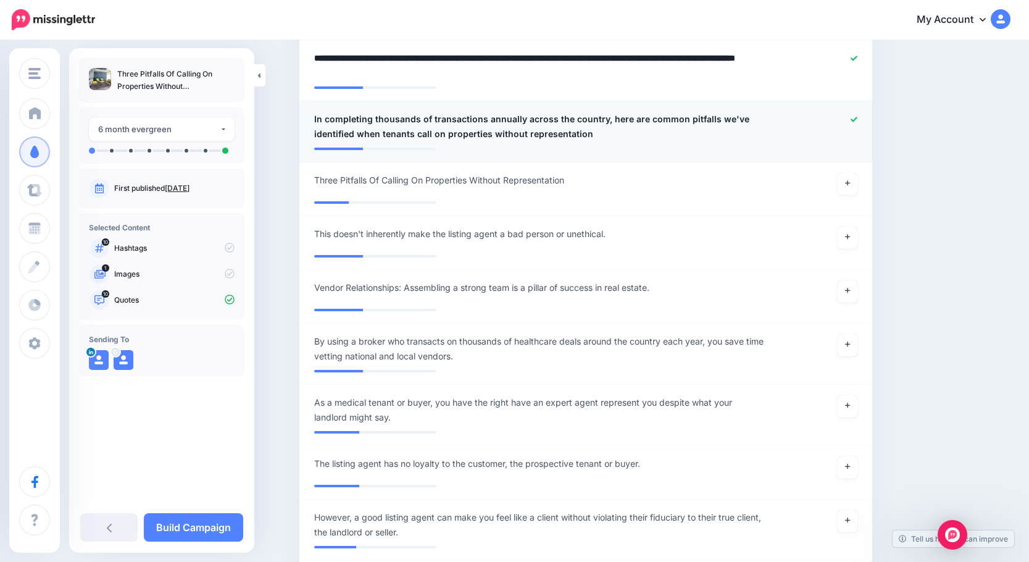
click at [858, 120] on icon at bounding box center [854, 119] width 7 height 5
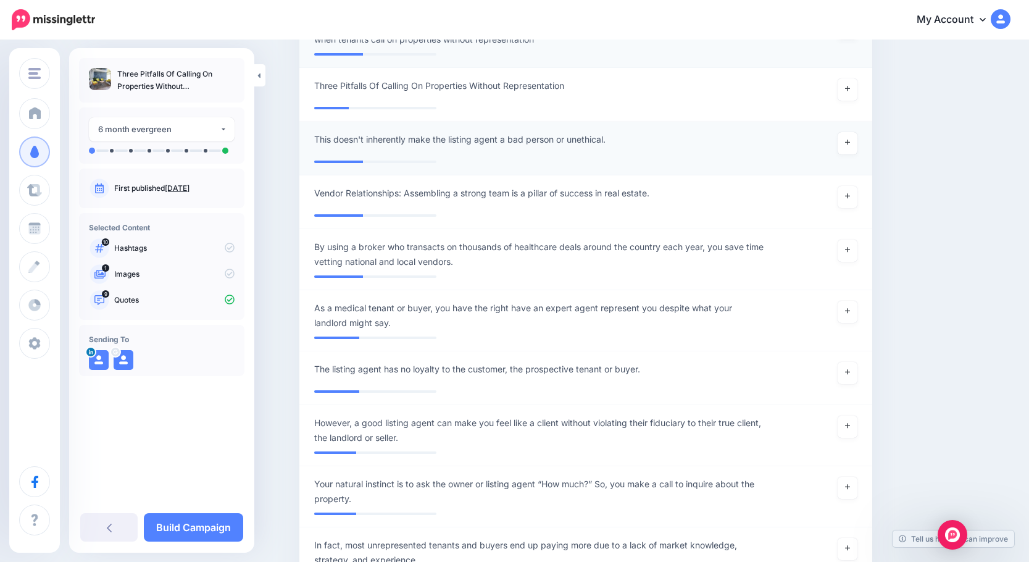
scroll to position [1173, 0]
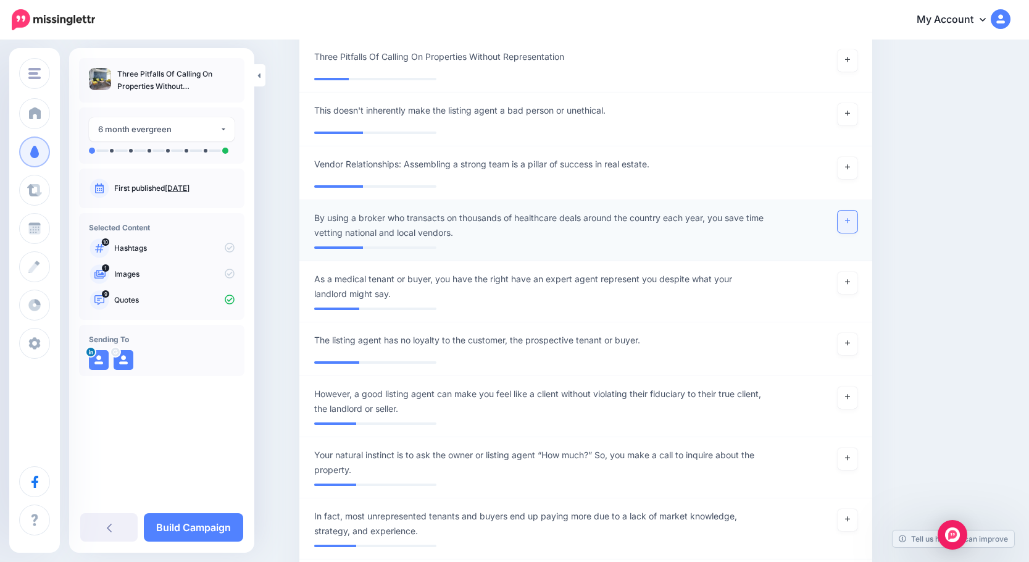
click at [857, 221] on link at bounding box center [848, 222] width 20 height 22
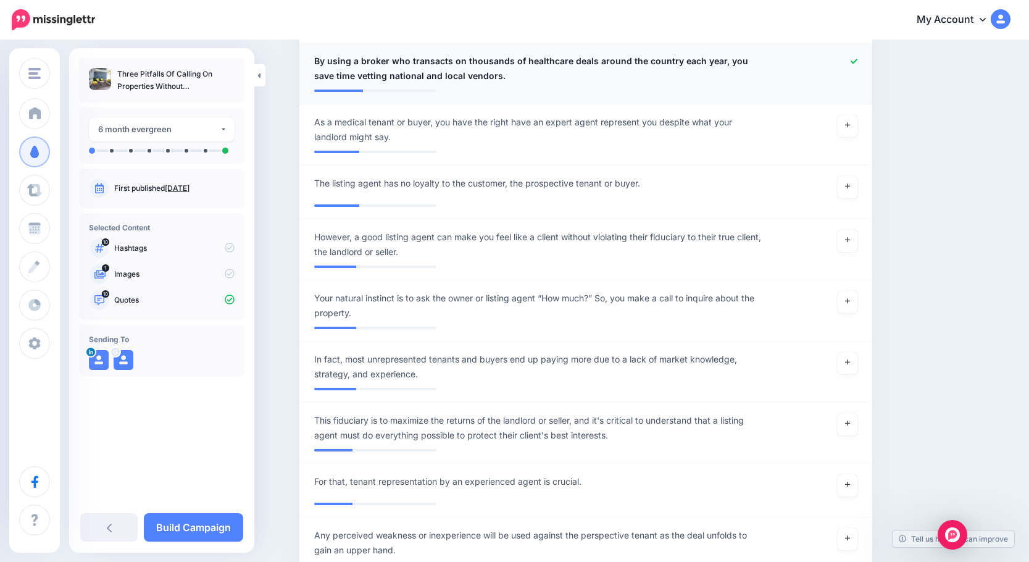
scroll to position [1358, 0]
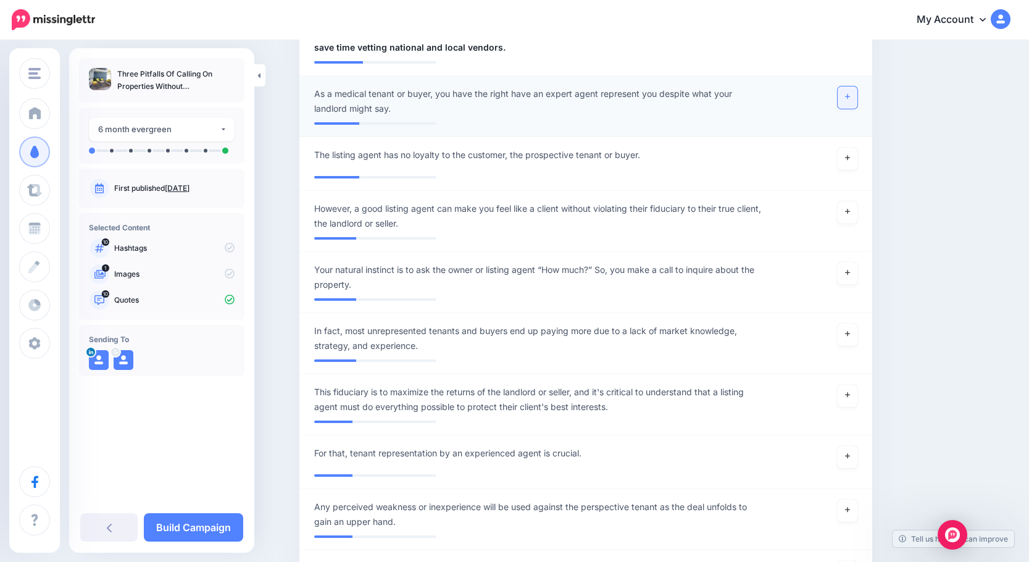
click at [852, 102] on link at bounding box center [848, 97] width 20 height 22
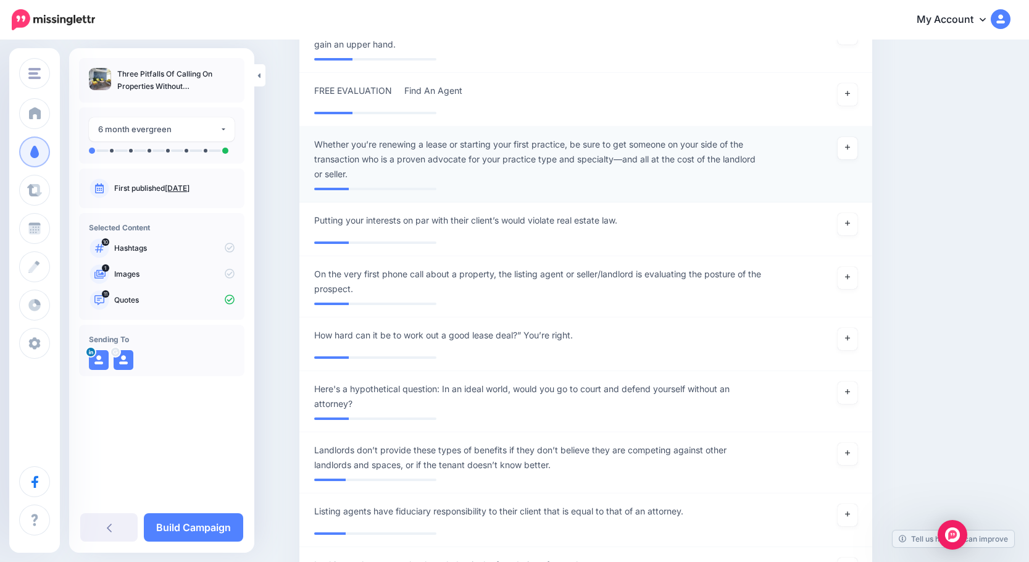
scroll to position [1852, 0]
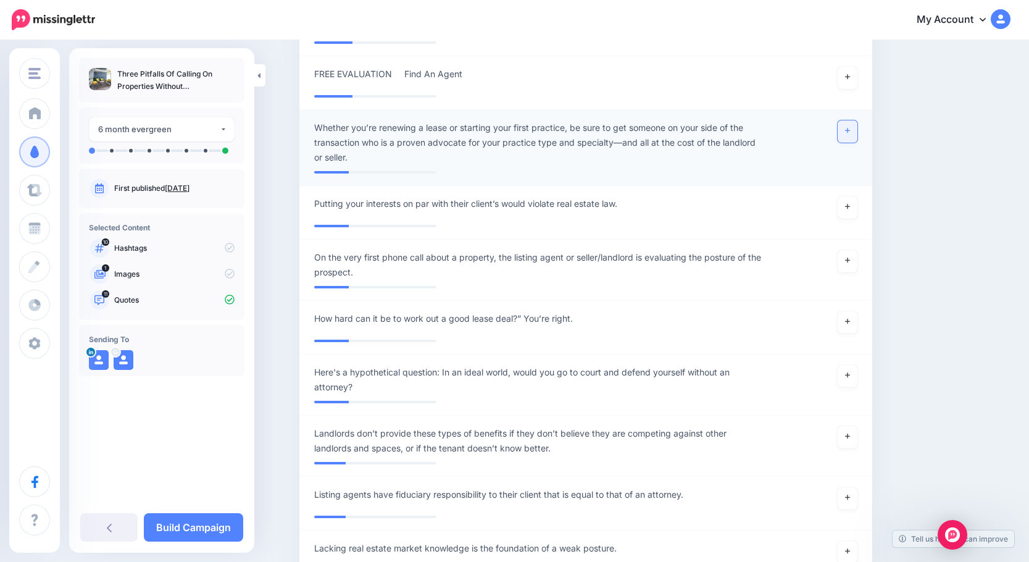
click at [848, 133] on link at bounding box center [848, 131] width 20 height 22
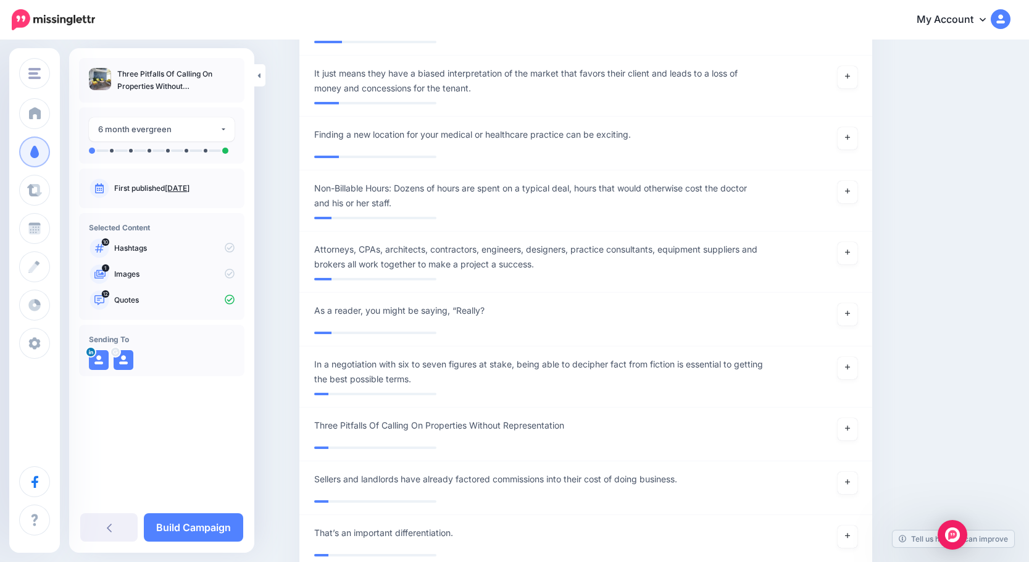
scroll to position [2964, 0]
click at [848, 260] on link at bounding box center [848, 252] width 20 height 22
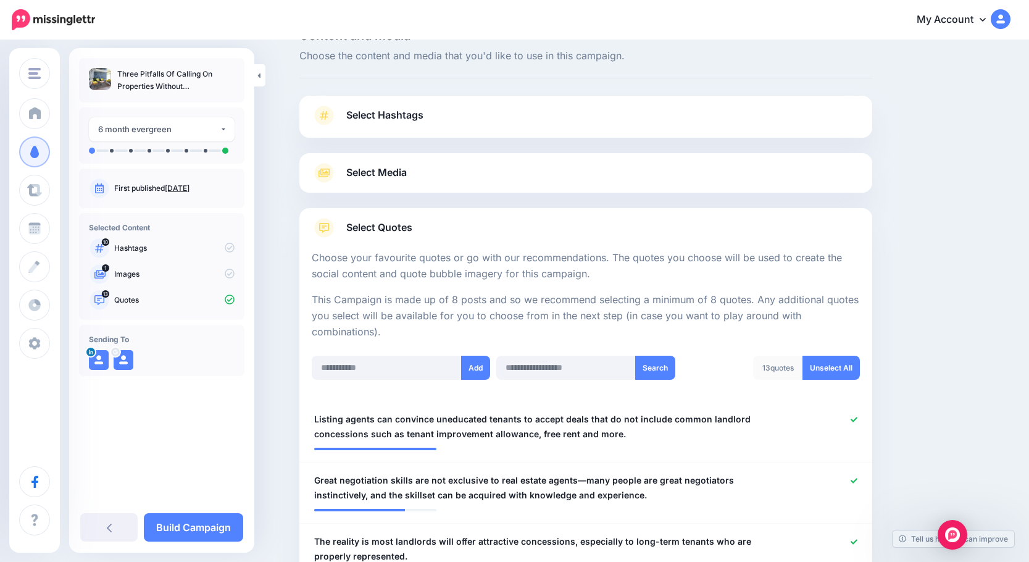
scroll to position [0, 0]
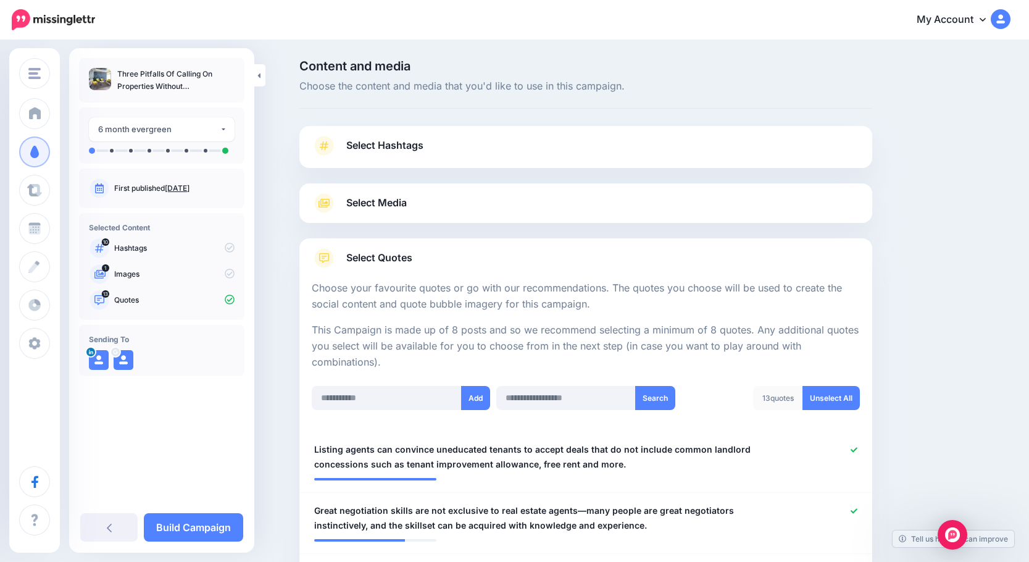
click at [392, 211] on span "Select Media" at bounding box center [376, 203] width 61 height 17
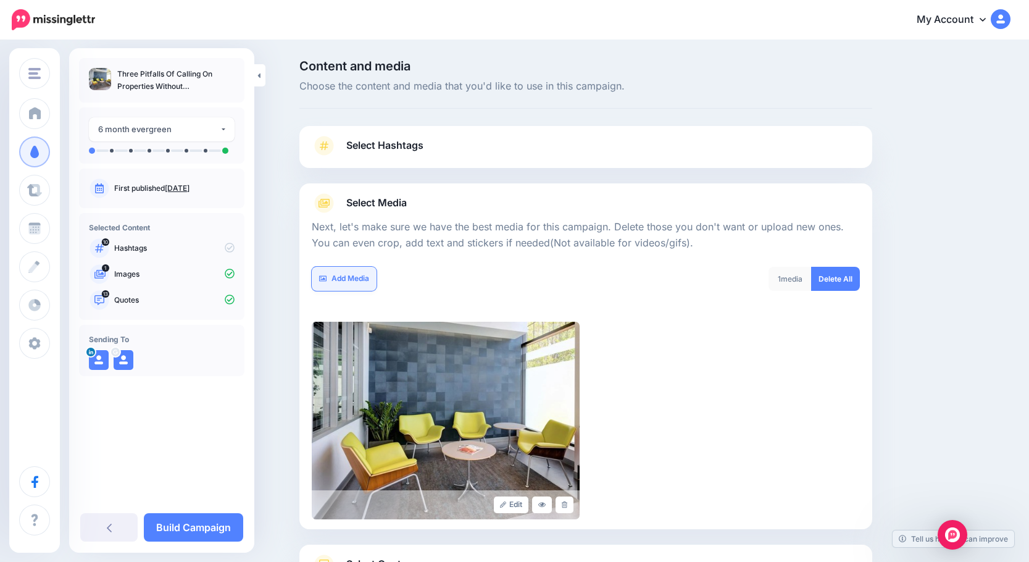
click at [358, 287] on link "Add Media" at bounding box center [344, 279] width 65 height 24
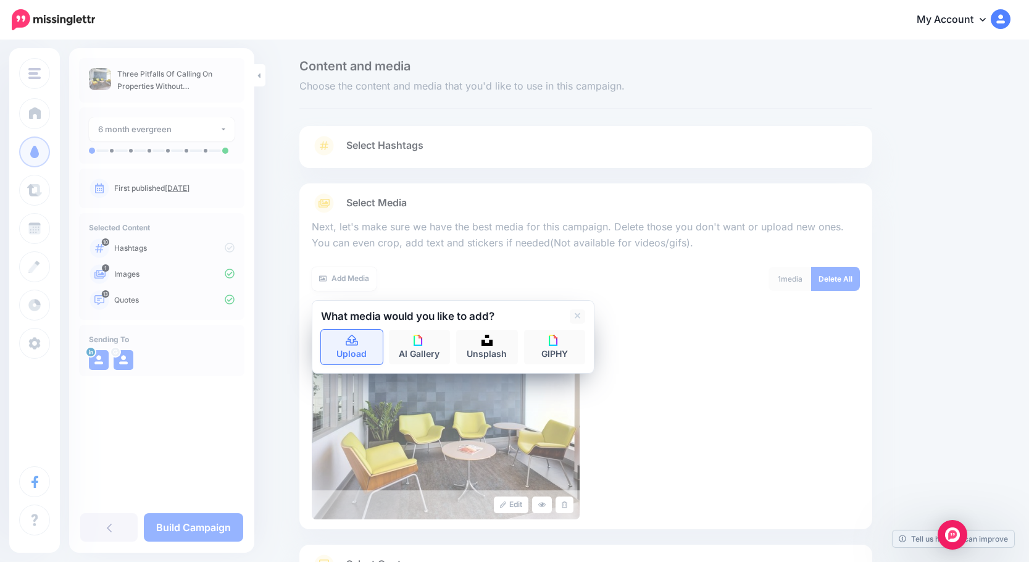
click at [356, 345] on icon at bounding box center [352, 340] width 12 height 11
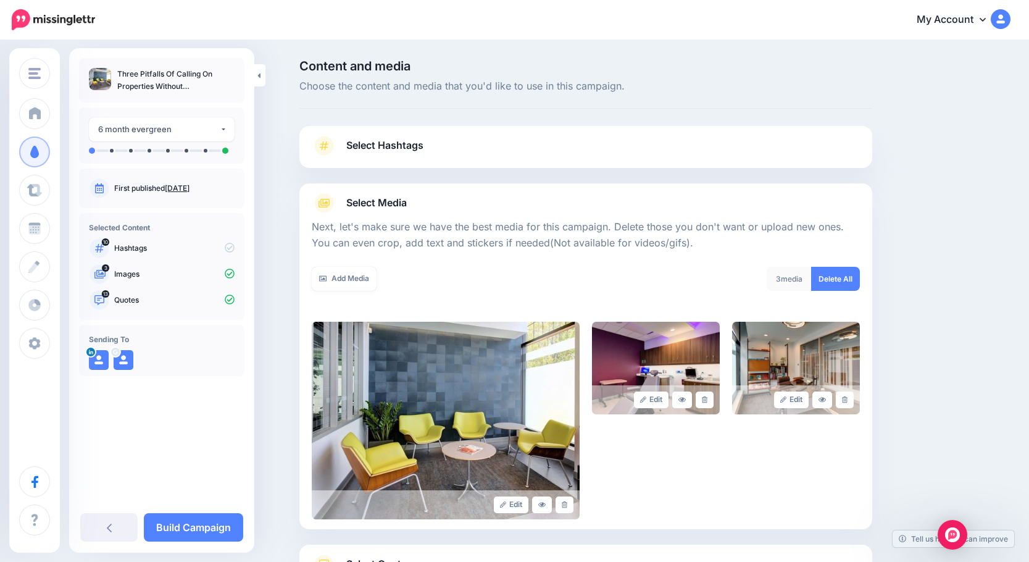
click at [464, 156] on link "Select Hashtags" at bounding box center [586, 152] width 548 height 32
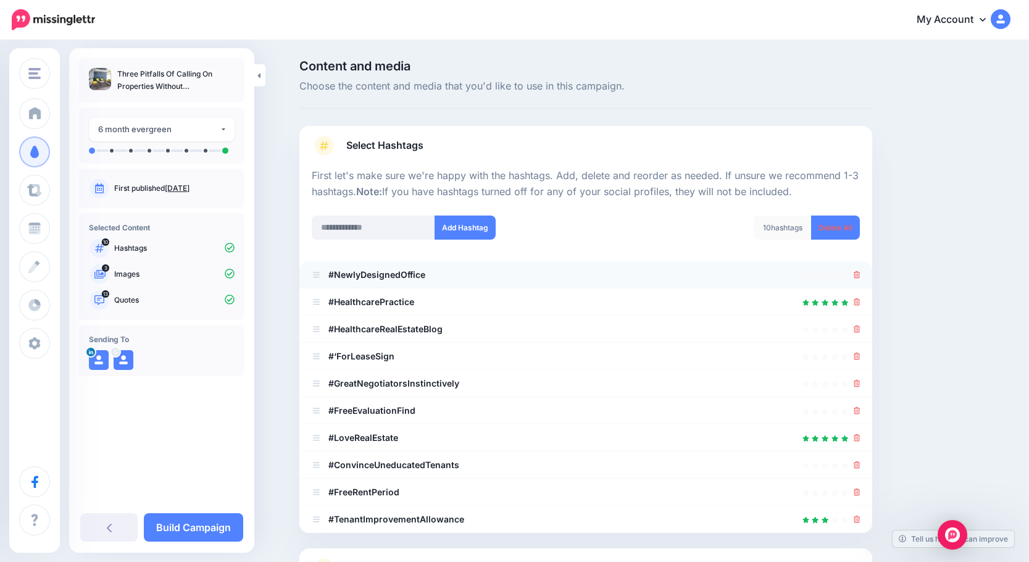
click at [855, 274] on div at bounding box center [586, 274] width 548 height 15
click at [861, 272] on icon at bounding box center [857, 274] width 7 height 7
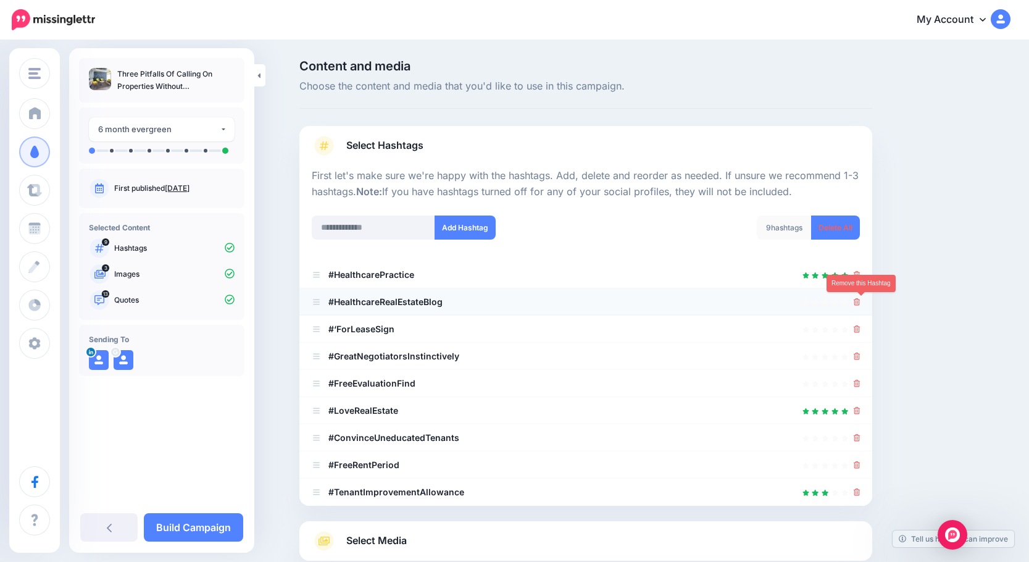
click at [861, 301] on icon at bounding box center [857, 301] width 7 height 7
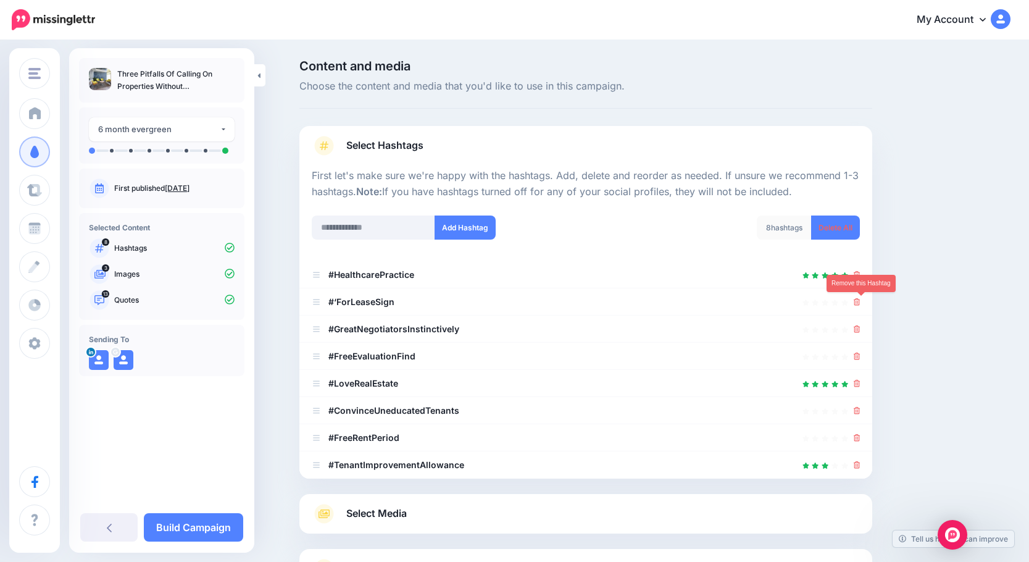
click at [861, 301] on icon at bounding box center [857, 301] width 7 height 7
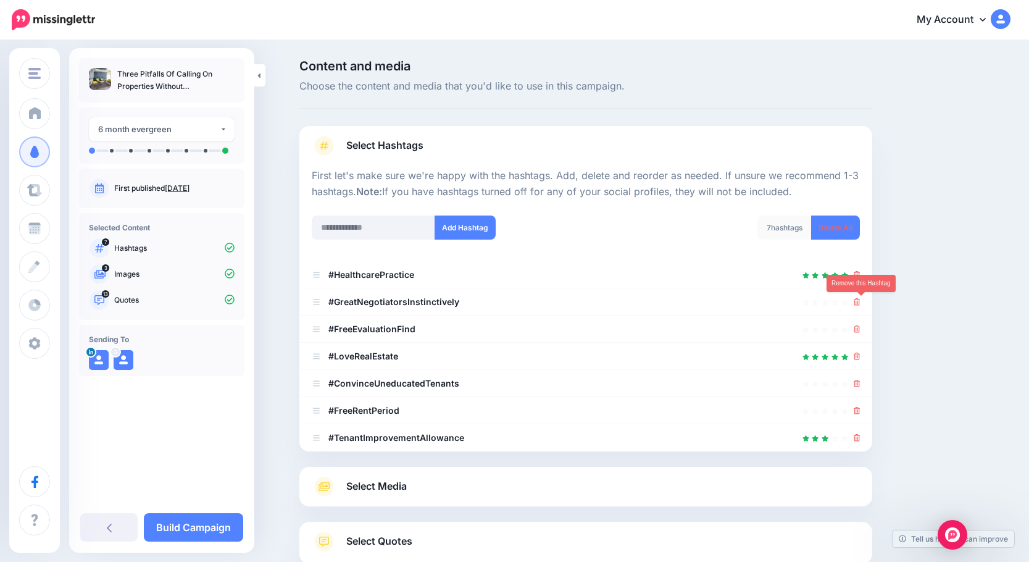
click at [861, 301] on icon at bounding box center [857, 301] width 7 height 7
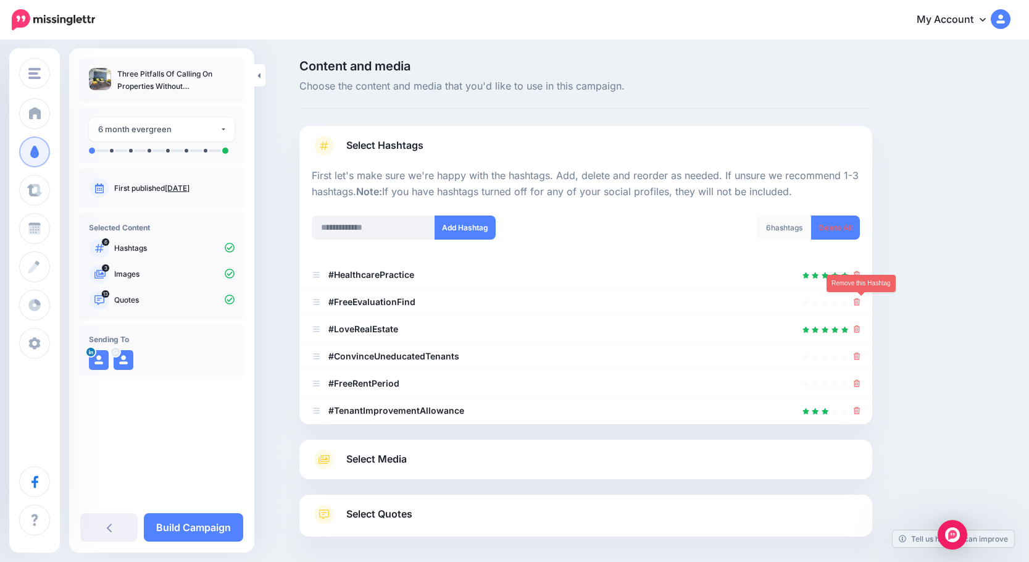
click at [861, 301] on icon at bounding box center [857, 301] width 7 height 7
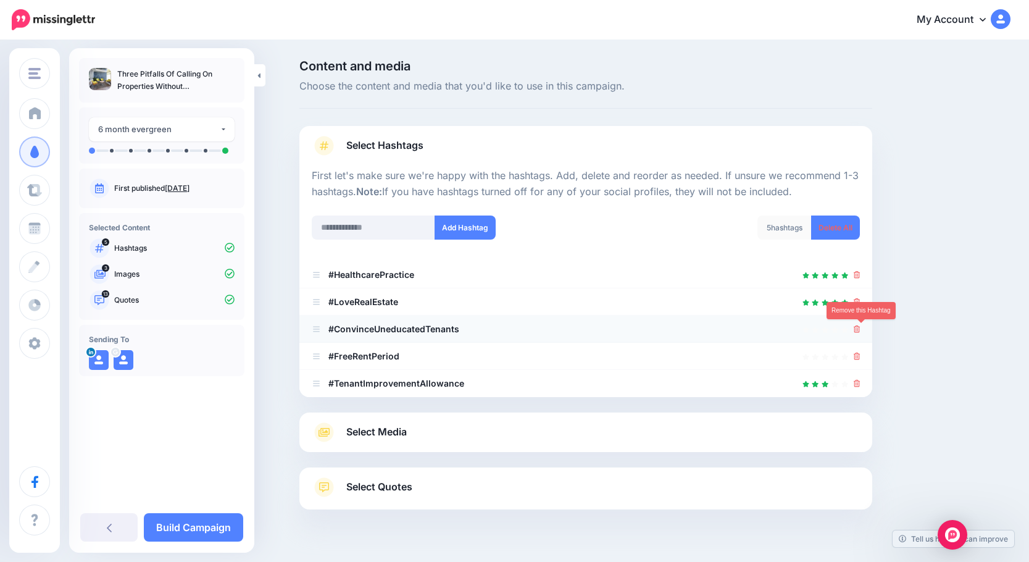
click at [861, 329] on icon at bounding box center [857, 328] width 7 height 7
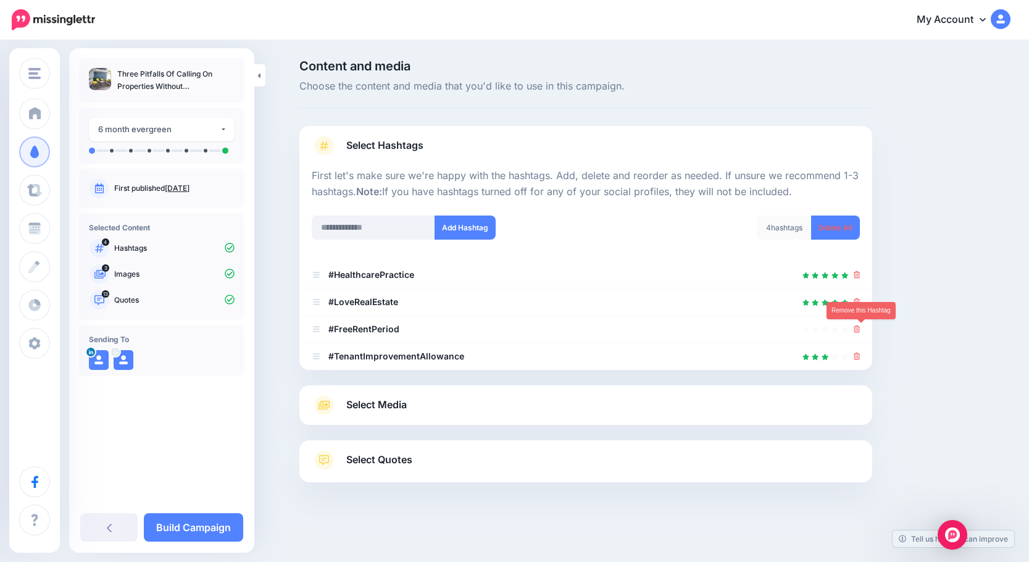
click at [861, 329] on icon at bounding box center [857, 328] width 7 height 7
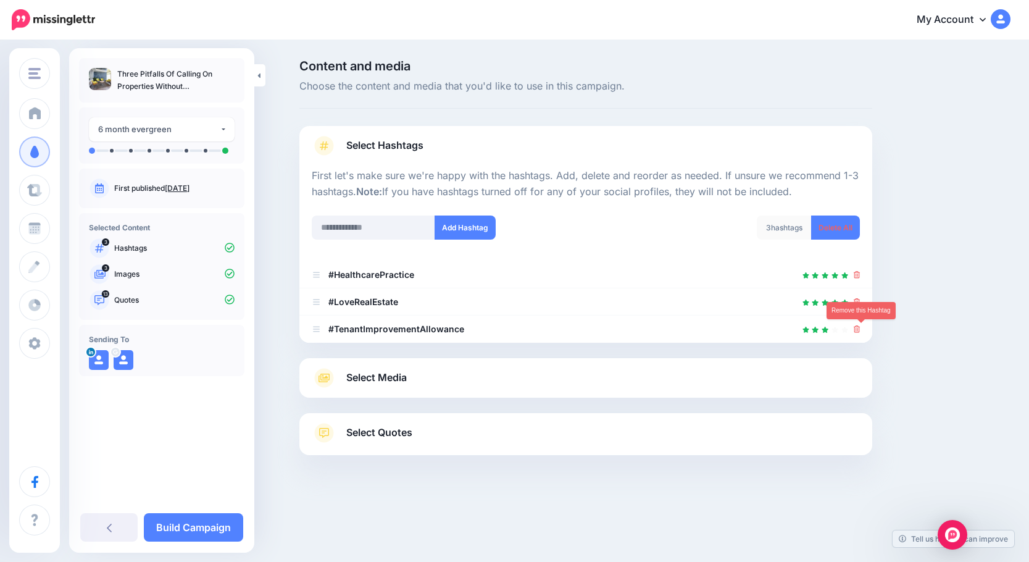
click at [861, 329] on icon at bounding box center [857, 328] width 7 height 7
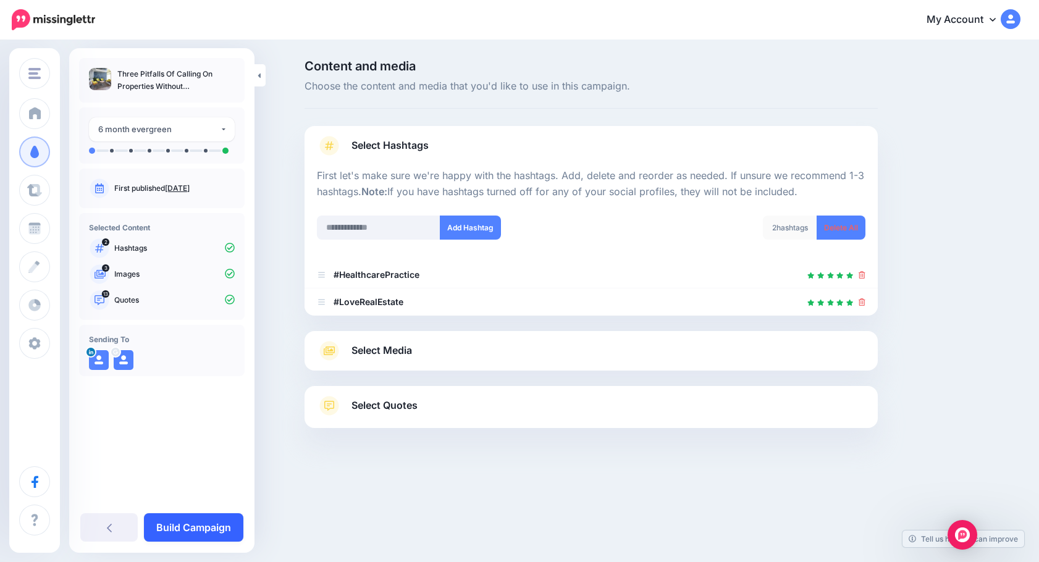
click at [182, 528] on link "Build Campaign" at bounding box center [193, 527] width 99 height 28
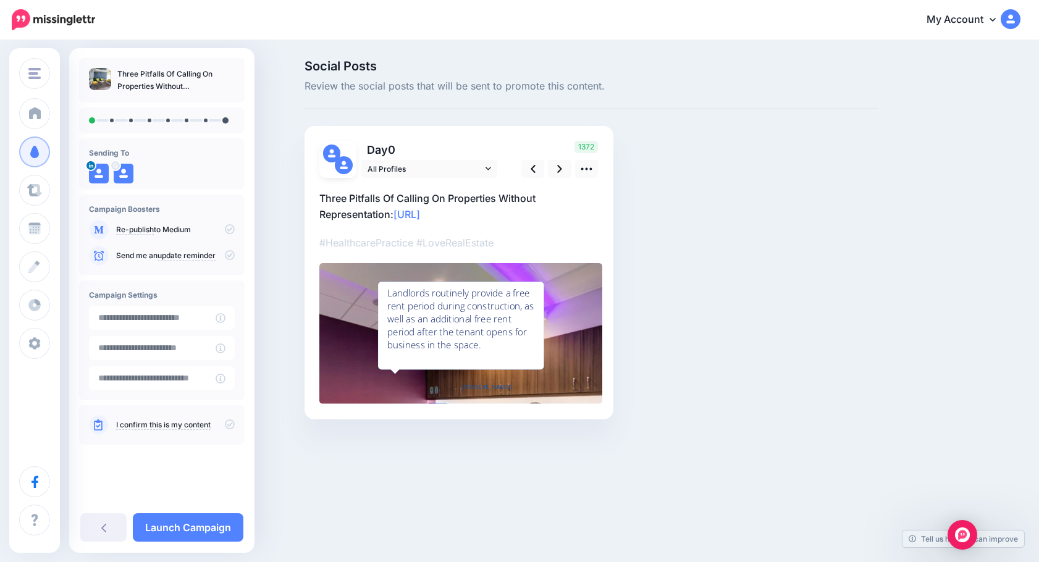
type input "**********"
click at [580, 170] on icon at bounding box center [586, 168] width 13 height 13
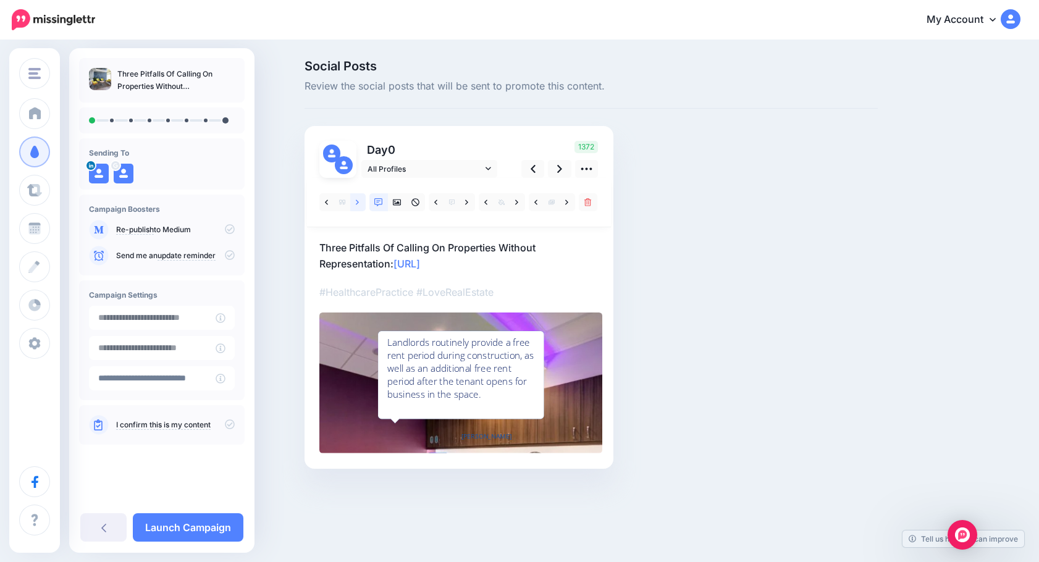
click at [356, 199] on icon at bounding box center [357, 202] width 3 height 9
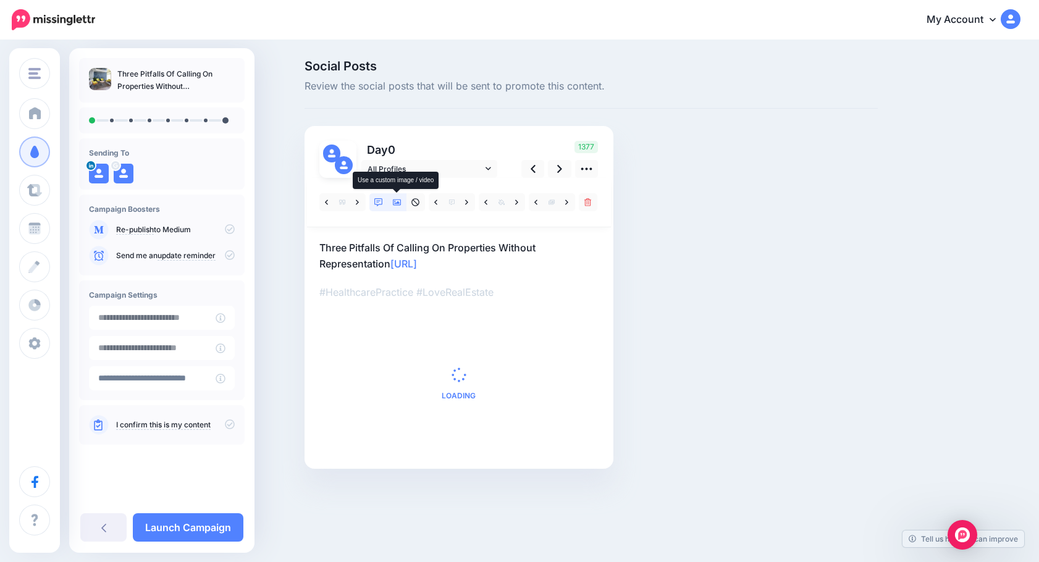
click at [396, 202] on icon at bounding box center [397, 202] width 9 height 9
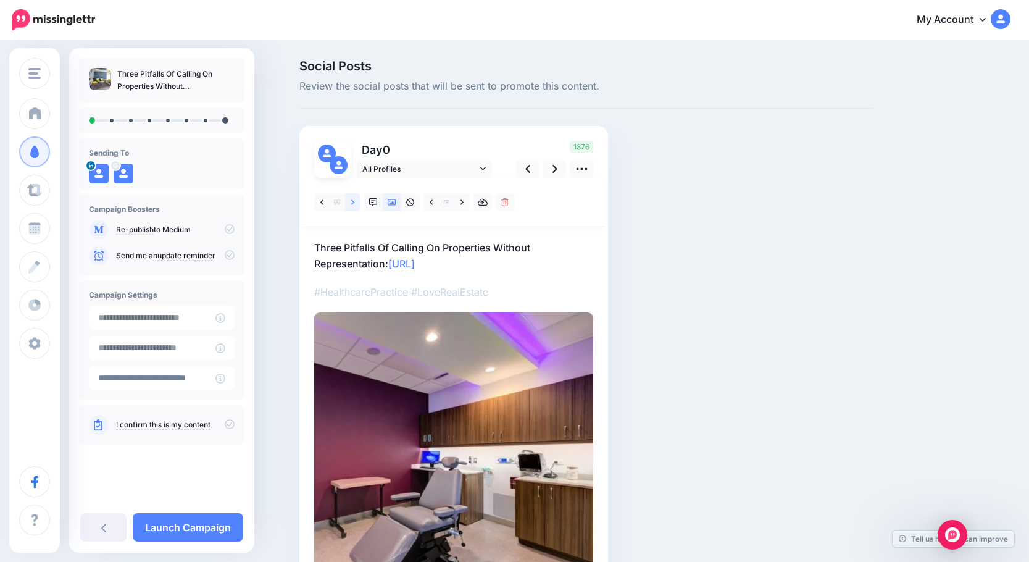
click at [354, 204] on icon at bounding box center [352, 202] width 3 height 9
click at [354, 201] on icon at bounding box center [352, 202] width 3 height 9
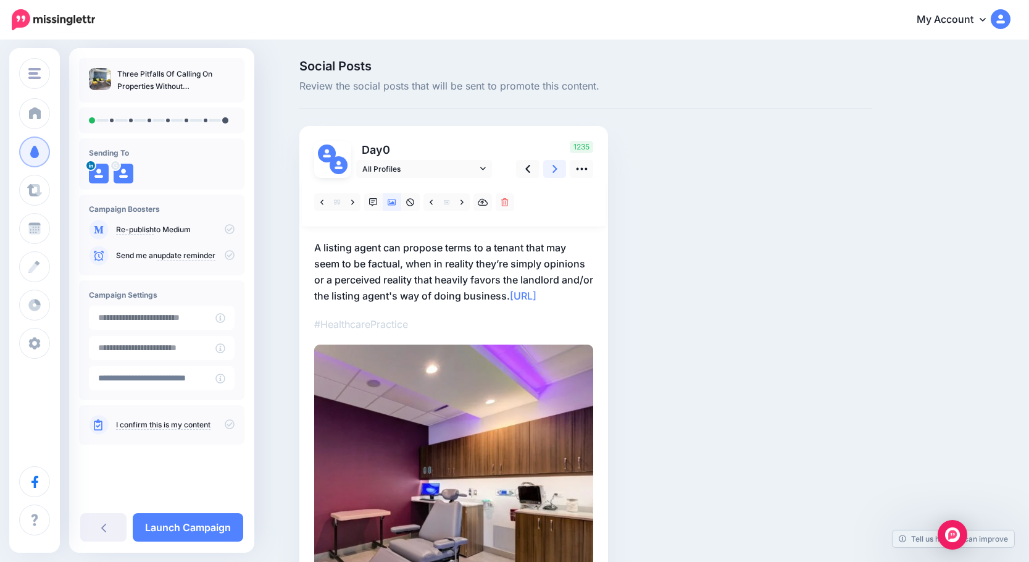
click at [558, 166] on icon at bounding box center [555, 168] width 5 height 13
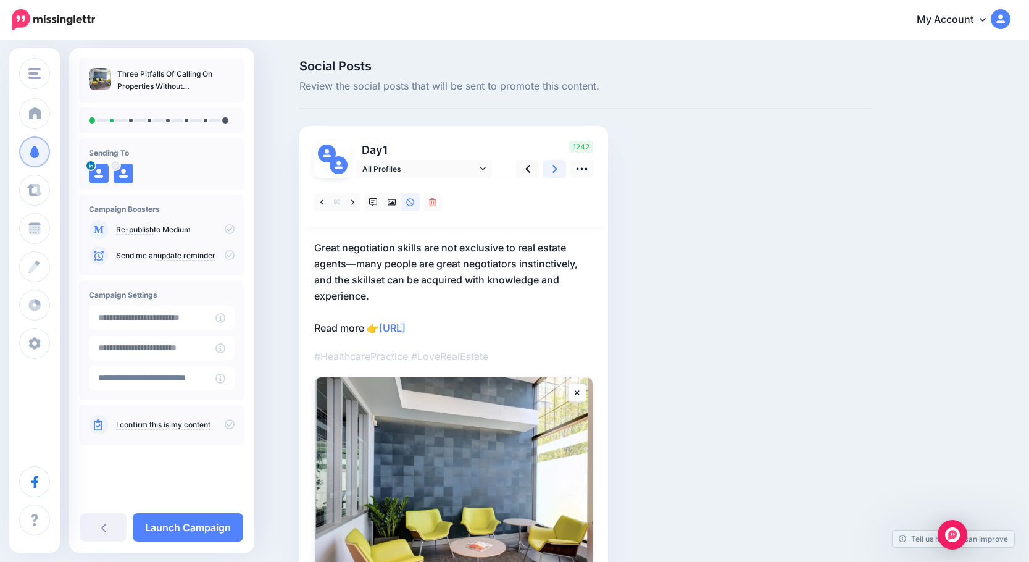
click at [557, 171] on icon at bounding box center [555, 168] width 5 height 13
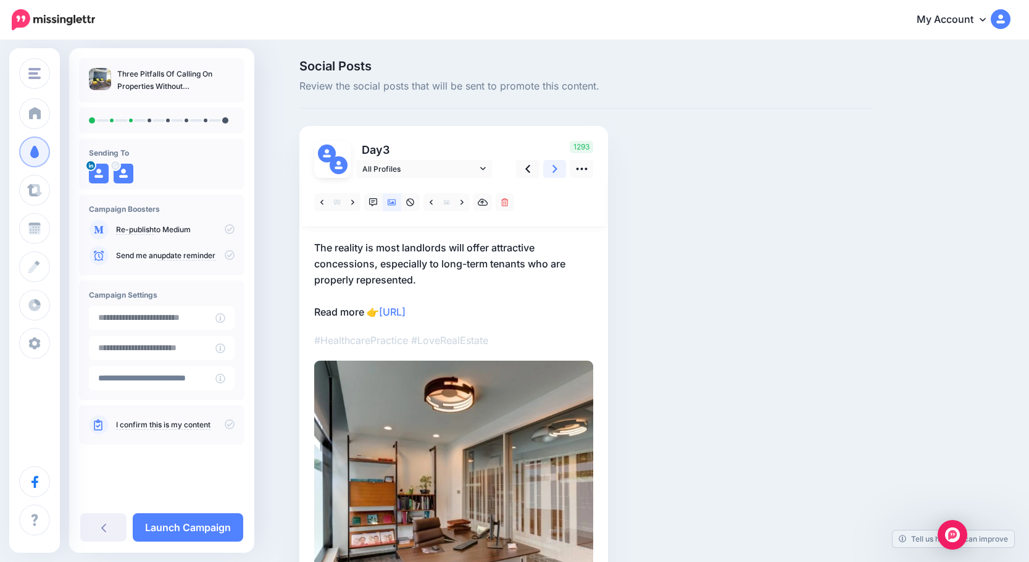
click at [557, 167] on icon at bounding box center [555, 168] width 5 height 13
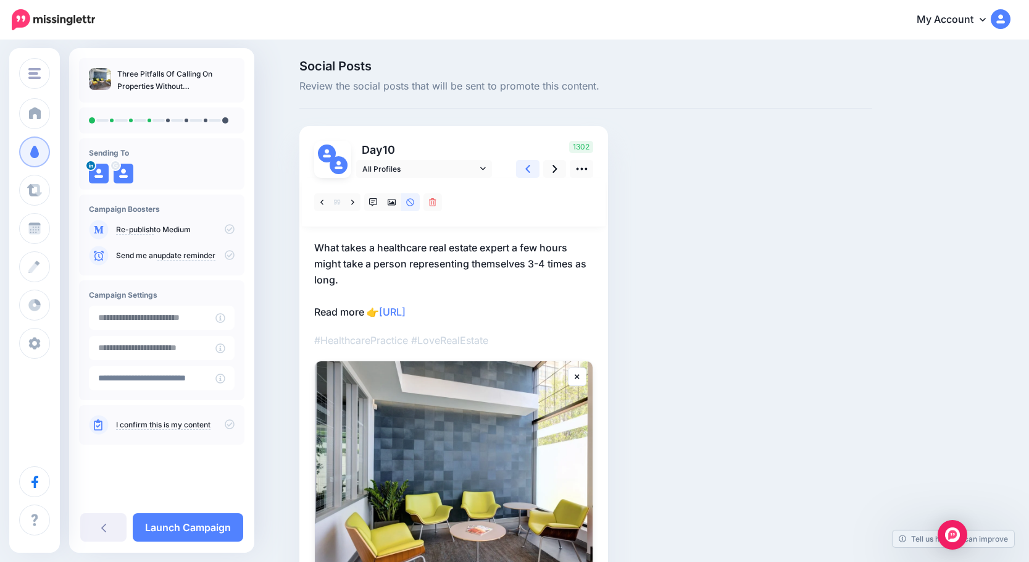
click at [530, 167] on icon at bounding box center [527, 168] width 5 height 13
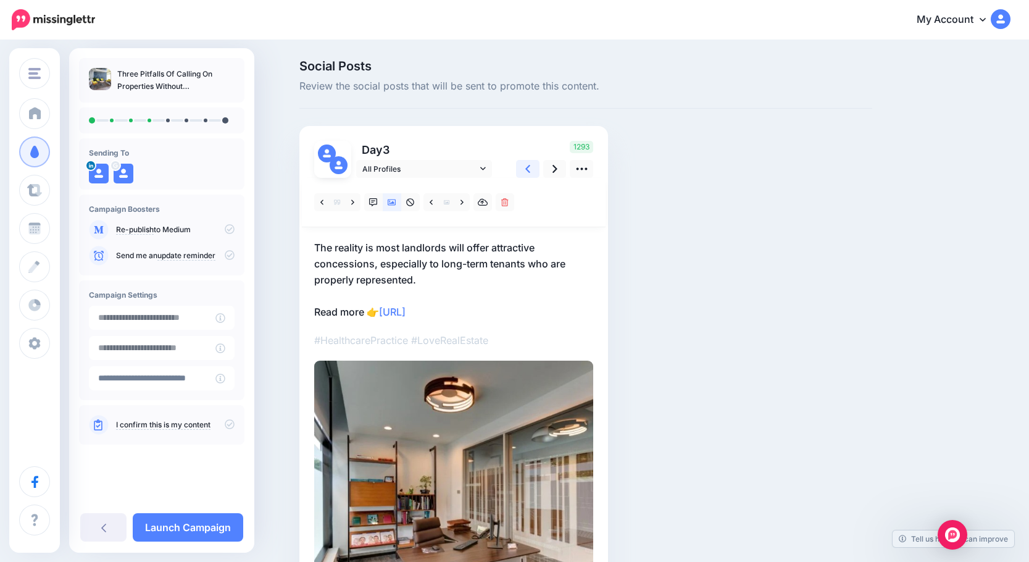
click at [530, 167] on icon at bounding box center [527, 169] width 5 height 8
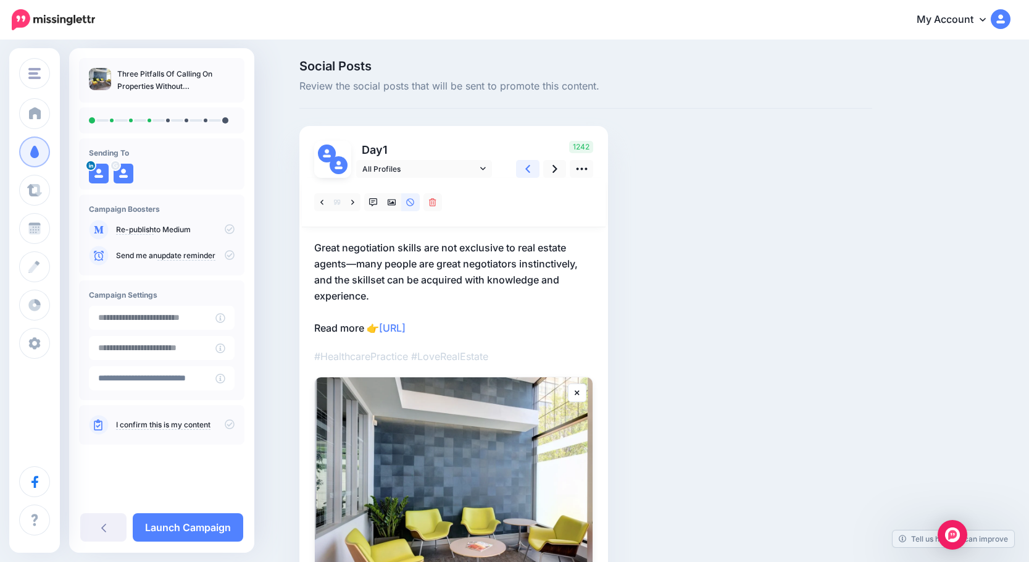
click at [530, 167] on icon at bounding box center [527, 169] width 5 height 8
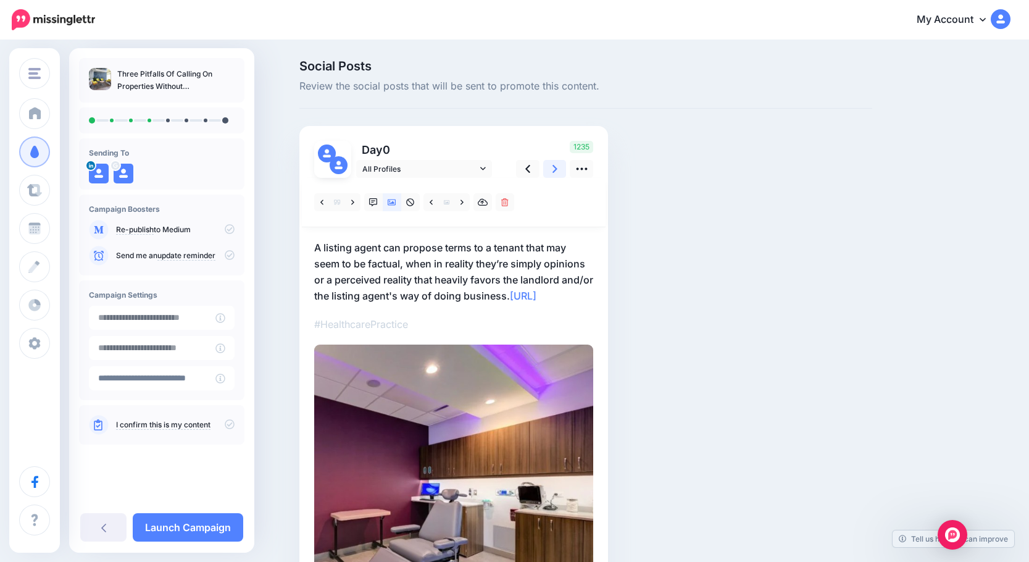
click at [555, 167] on link at bounding box center [554, 169] width 23 height 18
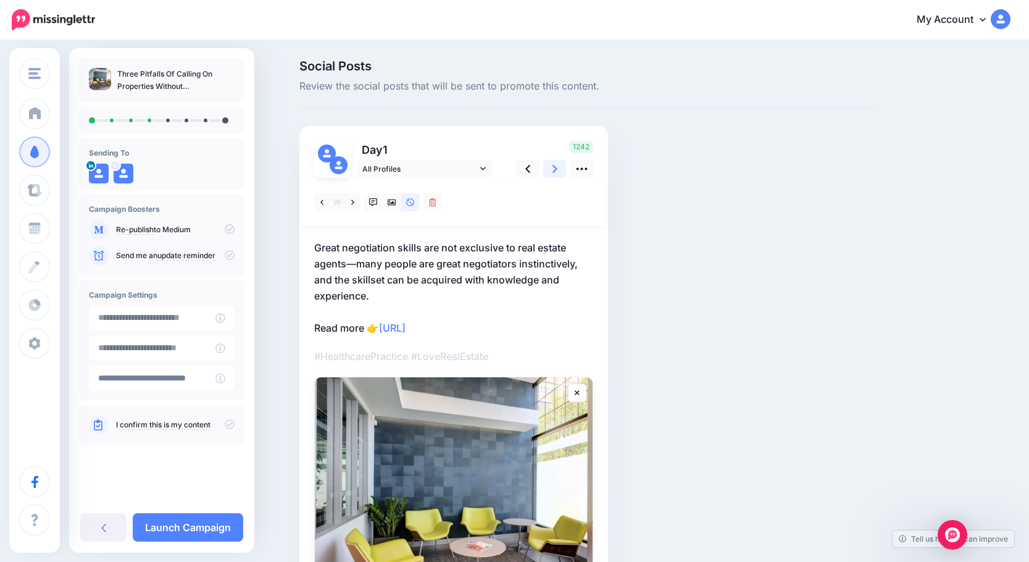
click at [556, 168] on link at bounding box center [554, 169] width 23 height 18
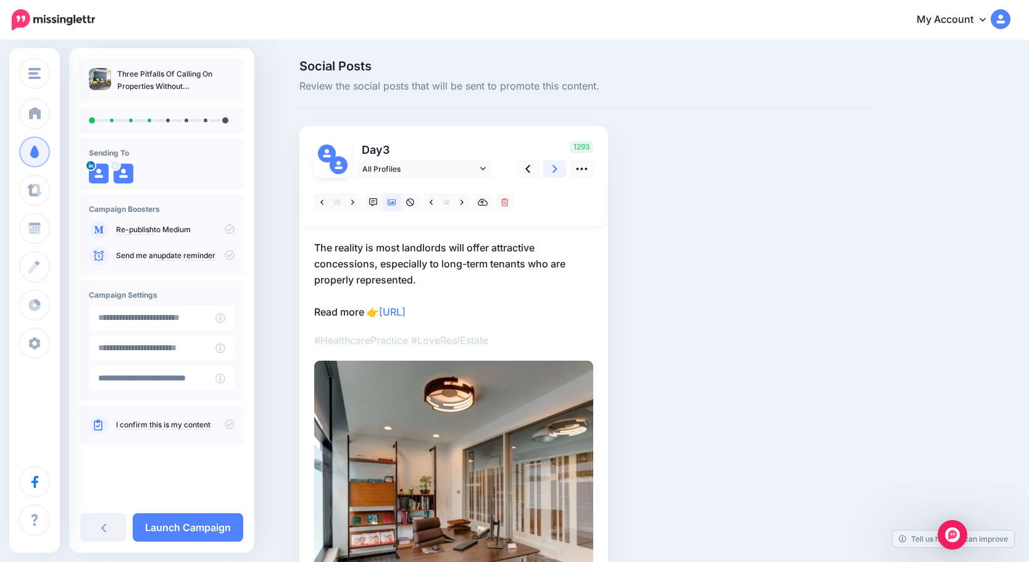
click at [556, 168] on link at bounding box center [554, 169] width 23 height 18
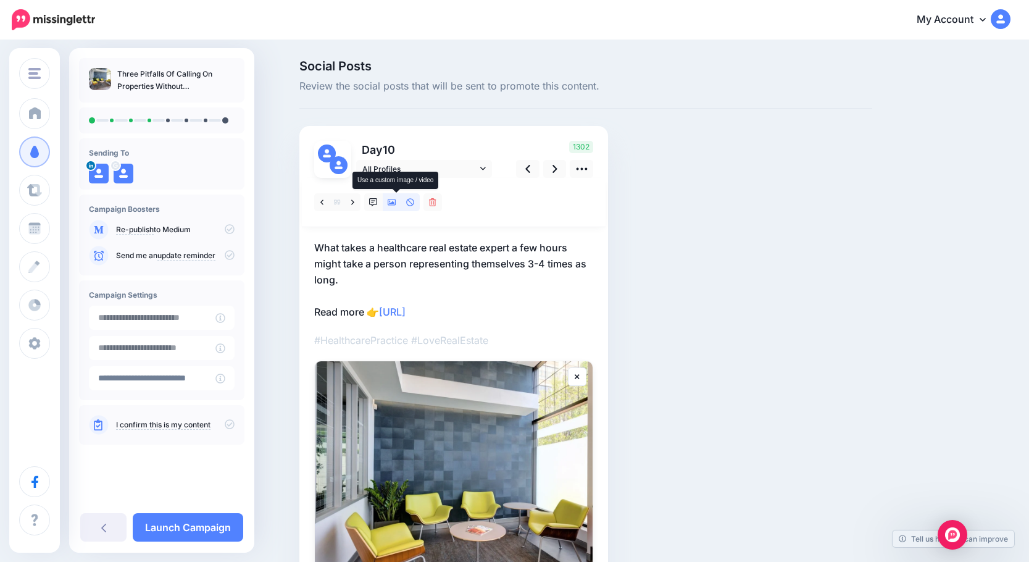
click at [396, 203] on icon at bounding box center [392, 202] width 9 height 6
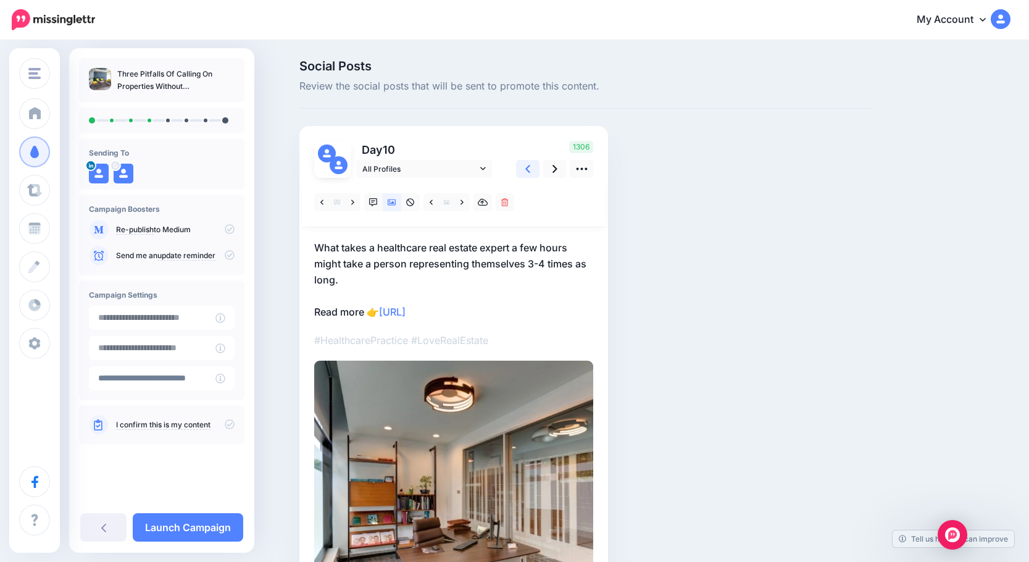
click at [527, 167] on link at bounding box center [527, 169] width 23 height 18
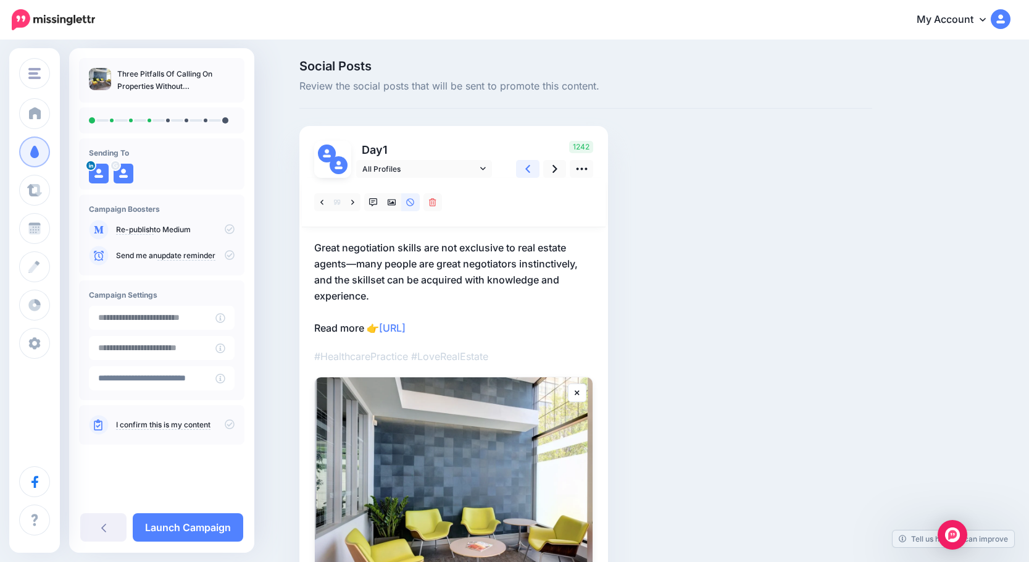
click at [527, 167] on link at bounding box center [527, 169] width 23 height 18
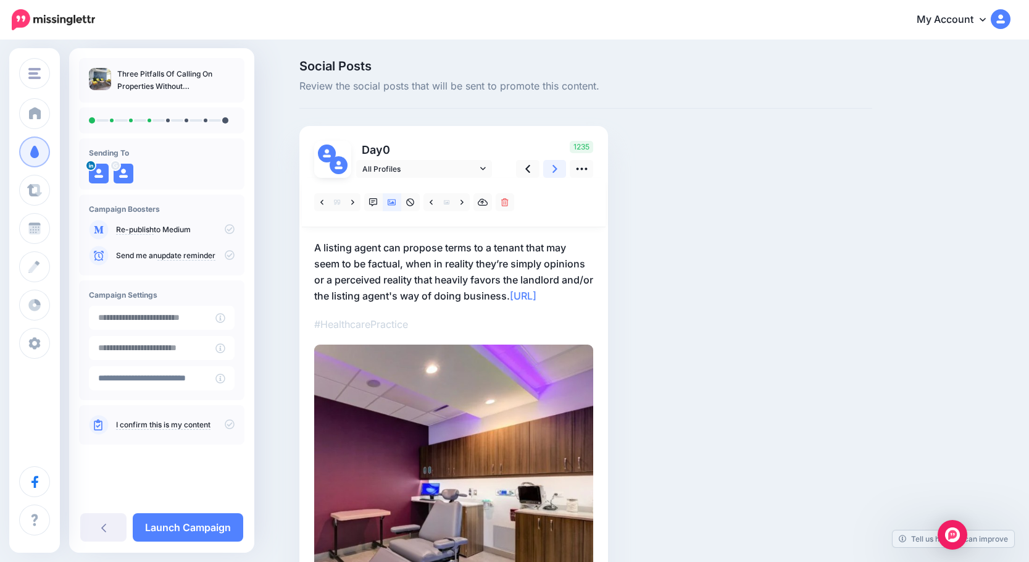
click at [558, 170] on icon at bounding box center [555, 169] width 5 height 8
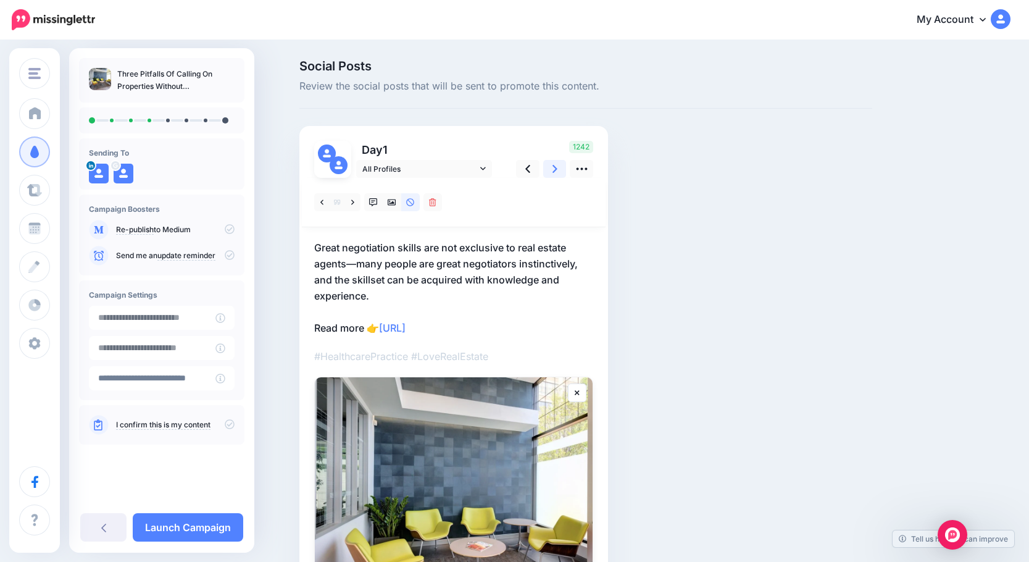
click at [558, 170] on icon at bounding box center [555, 169] width 5 height 8
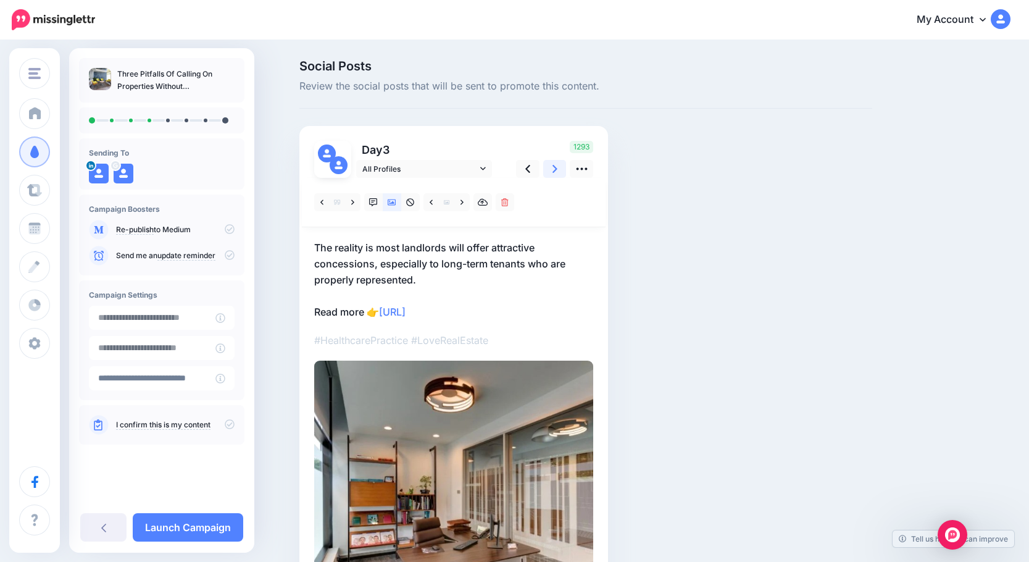
click at [558, 170] on icon at bounding box center [555, 169] width 5 height 8
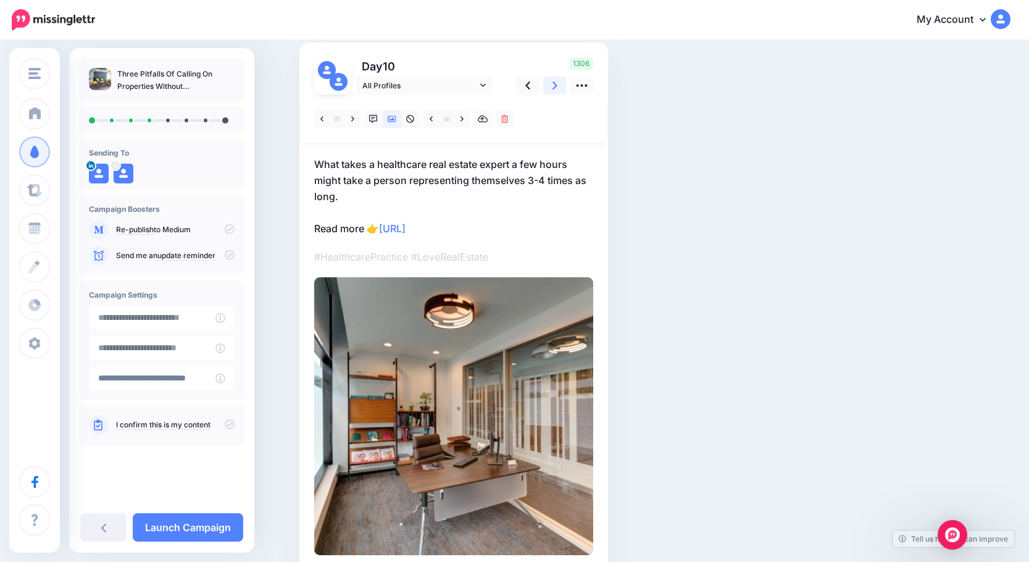
scroll to position [62, 0]
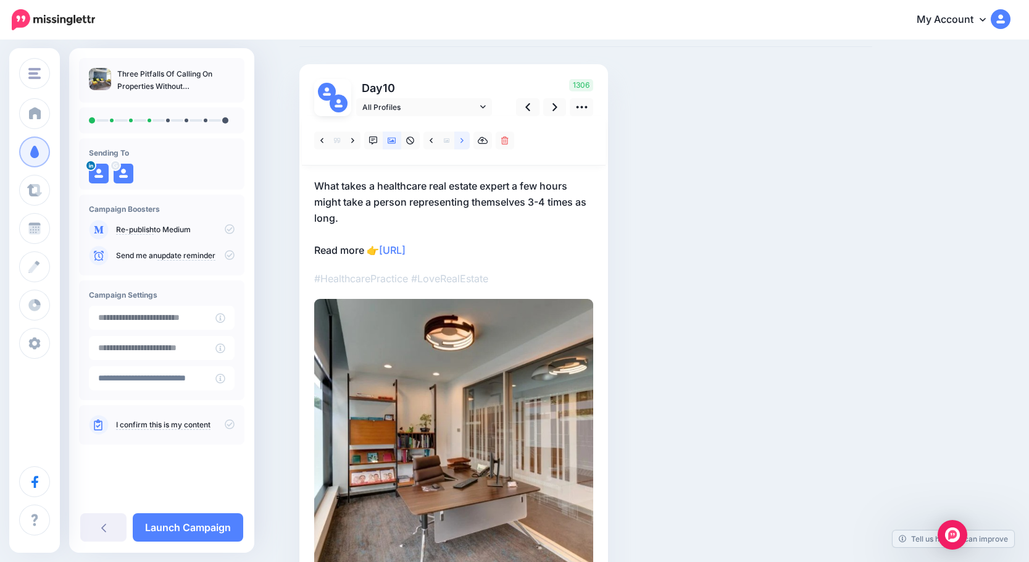
click at [464, 143] on icon at bounding box center [462, 140] width 3 height 9
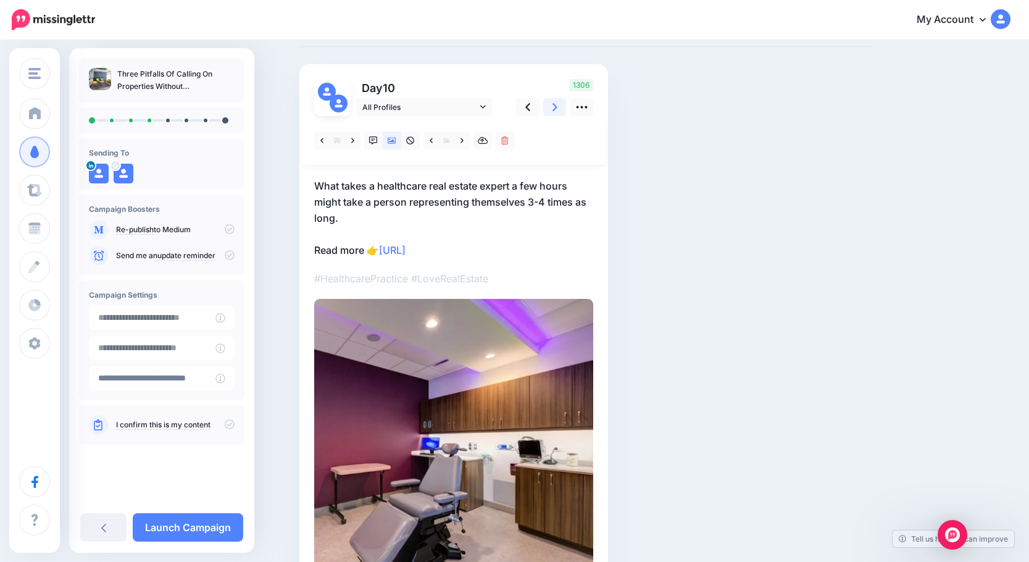
click at [558, 108] on icon at bounding box center [555, 107] width 5 height 13
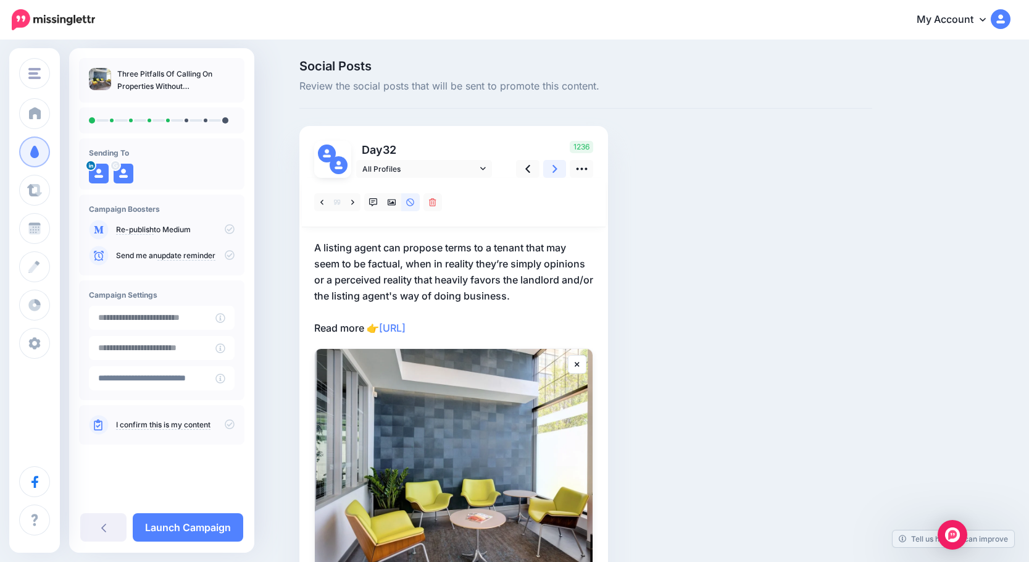
click at [556, 169] on link at bounding box center [554, 169] width 23 height 18
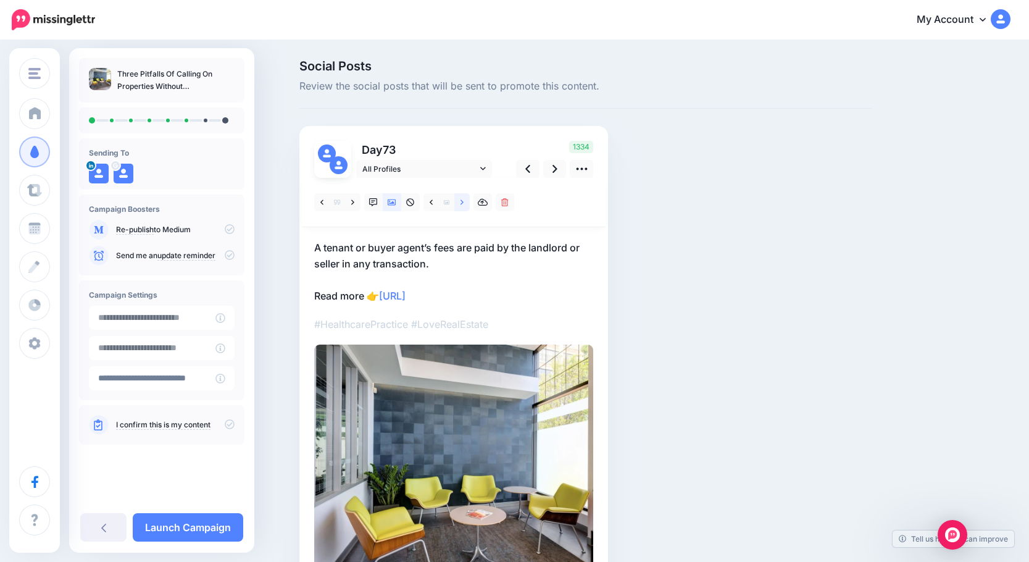
click at [463, 202] on link at bounding box center [461, 202] width 15 height 18
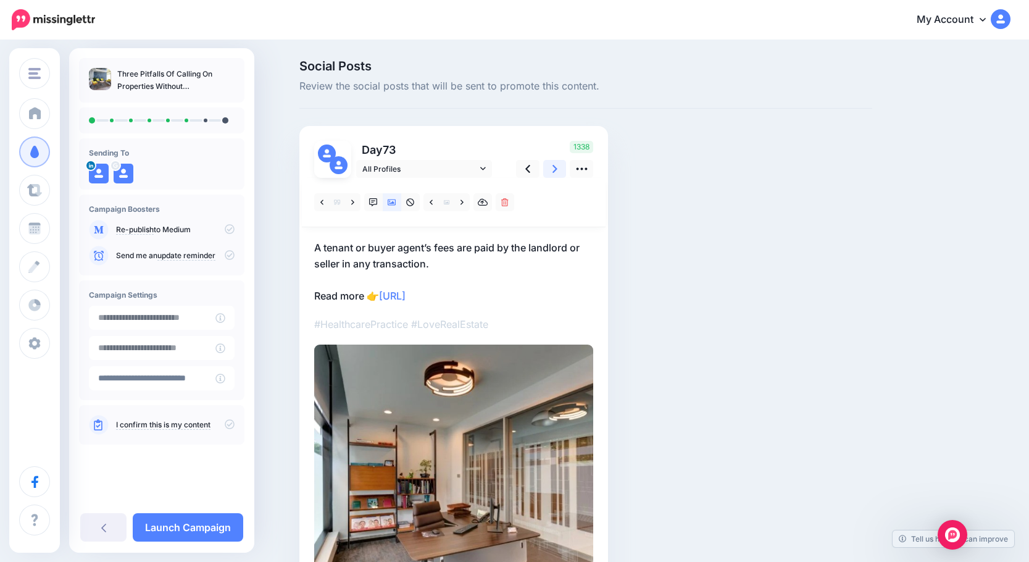
click at [556, 167] on link at bounding box center [554, 169] width 23 height 18
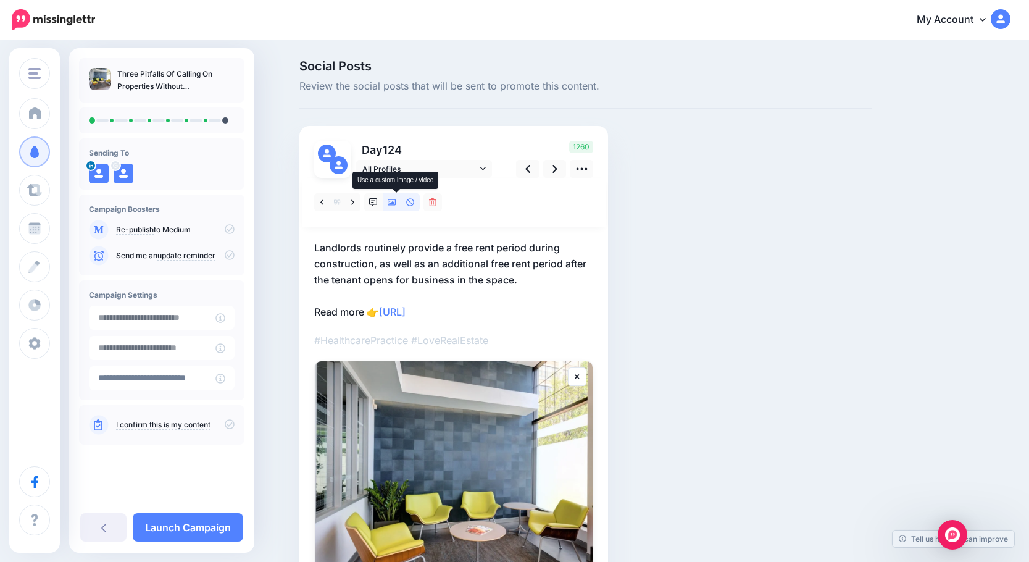
click at [396, 201] on icon at bounding box center [392, 202] width 9 height 9
click at [470, 202] on link at bounding box center [461, 202] width 15 height 18
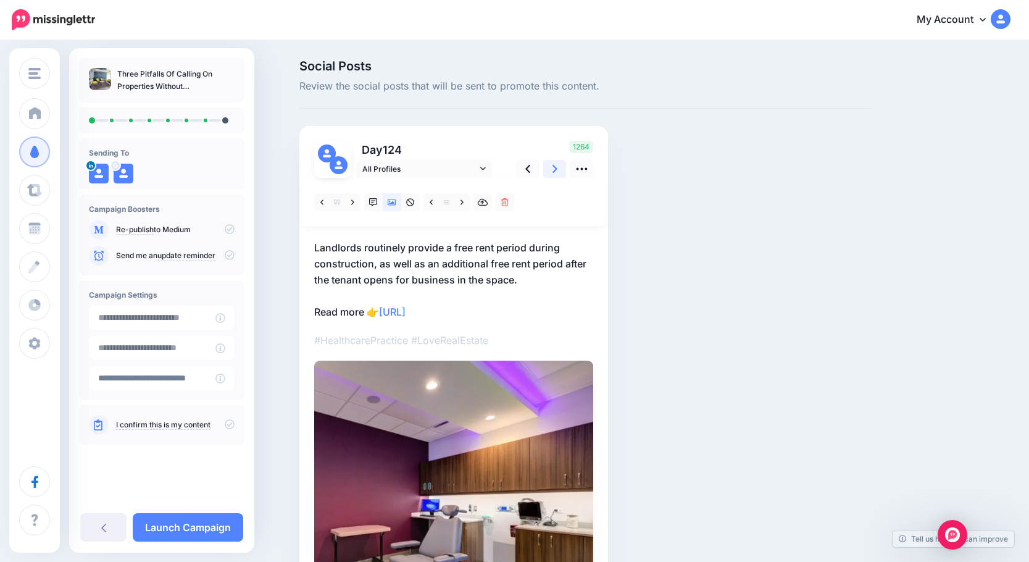
click at [554, 169] on link at bounding box center [554, 169] width 23 height 18
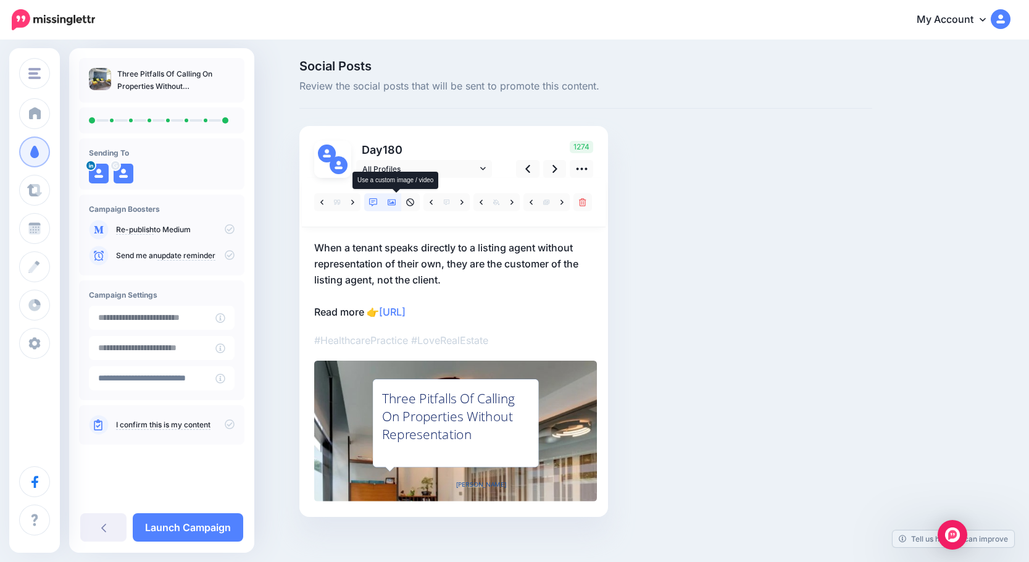
click at [396, 205] on icon at bounding box center [392, 202] width 9 height 6
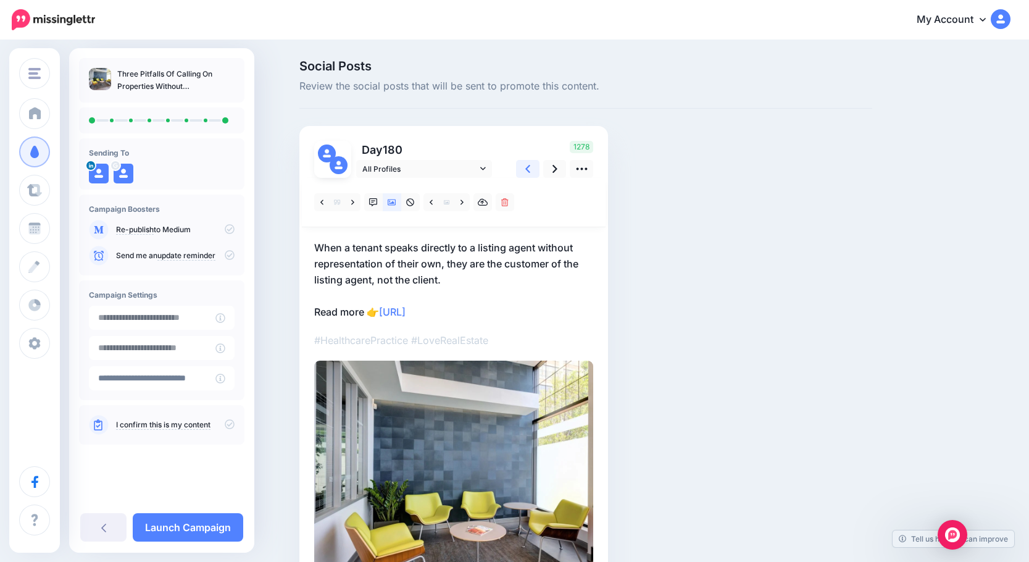
click at [530, 173] on icon at bounding box center [527, 168] width 5 height 13
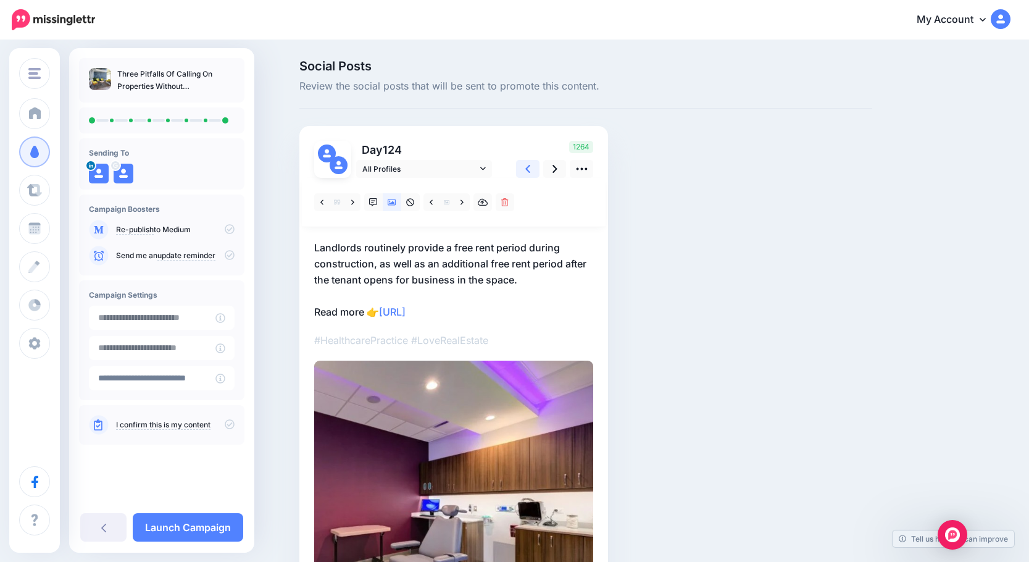
click at [530, 173] on icon at bounding box center [527, 168] width 5 height 13
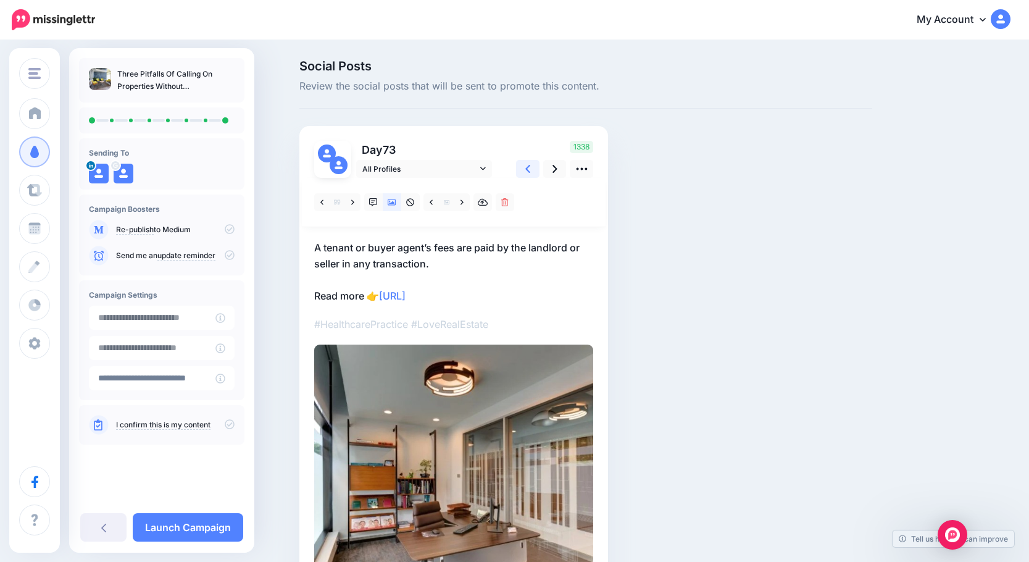
click at [530, 173] on icon at bounding box center [527, 168] width 5 height 13
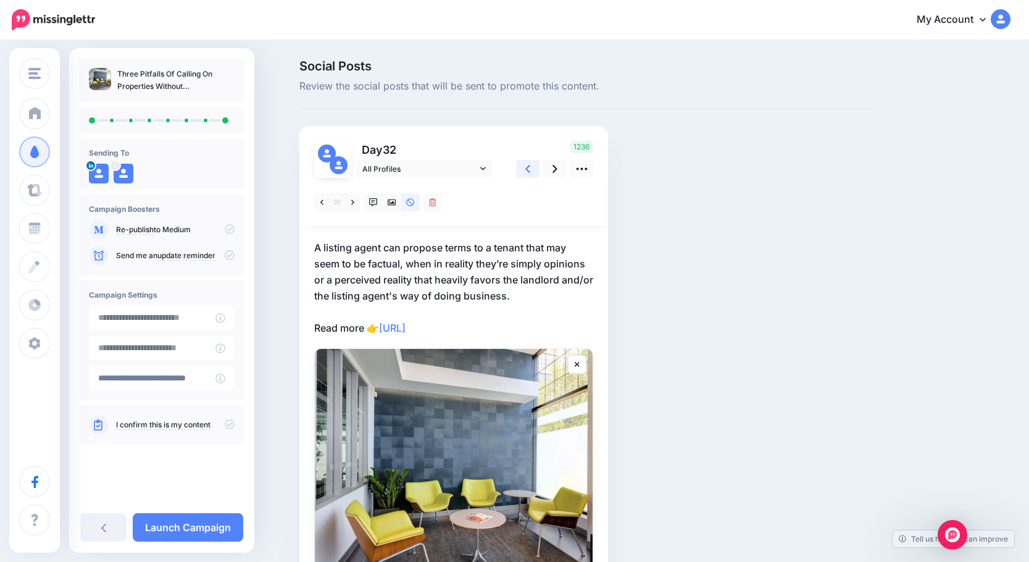
click at [530, 173] on icon at bounding box center [527, 168] width 5 height 13
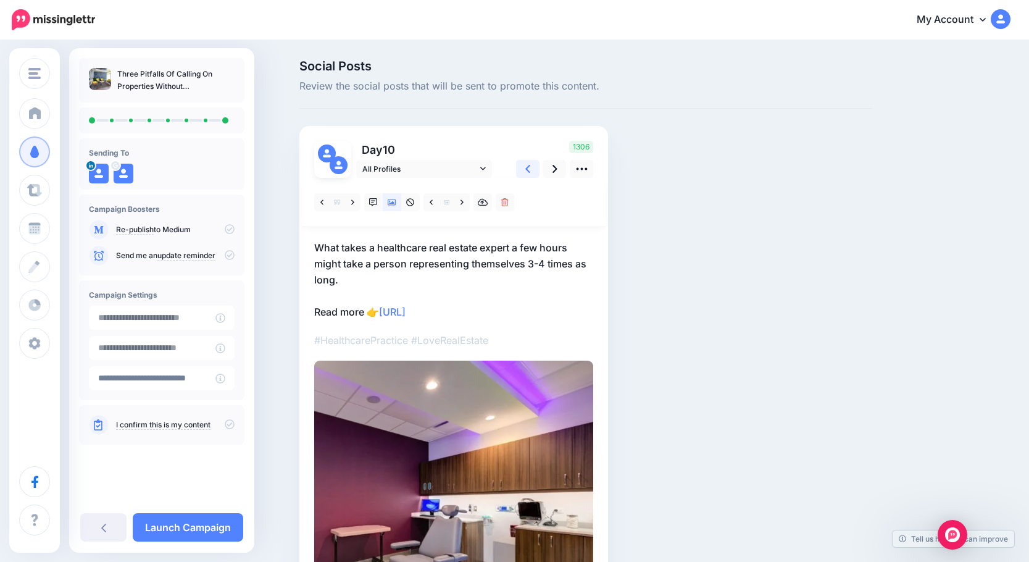
click at [530, 173] on icon at bounding box center [527, 168] width 5 height 13
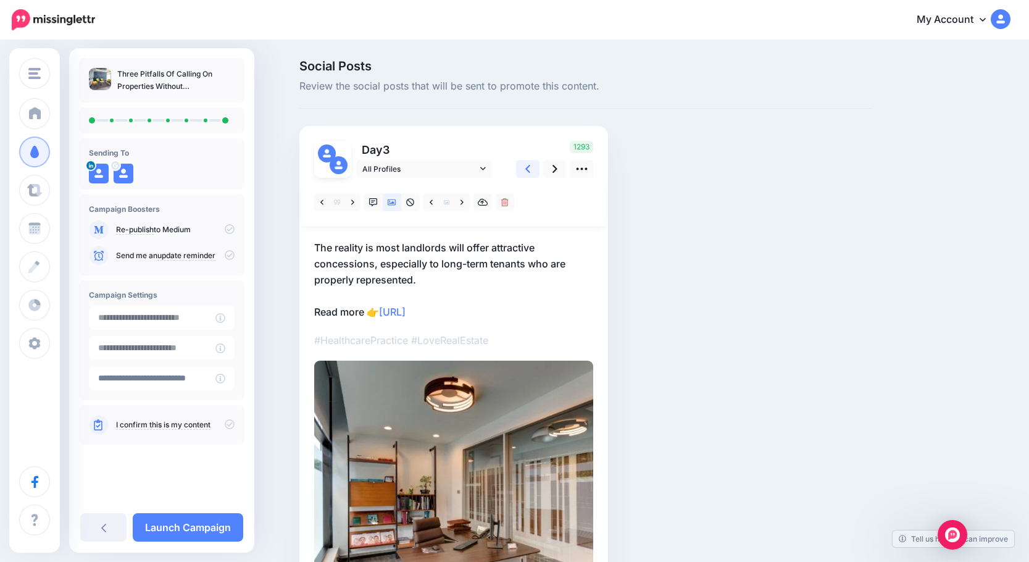
click at [530, 173] on icon at bounding box center [527, 168] width 5 height 13
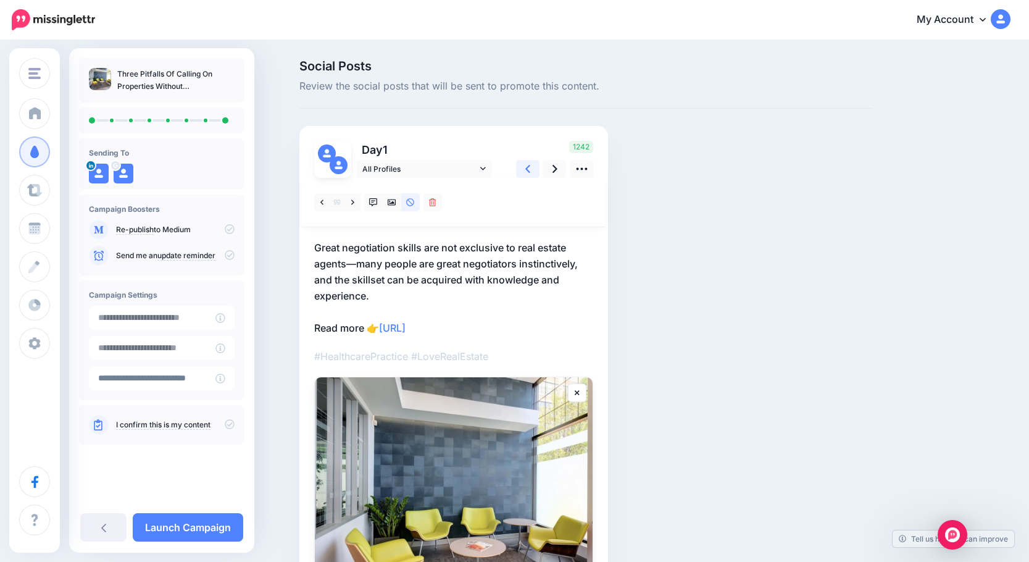
click at [530, 173] on icon at bounding box center [527, 168] width 5 height 13
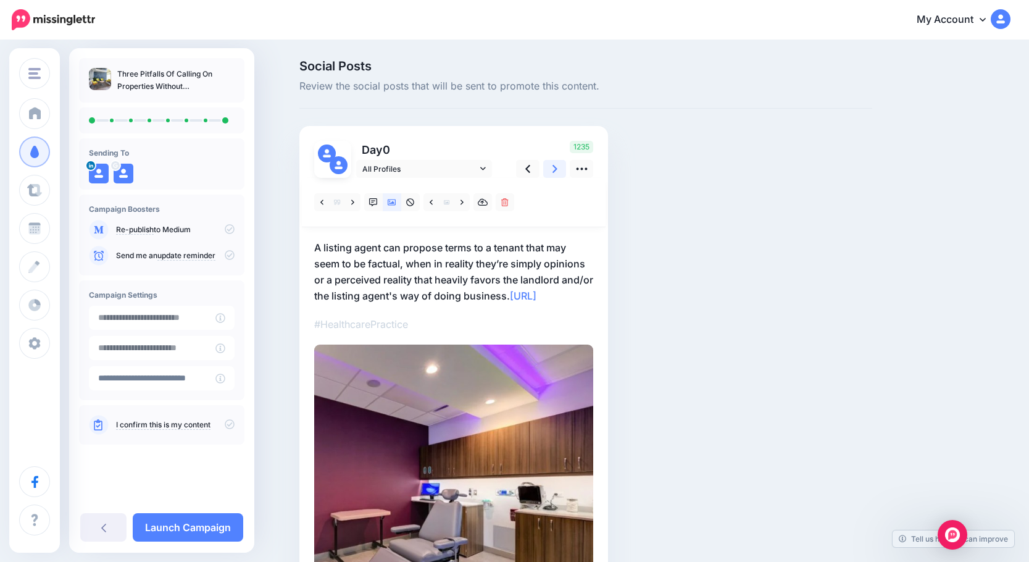
click at [565, 171] on link at bounding box center [554, 169] width 23 height 18
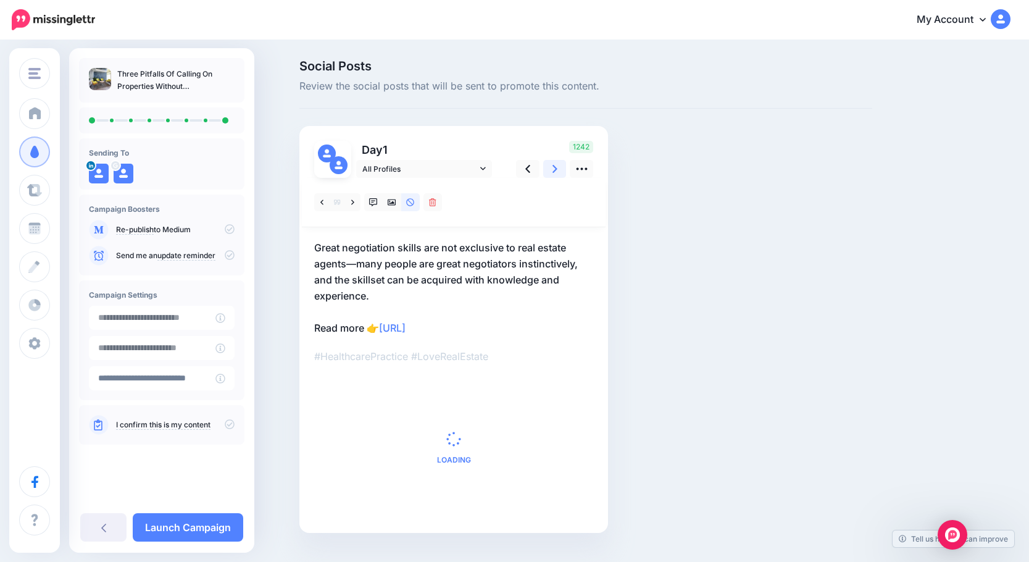
click at [565, 171] on link at bounding box center [554, 169] width 23 height 18
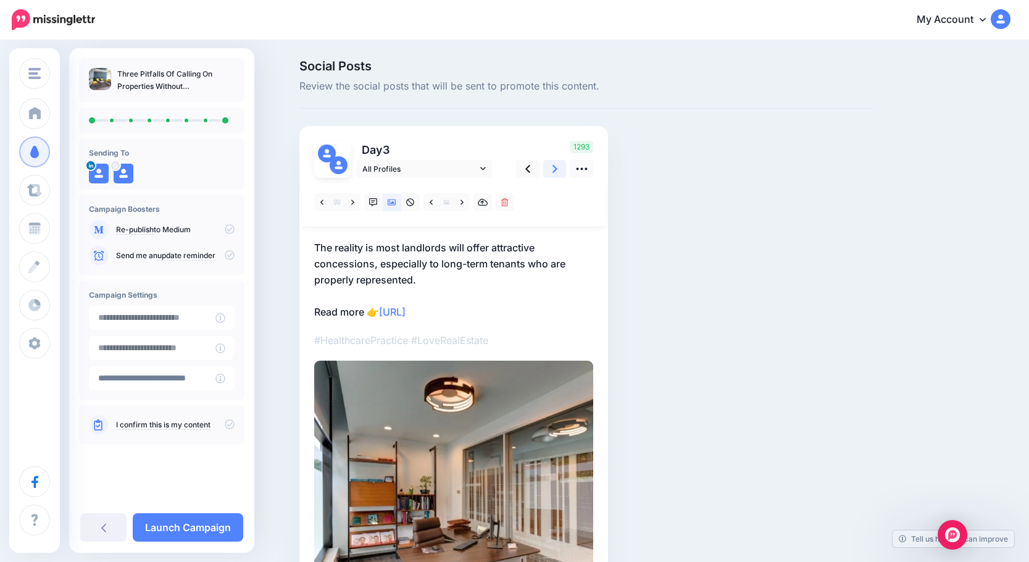
click at [565, 171] on link at bounding box center [554, 169] width 23 height 18
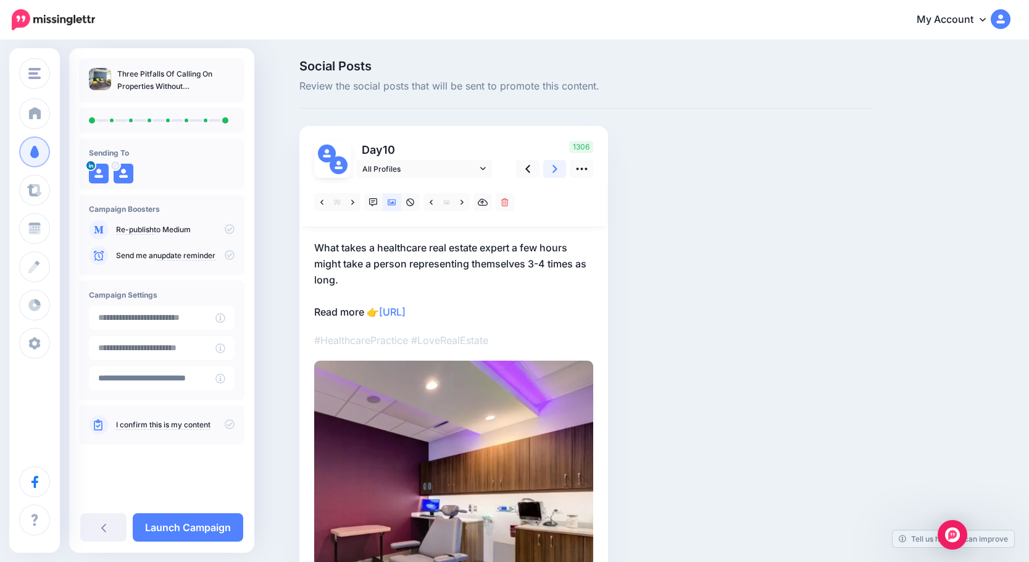
click at [565, 171] on link at bounding box center [554, 169] width 23 height 18
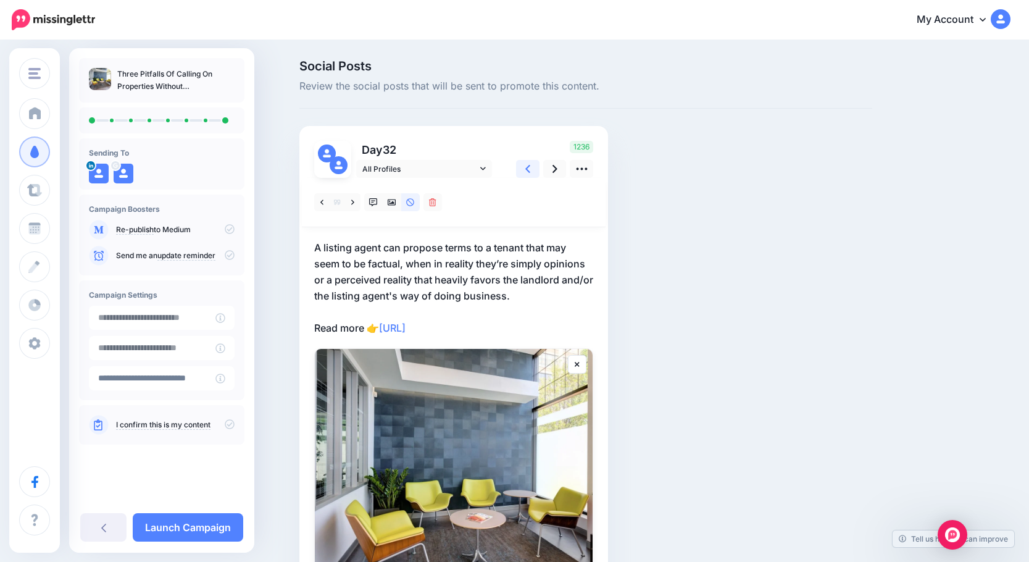
click at [536, 172] on link at bounding box center [527, 169] width 23 height 18
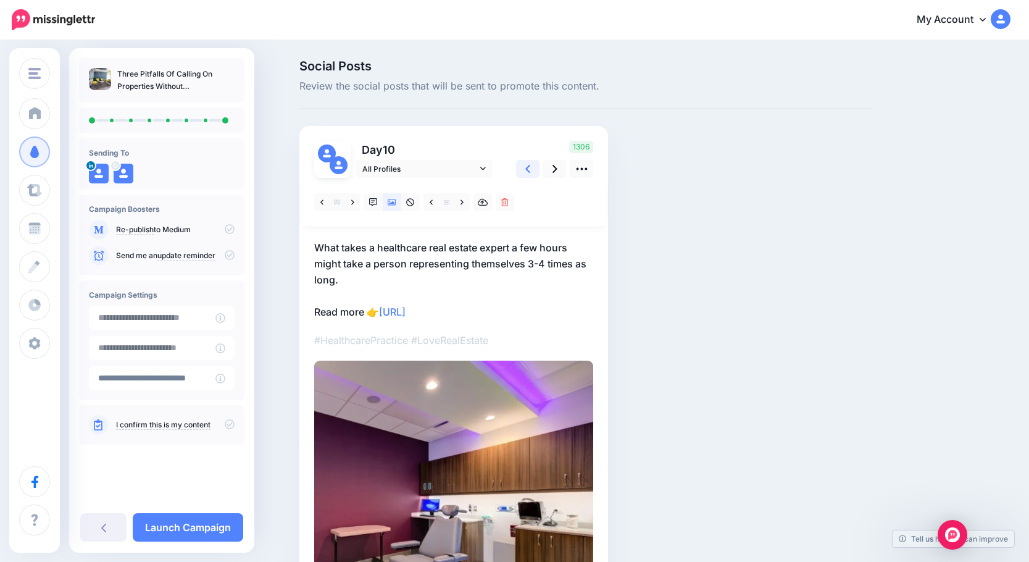
click at [536, 172] on link at bounding box center [527, 169] width 23 height 18
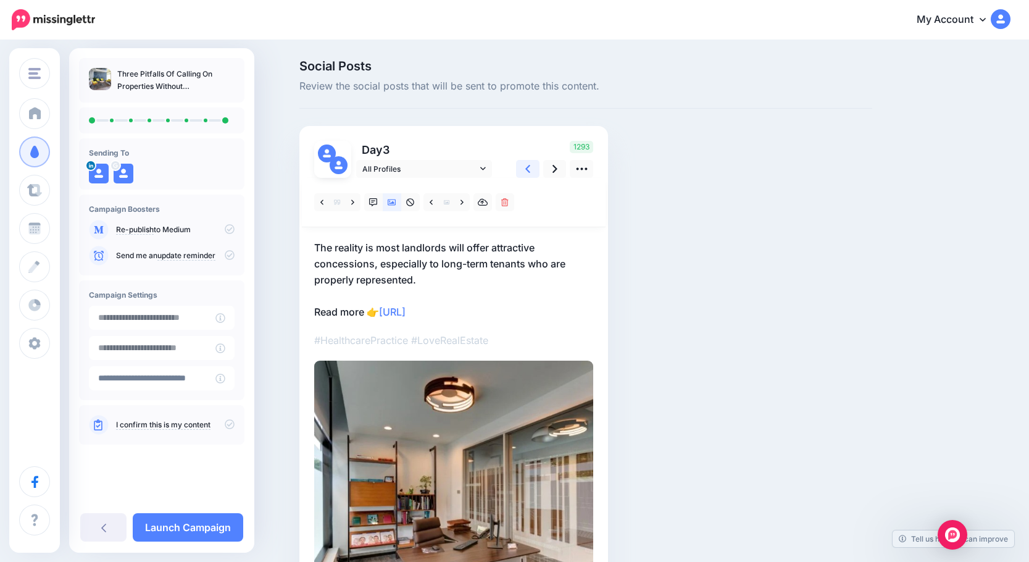
click at [536, 172] on link at bounding box center [527, 169] width 23 height 18
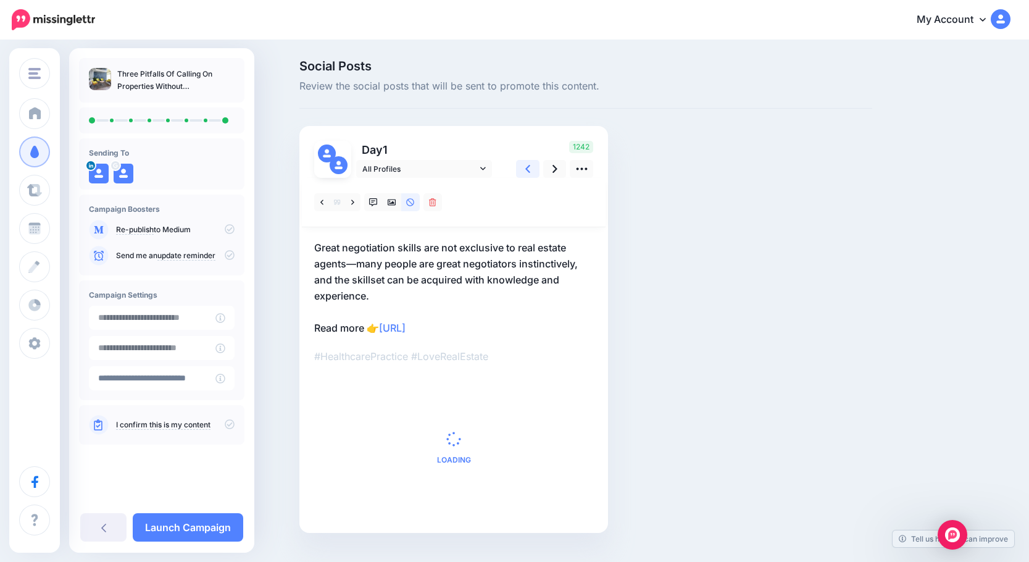
click at [536, 172] on link at bounding box center [527, 169] width 23 height 18
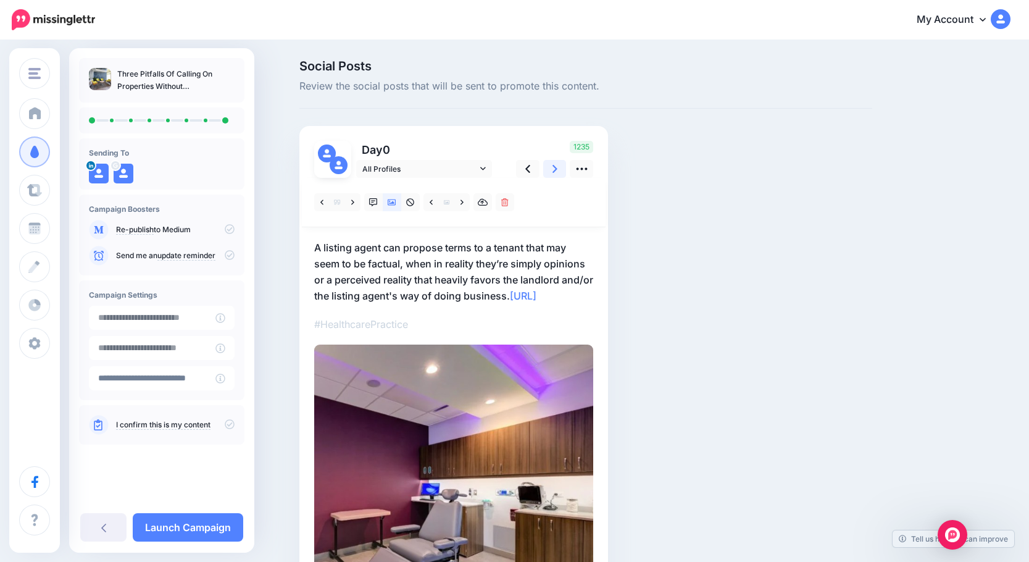
click at [563, 172] on link at bounding box center [554, 169] width 23 height 18
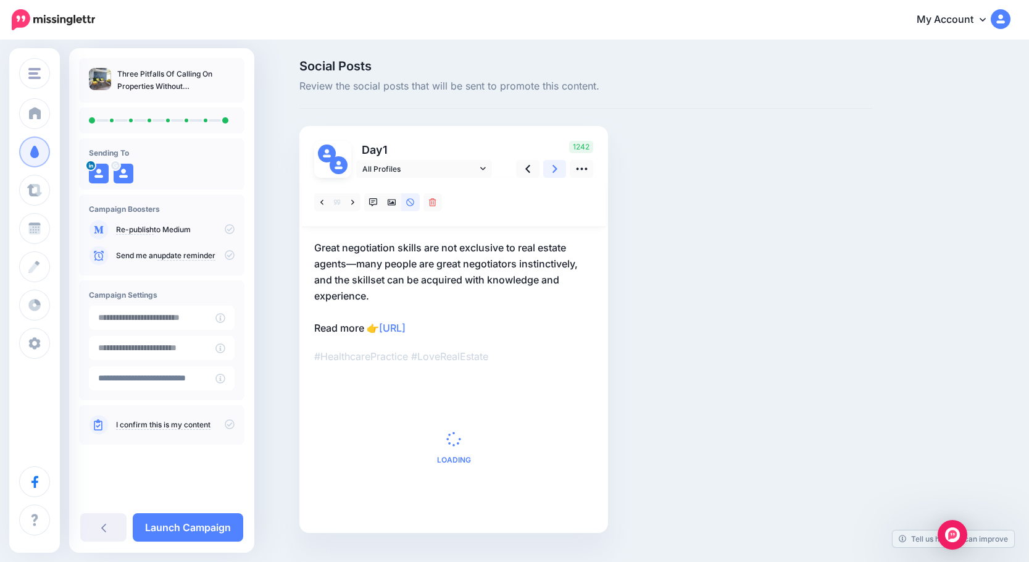
click at [563, 172] on link at bounding box center [554, 169] width 23 height 18
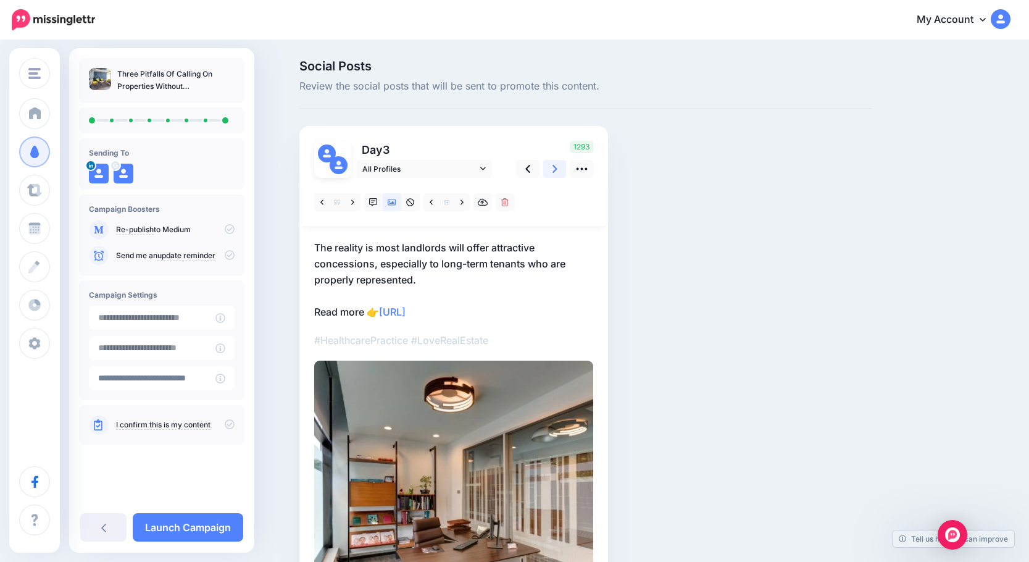
click at [563, 172] on link at bounding box center [554, 169] width 23 height 18
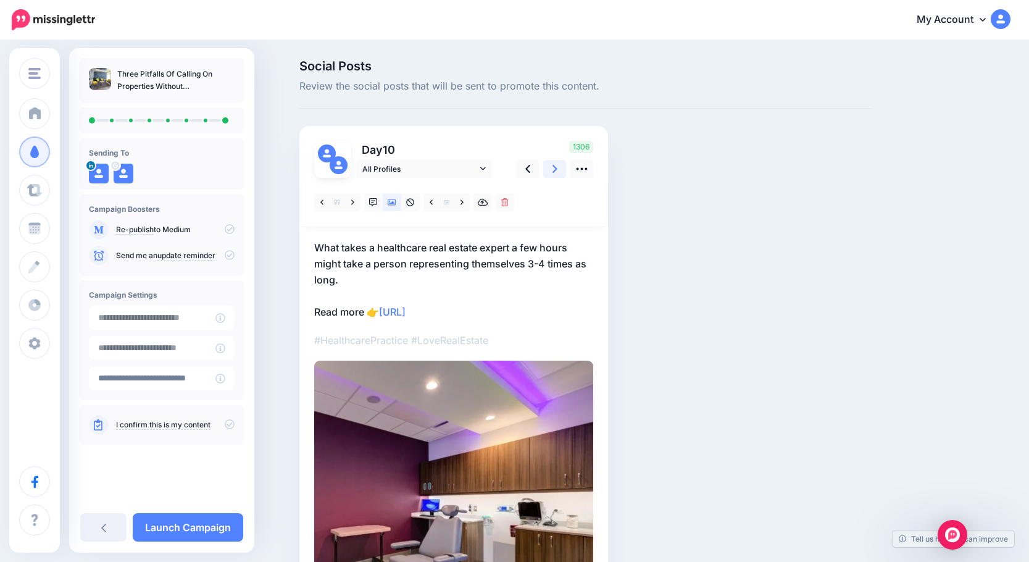
click at [563, 172] on link at bounding box center [554, 169] width 23 height 18
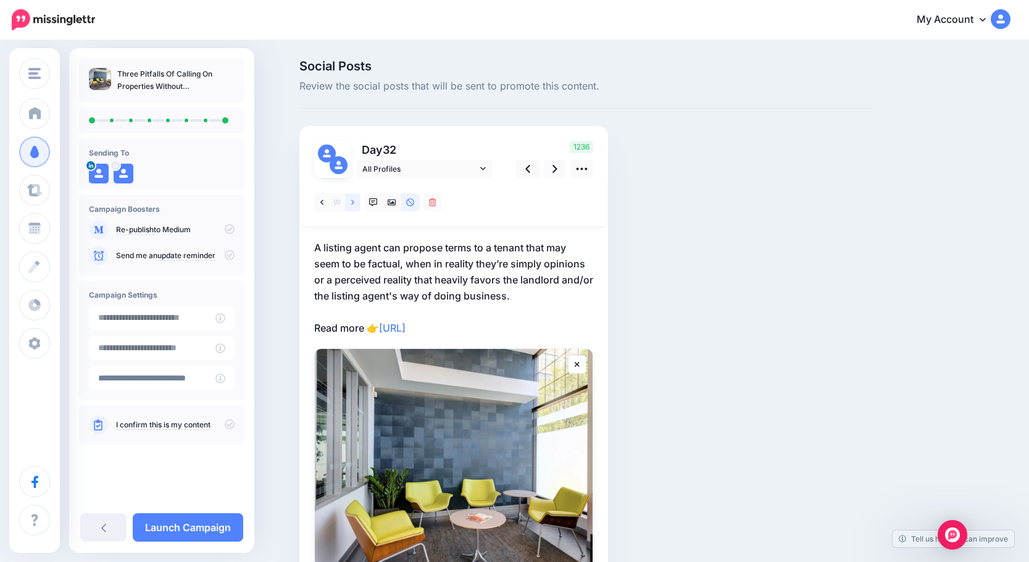
click at [354, 204] on icon at bounding box center [352, 201] width 3 height 5
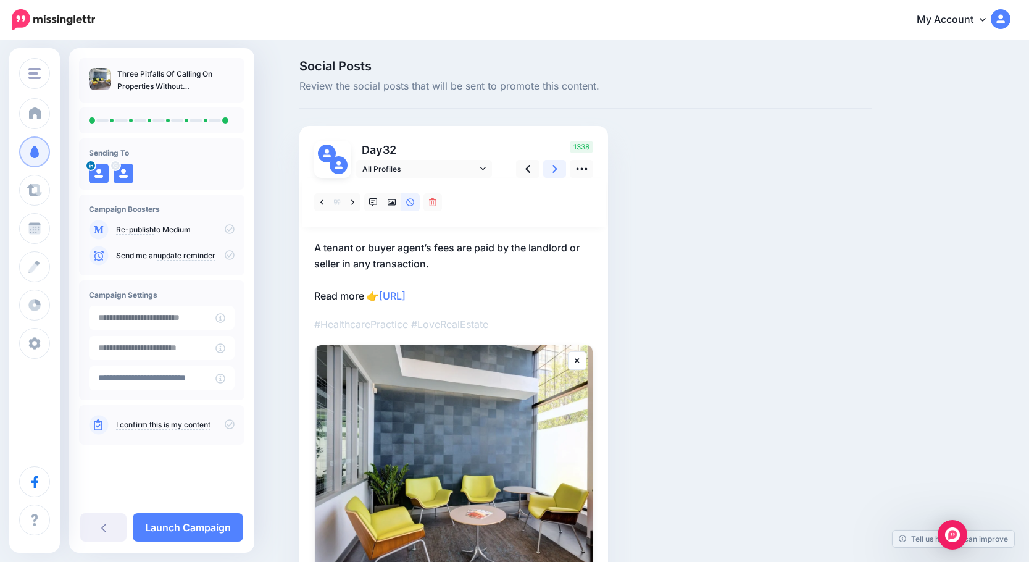
click at [558, 164] on icon at bounding box center [555, 168] width 5 height 13
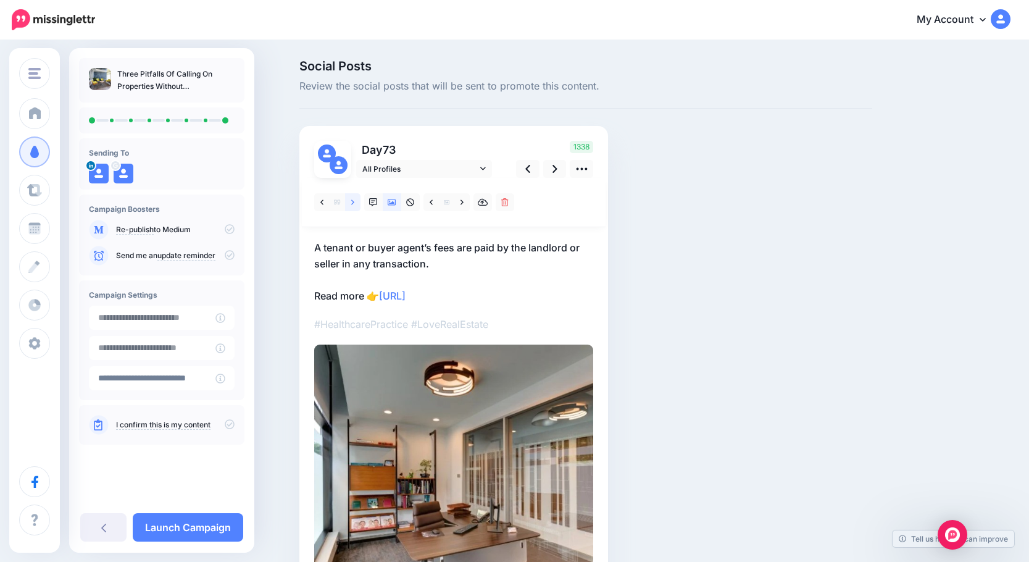
click at [361, 203] on link at bounding box center [352, 202] width 15 height 18
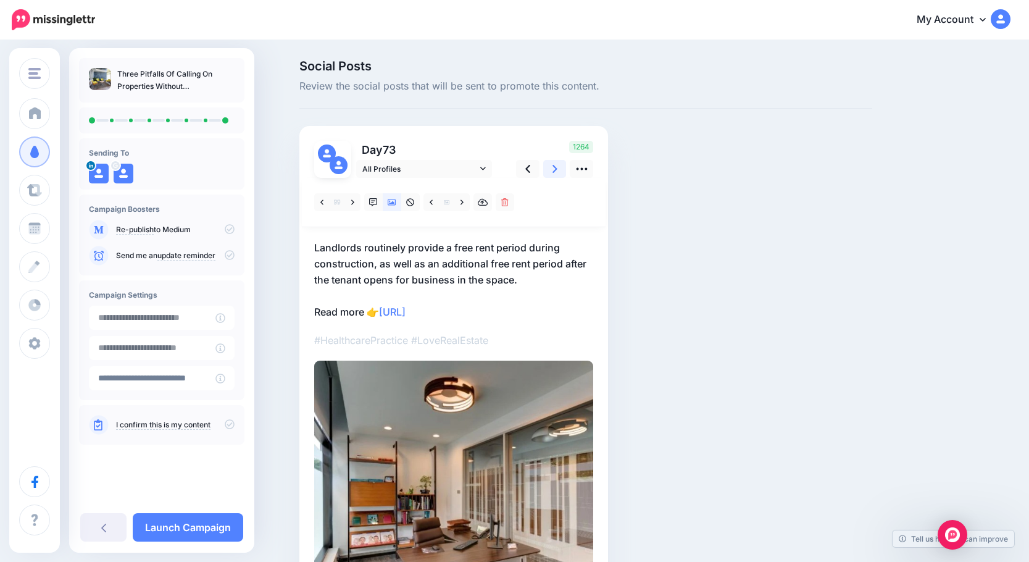
click at [558, 167] on icon at bounding box center [555, 169] width 5 height 8
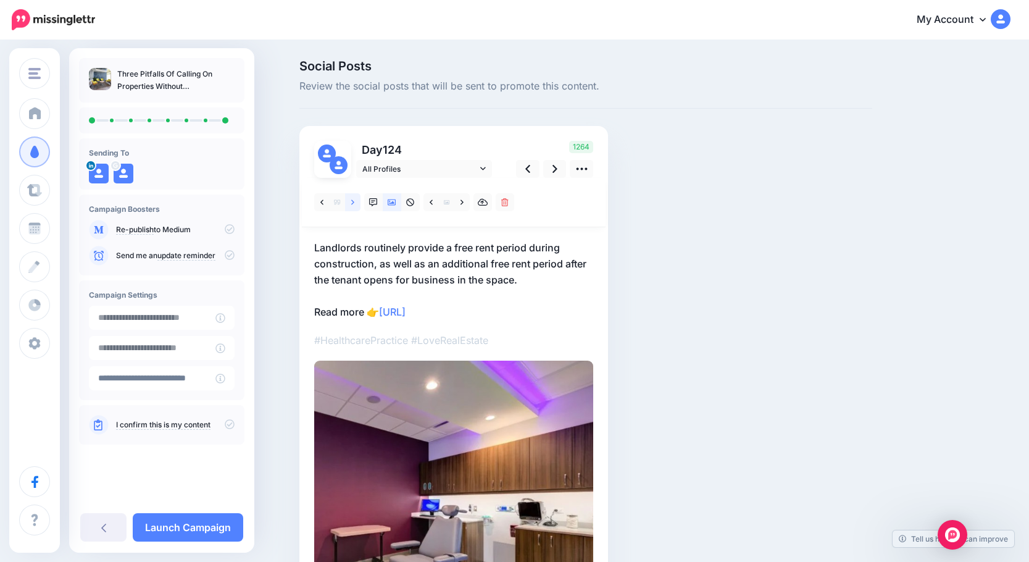
click at [361, 208] on link at bounding box center [352, 202] width 15 height 18
click at [558, 169] on icon at bounding box center [555, 169] width 5 height 8
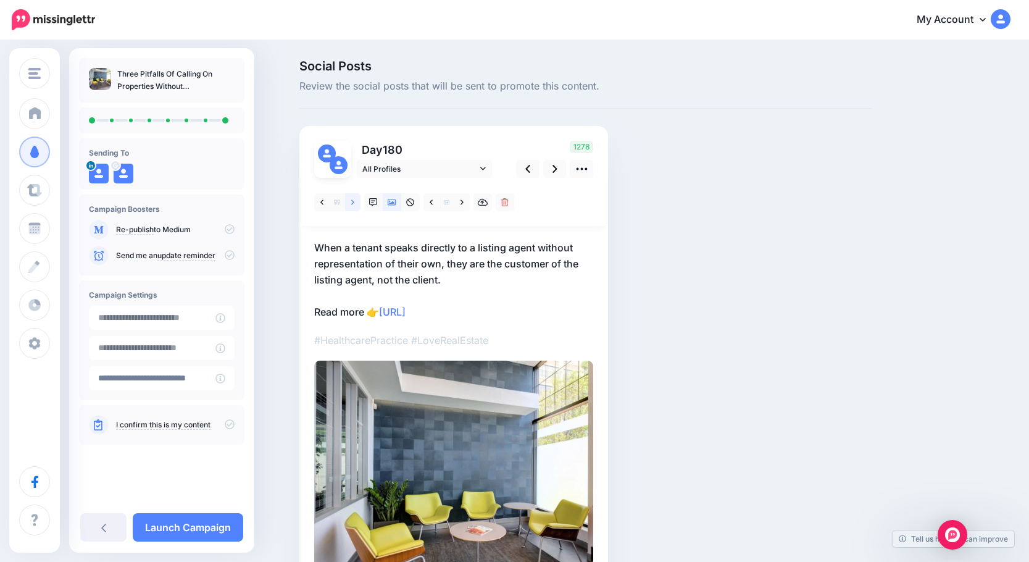
click at [354, 202] on icon at bounding box center [352, 202] width 3 height 9
click at [538, 167] on link at bounding box center [527, 169] width 23 height 18
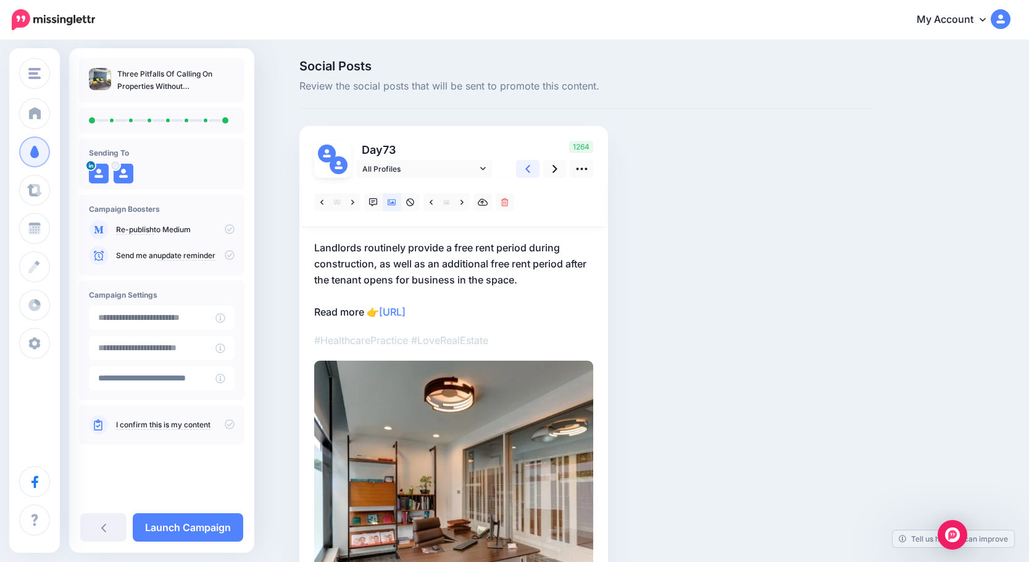
click at [538, 167] on link at bounding box center [527, 169] width 23 height 18
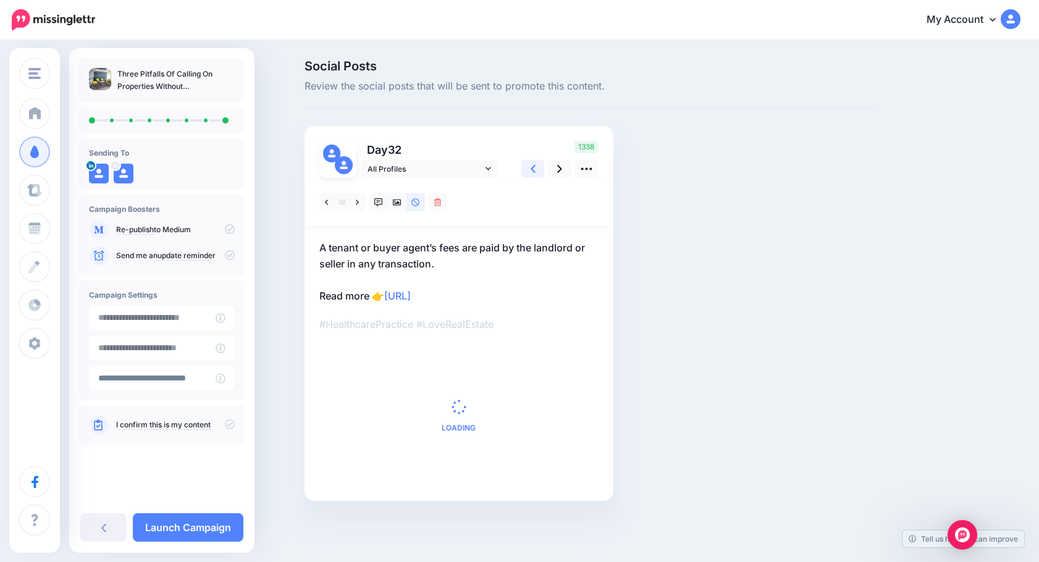
click at [538, 167] on link at bounding box center [532, 169] width 23 height 18
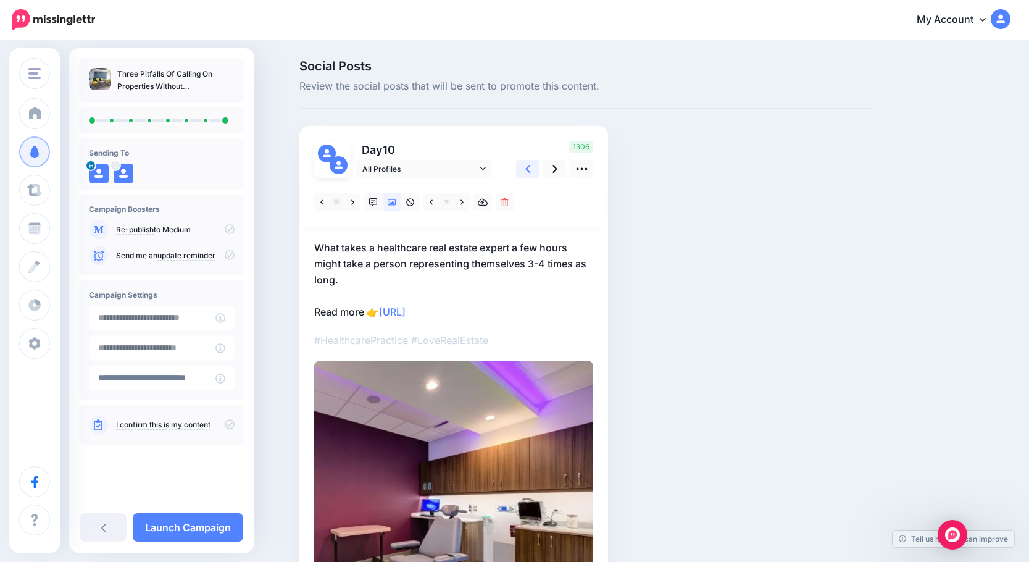
click at [538, 167] on link at bounding box center [527, 169] width 23 height 18
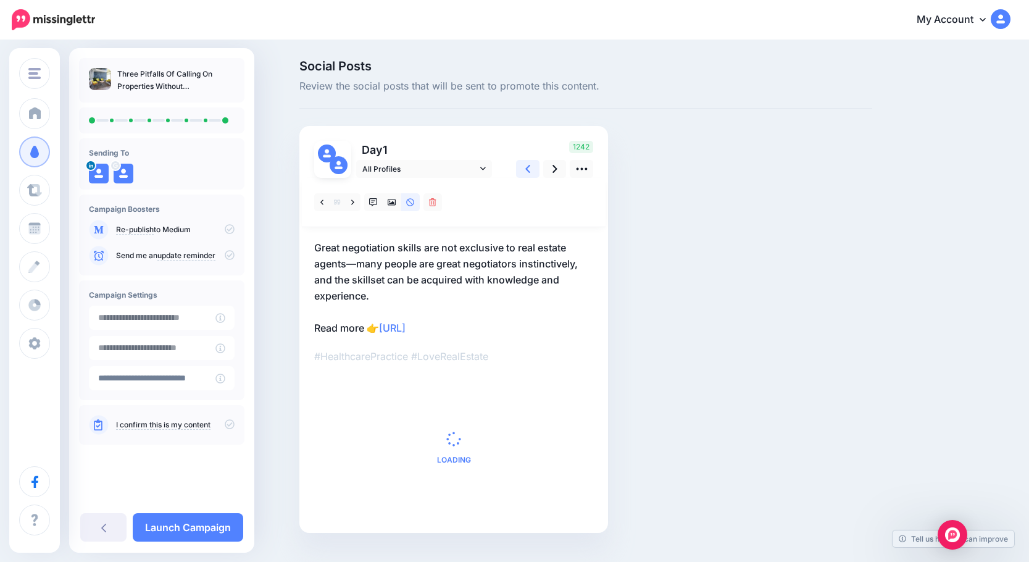
click at [538, 167] on link at bounding box center [527, 169] width 23 height 18
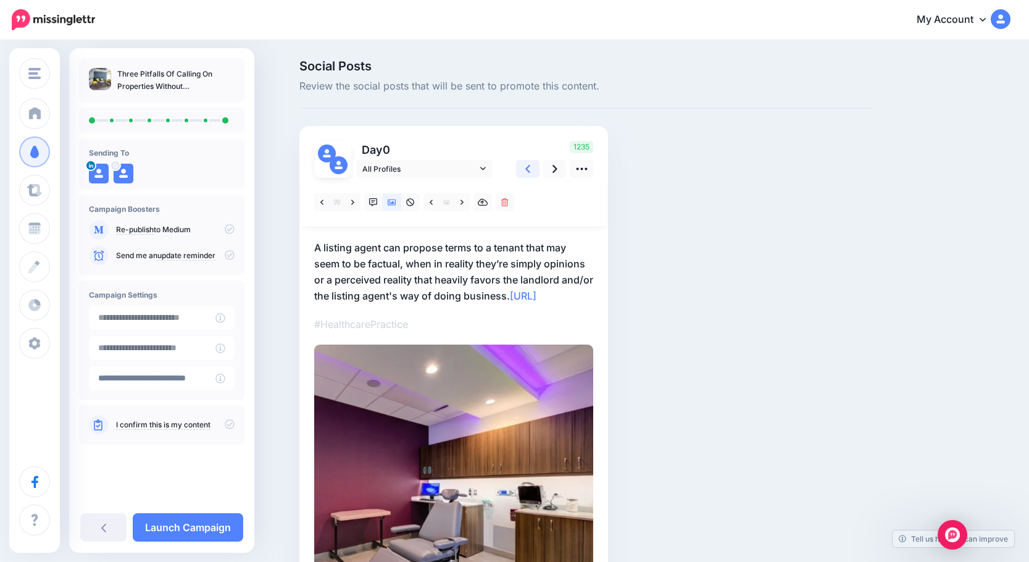
click at [538, 167] on link at bounding box center [527, 169] width 23 height 18
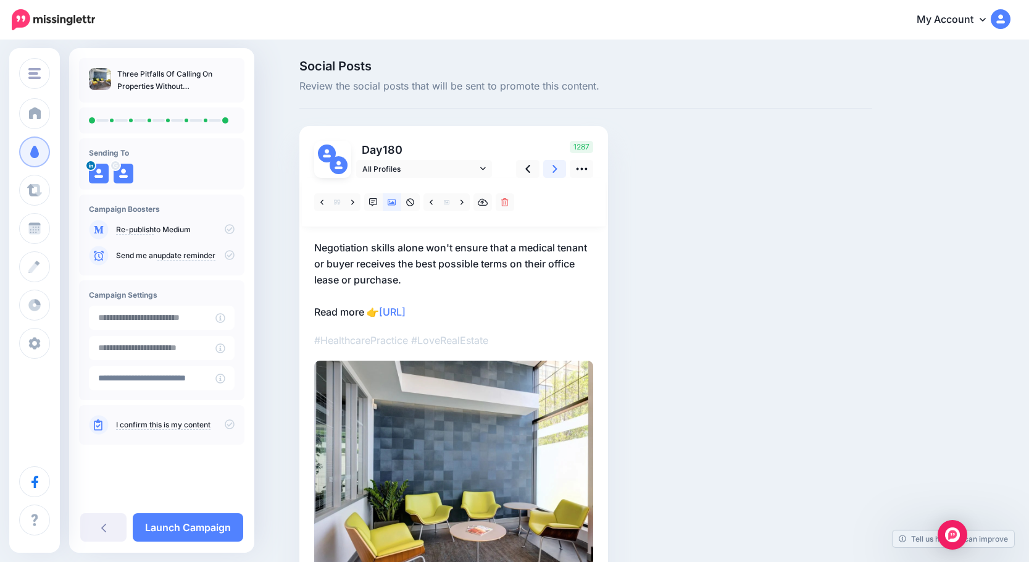
click at [558, 167] on icon at bounding box center [555, 168] width 5 height 13
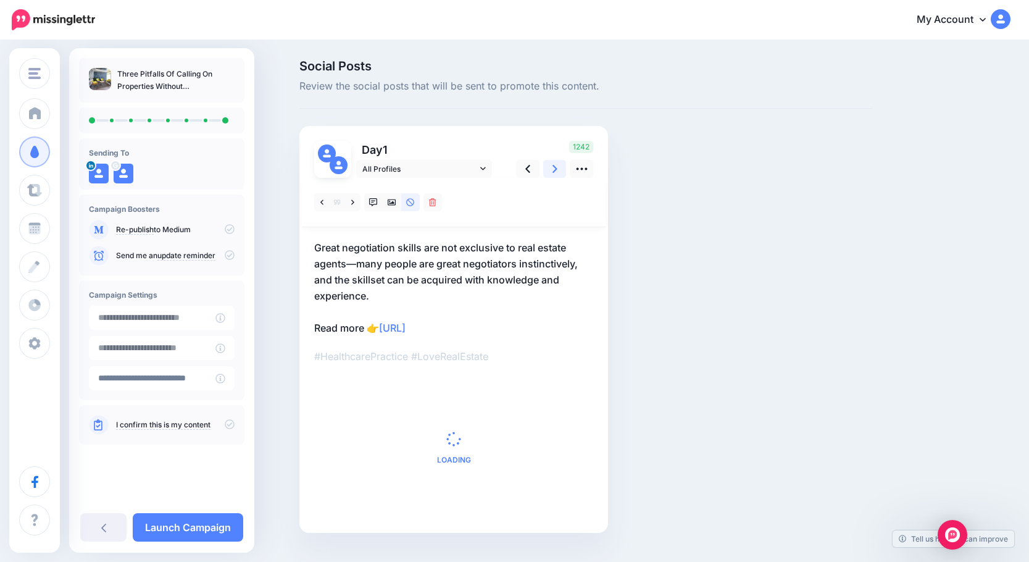
click at [558, 167] on icon at bounding box center [555, 168] width 5 height 13
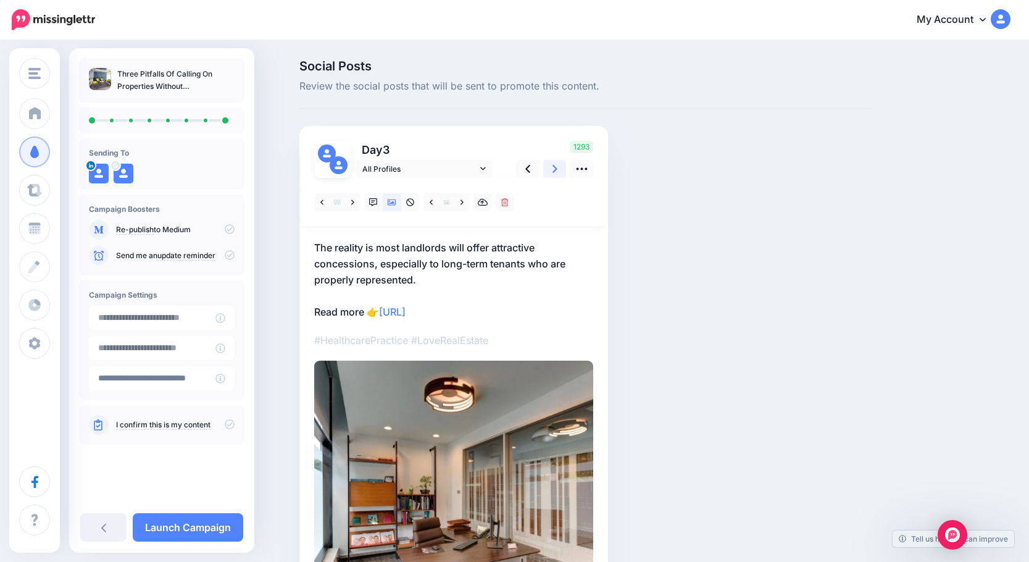
click at [558, 167] on icon at bounding box center [555, 168] width 5 height 13
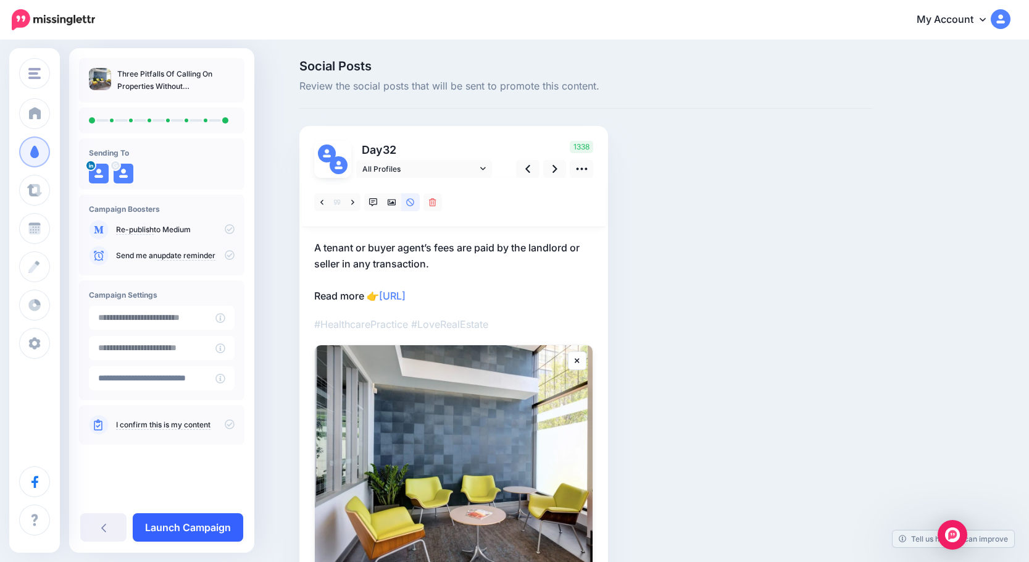
click at [195, 524] on link "Launch Campaign" at bounding box center [188, 527] width 111 height 28
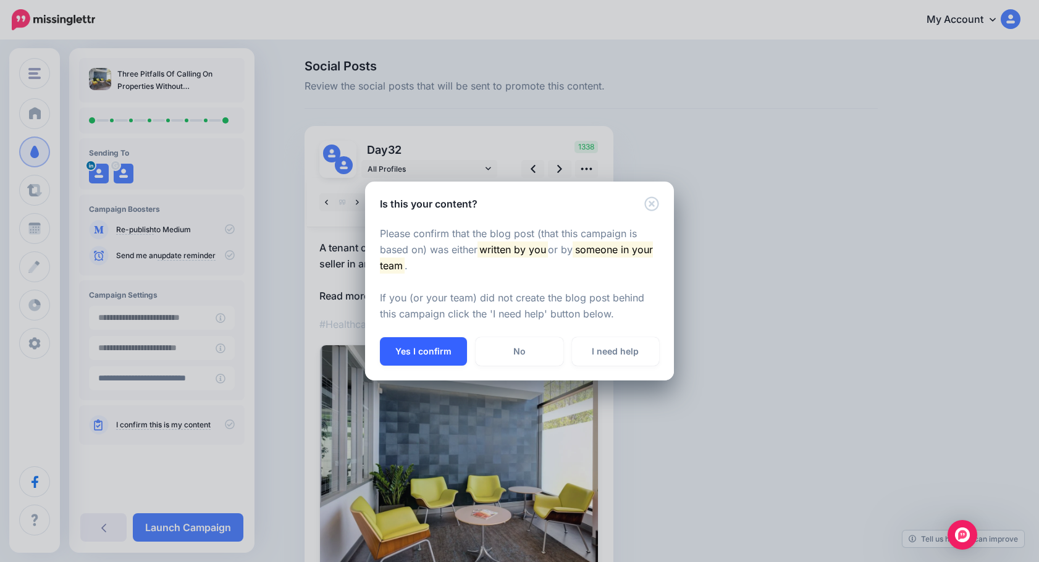
click at [424, 356] on button "Yes I confirm" at bounding box center [423, 351] width 87 height 28
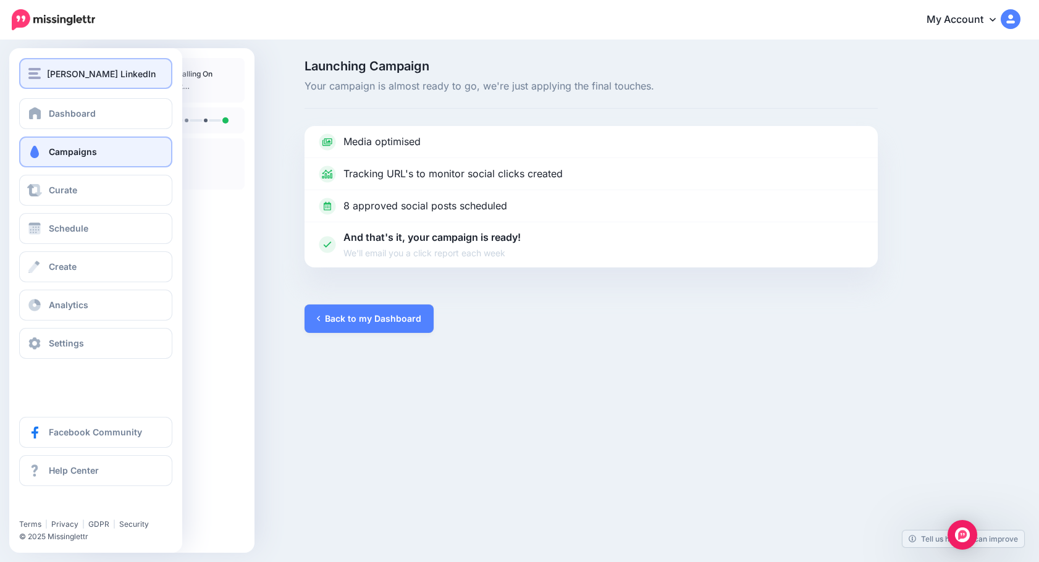
click at [49, 75] on span "[PERSON_NAME] LinkedIn" at bounding box center [101, 74] width 109 height 14
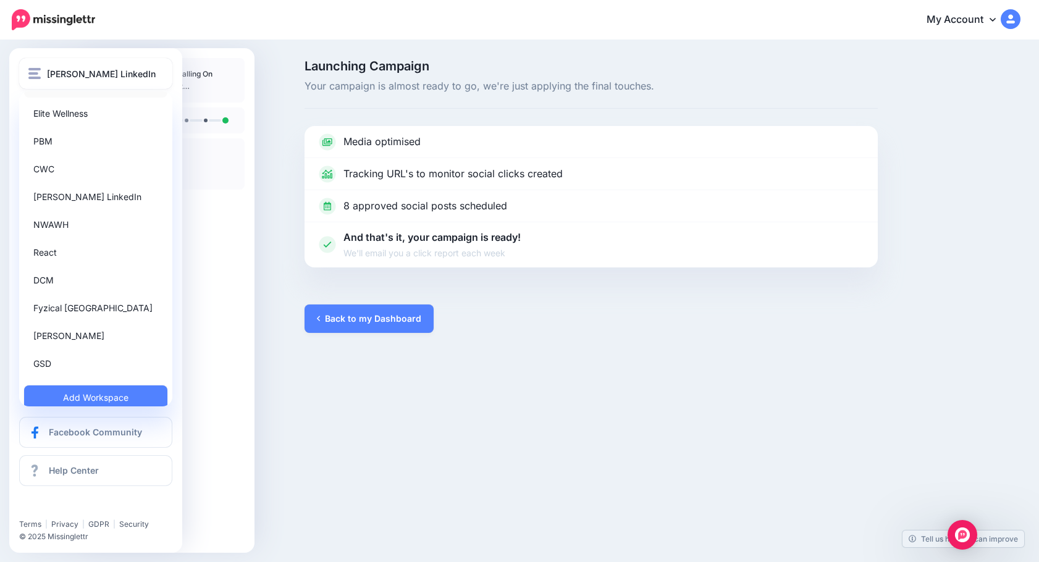
scroll to position [114, 0]
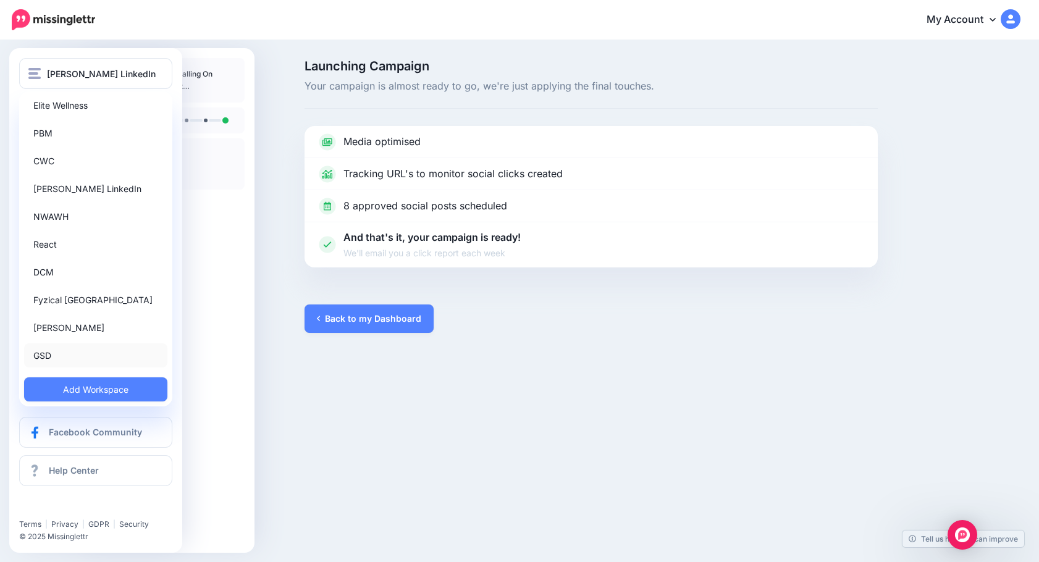
click at [59, 352] on link "GSD" at bounding box center [95, 355] width 143 height 24
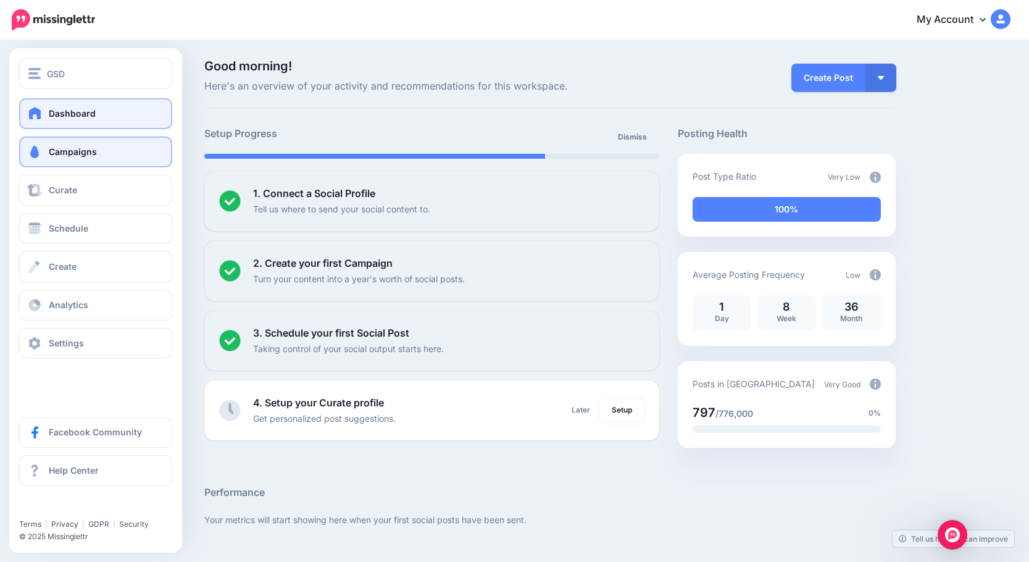
click at [86, 154] on span "Campaigns" at bounding box center [73, 151] width 48 height 10
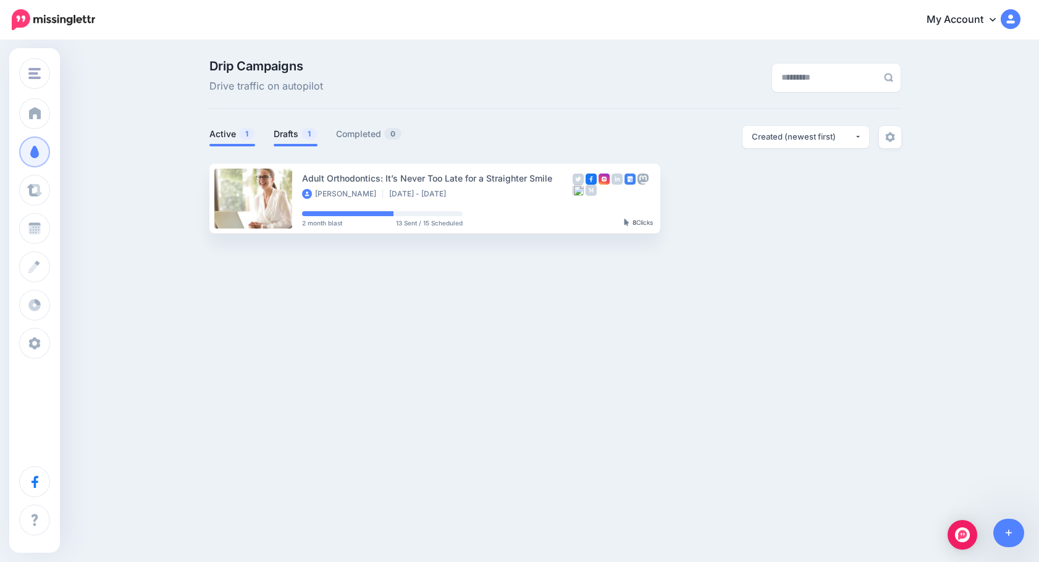
click at [278, 139] on link "Drafts 1" at bounding box center [296, 134] width 44 height 15
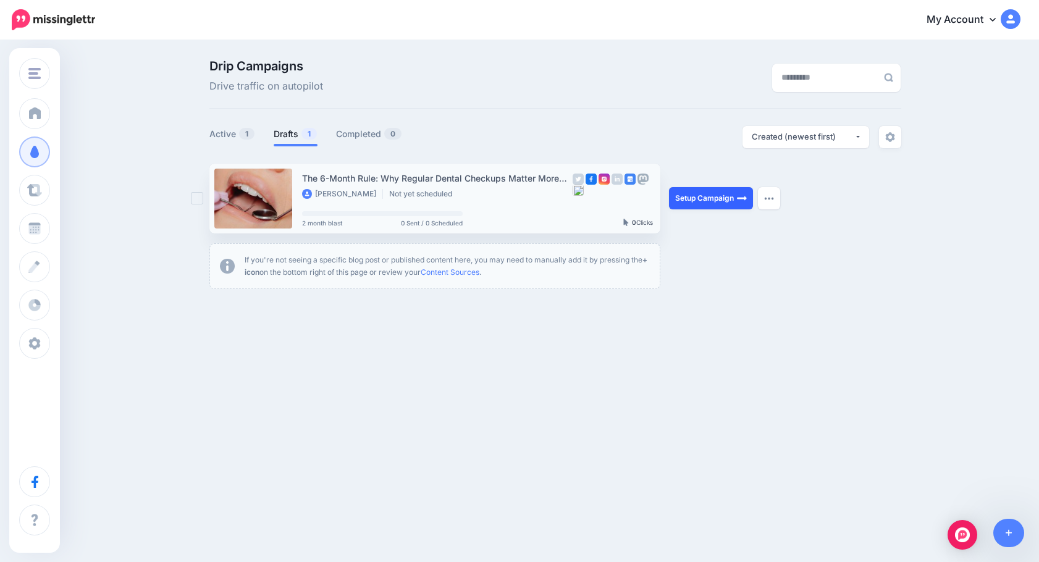
click at [708, 203] on link "Setup Campaign" at bounding box center [711, 198] width 84 height 22
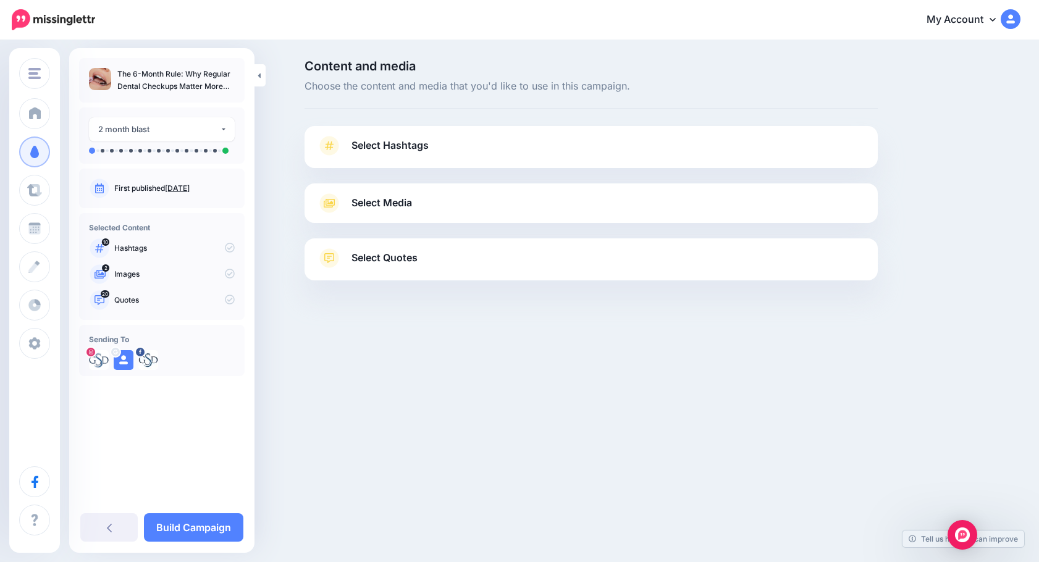
click at [433, 262] on link "Select Quotes" at bounding box center [591, 264] width 548 height 32
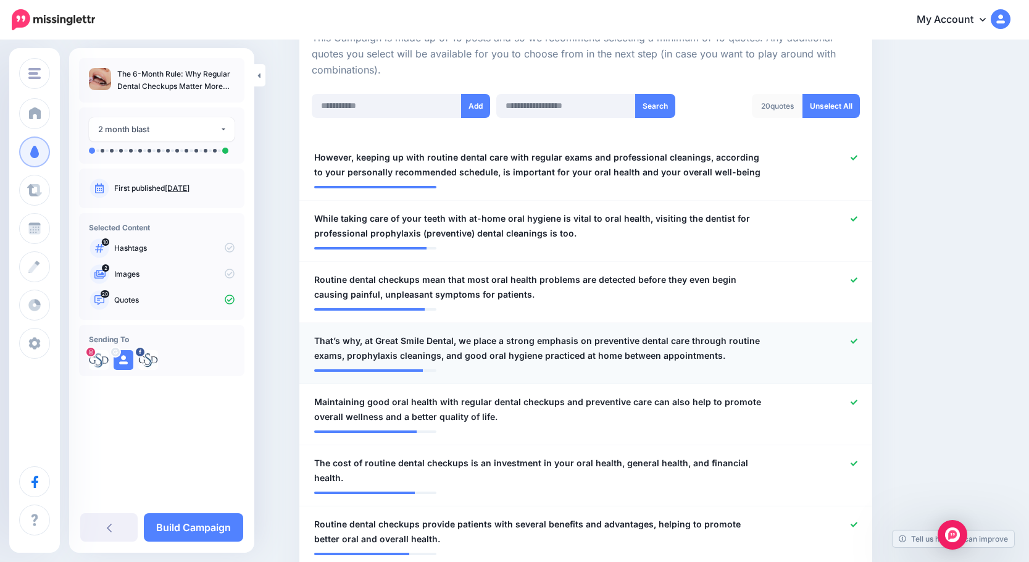
scroll to position [309, 0]
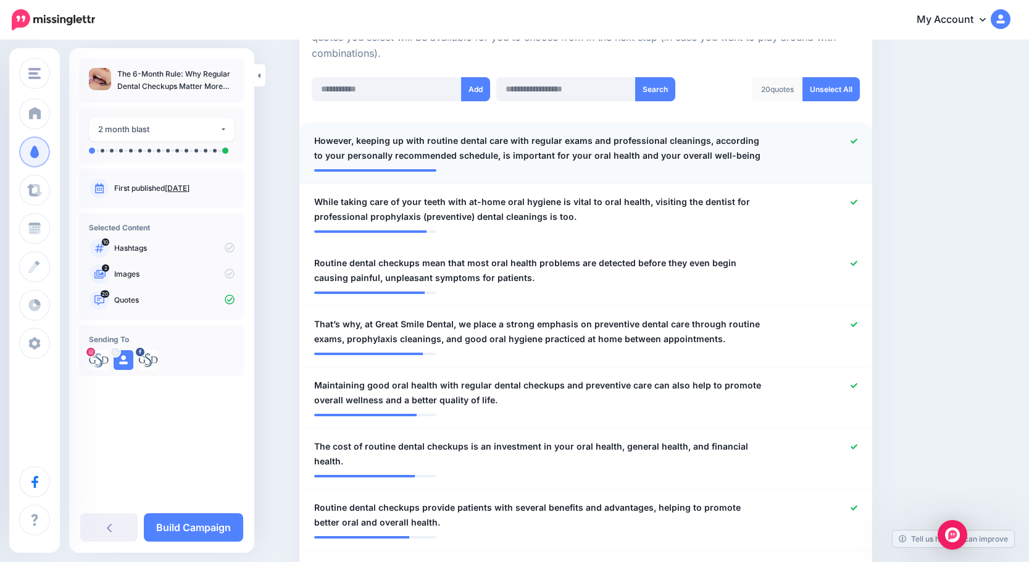
click at [361, 140] on span "However, keeping up with routine dental care with regular exams and professiona…" at bounding box center [539, 148] width 450 height 30
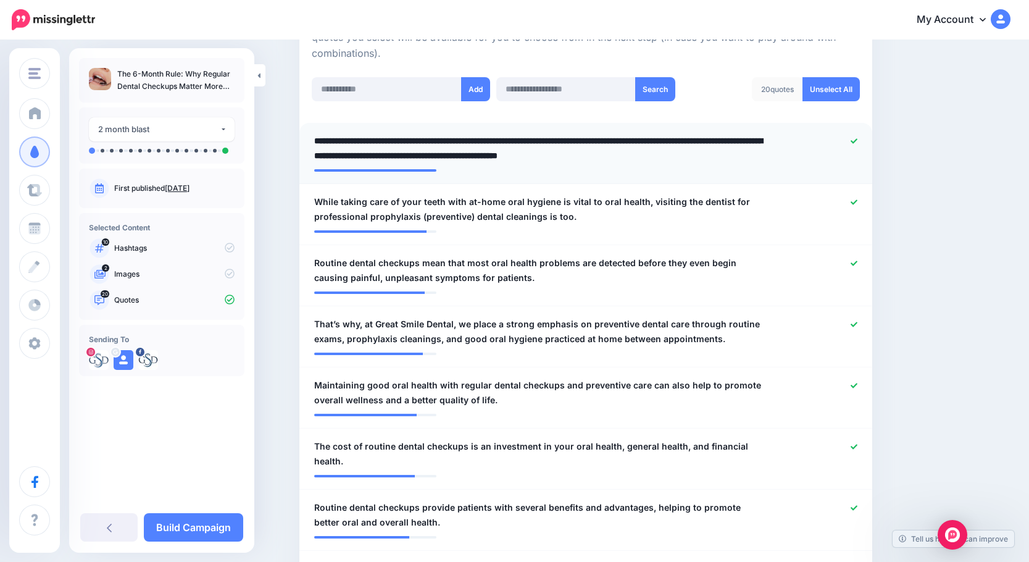
drag, startPoint x: 364, startPoint y: 140, endPoint x: 309, endPoint y: 138, distance: 54.4
click at [309, 138] on div "**********" at bounding box center [539, 148] width 469 height 30
click at [724, 157] on textarea "**********" at bounding box center [539, 148] width 450 height 30
type textarea "**********"
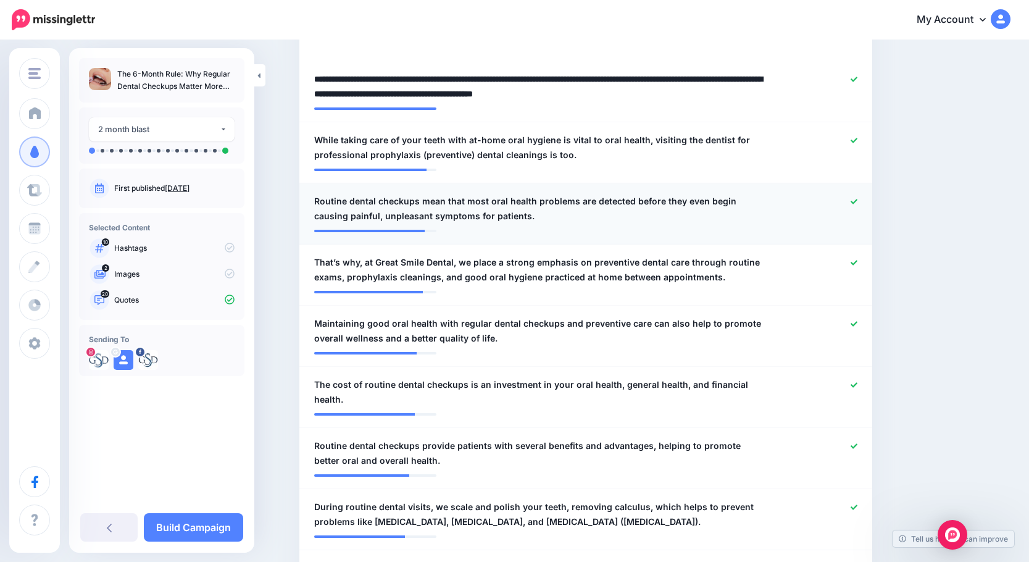
scroll to position [432, 0]
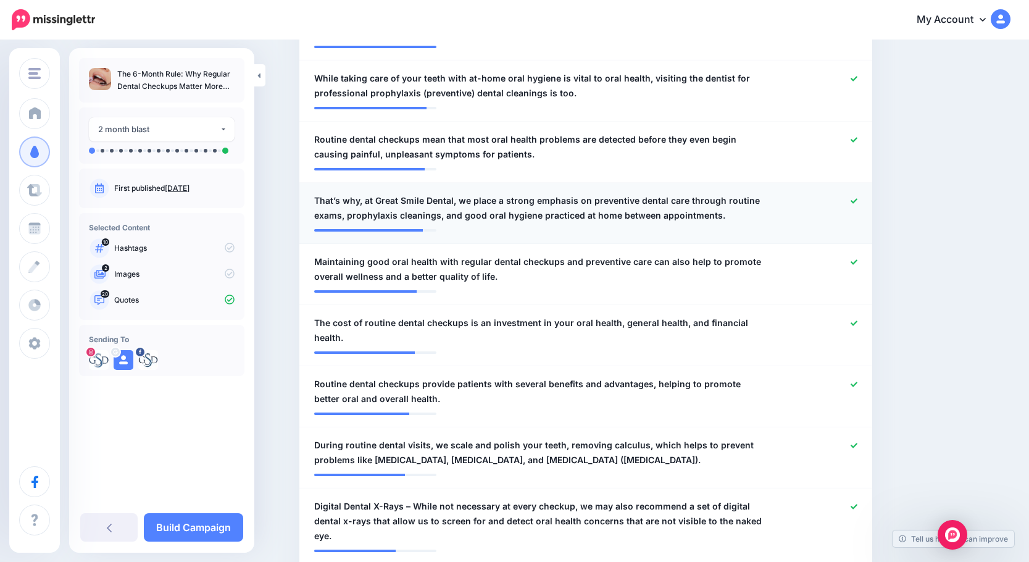
click at [377, 201] on span "That’s why, at Great Smile Dental, we place a strong emphasis on preventive den…" at bounding box center [539, 208] width 450 height 30
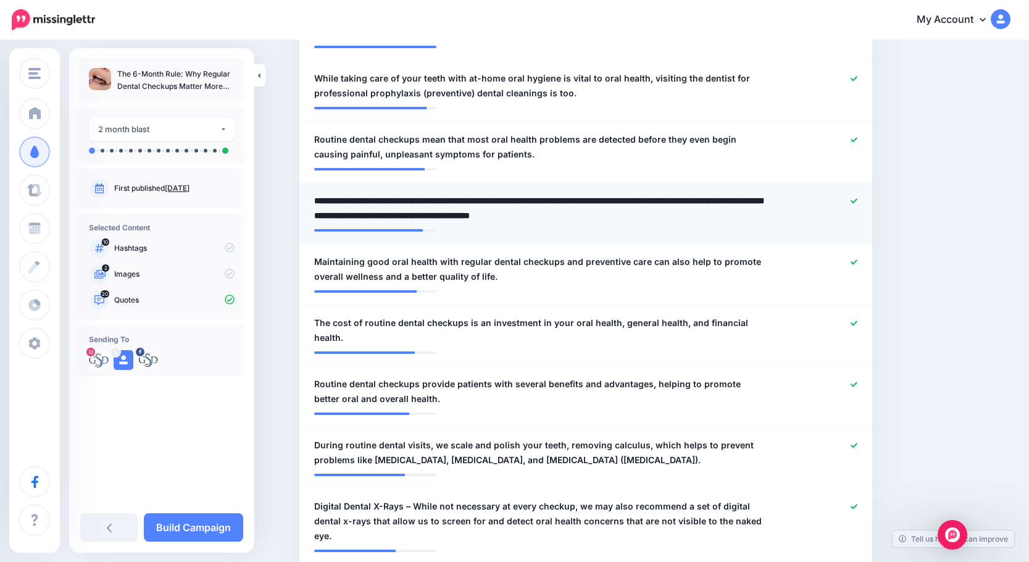
drag, startPoint x: 377, startPoint y: 201, endPoint x: 305, endPoint y: 205, distance: 72.3
click at [305, 205] on li "**********" at bounding box center [585, 213] width 573 height 61
type textarea "**********"
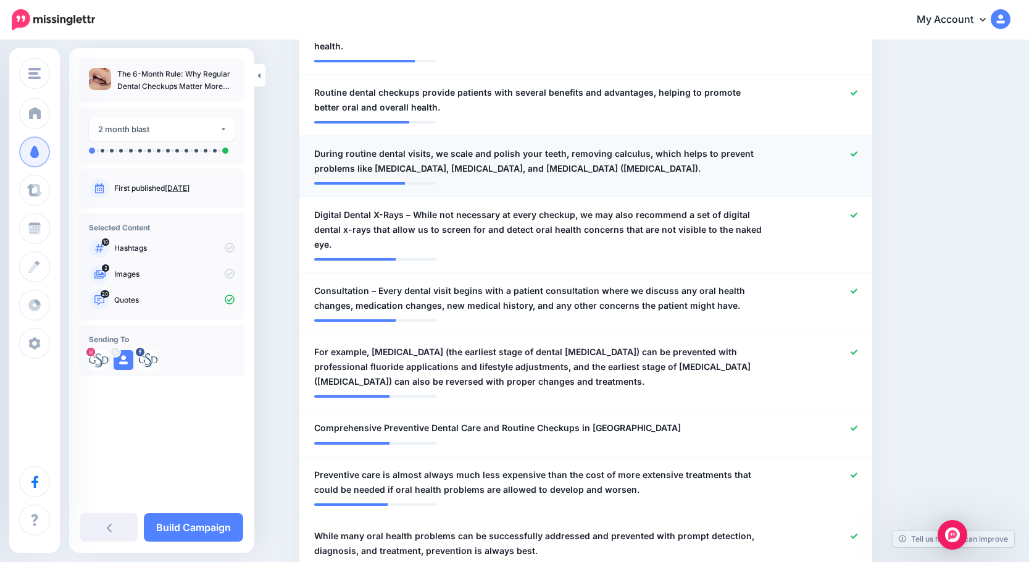
scroll to position [741, 0]
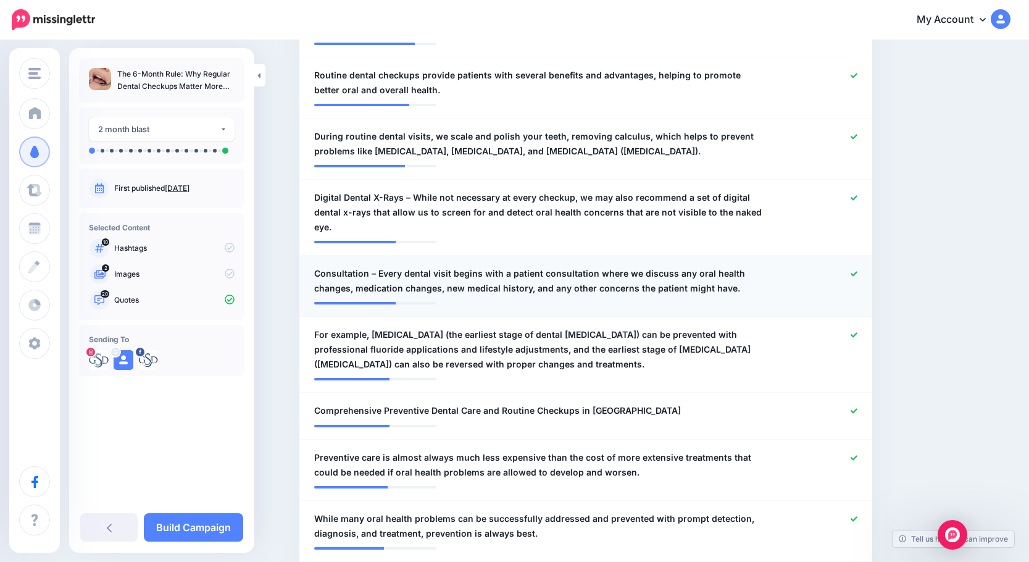
click at [382, 274] on span "Consultation – Every dental visit begins with a patient consultation where we d…" at bounding box center [539, 281] width 450 height 30
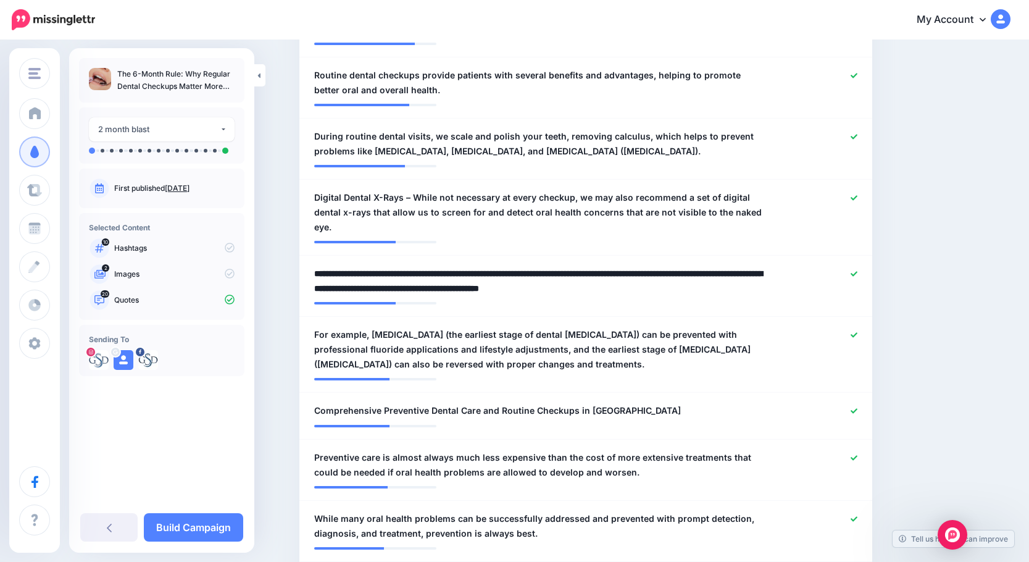
drag, startPoint x: 382, startPoint y: 273, endPoint x: 303, endPoint y: 269, distance: 79.2
type textarea "**********"
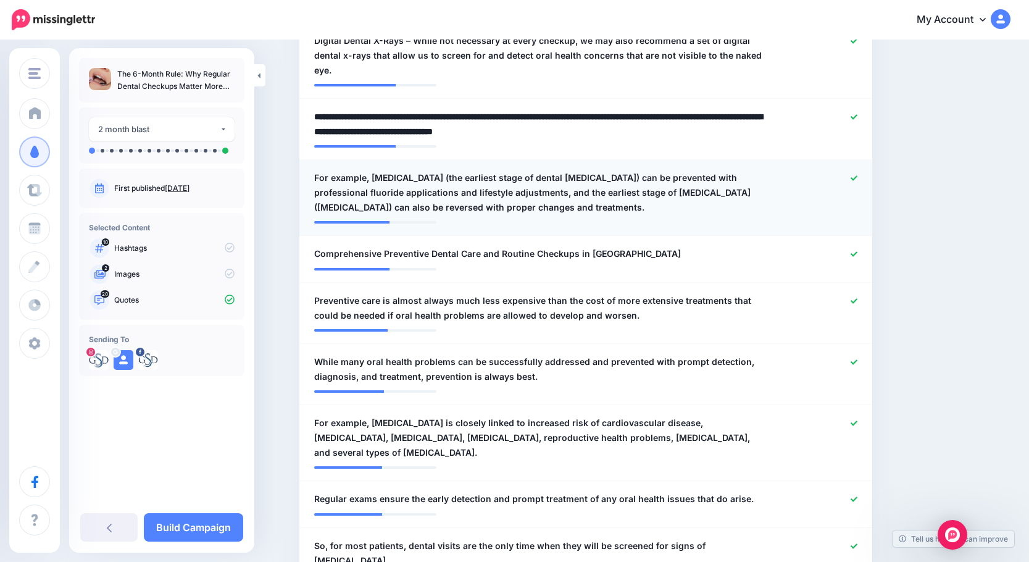
scroll to position [926, 0]
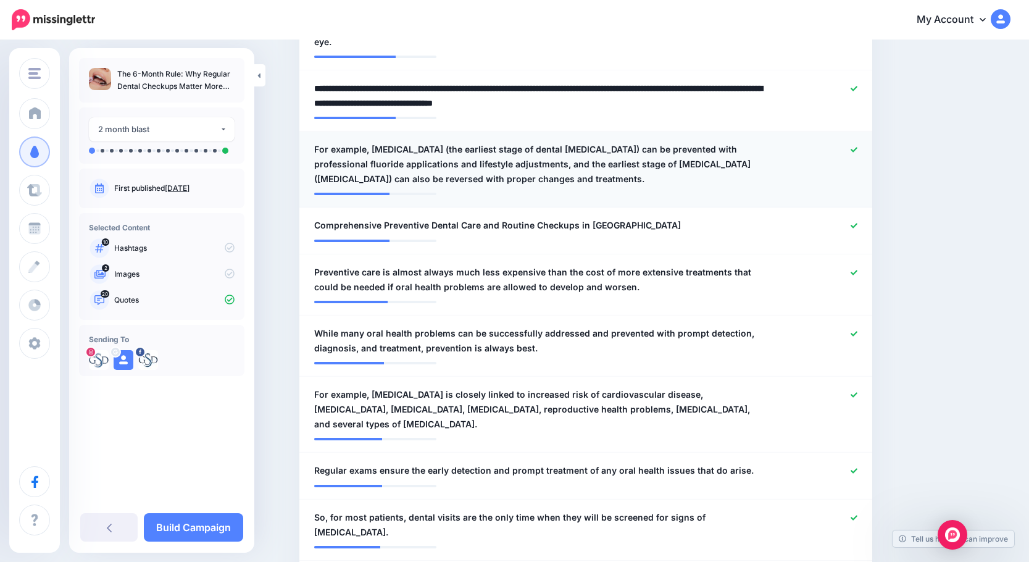
click at [420, 157] on span "For example, tooth decay (the earliest stage of dental cavities) can be prevent…" at bounding box center [539, 164] width 450 height 44
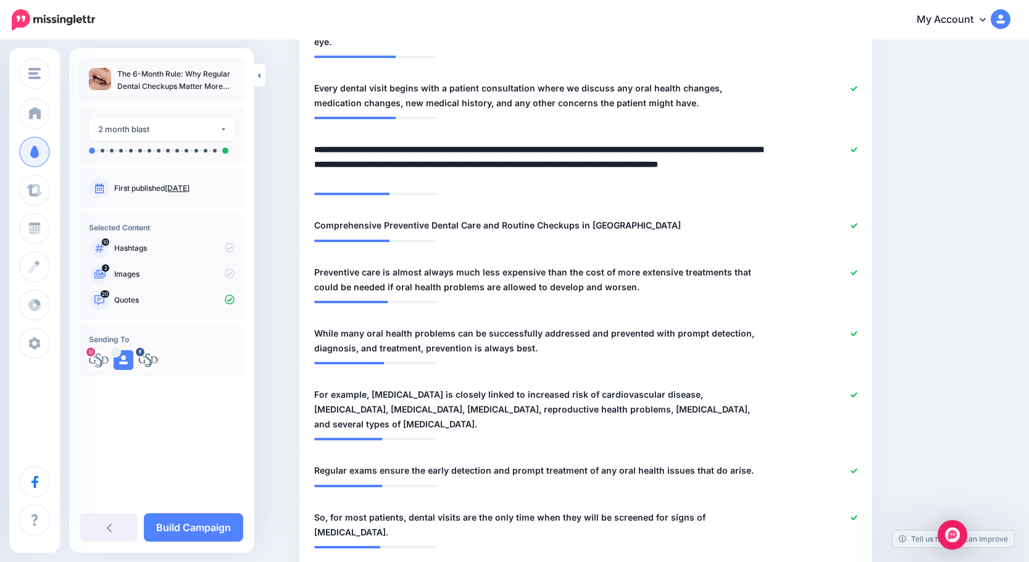
drag, startPoint x: 377, startPoint y: 149, endPoint x: 297, endPoint y: 149, distance: 80.3
click at [297, 149] on div "Content and media Choose the content and media that you'd like to use in this c…" at bounding box center [586, 451] width 592 height 2635
type textarea "**********"
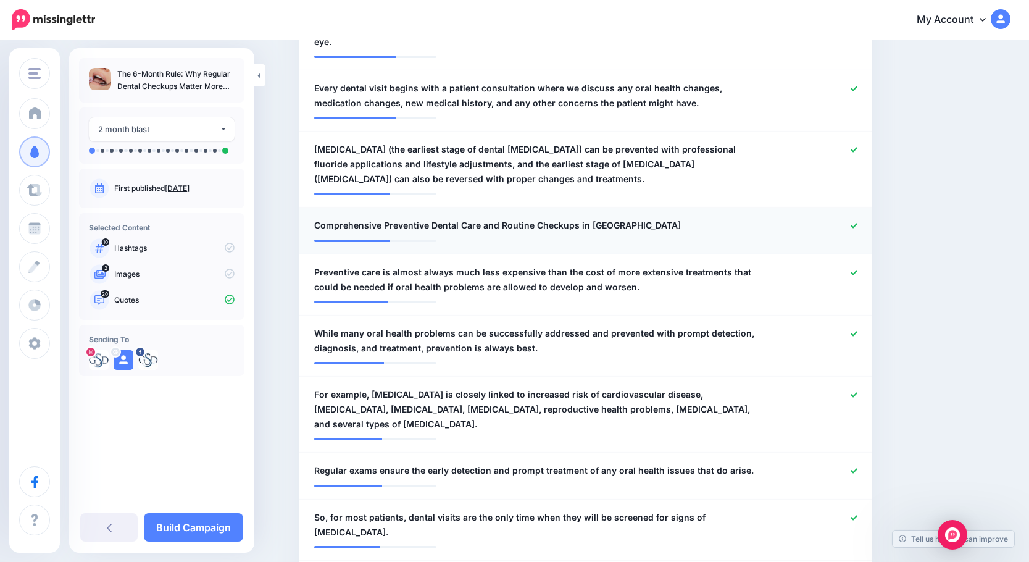
click at [858, 223] on icon at bounding box center [854, 225] width 7 height 7
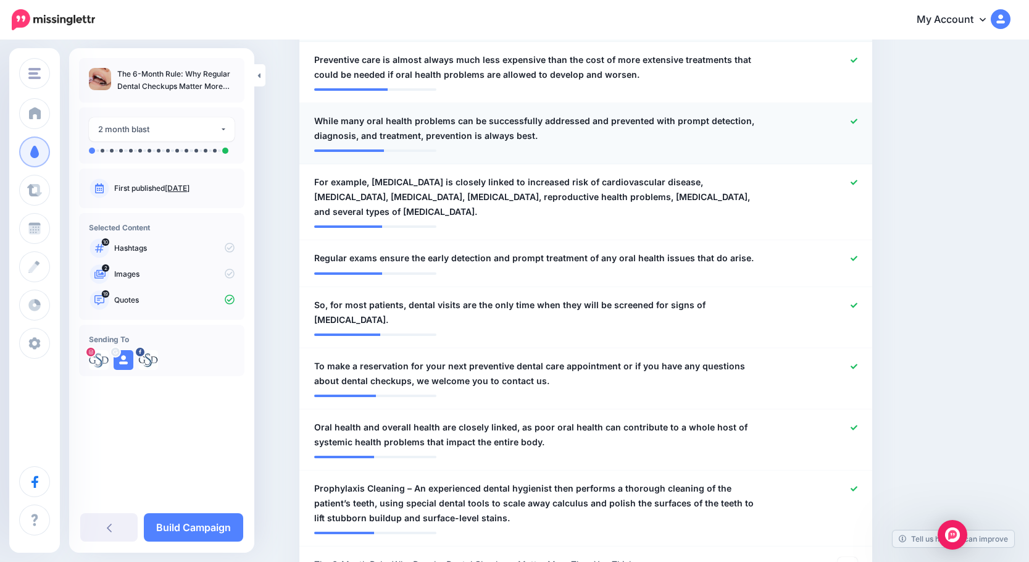
scroll to position [1173, 0]
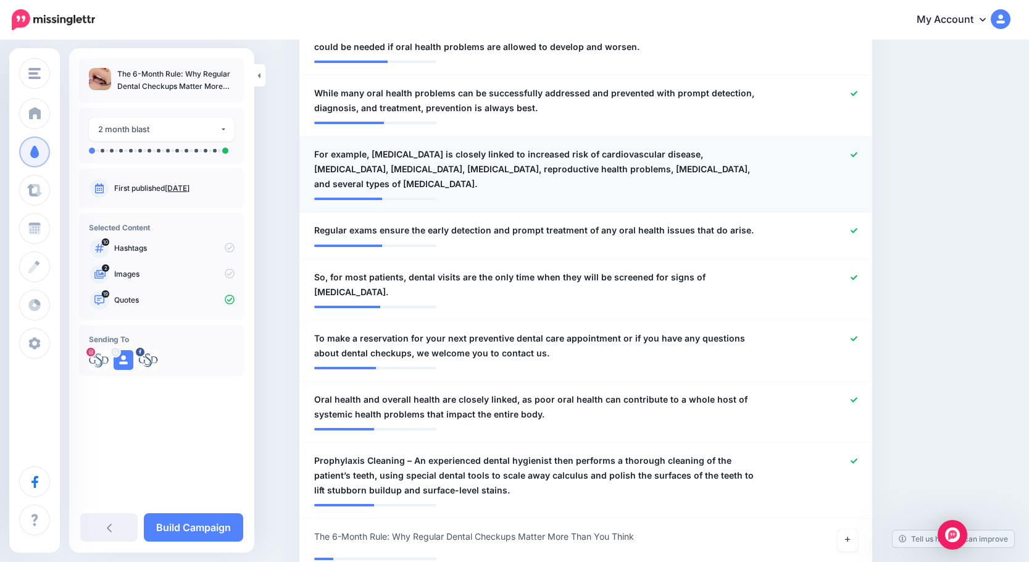
click at [389, 166] on span "For example, periodontal disease is closely linked to increased risk of cardiov…" at bounding box center [539, 169] width 450 height 44
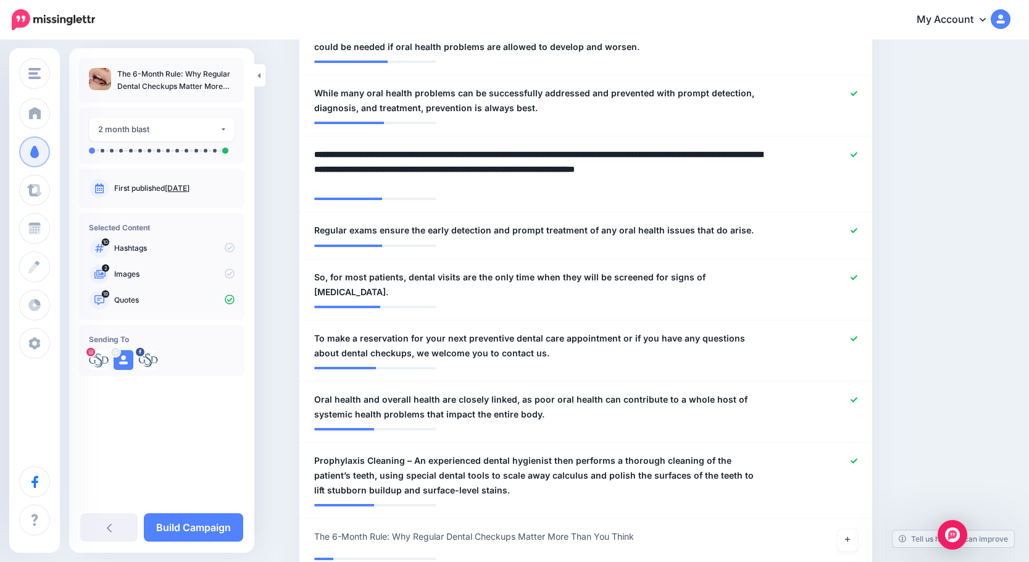
drag, startPoint x: 380, startPoint y: 155, endPoint x: 301, endPoint y: 154, distance: 79.7
click at [301, 154] on div "Content and media Choose the content and media that you'd like to use in this c…" at bounding box center [586, 208] width 592 height 2642
type textarea "**********"
click at [337, 275] on span "So, for most patients, dental visits are the only time when they will be screen…" at bounding box center [539, 285] width 450 height 30
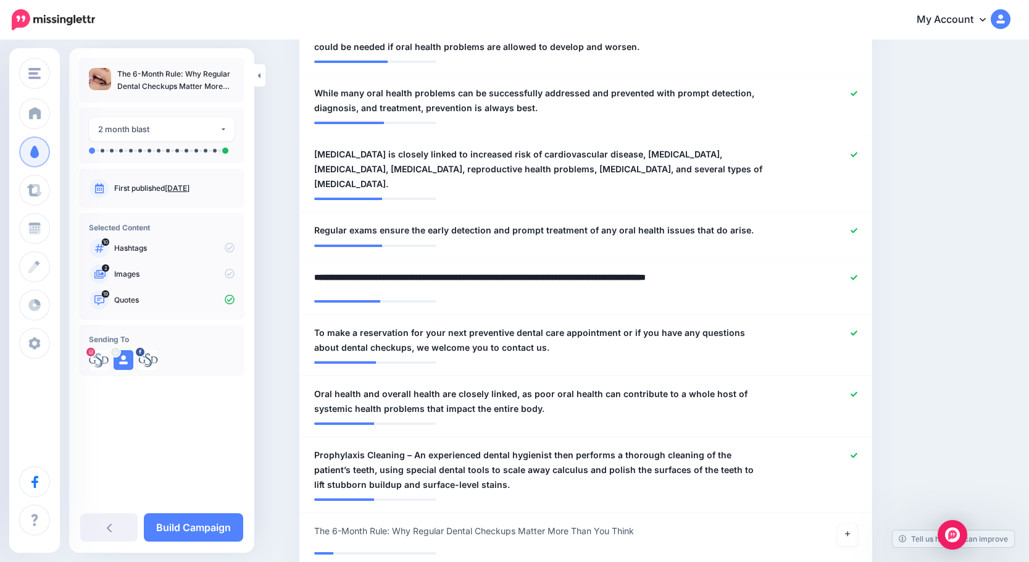
drag, startPoint x: 337, startPoint y: 277, endPoint x: 301, endPoint y: 277, distance: 35.8
click at [301, 277] on div "Content and media Choose the content and media that you'd like to use in this c…" at bounding box center [586, 205] width 592 height 2637
type textarea "**********"
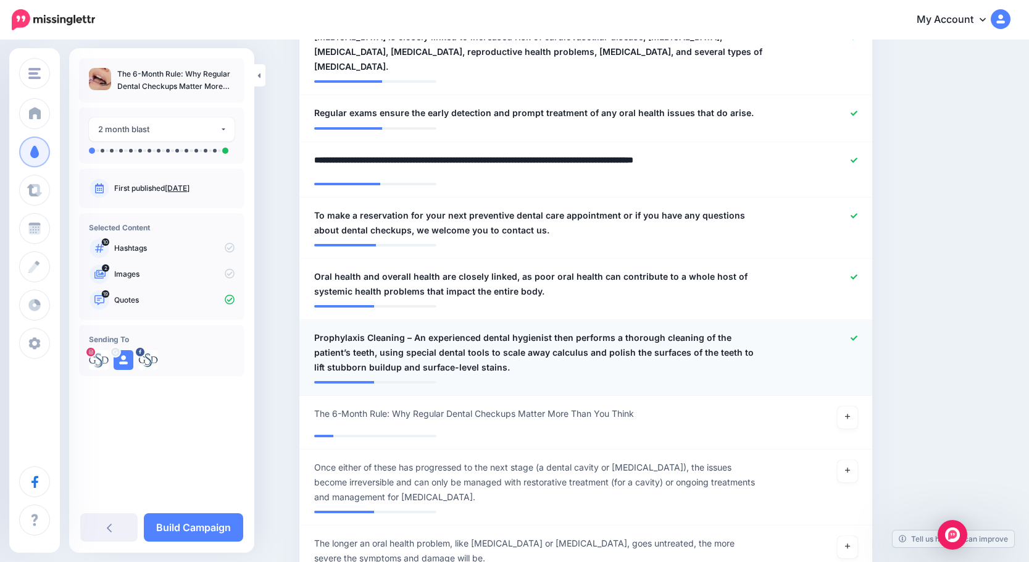
scroll to position [1420, 0]
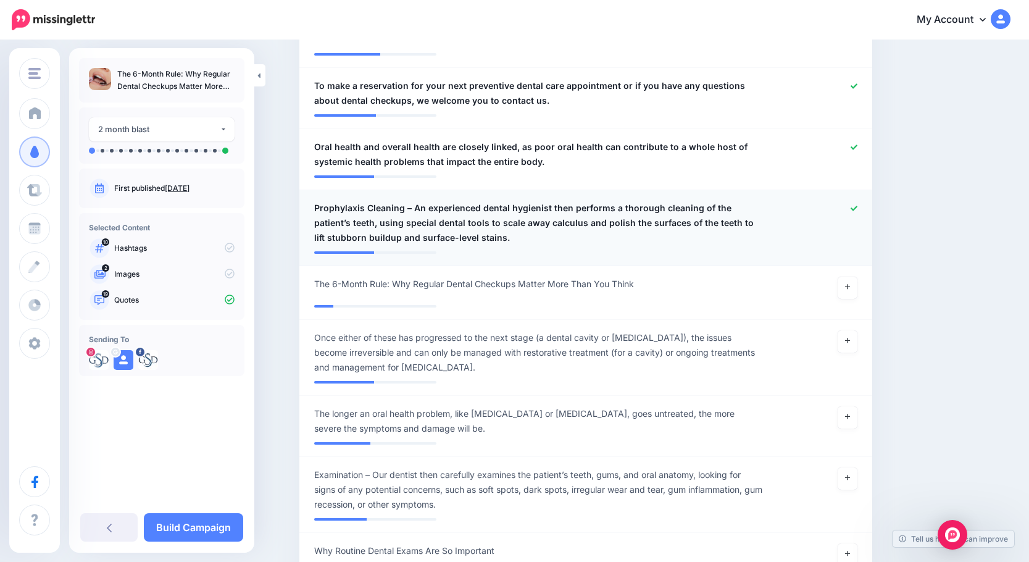
click at [415, 207] on span "Prophylaxis Cleaning – An experienced dental hygienist then performs a thorough…" at bounding box center [539, 223] width 450 height 44
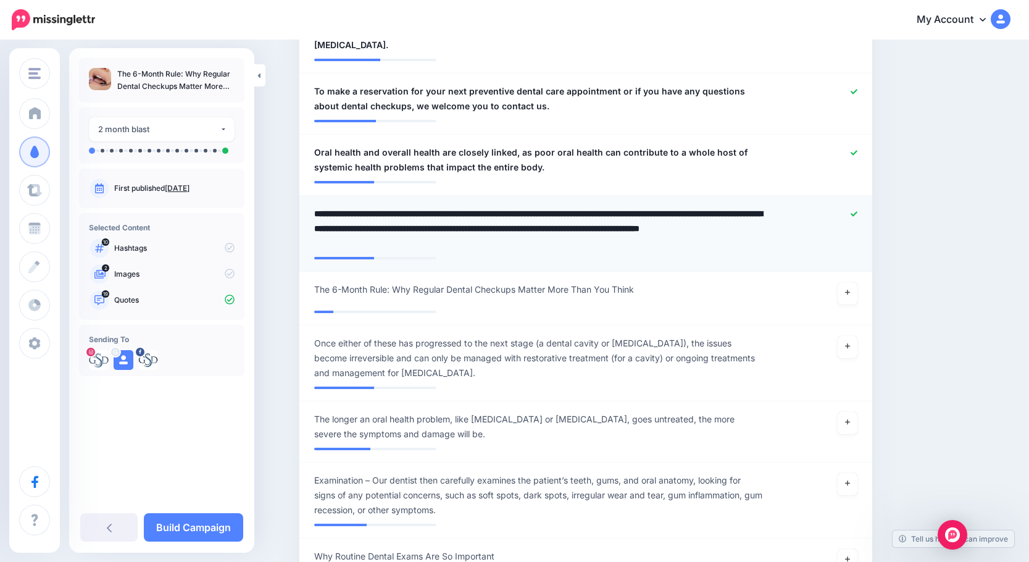
drag, startPoint x: 416, startPoint y: 199, endPoint x: 316, endPoint y: 197, distance: 100.7
click at [316, 206] on div "**********" at bounding box center [539, 228] width 469 height 44
type textarea "**********"
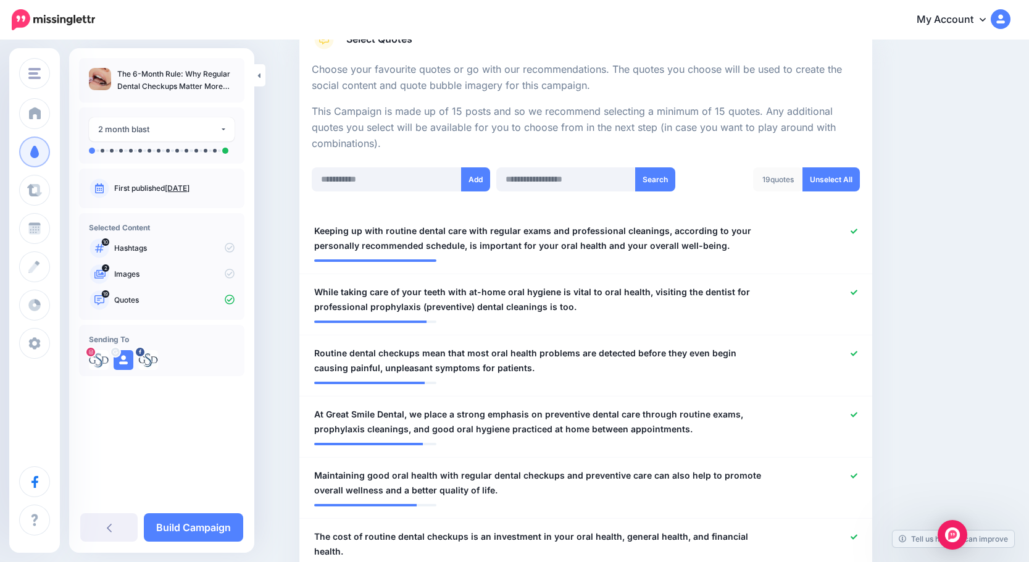
scroll to position [0, 0]
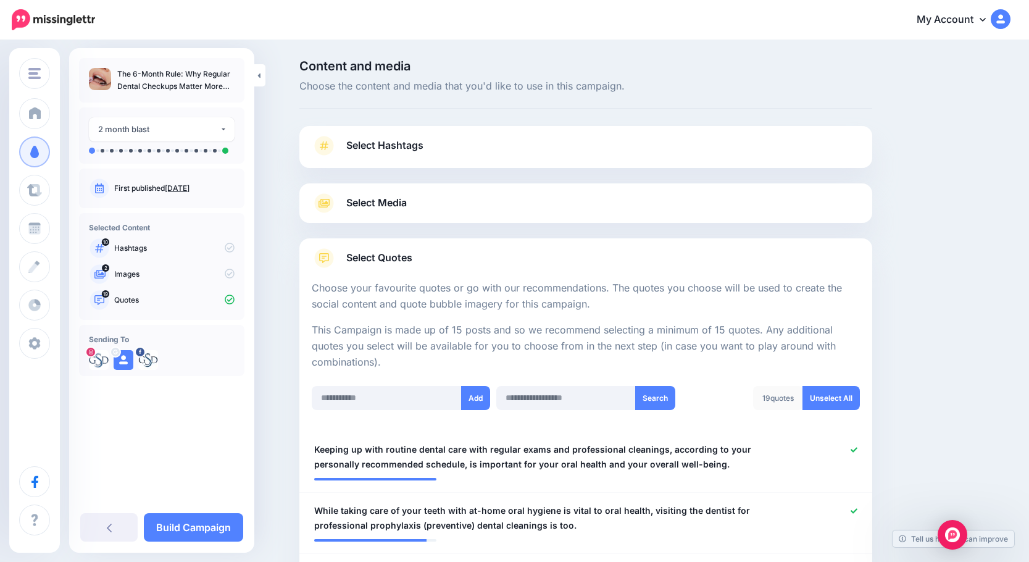
click at [394, 199] on span "Select Media" at bounding box center [376, 203] width 61 height 17
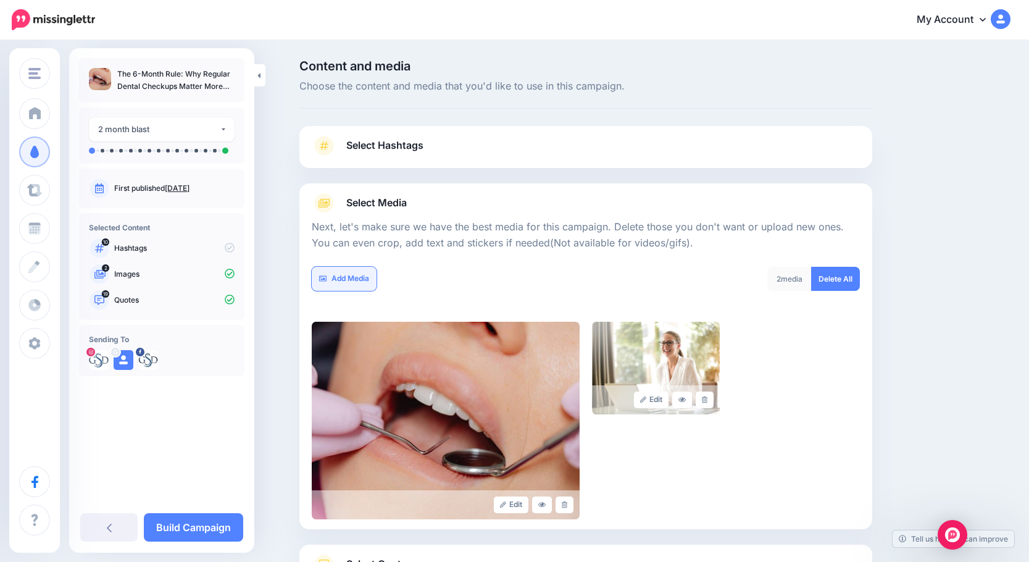
click at [352, 280] on link "Add Media" at bounding box center [344, 279] width 65 height 24
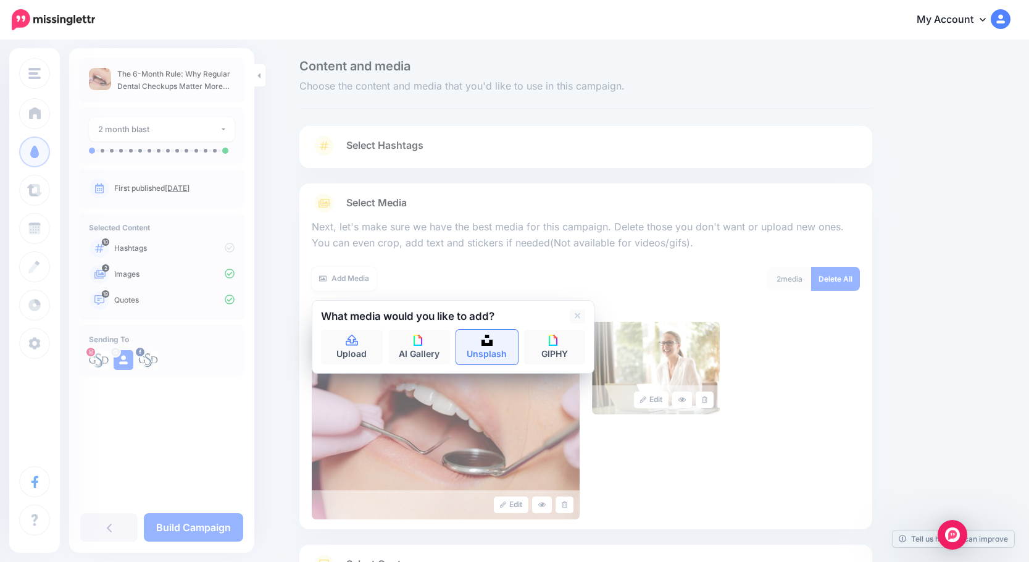
click at [504, 347] on link "Unsplash" at bounding box center [487, 347] width 62 height 35
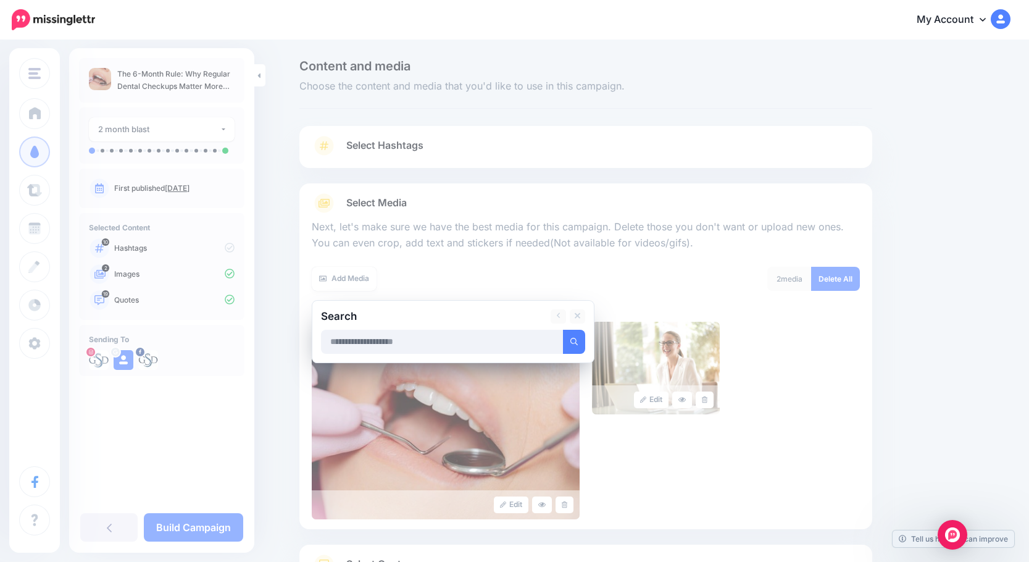
click at [466, 347] on input "text" at bounding box center [442, 342] width 243 height 24
type input "******"
click at [563, 330] on button "submit" at bounding box center [574, 342] width 22 height 24
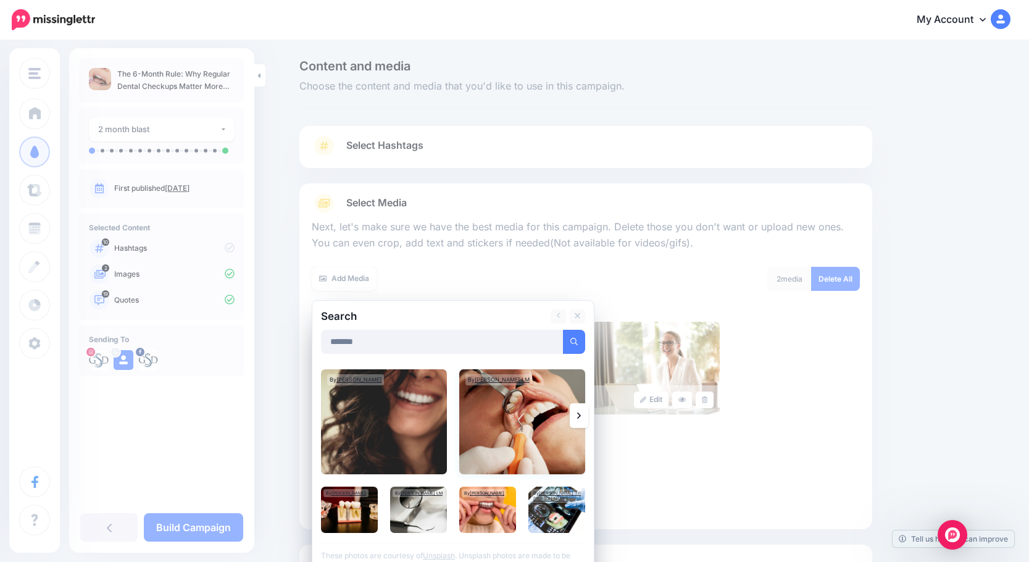
click at [538, 421] on img at bounding box center [522, 421] width 126 height 105
click at [422, 516] on img at bounding box center [418, 510] width 57 height 46
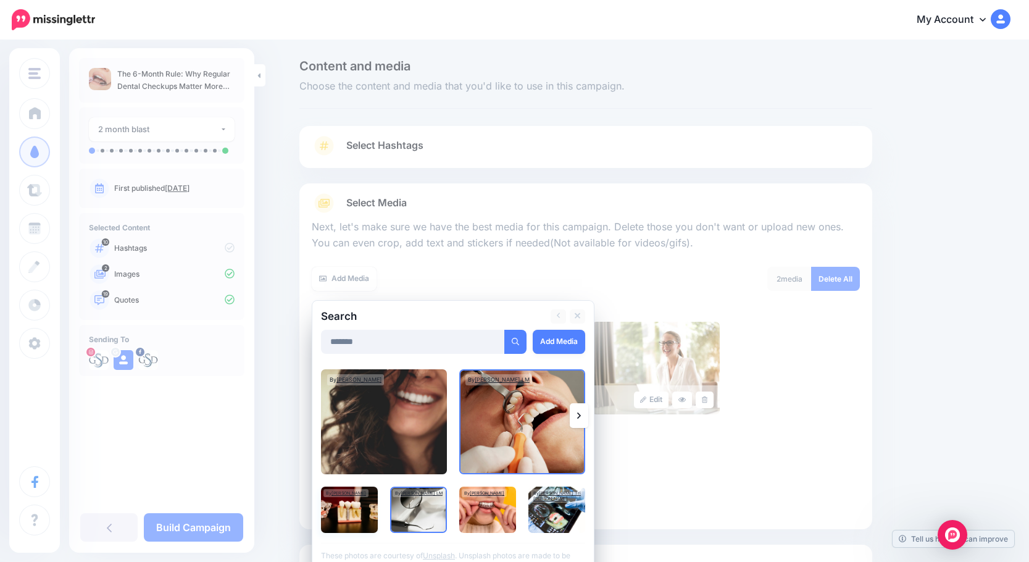
click at [332, 509] on img at bounding box center [349, 510] width 57 height 46
click at [363, 503] on img at bounding box center [349, 510] width 57 height 46
click at [561, 344] on link "Add Media" at bounding box center [559, 342] width 52 height 24
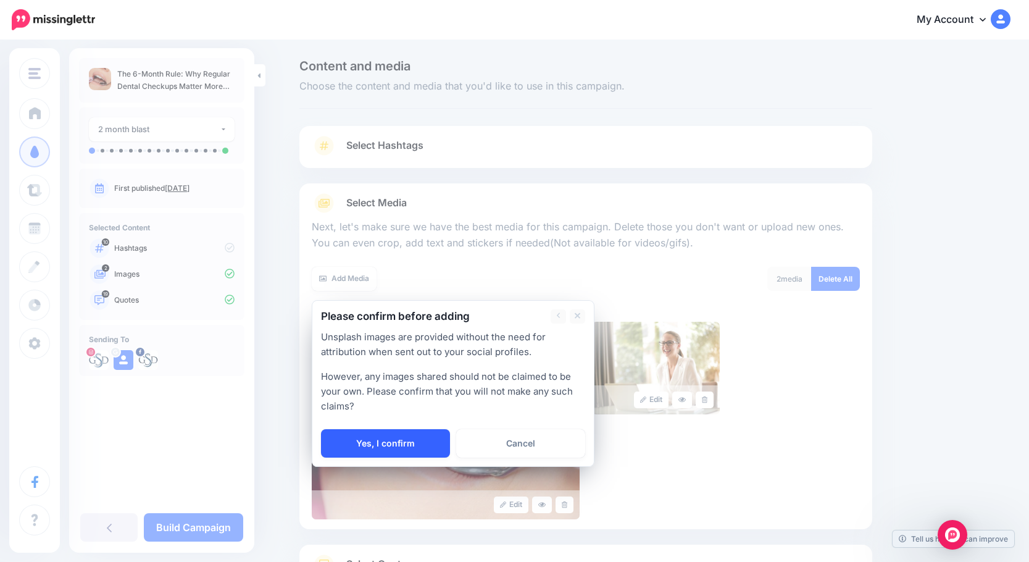
click at [430, 450] on link "Yes, I confirm" at bounding box center [385, 443] width 129 height 28
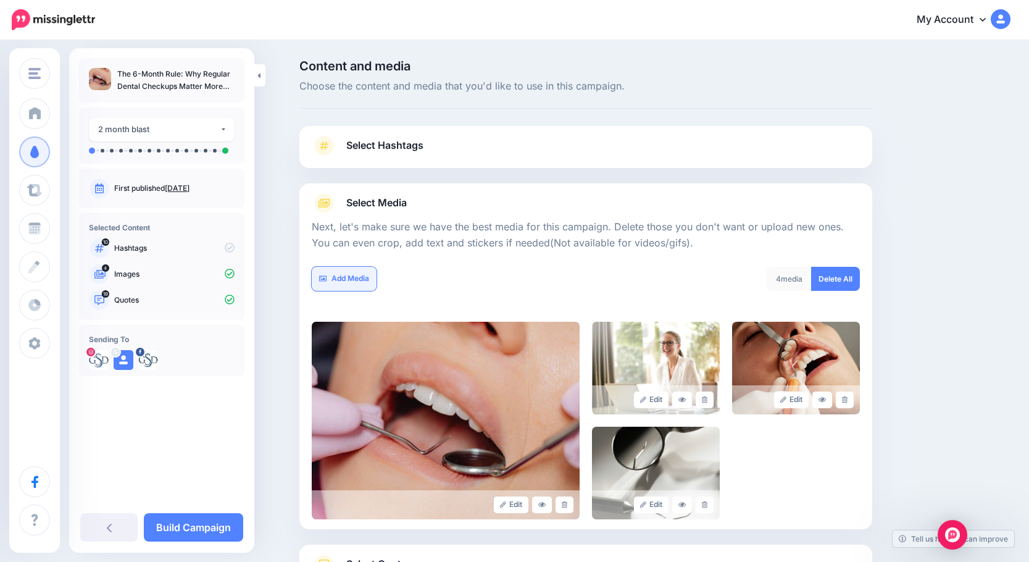
scroll to position [105, 0]
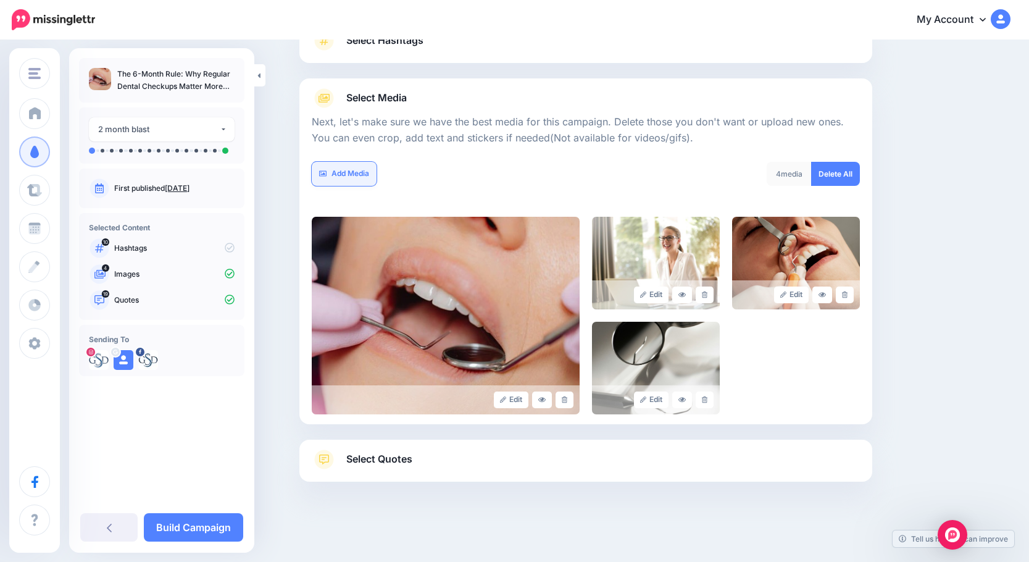
click at [358, 173] on link "Add Media" at bounding box center [344, 174] width 65 height 24
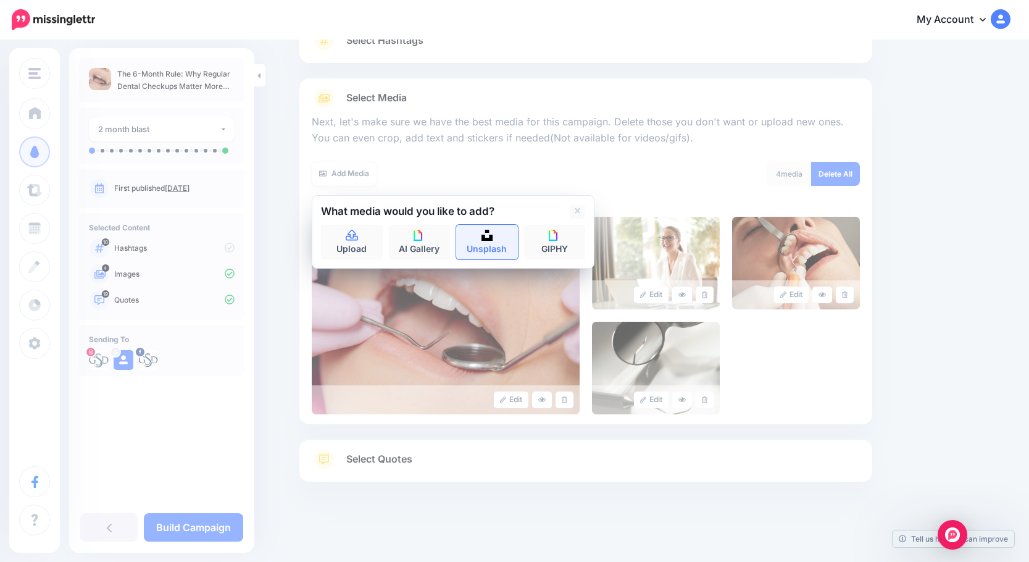
click at [490, 242] on link "Unsplash" at bounding box center [487, 242] width 62 height 35
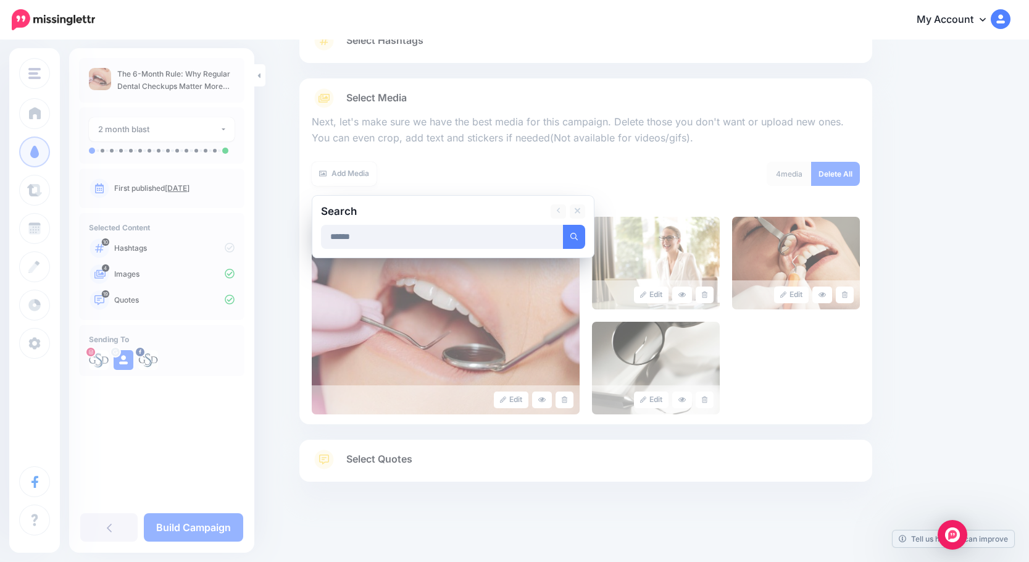
type input "******"
click at [563, 225] on button "submit" at bounding box center [574, 237] width 22 height 24
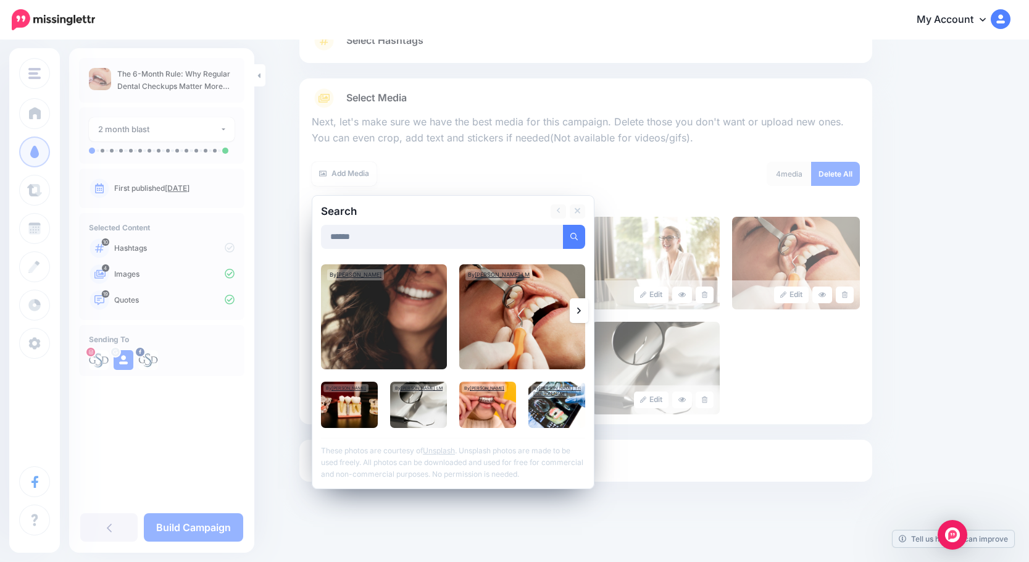
click at [581, 314] on link at bounding box center [579, 310] width 19 height 25
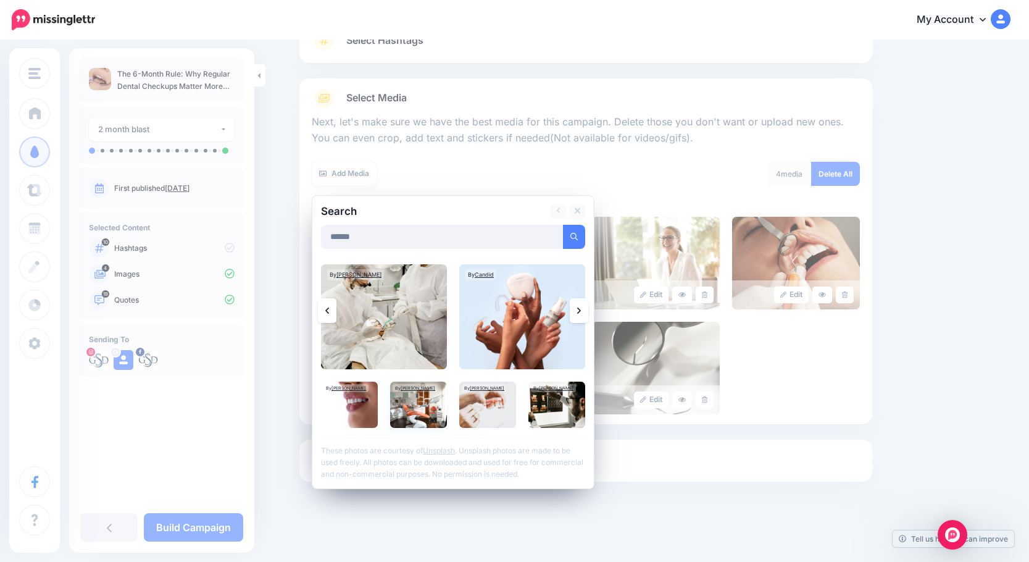
click at [429, 414] on img at bounding box center [418, 405] width 57 height 46
click at [546, 237] on link "Add Media" at bounding box center [559, 237] width 52 height 24
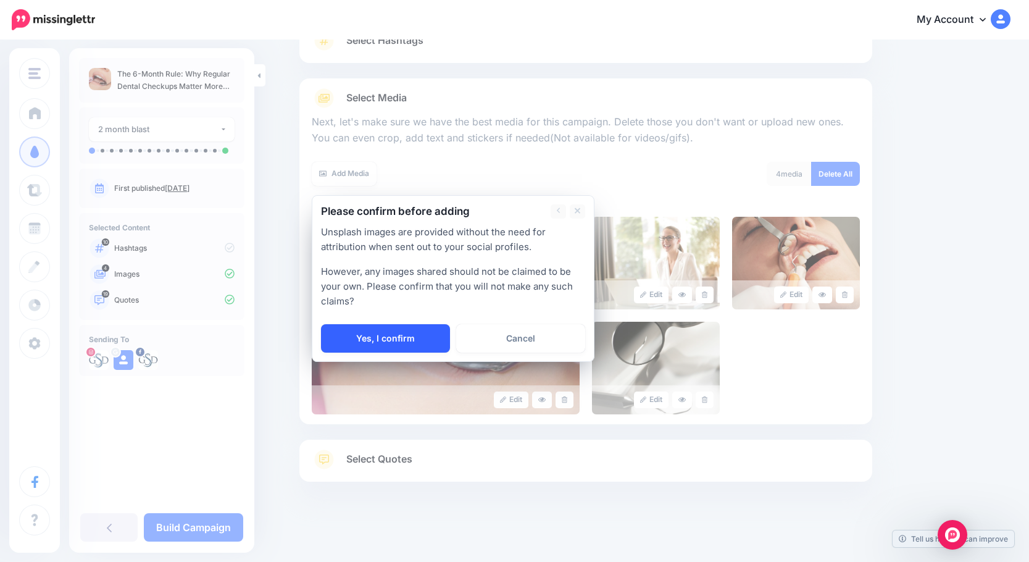
click at [364, 336] on link "Yes, I confirm" at bounding box center [385, 338] width 129 height 28
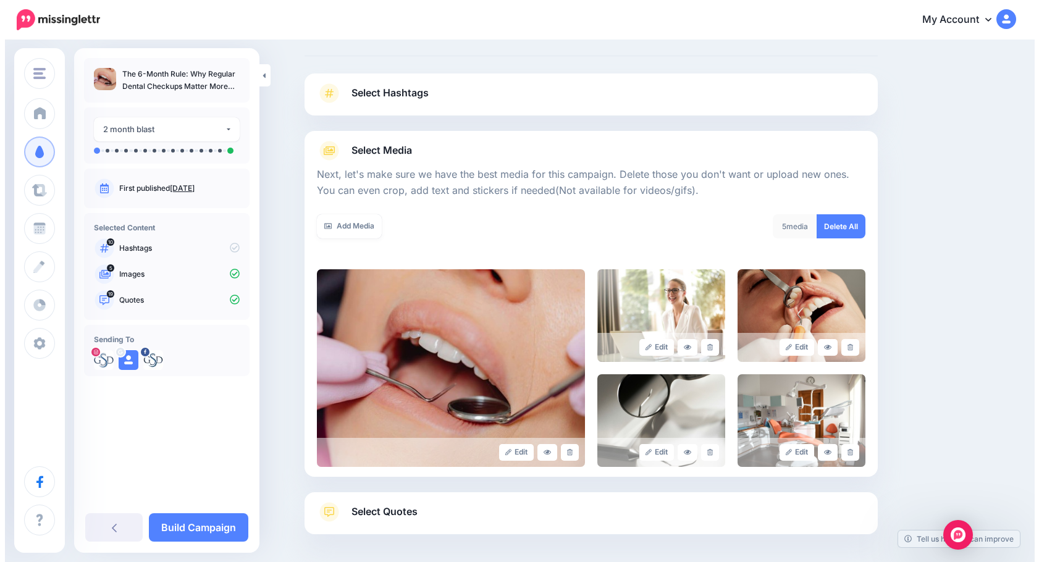
scroll to position [0, 0]
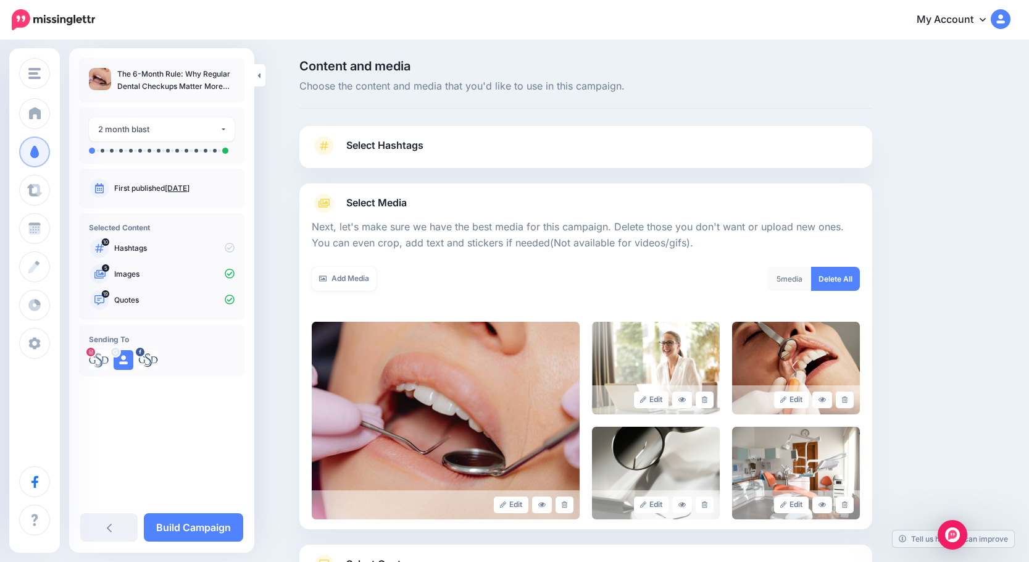
click at [596, 142] on link "Select Hashtags" at bounding box center [586, 152] width 548 height 32
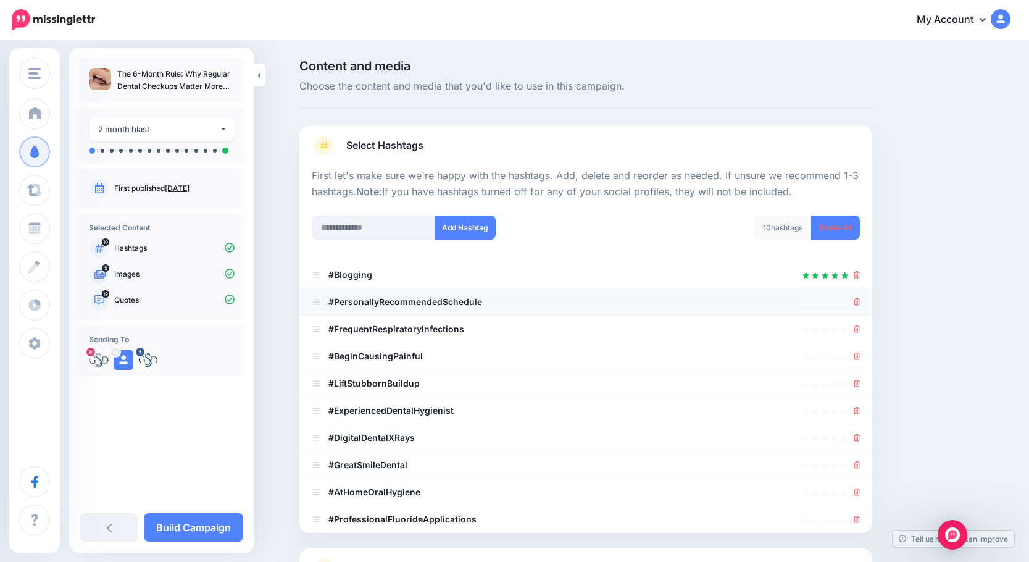
click at [856, 301] on div at bounding box center [586, 302] width 548 height 15
click at [860, 301] on icon at bounding box center [857, 301] width 7 height 7
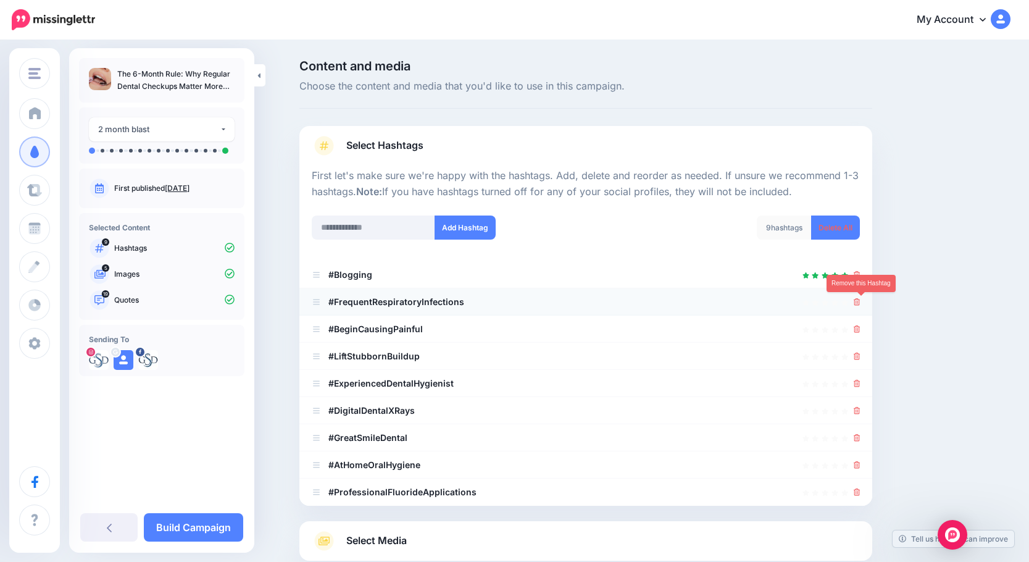
click at [861, 303] on icon at bounding box center [857, 301] width 7 height 7
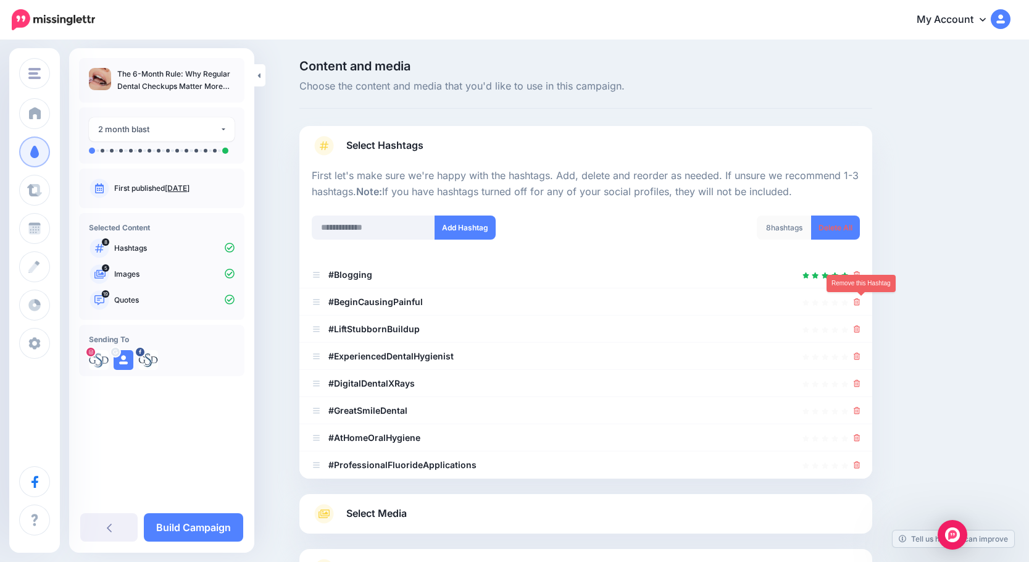
click at [861, 303] on icon at bounding box center [857, 301] width 7 height 7
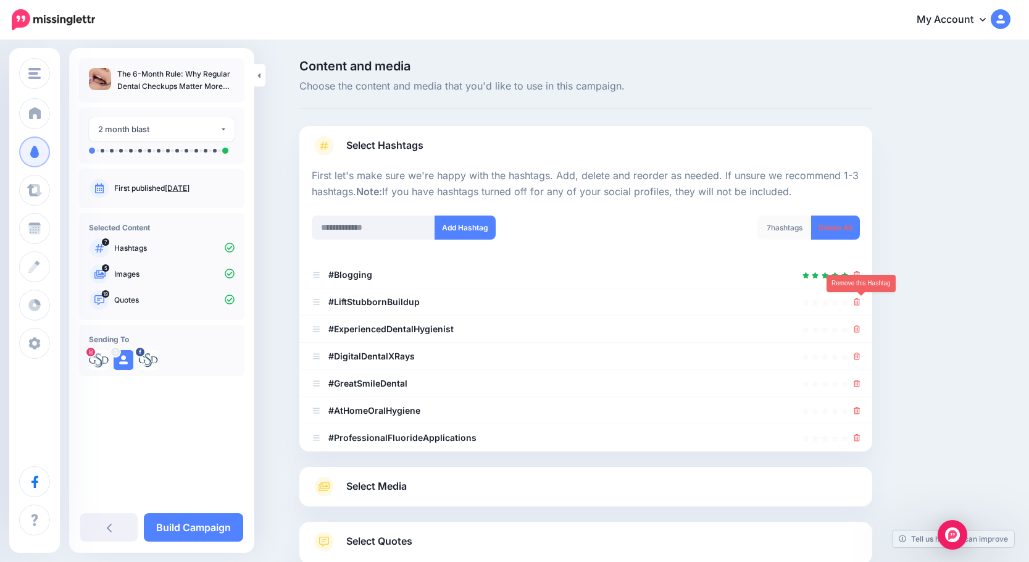
click at [861, 303] on icon at bounding box center [857, 301] width 7 height 7
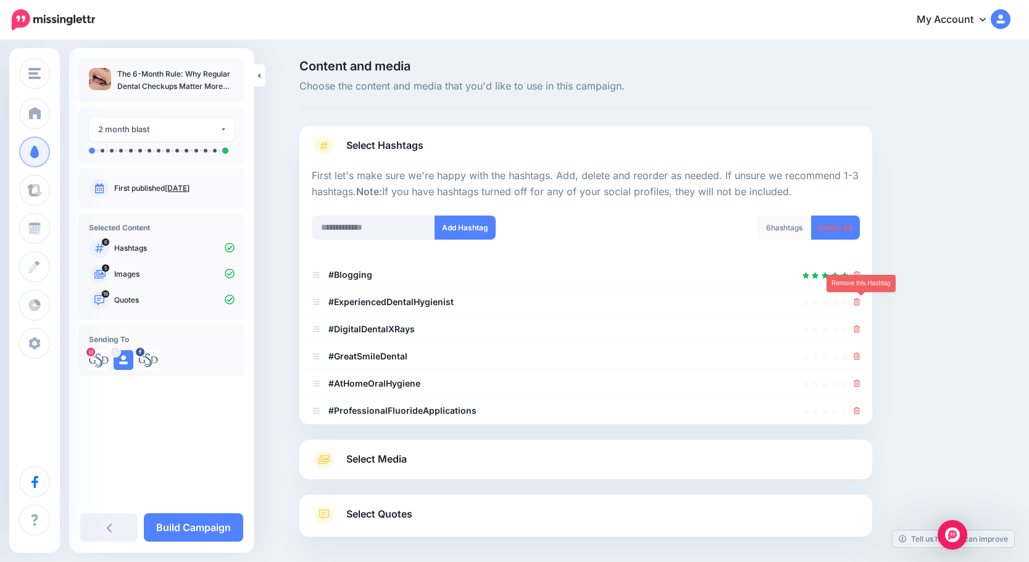
click at [861, 303] on icon at bounding box center [857, 301] width 7 height 7
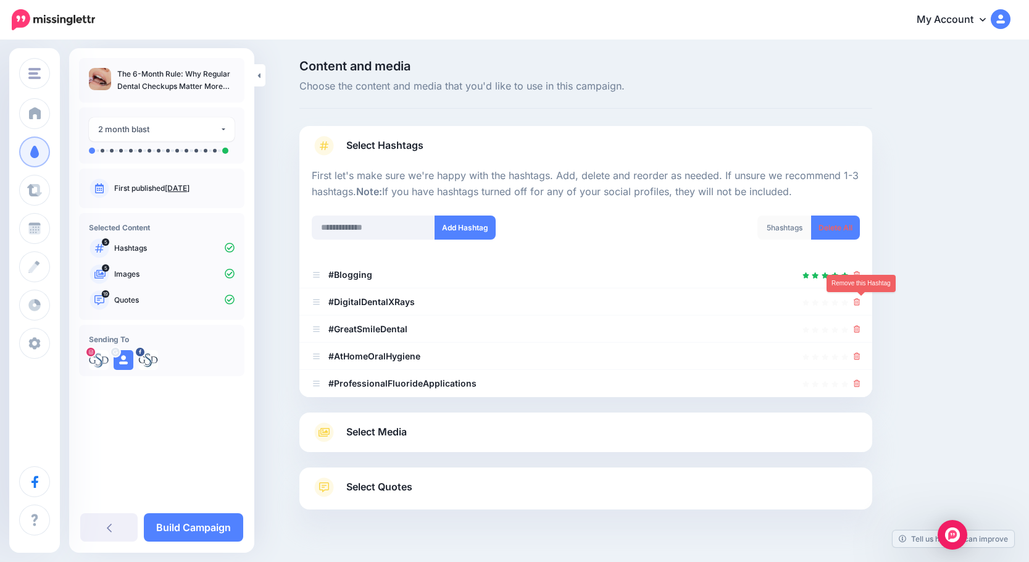
click at [861, 303] on icon at bounding box center [857, 301] width 7 height 7
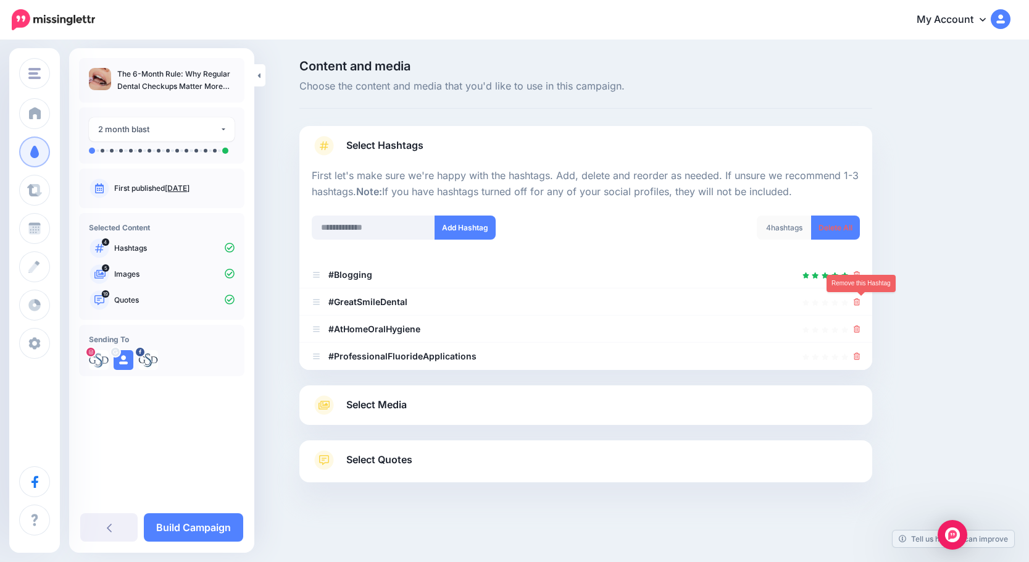
click at [861, 303] on icon at bounding box center [857, 301] width 7 height 7
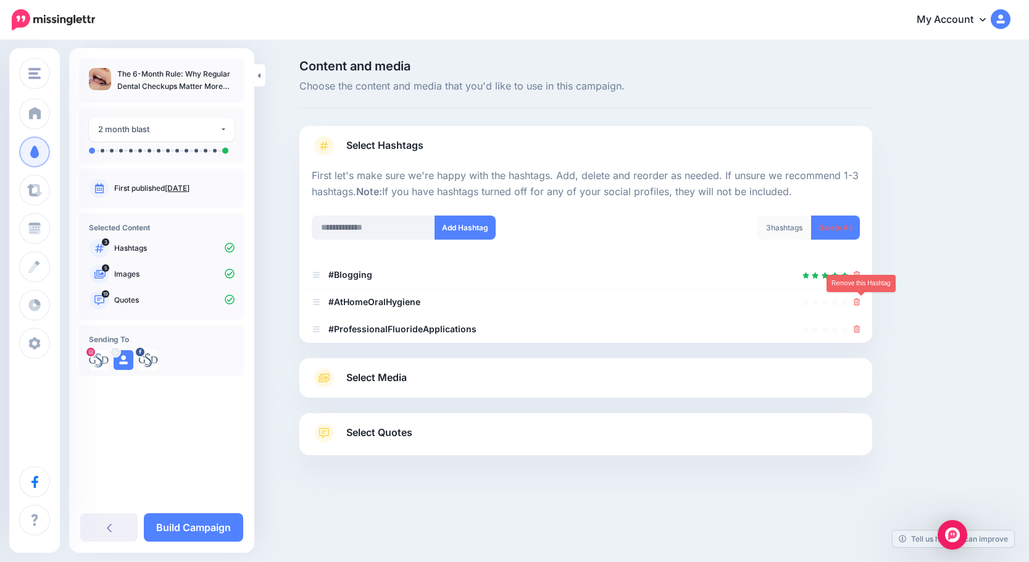
click at [861, 303] on icon at bounding box center [857, 301] width 7 height 7
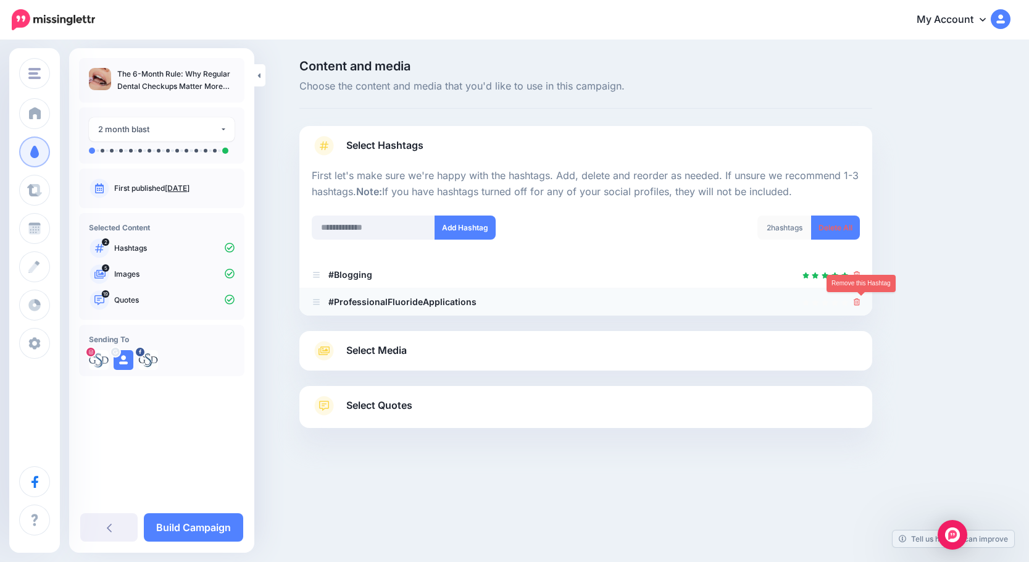
click at [861, 303] on icon at bounding box center [857, 301] width 7 height 7
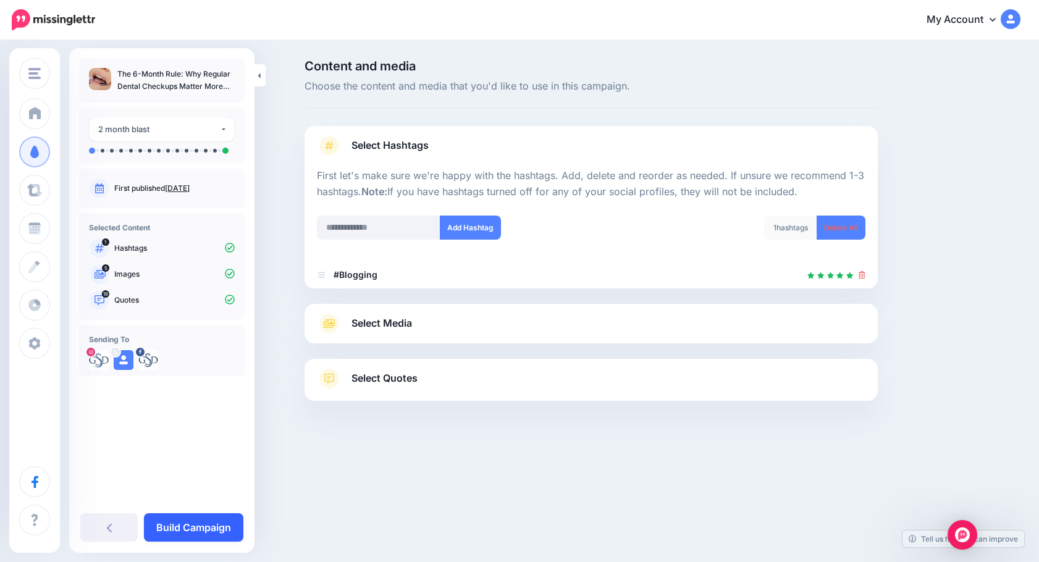
click at [181, 526] on link "Build Campaign" at bounding box center [193, 527] width 99 height 28
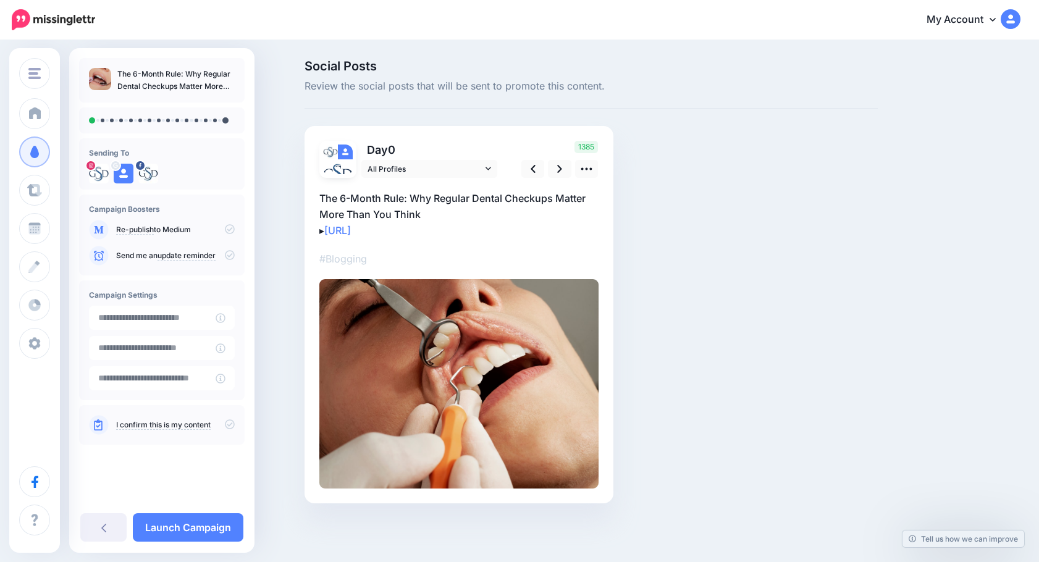
type input "**********"
click at [586, 174] on icon at bounding box center [586, 168] width 13 height 13
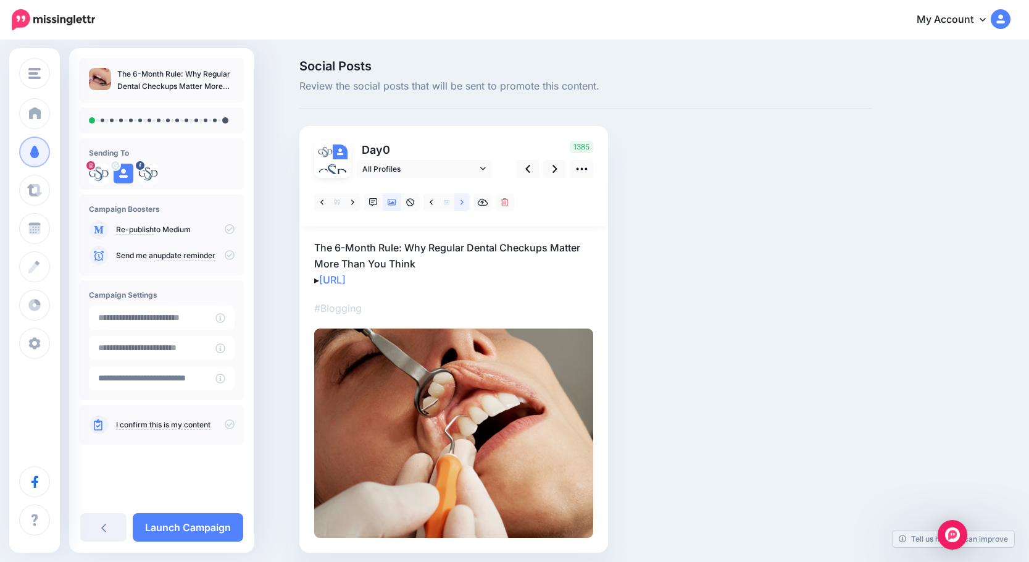
click at [466, 203] on link at bounding box center [461, 202] width 15 height 18
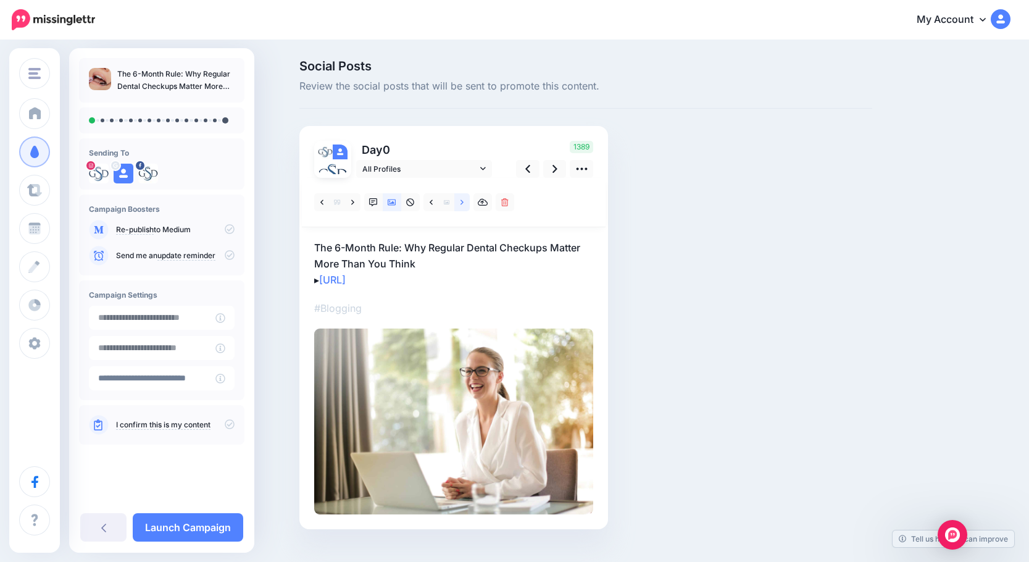
click at [464, 203] on icon at bounding box center [462, 202] width 3 height 9
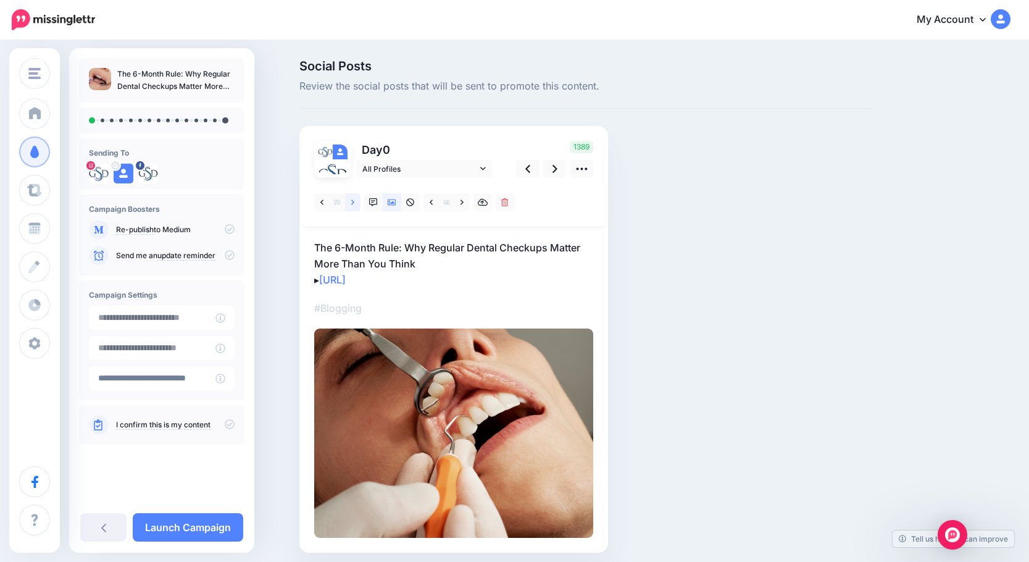
click at [354, 203] on icon at bounding box center [352, 201] width 3 height 5
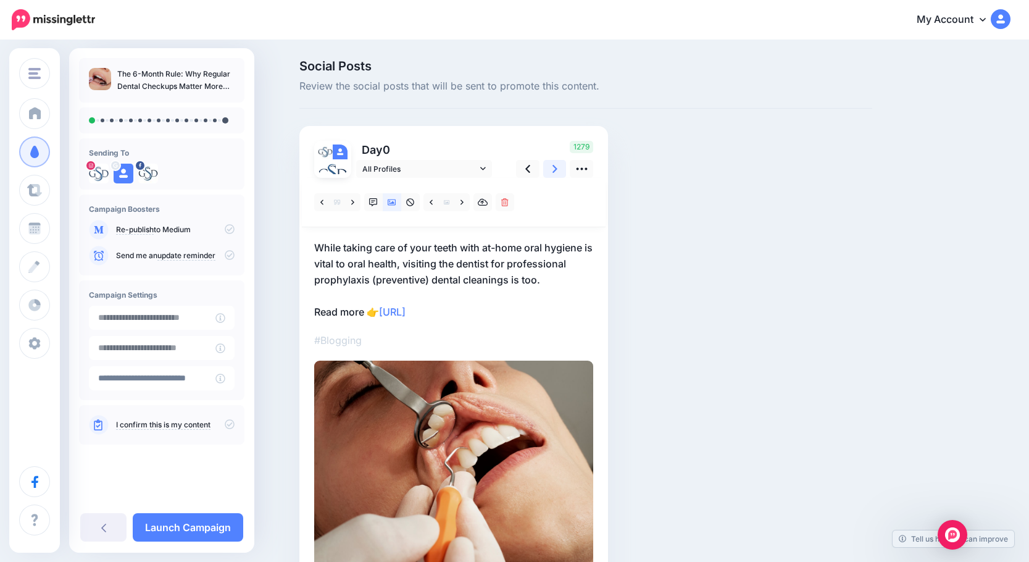
click at [558, 164] on icon at bounding box center [555, 168] width 5 height 13
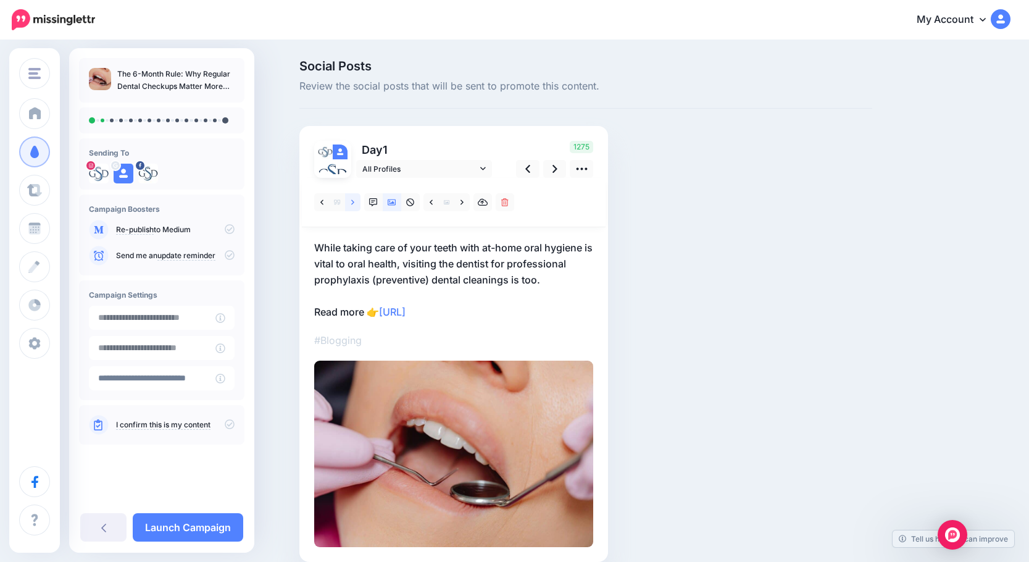
click at [354, 203] on icon at bounding box center [352, 202] width 3 height 9
click at [556, 171] on link at bounding box center [554, 169] width 23 height 18
click at [354, 203] on icon at bounding box center [352, 201] width 3 height 5
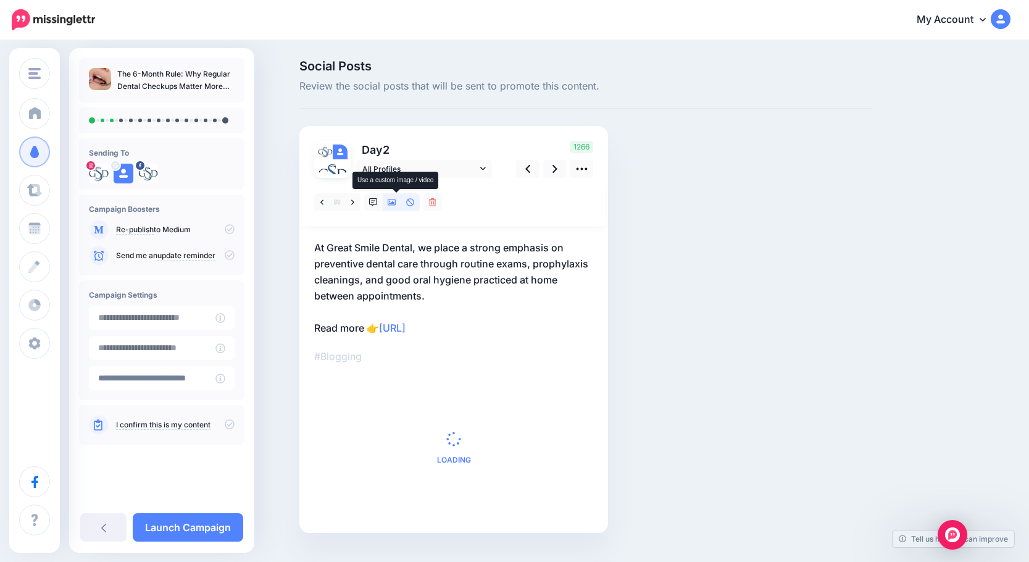
click at [396, 204] on icon at bounding box center [392, 202] width 9 height 6
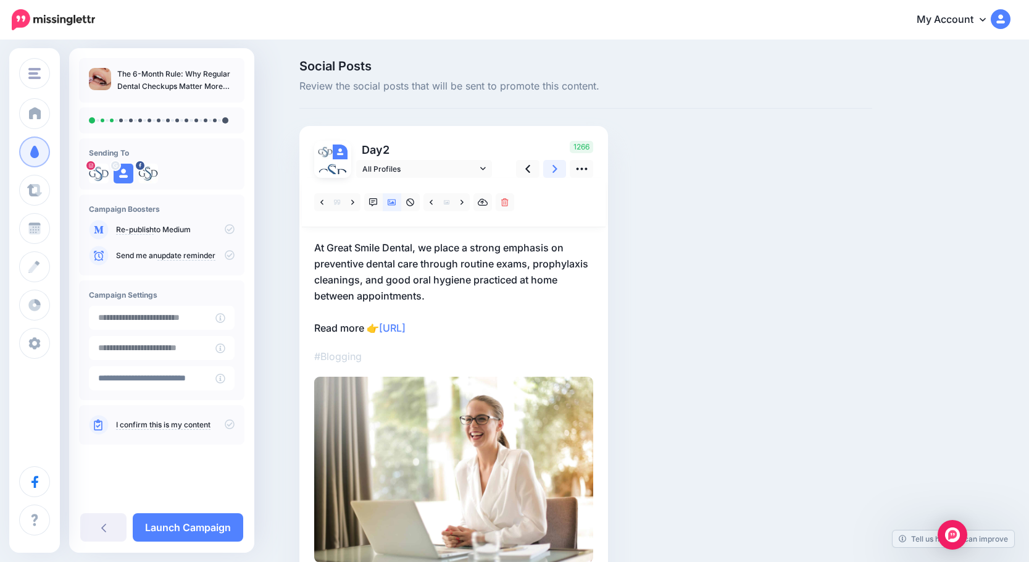
click at [554, 173] on link at bounding box center [554, 169] width 23 height 18
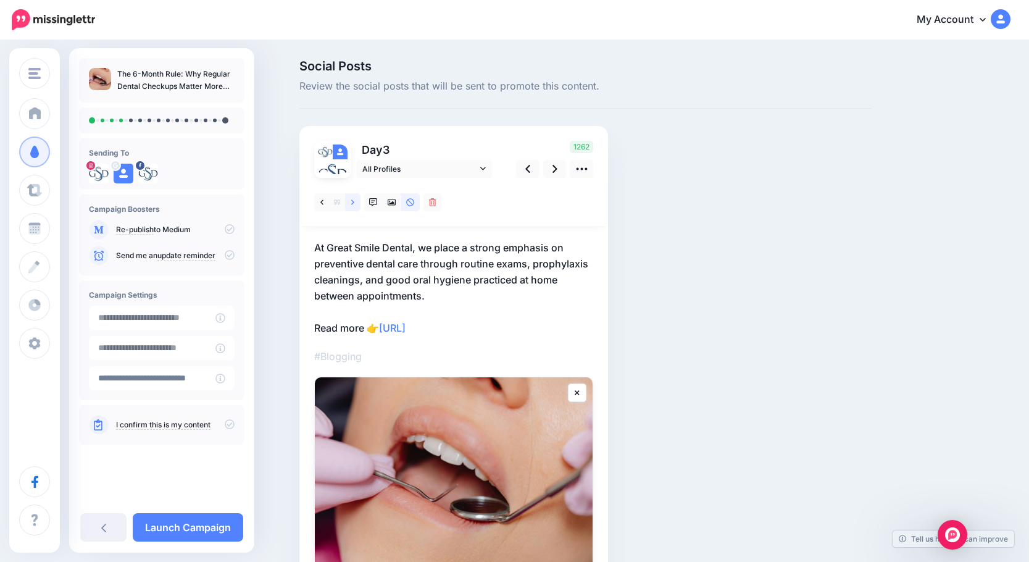
click at [360, 203] on link at bounding box center [352, 202] width 15 height 18
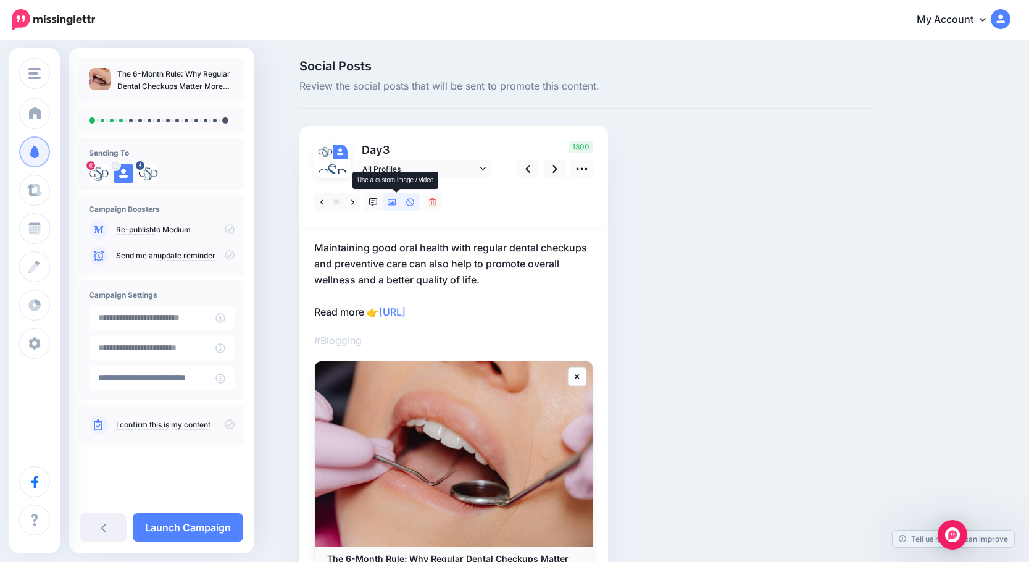
click at [396, 203] on icon at bounding box center [392, 202] width 9 height 6
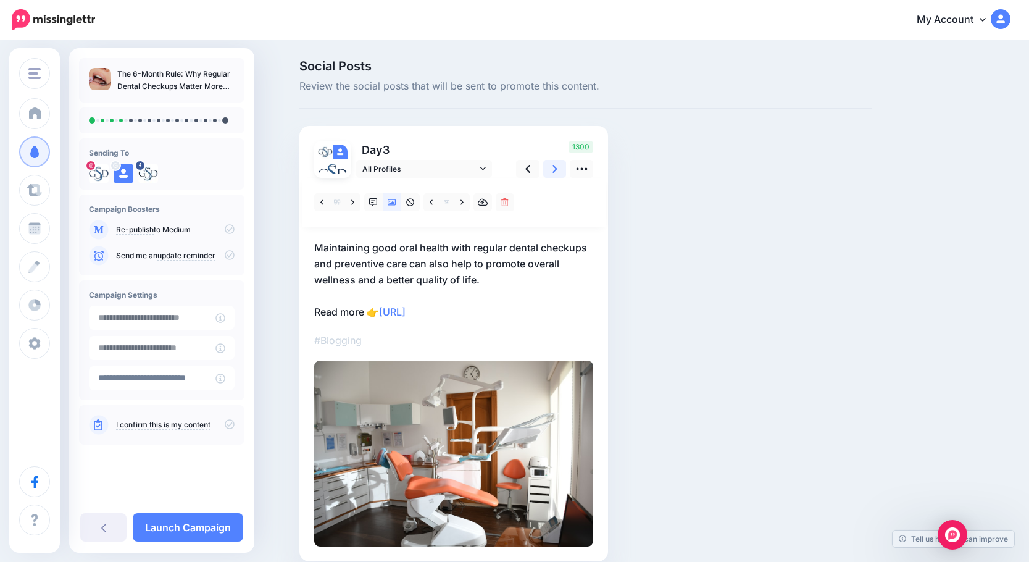
click at [555, 168] on link at bounding box center [554, 169] width 23 height 18
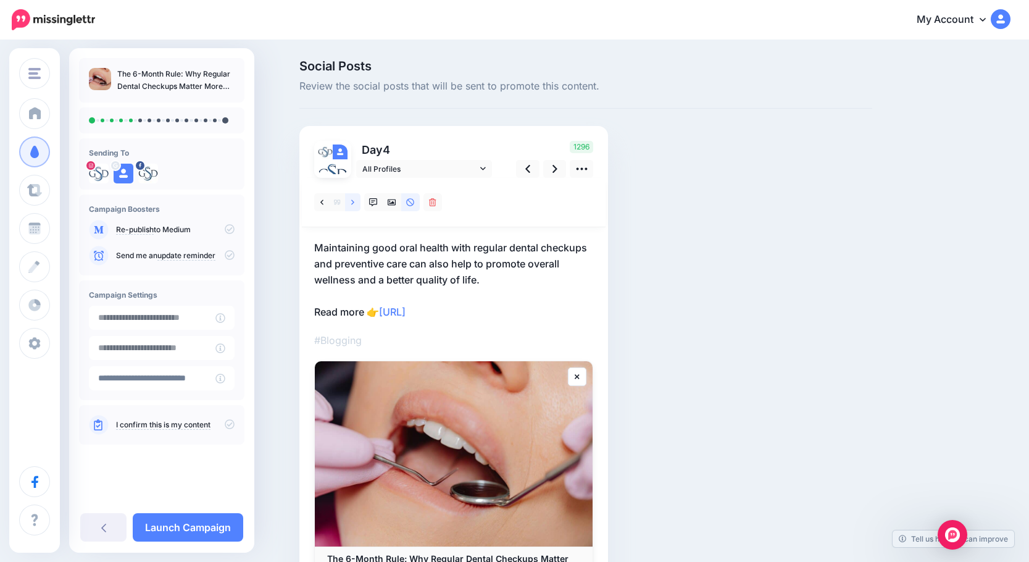
click at [354, 202] on icon at bounding box center [352, 202] width 3 height 9
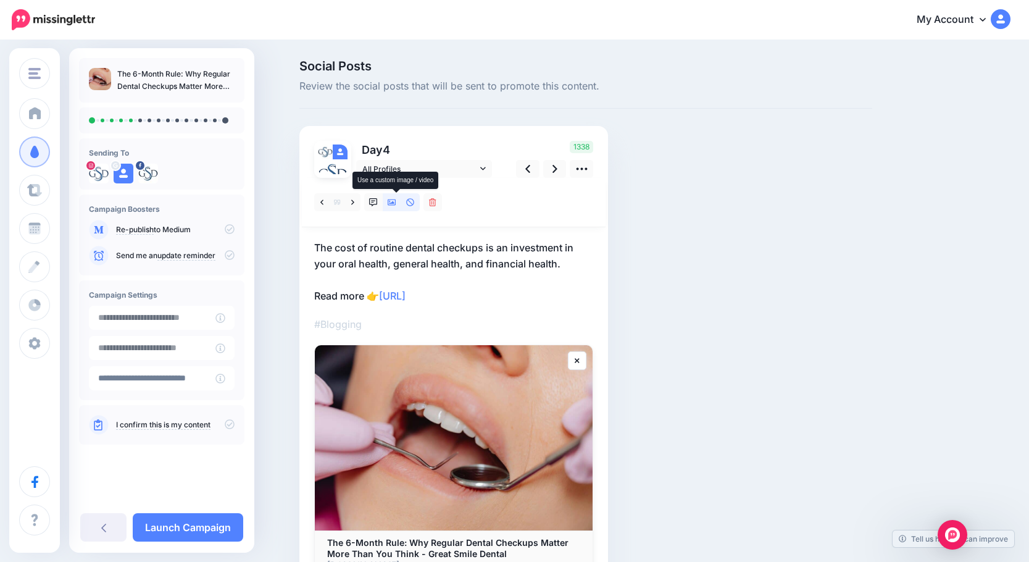
click at [396, 204] on icon at bounding box center [392, 202] width 9 height 6
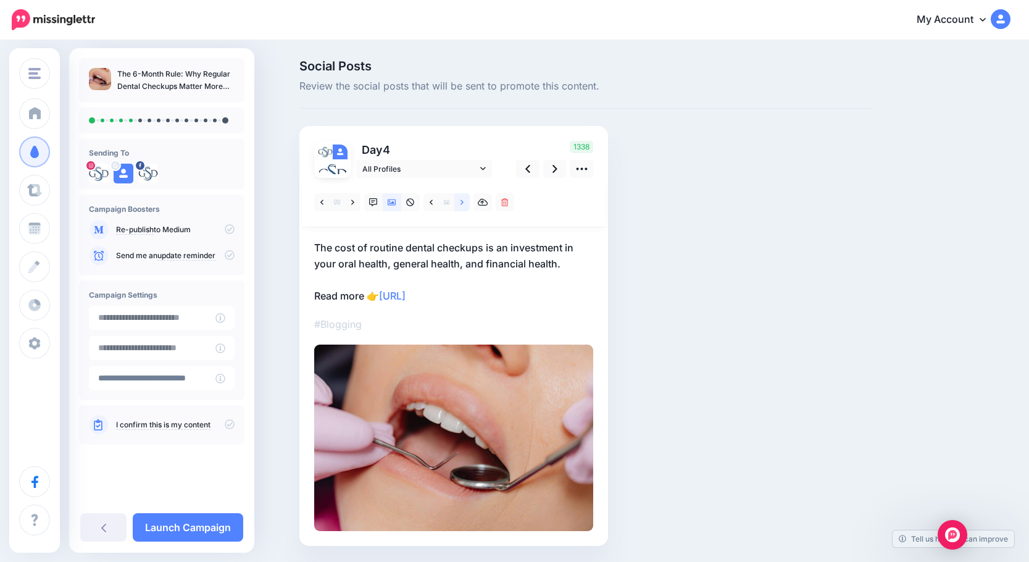
click at [462, 204] on link at bounding box center [461, 202] width 15 height 18
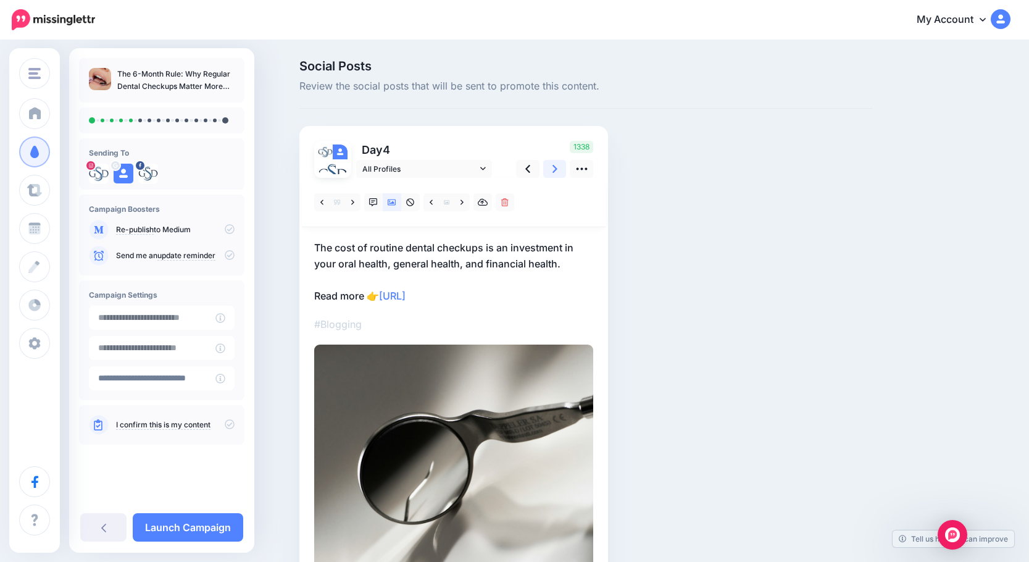
click at [558, 172] on icon at bounding box center [555, 169] width 5 height 8
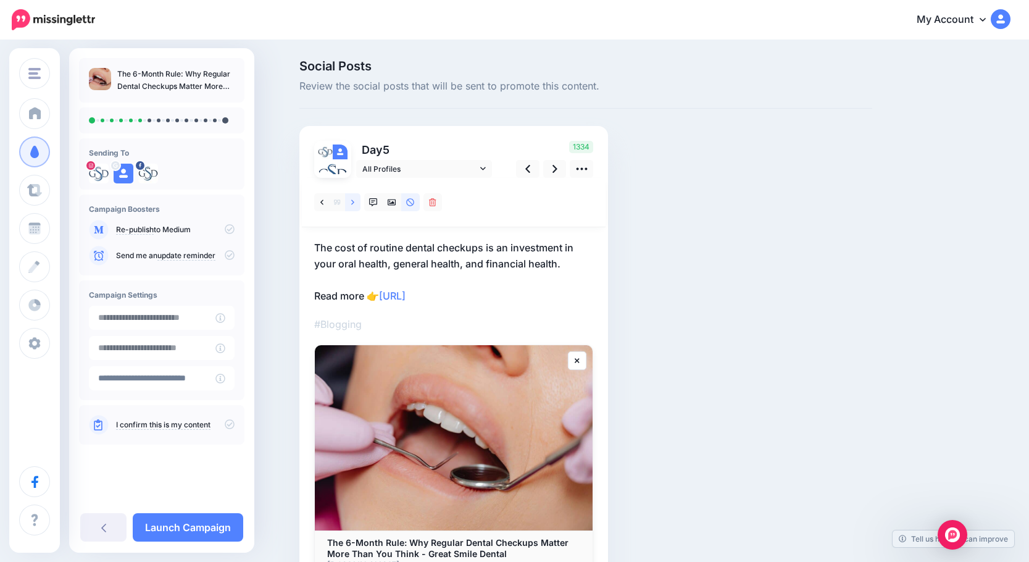
click at [354, 203] on icon at bounding box center [352, 201] width 3 height 5
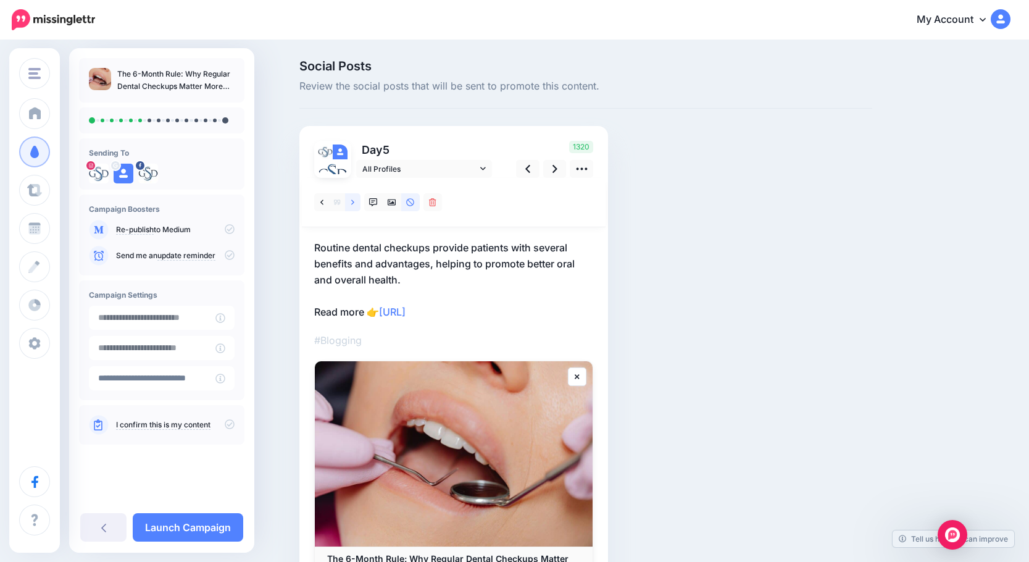
click at [354, 203] on icon at bounding box center [352, 201] width 3 height 5
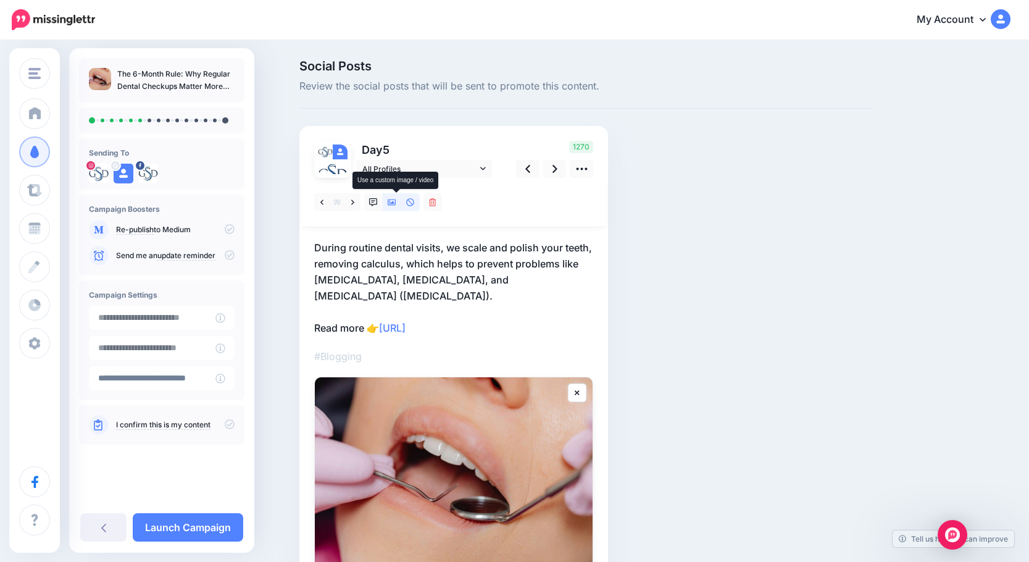
click at [396, 200] on icon at bounding box center [392, 202] width 9 height 9
click at [556, 173] on link at bounding box center [554, 169] width 23 height 18
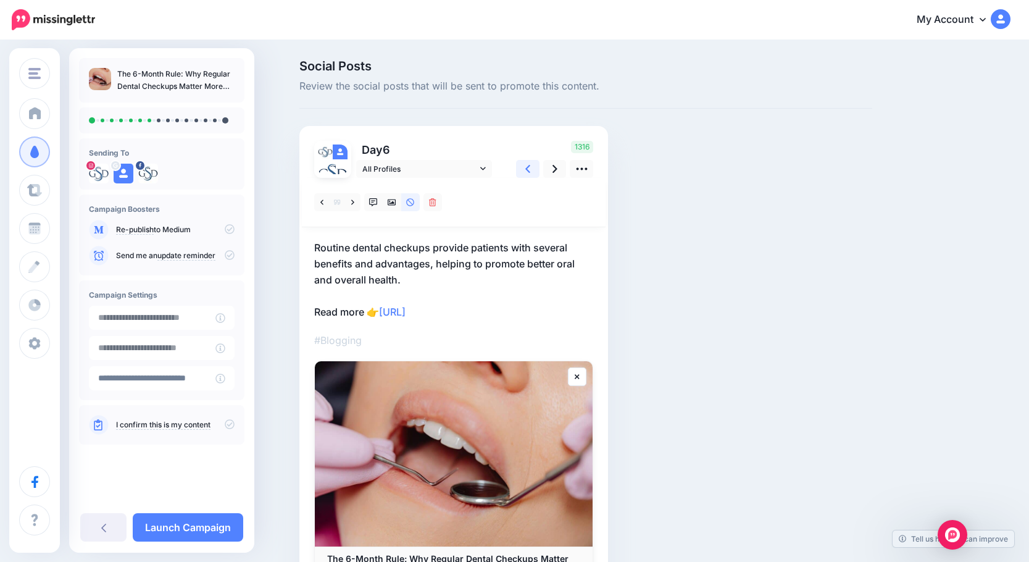
click at [537, 172] on link at bounding box center [527, 169] width 23 height 18
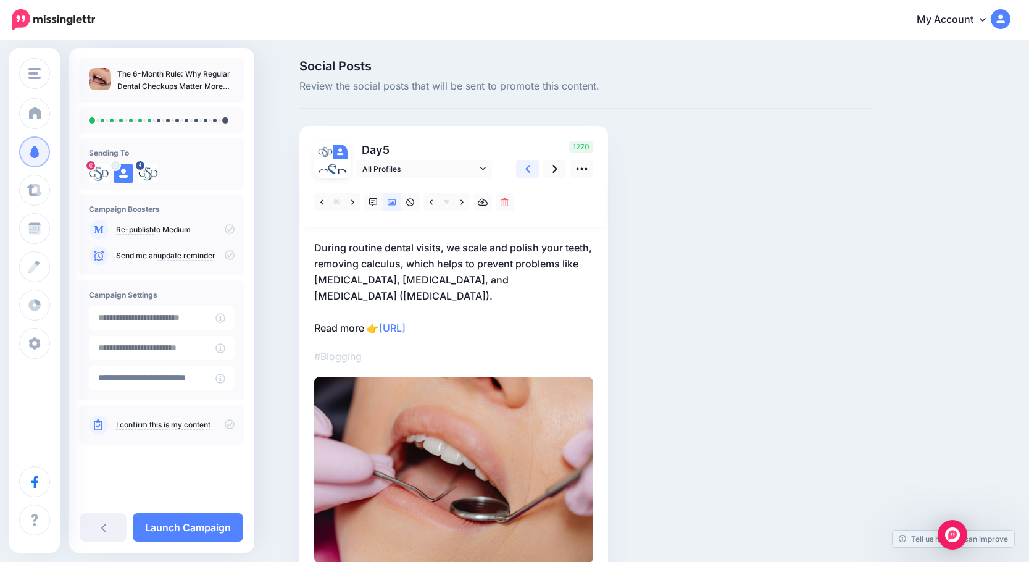
click at [537, 172] on link at bounding box center [527, 169] width 23 height 18
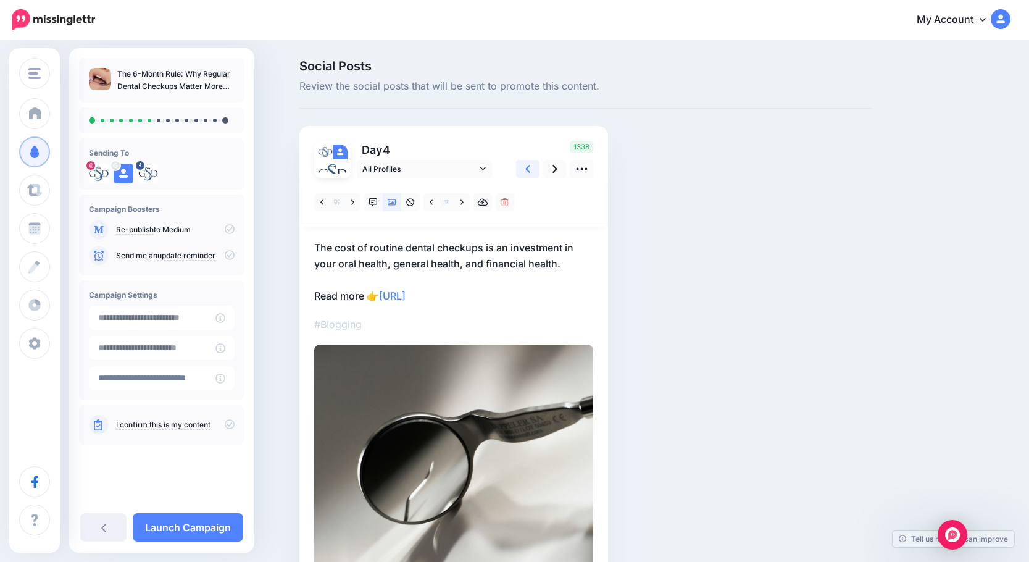
click at [537, 172] on link at bounding box center [527, 169] width 23 height 18
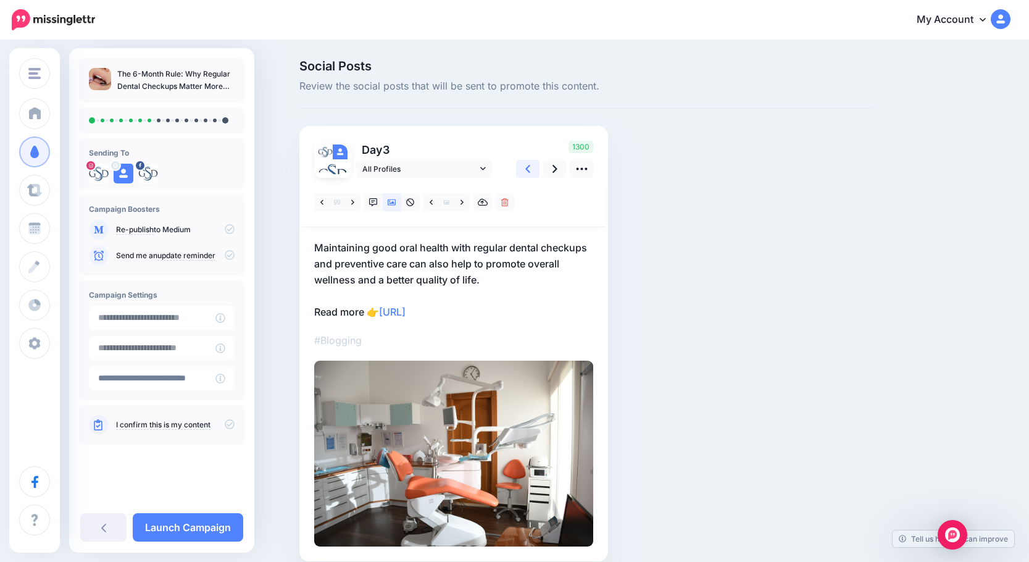
click at [537, 172] on link at bounding box center [527, 169] width 23 height 18
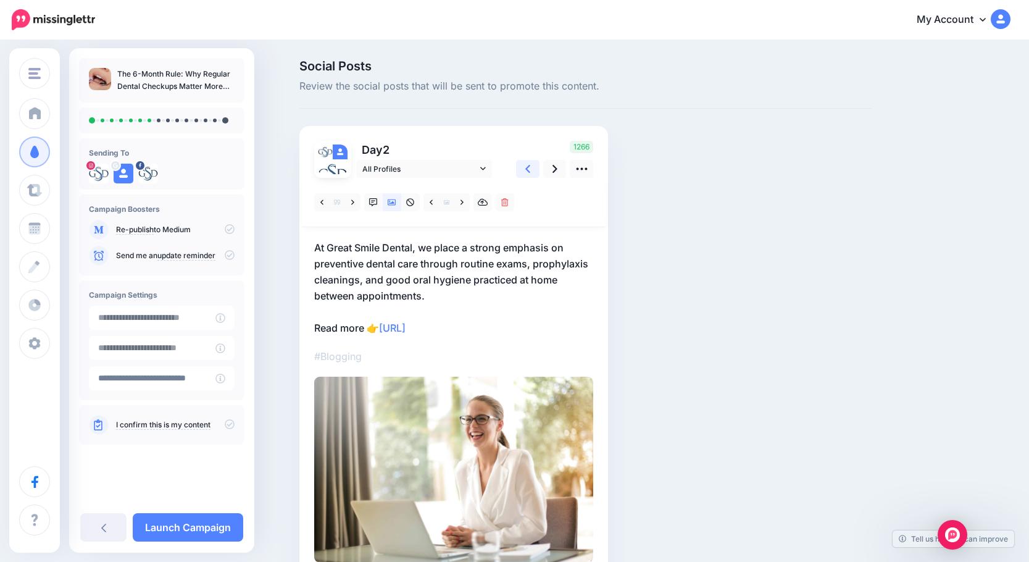
click at [537, 172] on link at bounding box center [527, 169] width 23 height 18
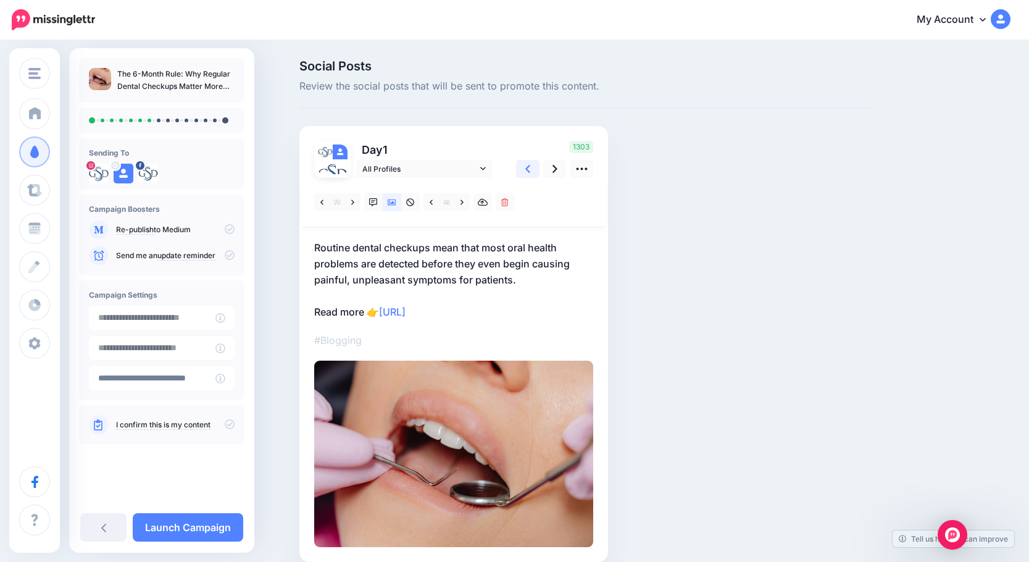
click at [537, 172] on link at bounding box center [527, 169] width 23 height 18
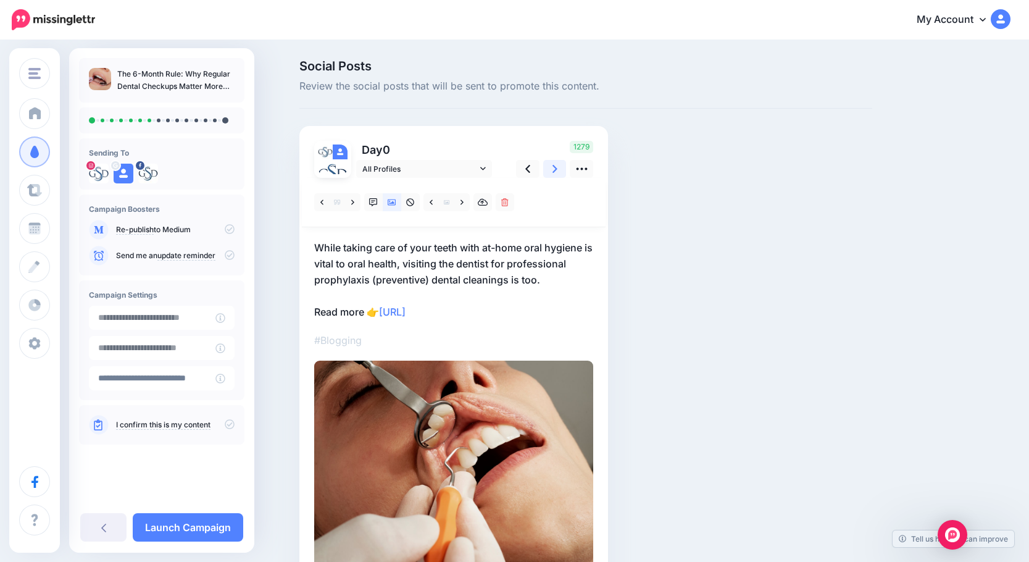
click at [558, 169] on icon at bounding box center [555, 169] width 5 height 8
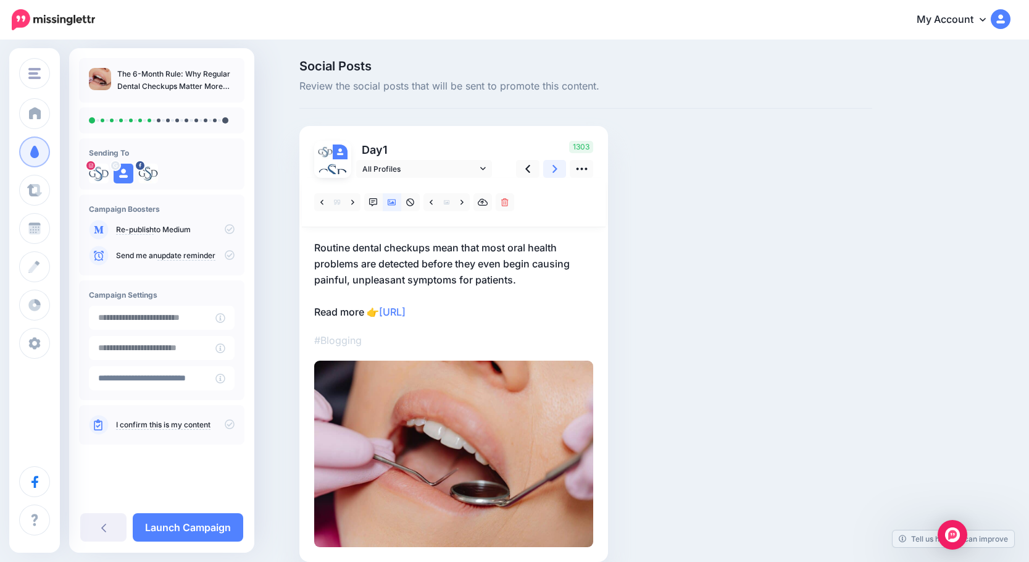
click at [558, 169] on icon at bounding box center [555, 169] width 5 height 8
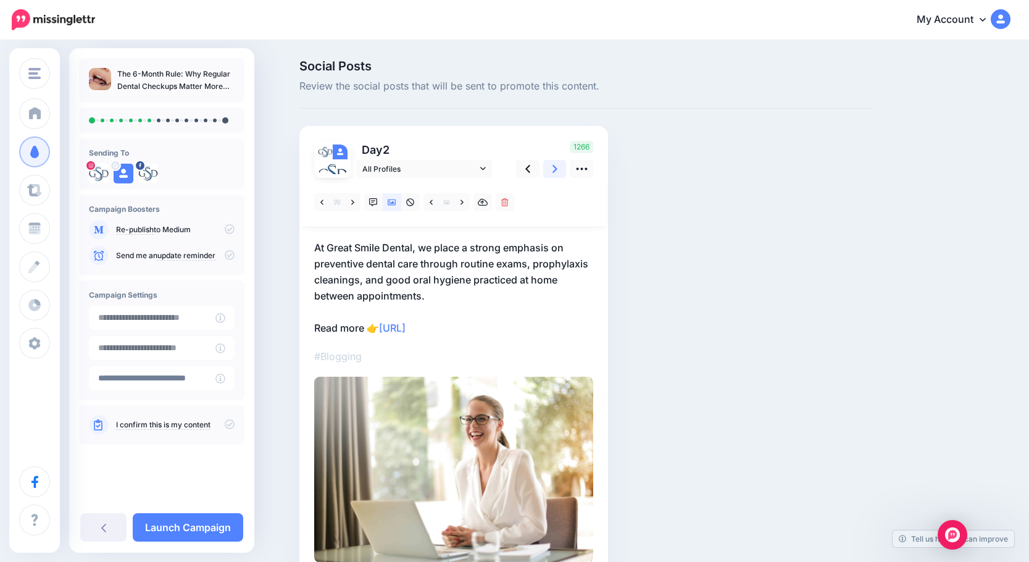
click at [558, 169] on icon at bounding box center [555, 169] width 5 height 8
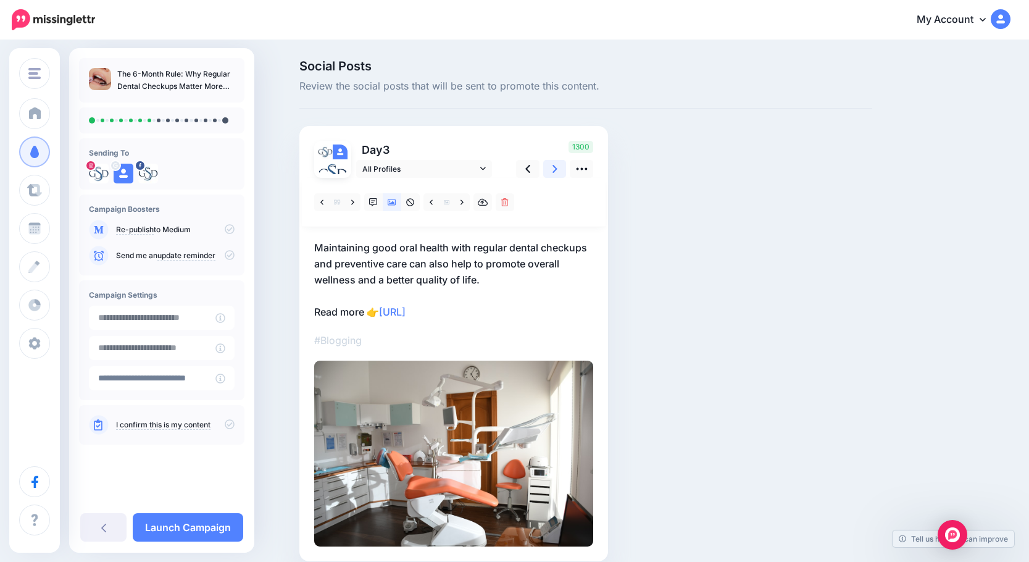
click at [558, 169] on icon at bounding box center [555, 169] width 5 height 8
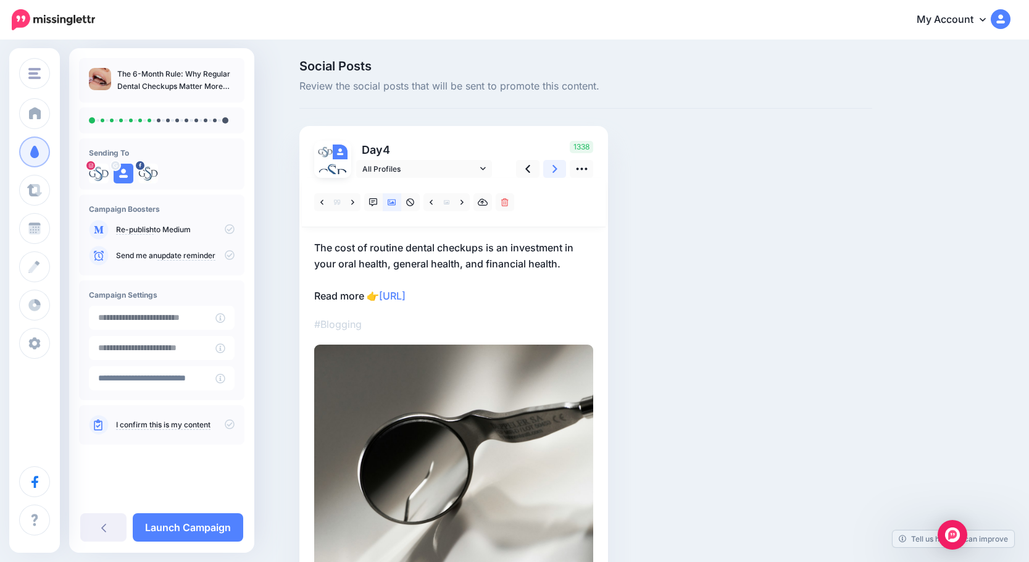
click at [558, 169] on icon at bounding box center [555, 169] width 5 height 8
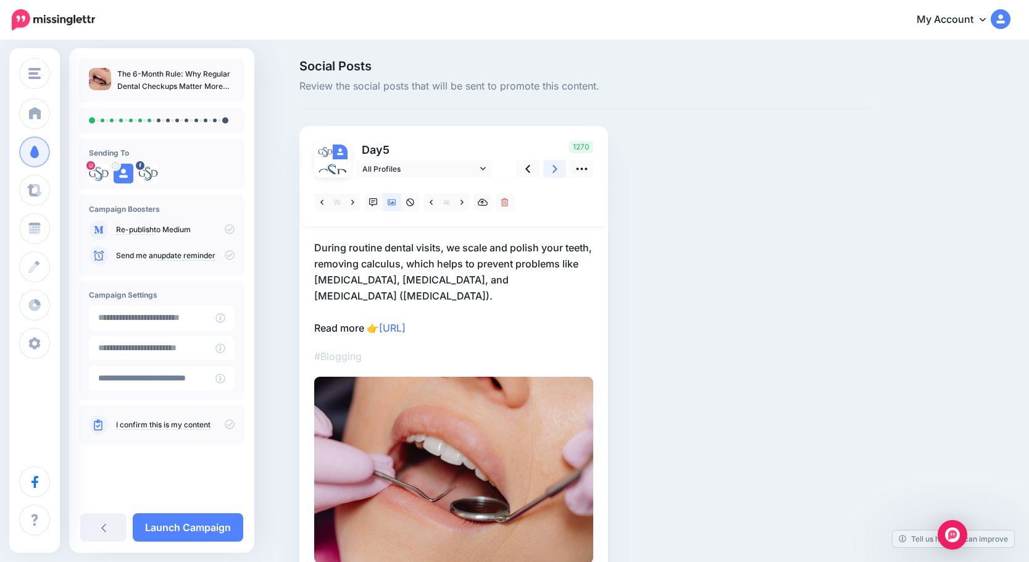
click at [558, 169] on icon at bounding box center [555, 169] width 5 height 8
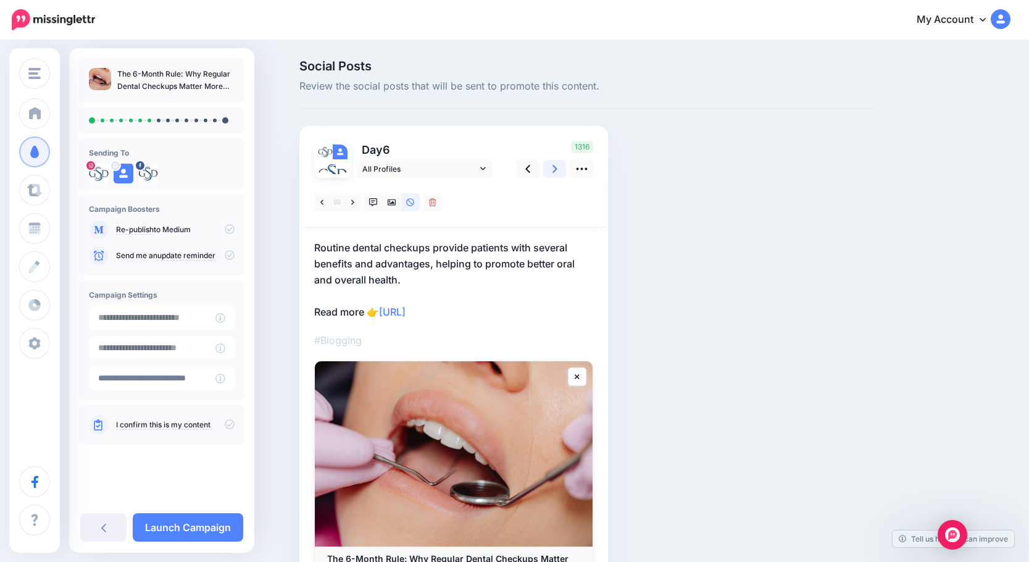
click at [558, 169] on icon at bounding box center [555, 169] width 5 height 8
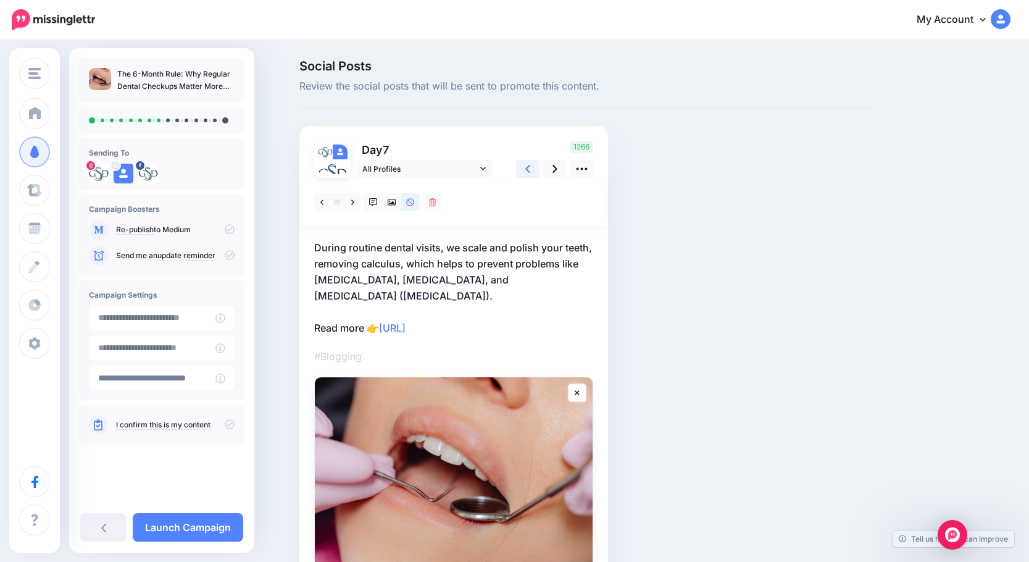
click at [530, 168] on icon at bounding box center [527, 168] width 5 height 13
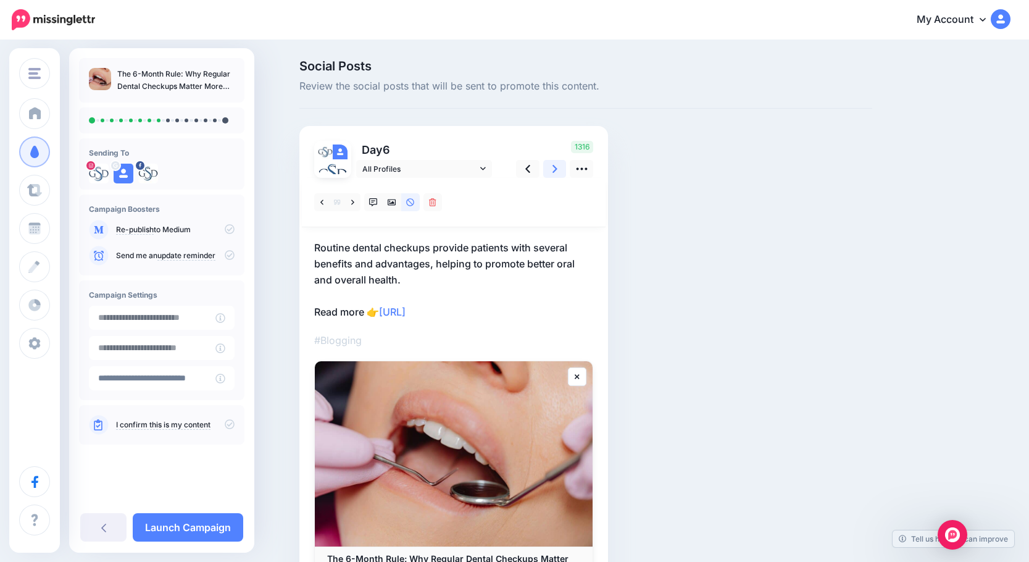
click at [558, 168] on icon at bounding box center [555, 169] width 5 height 8
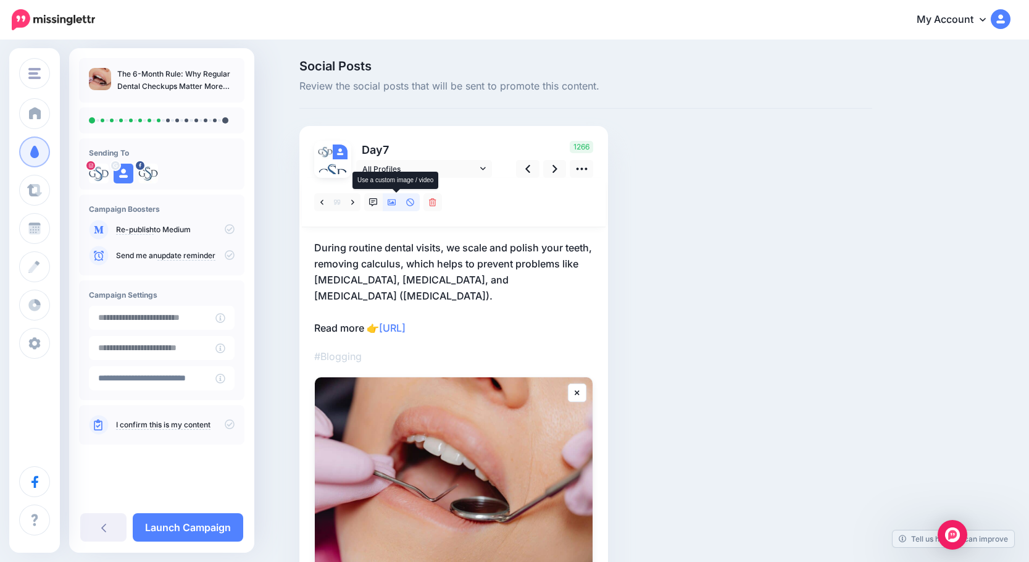
click at [394, 204] on icon at bounding box center [392, 202] width 9 height 9
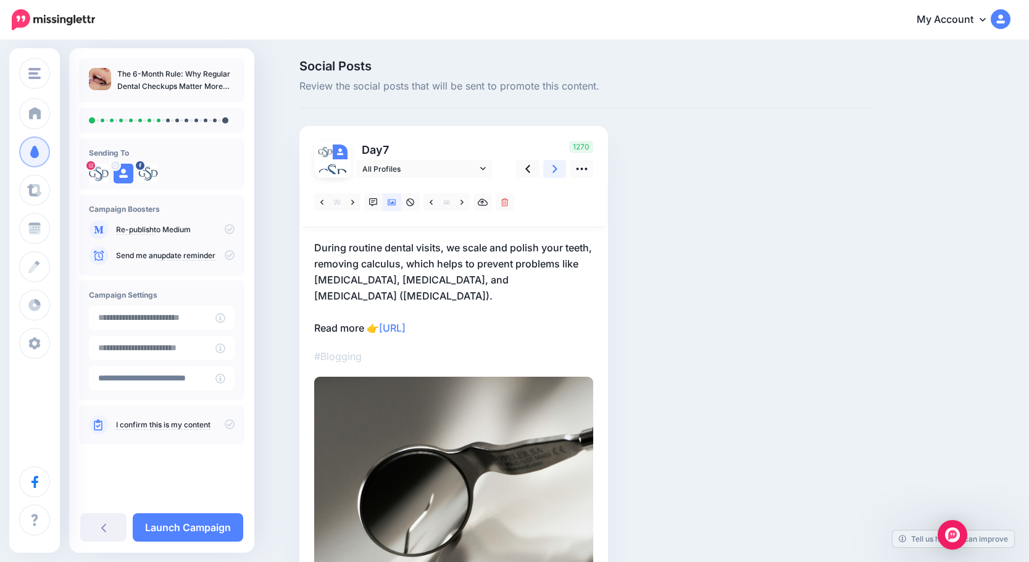
click at [564, 175] on link at bounding box center [554, 169] width 23 height 18
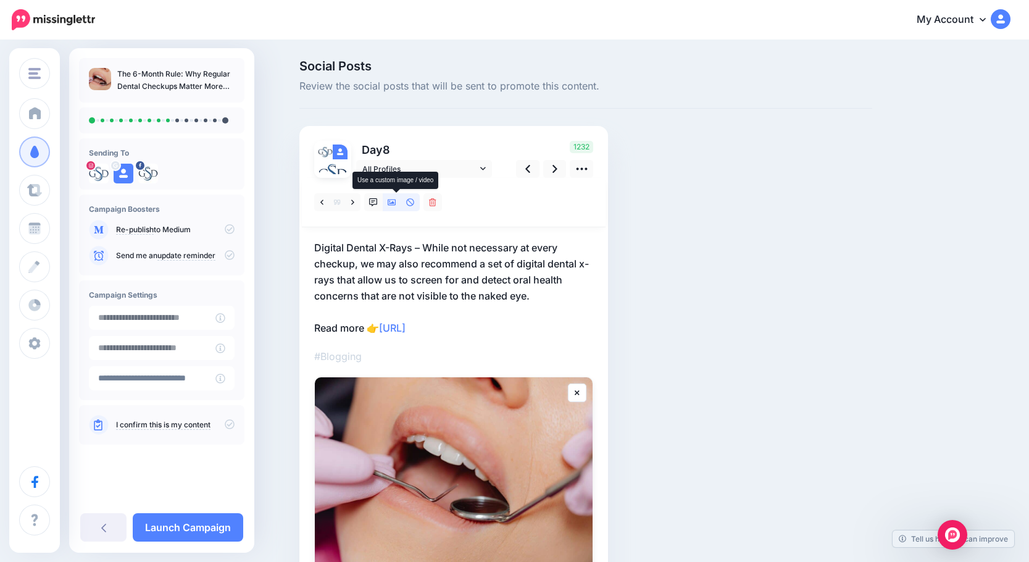
click at [396, 204] on icon at bounding box center [392, 202] width 9 height 6
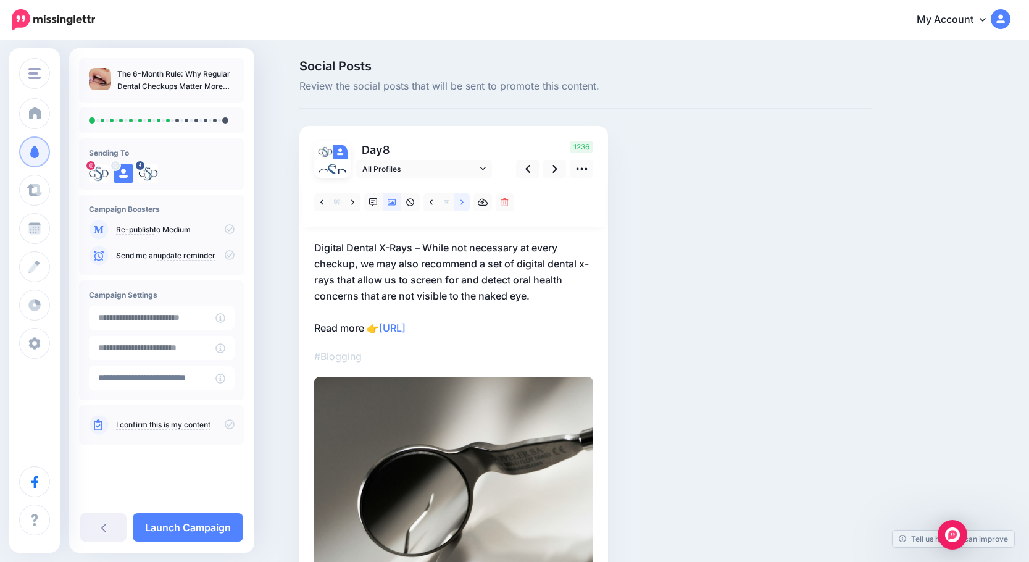
click at [464, 200] on link at bounding box center [461, 202] width 15 height 18
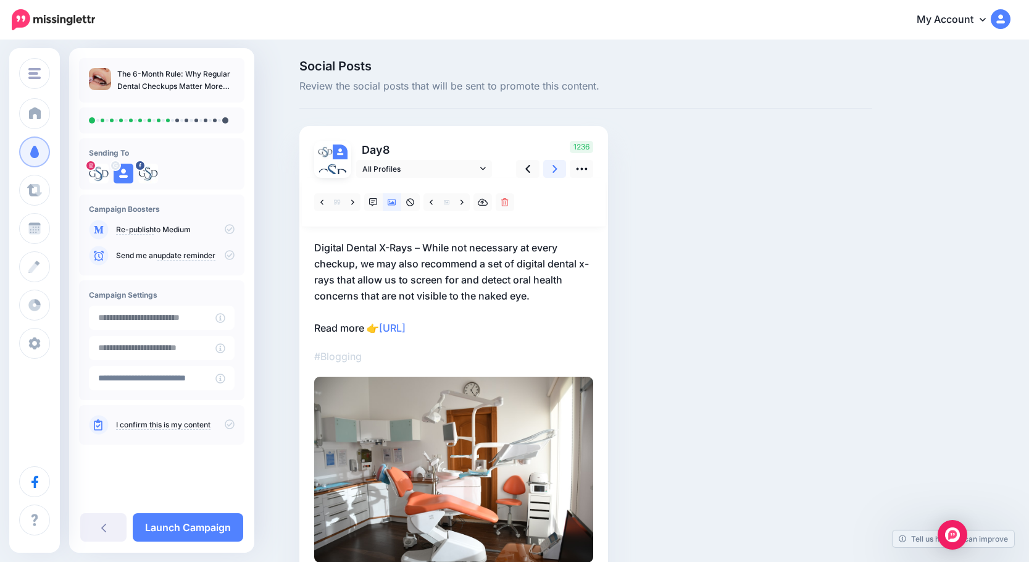
click at [558, 162] on icon at bounding box center [555, 168] width 5 height 13
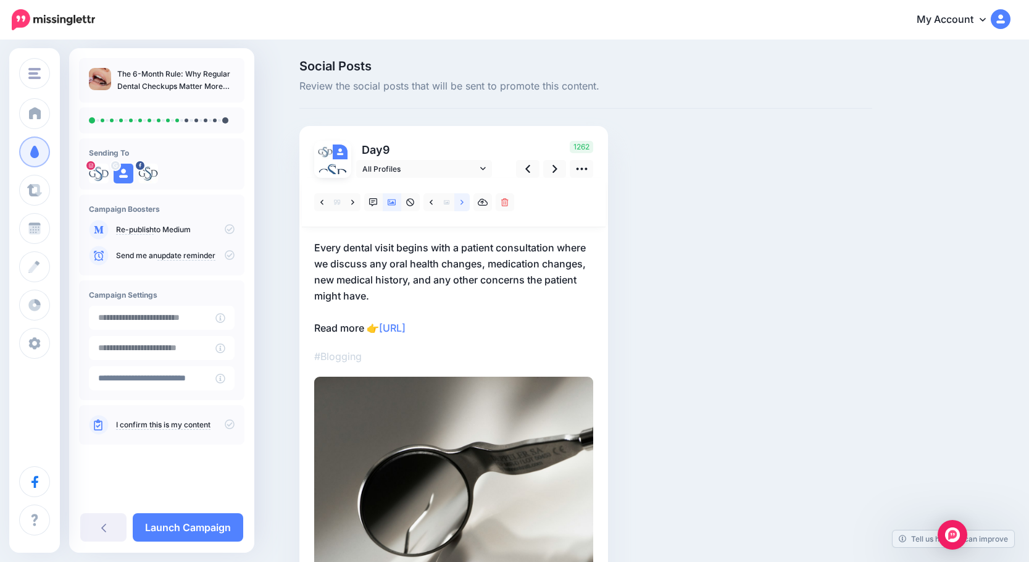
click at [462, 206] on link at bounding box center [461, 202] width 15 height 18
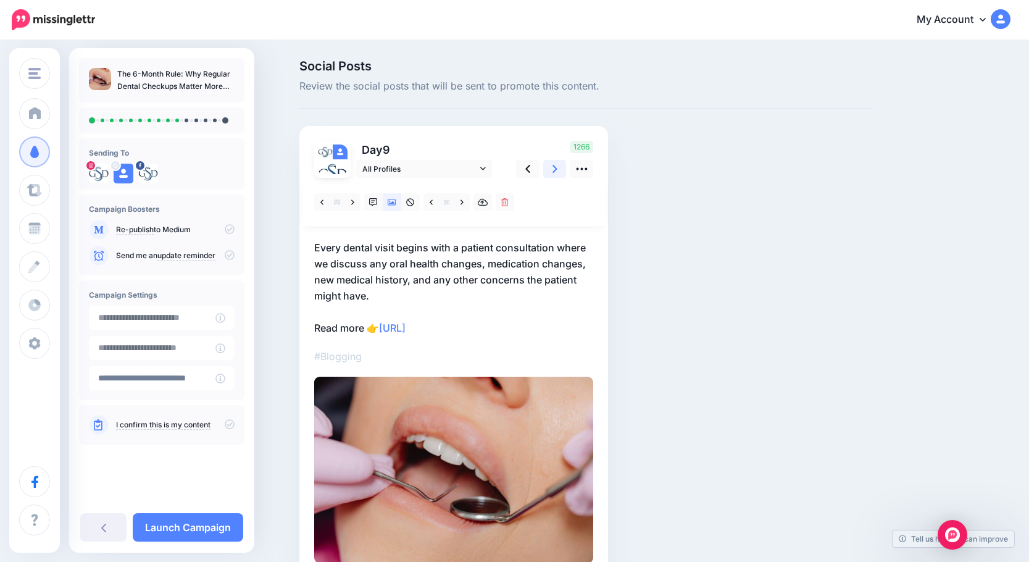
click at [558, 172] on icon at bounding box center [555, 168] width 5 height 13
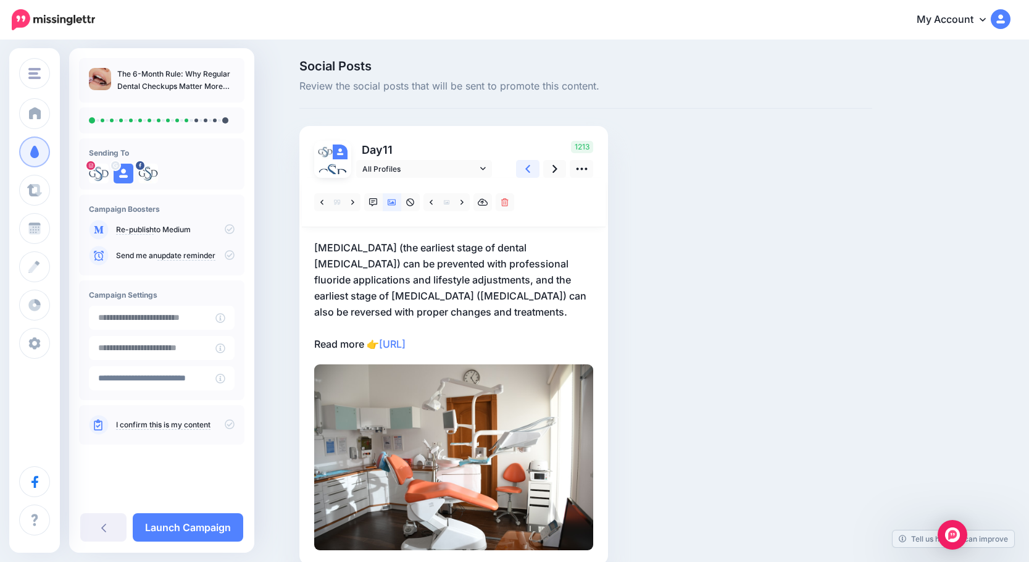
click at [538, 170] on link at bounding box center [527, 169] width 23 height 18
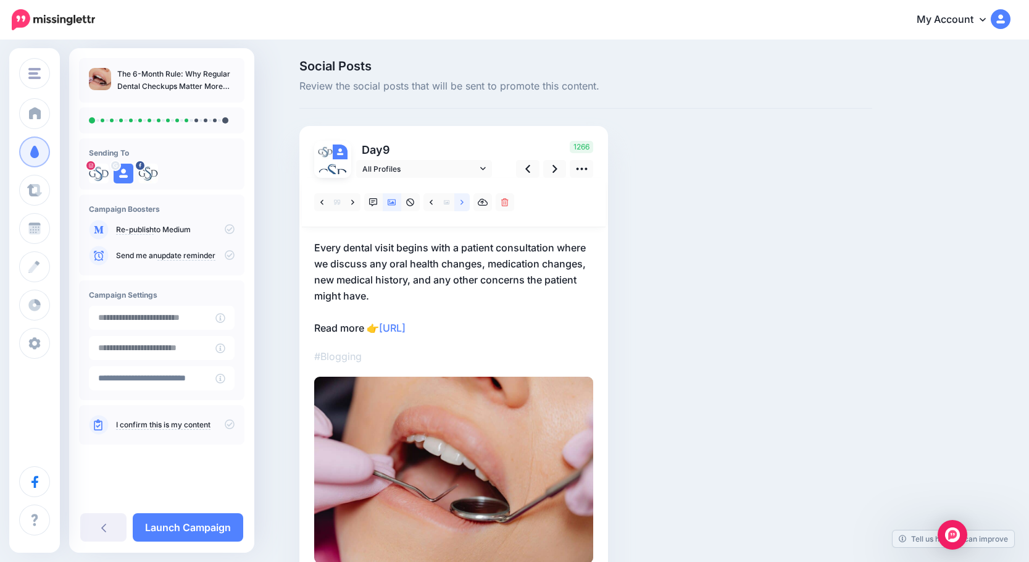
click at [464, 200] on icon at bounding box center [462, 202] width 3 height 9
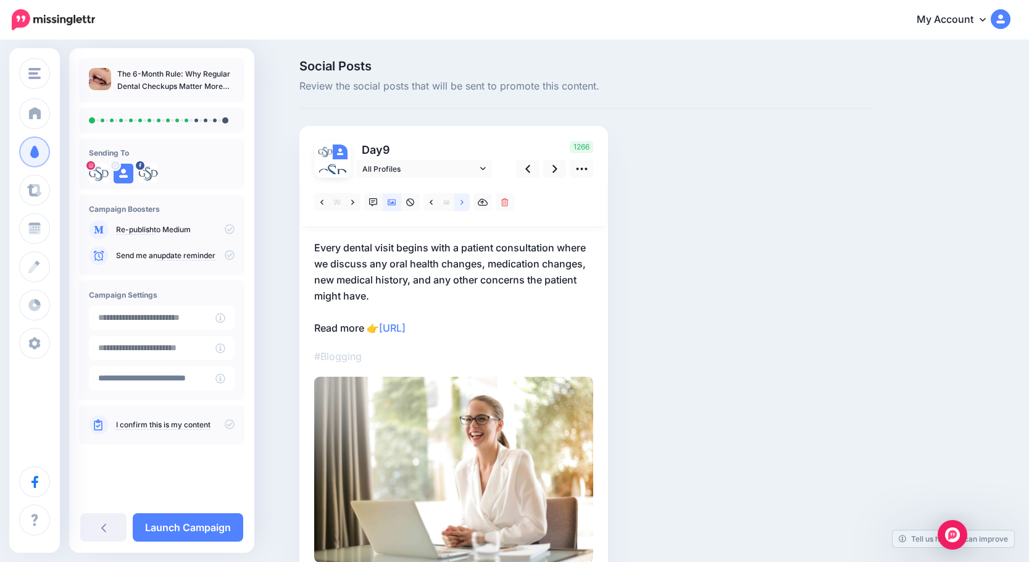
click at [464, 200] on icon at bounding box center [462, 202] width 3 height 9
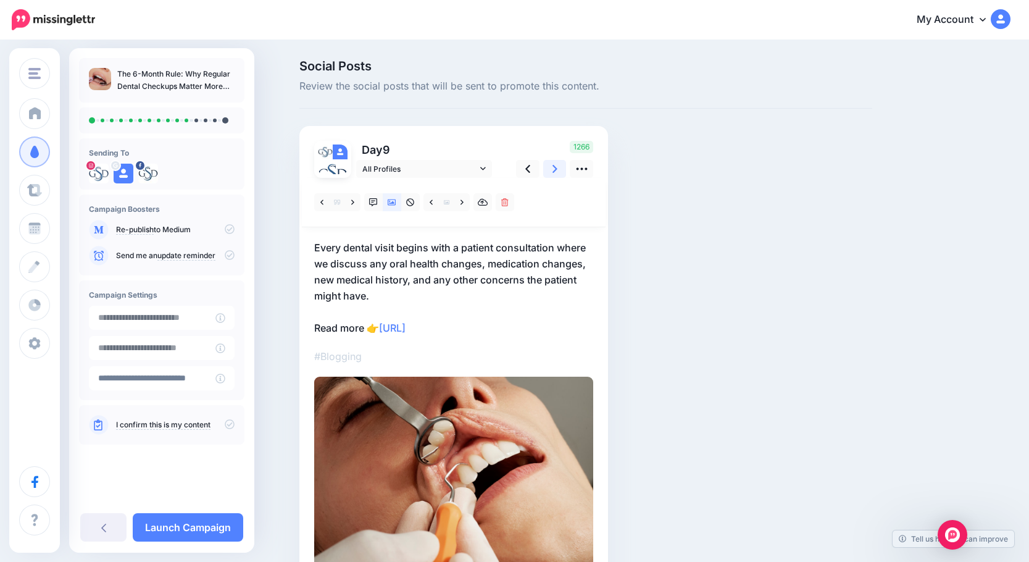
click at [558, 172] on icon at bounding box center [555, 168] width 5 height 13
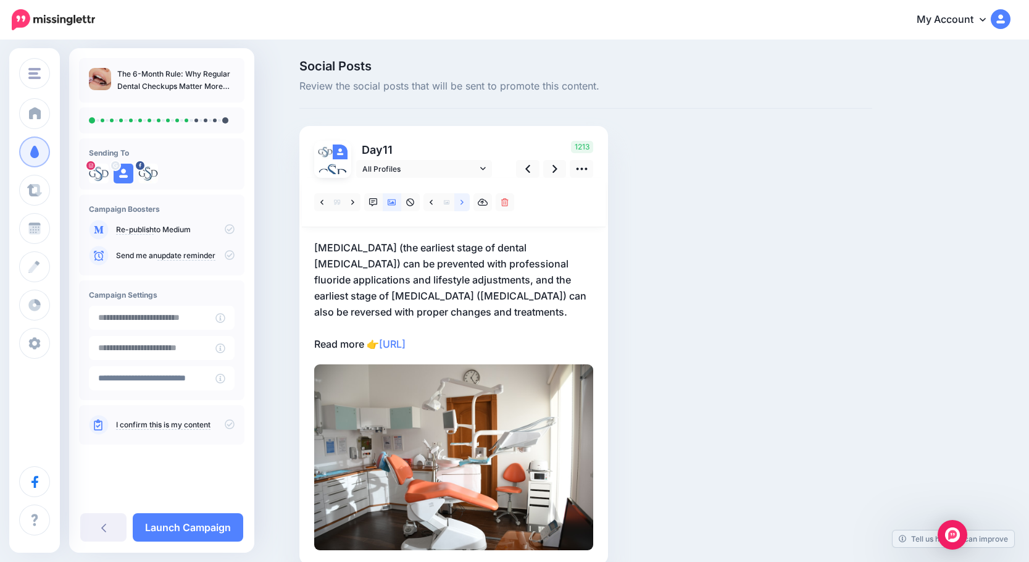
click at [464, 205] on link at bounding box center [461, 202] width 15 height 18
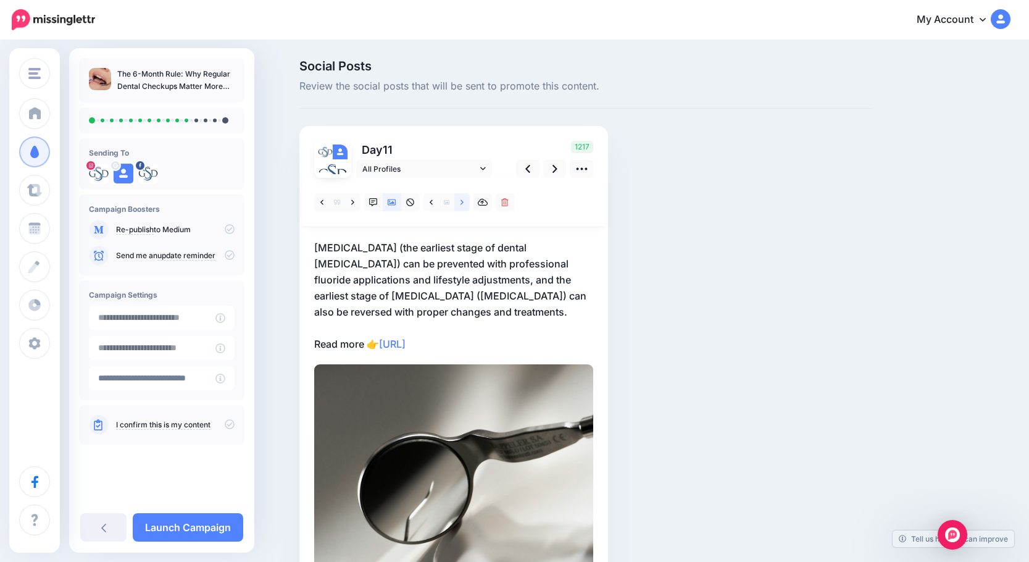
click at [464, 205] on link at bounding box center [461, 202] width 15 height 18
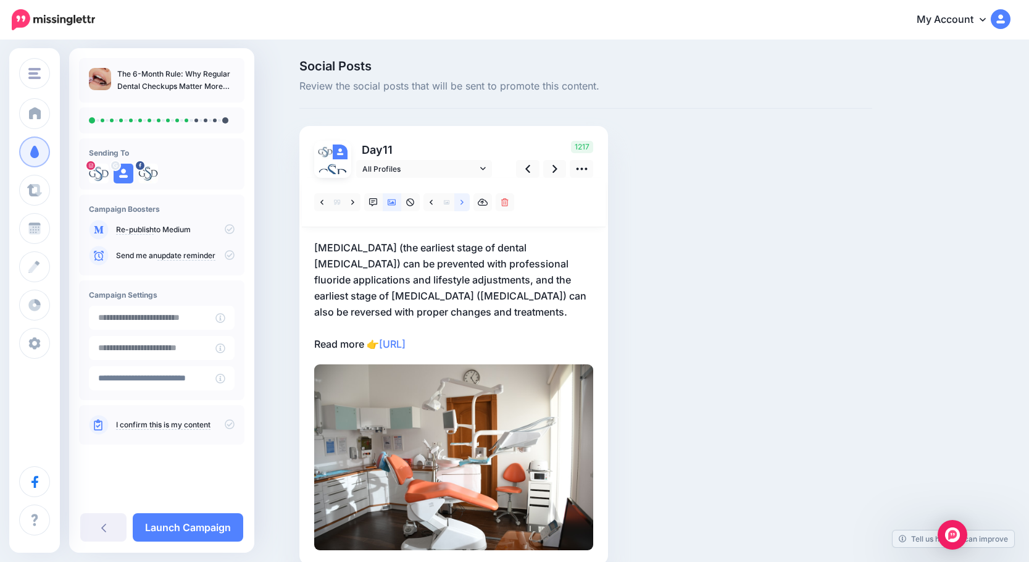
click at [464, 205] on link at bounding box center [461, 202] width 15 height 18
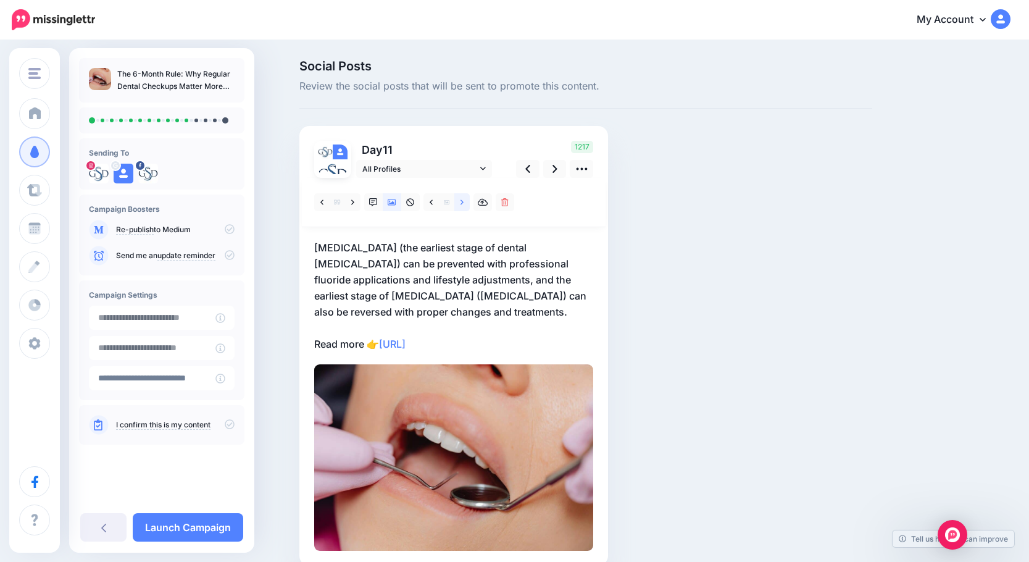
click at [464, 205] on link at bounding box center [461, 202] width 15 height 18
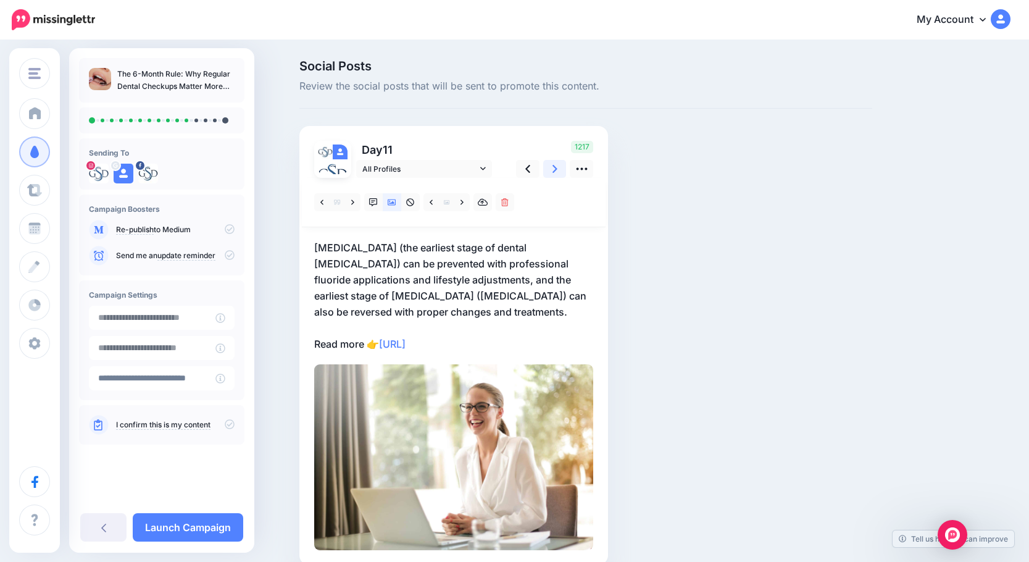
click at [558, 169] on icon at bounding box center [555, 169] width 5 height 8
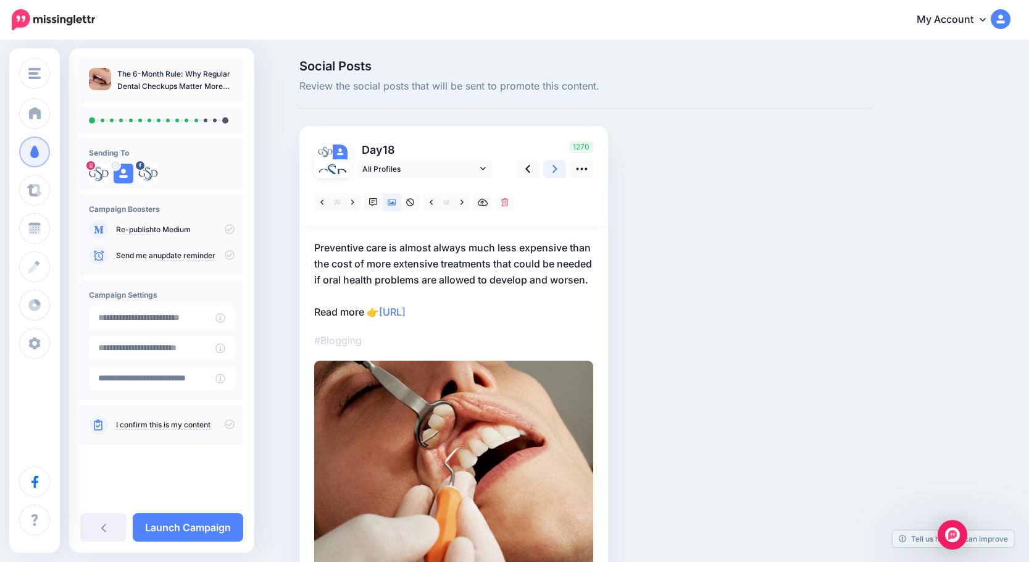
click at [558, 169] on icon at bounding box center [555, 168] width 5 height 13
click at [465, 202] on link at bounding box center [461, 202] width 15 height 18
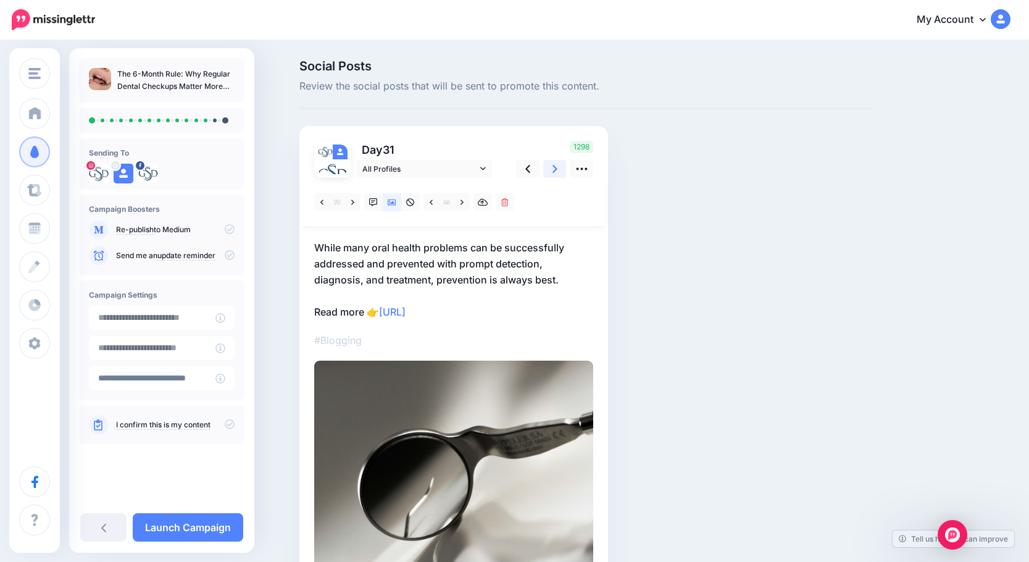
click at [558, 175] on icon at bounding box center [555, 168] width 5 height 13
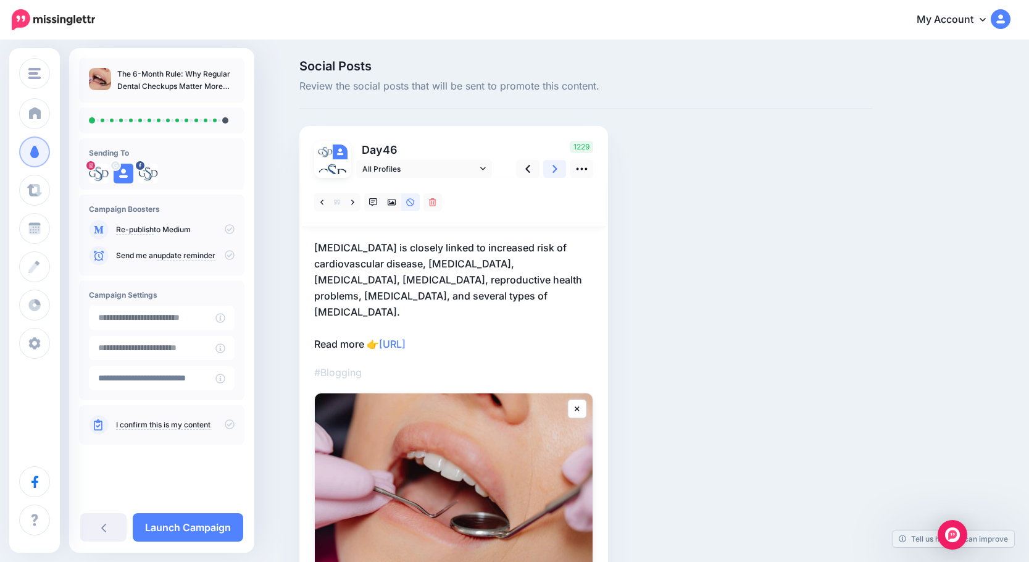
click at [558, 168] on icon at bounding box center [555, 169] width 5 height 8
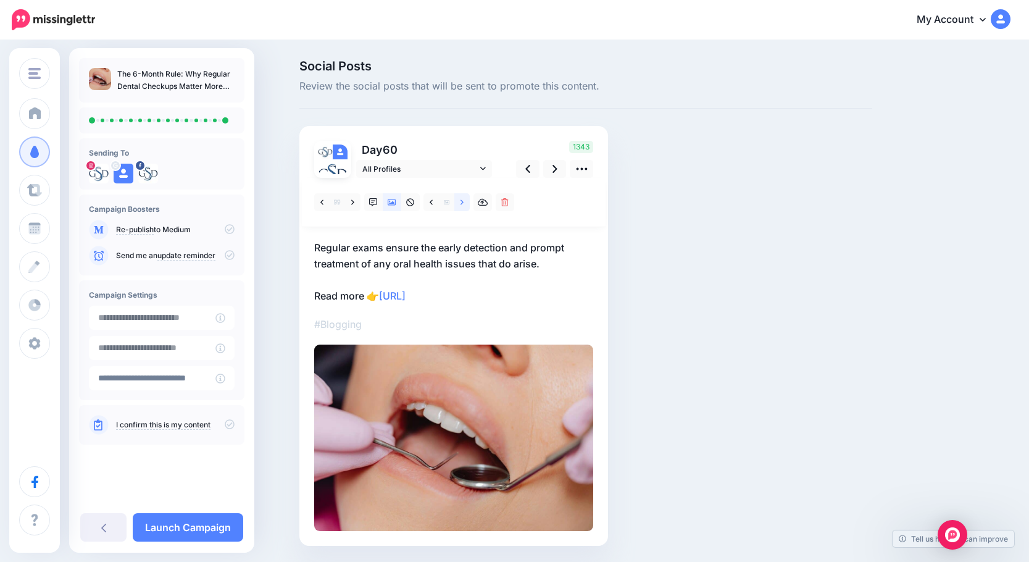
click at [470, 205] on link at bounding box center [461, 202] width 15 height 18
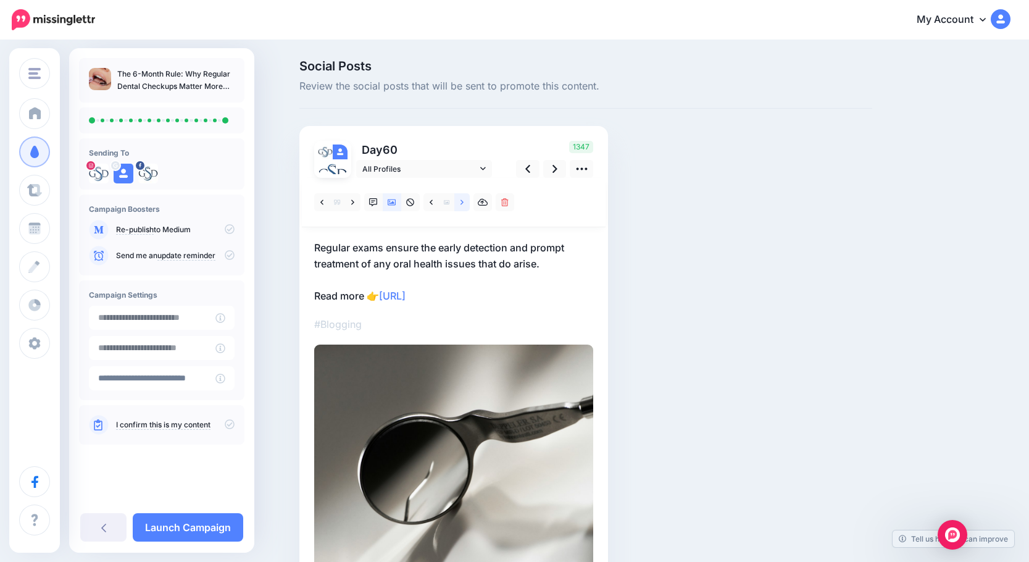
click at [470, 204] on link at bounding box center [461, 202] width 15 height 18
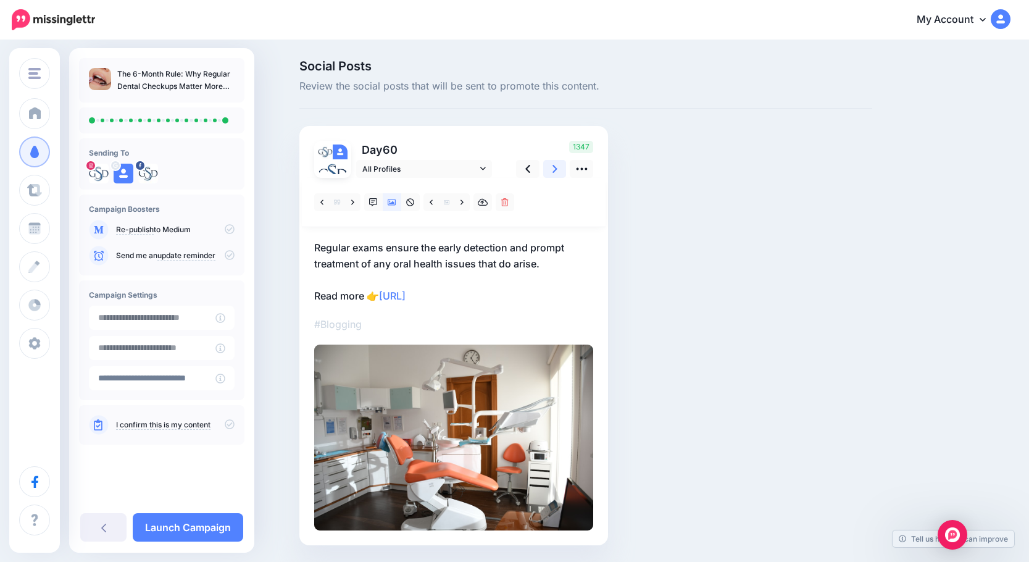
click at [553, 167] on link at bounding box center [554, 169] width 23 height 18
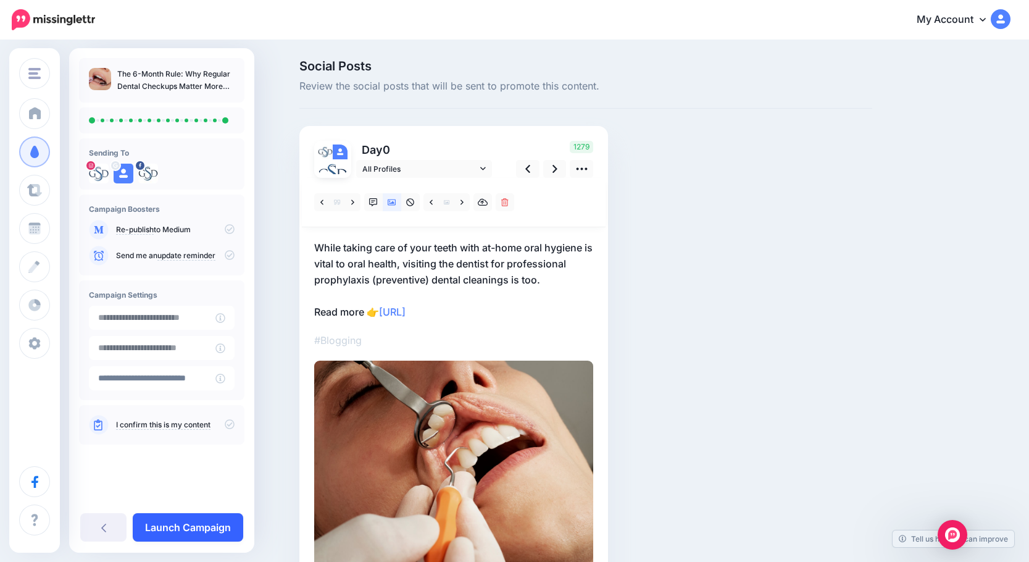
click at [191, 527] on link "Launch Campaign" at bounding box center [188, 527] width 111 height 28
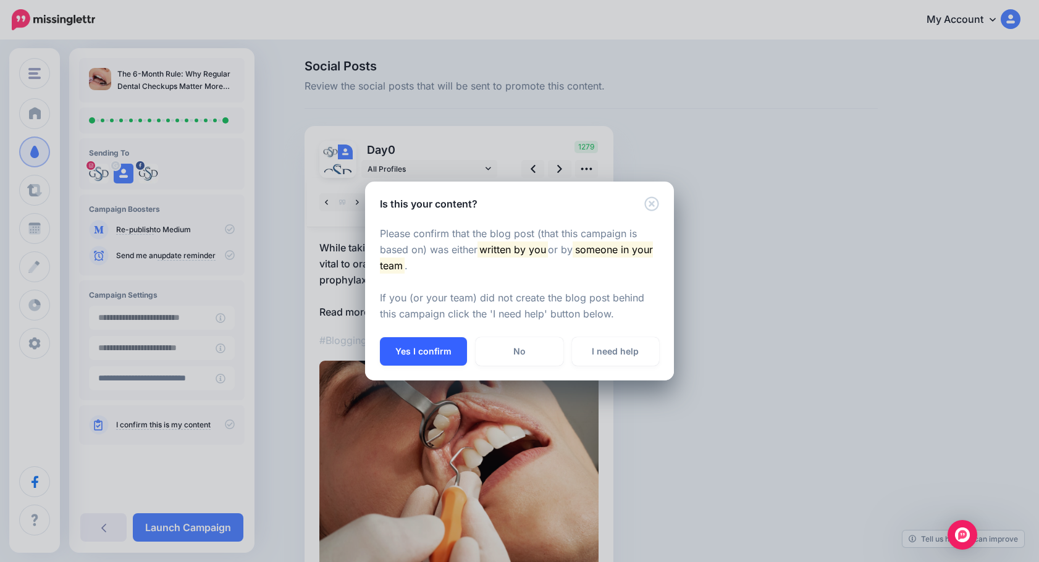
click at [411, 340] on button "Yes I confirm" at bounding box center [423, 351] width 87 height 28
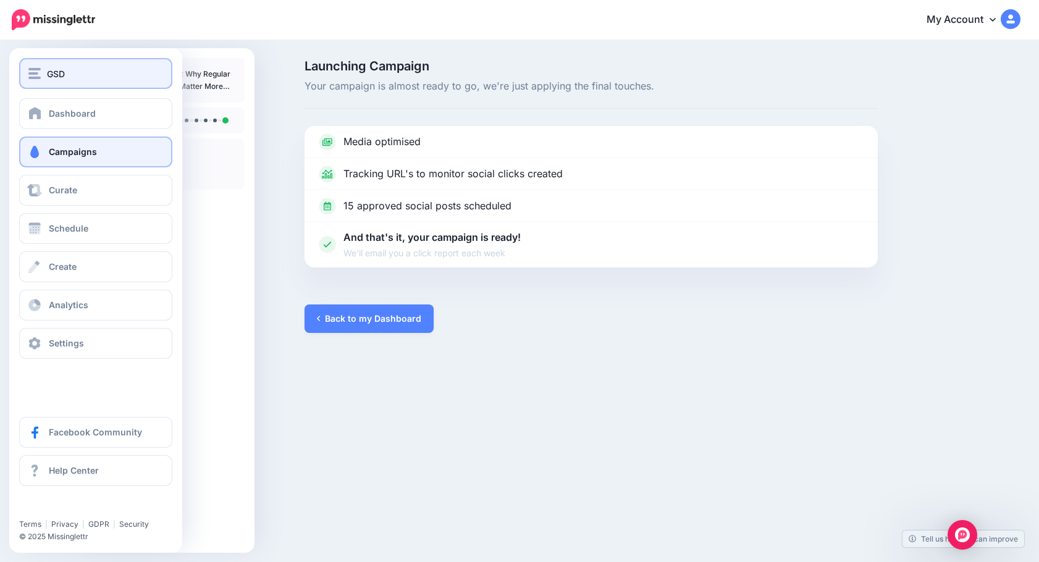
click at [51, 77] on span "GSD" at bounding box center [56, 74] width 18 height 14
